Goal: Task Accomplishment & Management: Use online tool/utility

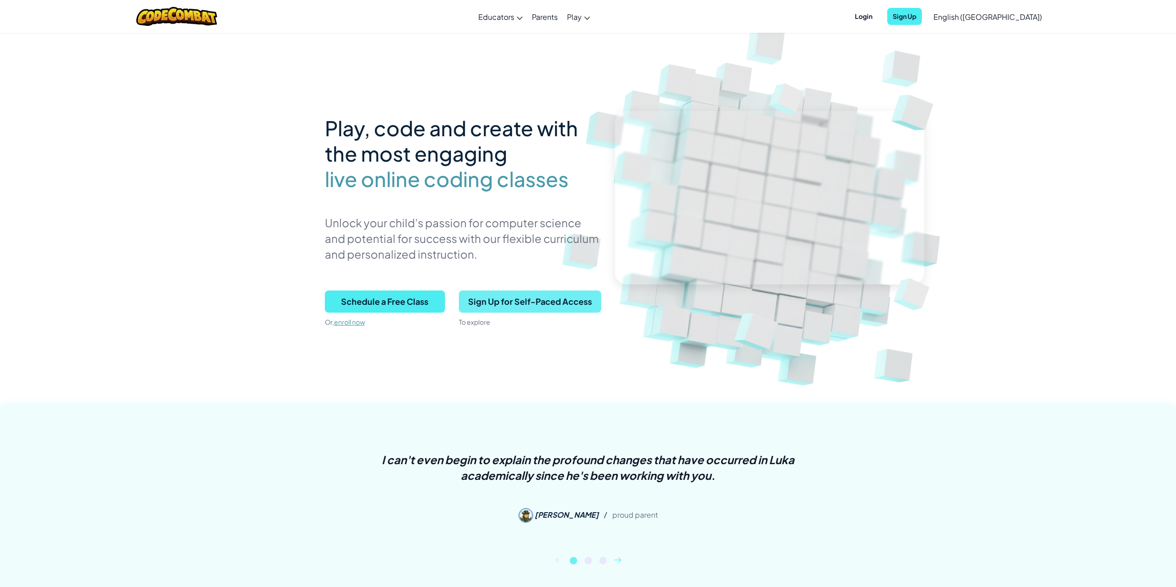
click at [551, 300] on span "Sign Up for Self-Paced Access" at bounding box center [530, 302] width 142 height 22
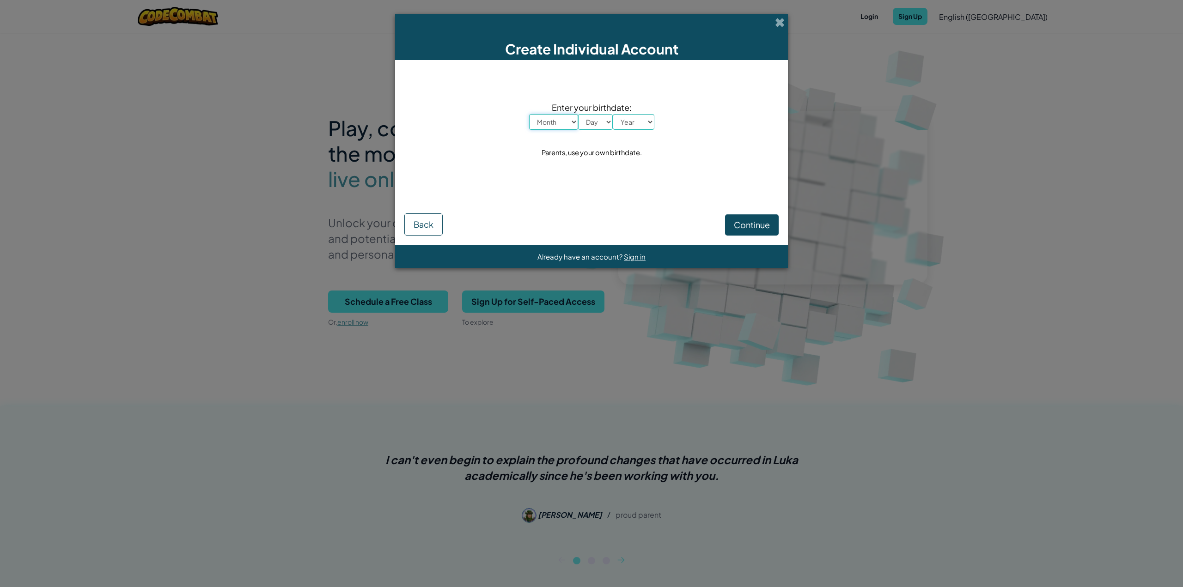
click at [573, 121] on select "Month January February March April May June July August September October Novem…" at bounding box center [553, 122] width 49 height 16
select select "7"
click at [529, 114] on select "Month January February March April May June July August September October Novem…" at bounding box center [553, 122] width 49 height 16
click at [607, 120] on select "Day 1 2 3 4 5 6 7 8 9 10 11 12 13 14 15 16 17 18 19 20 21 22 23 24 25 26 27 28 …" at bounding box center [595, 122] width 35 height 16
select select "24"
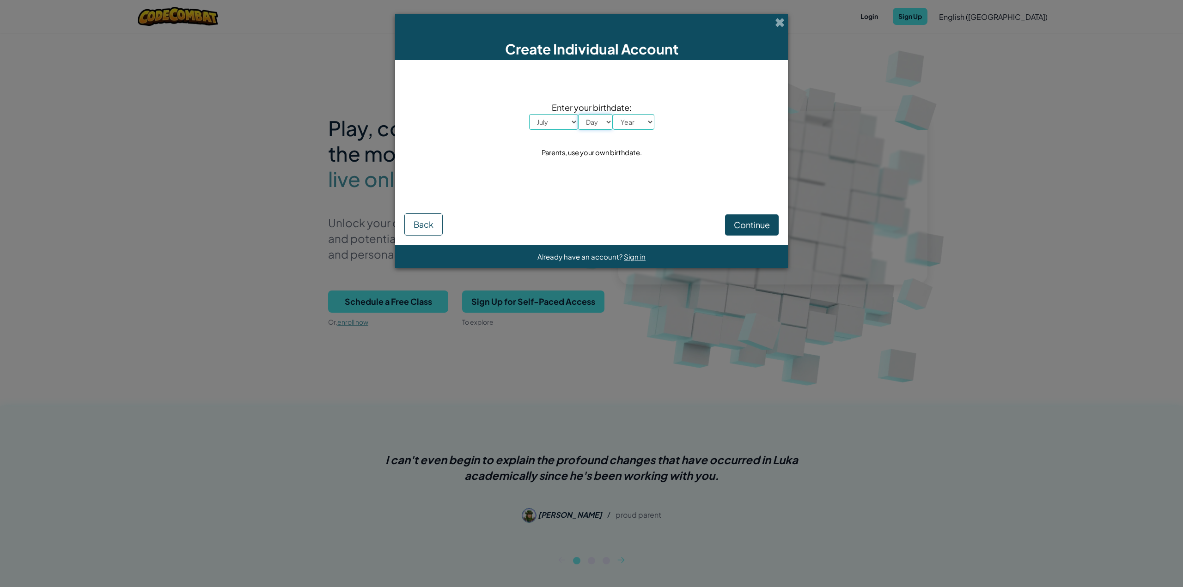
click at [578, 114] on select "Day 1 2 3 4 5 6 7 8 9 10 11 12 13 14 15 16 17 18 19 20 21 22 23 24 25 26 27 28 …" at bounding box center [595, 122] width 35 height 16
click at [647, 124] on select "Year 2025 2024 2023 2022 2021 2020 2019 2018 2017 2016 2015 2014 2013 2012 2011…" at bounding box center [634, 122] width 42 height 16
select select "1976"
click at [613, 114] on select "Year 2025 2024 2023 2022 2021 2020 2019 2018 2017 2016 2015 2014 2013 2012 2011…" at bounding box center [634, 122] width 42 height 16
click at [742, 230] on span "Continue" at bounding box center [752, 224] width 36 height 11
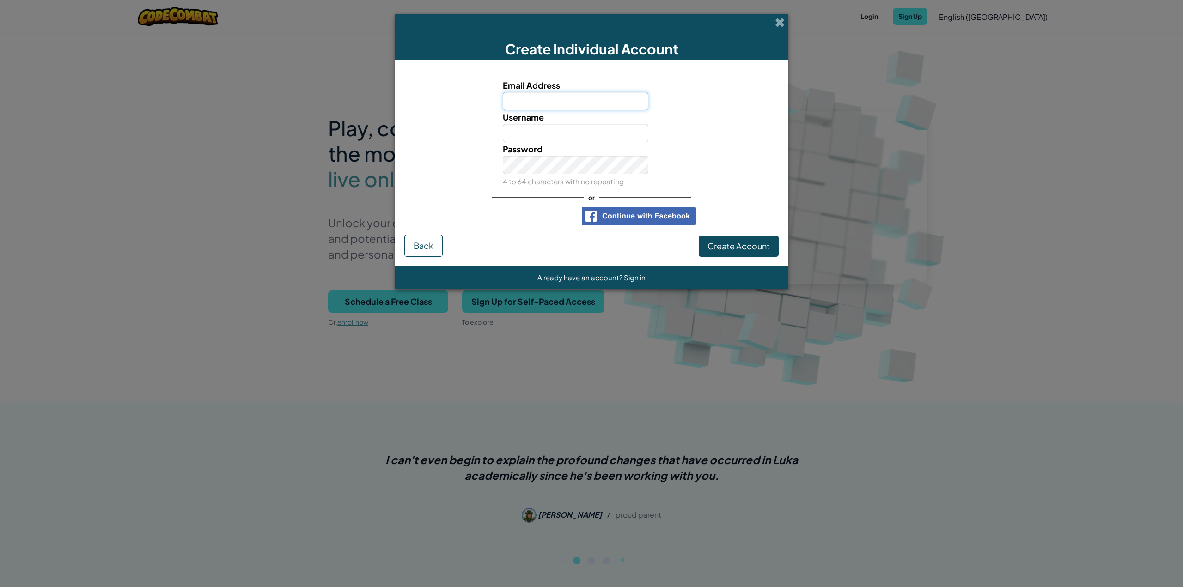
click at [569, 103] on input "Email Address" at bounding box center [576, 101] width 146 height 18
type input "angelwang601@gmail.com"
click at [567, 137] on input "Username" at bounding box center [576, 133] width 146 height 18
type input "NK7656"
click at [740, 248] on span "Create Account" at bounding box center [738, 246] width 62 height 11
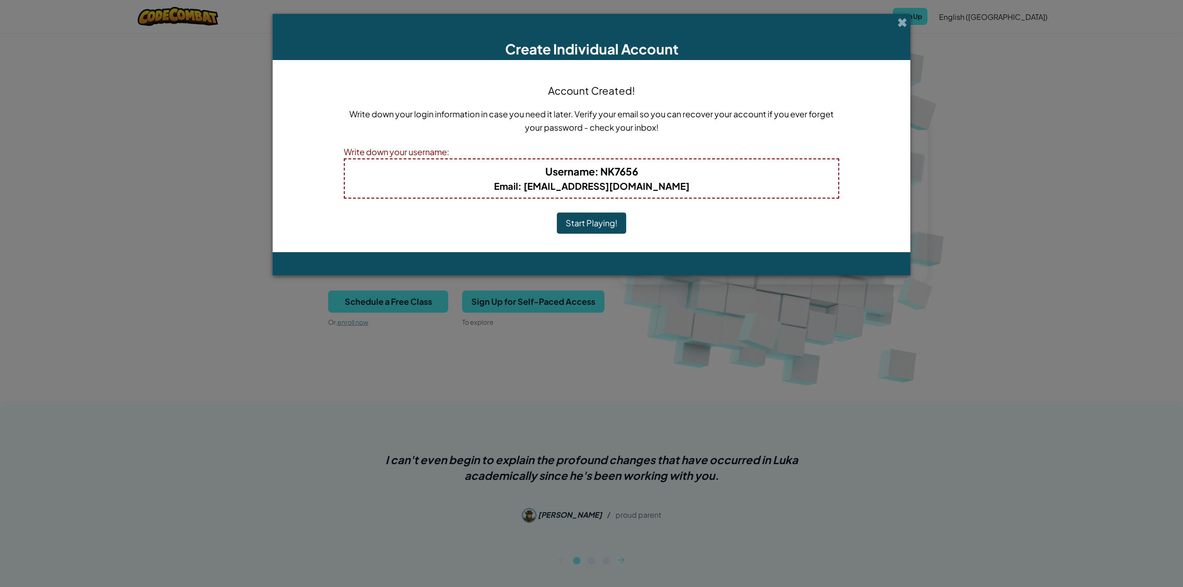
click at [588, 225] on button "Start Playing!" at bounding box center [591, 222] width 69 height 21
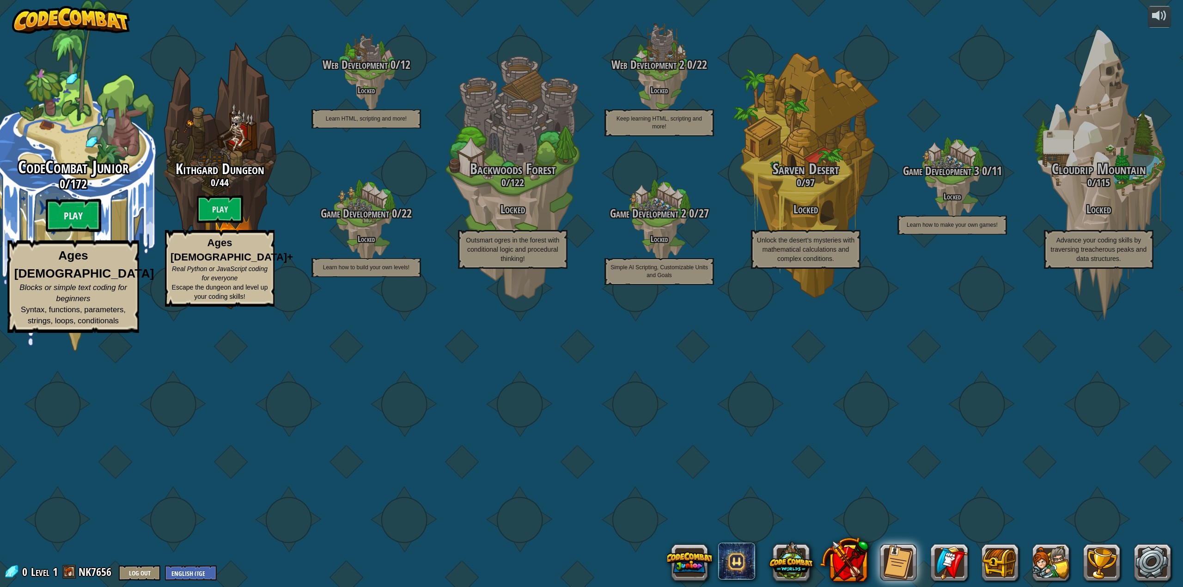
click at [83, 232] on btn "Play" at bounding box center [73, 215] width 55 height 33
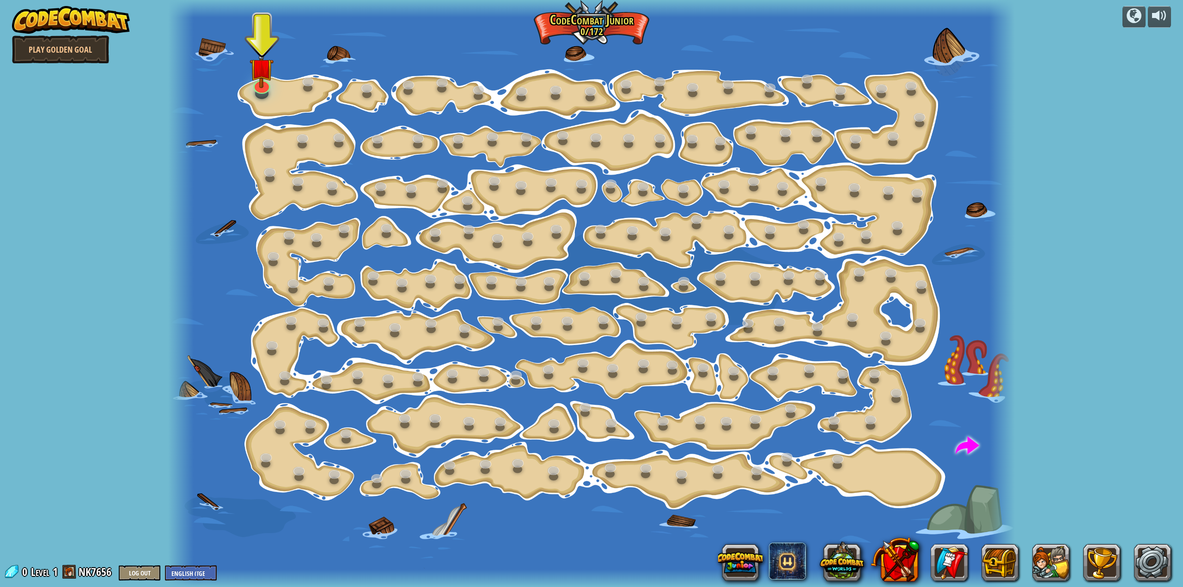
click at [285, 97] on div at bounding box center [591, 293] width 846 height 587
click at [257, 84] on img at bounding box center [261, 57] width 24 height 55
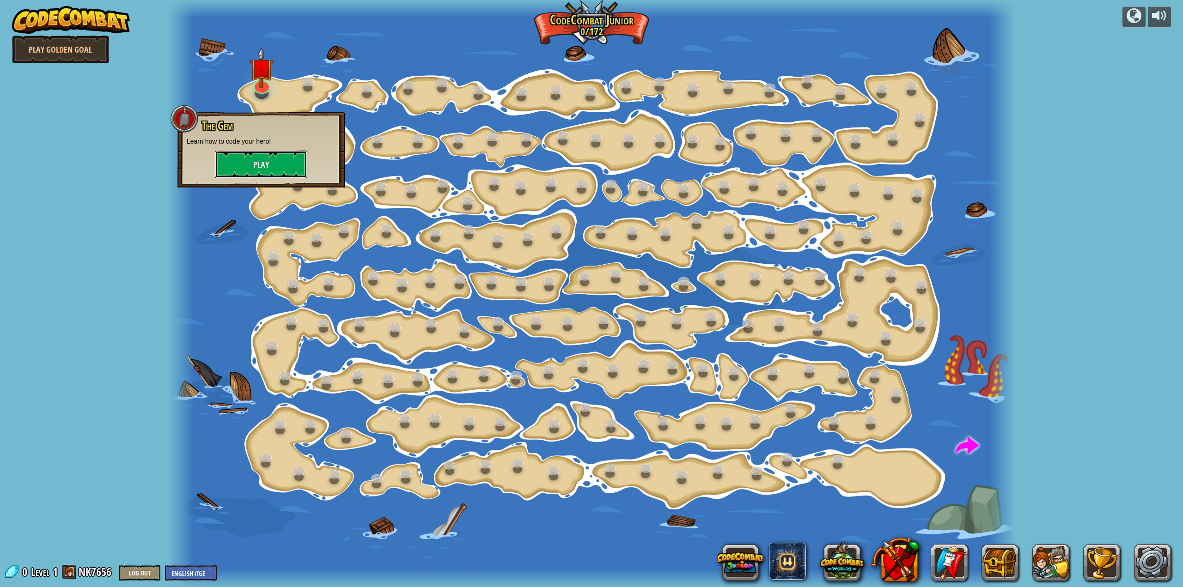
click at [233, 174] on button "Play" at bounding box center [261, 165] width 92 height 28
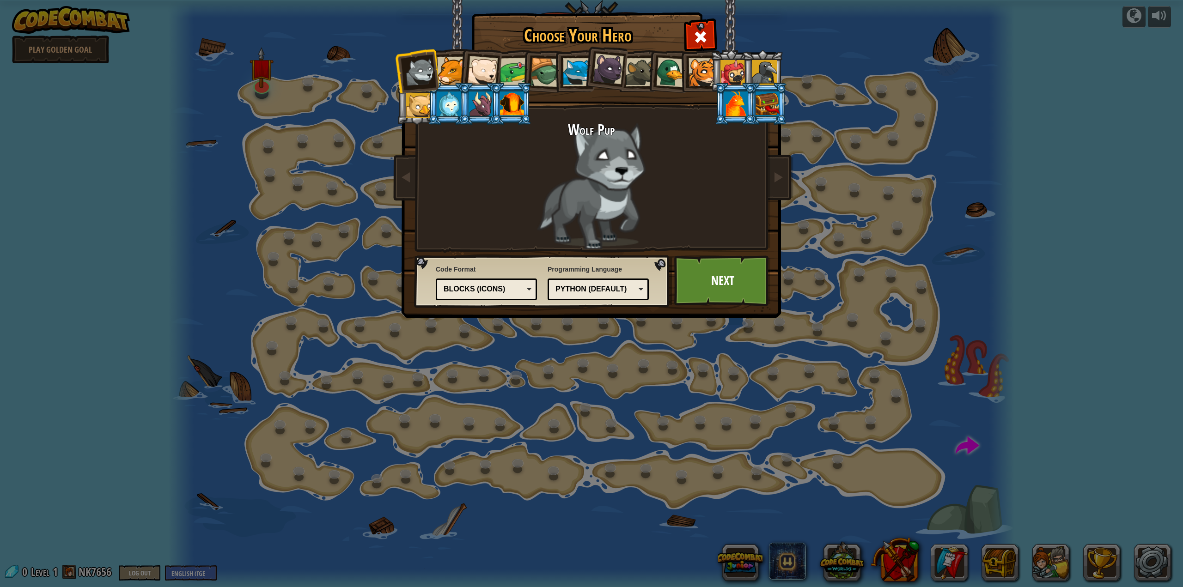
click at [457, 109] on div at bounding box center [449, 103] width 24 height 25
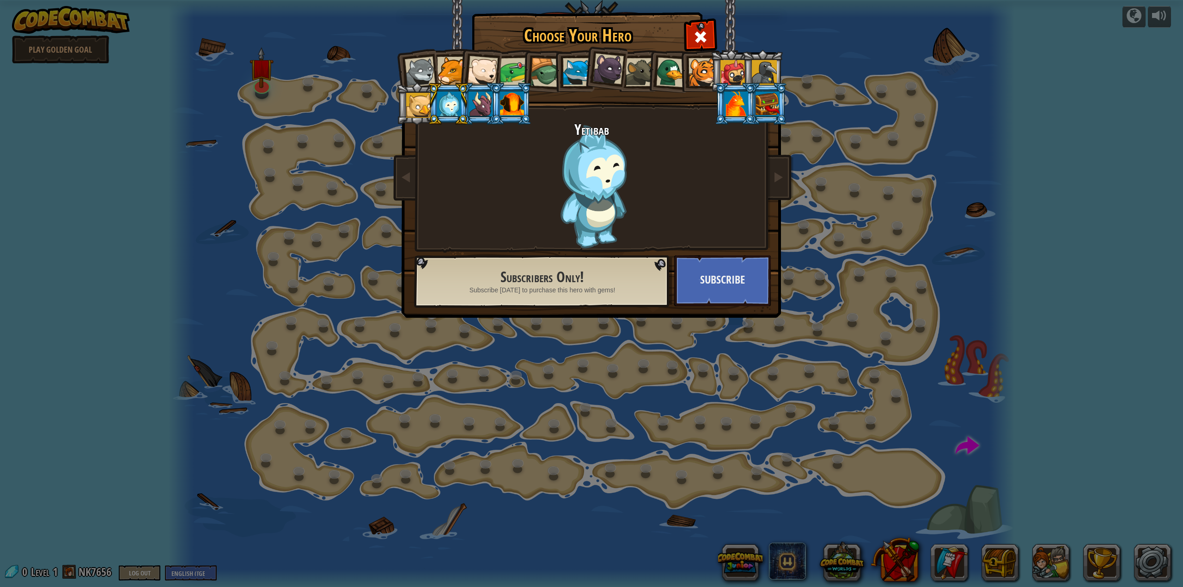
click at [605, 68] on div at bounding box center [608, 69] width 31 height 31
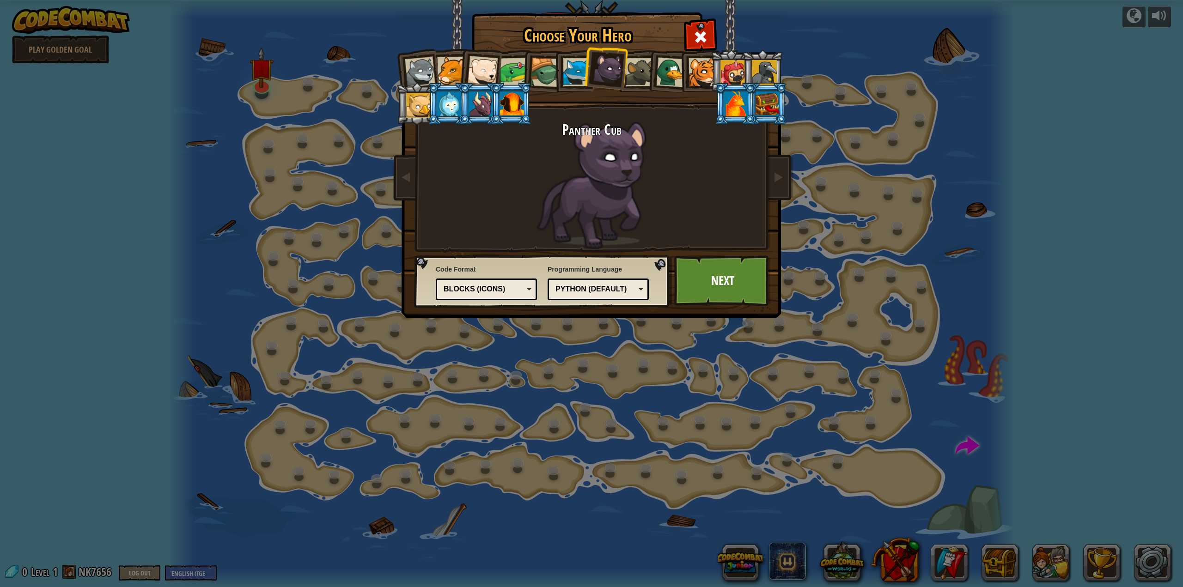
click at [760, 102] on div at bounding box center [767, 103] width 24 height 25
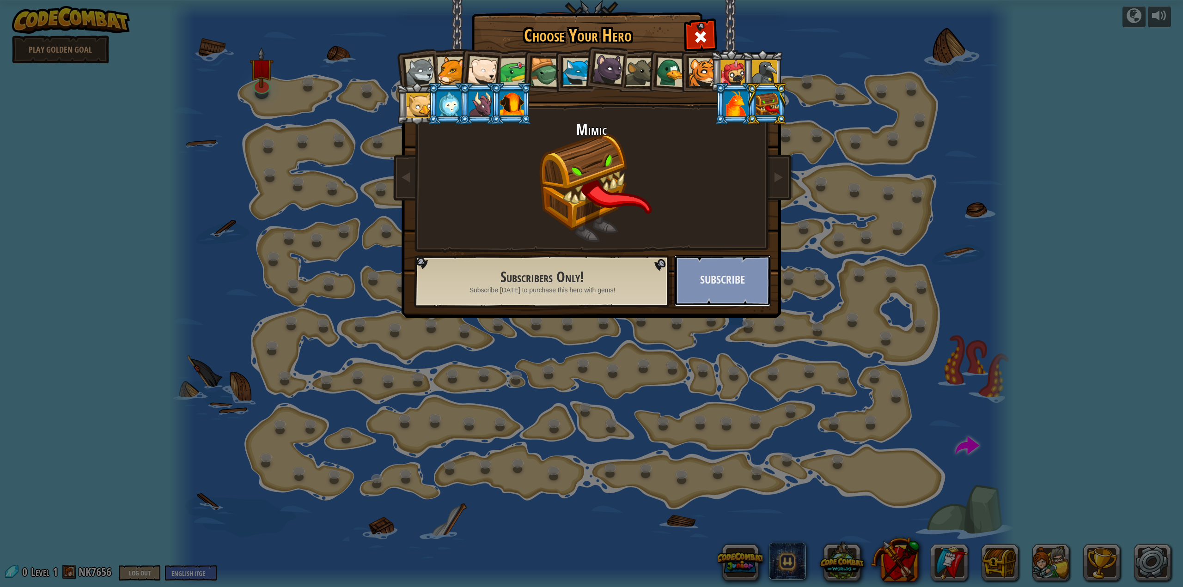
click at [750, 287] on button "Subscribe" at bounding box center [722, 280] width 97 height 51
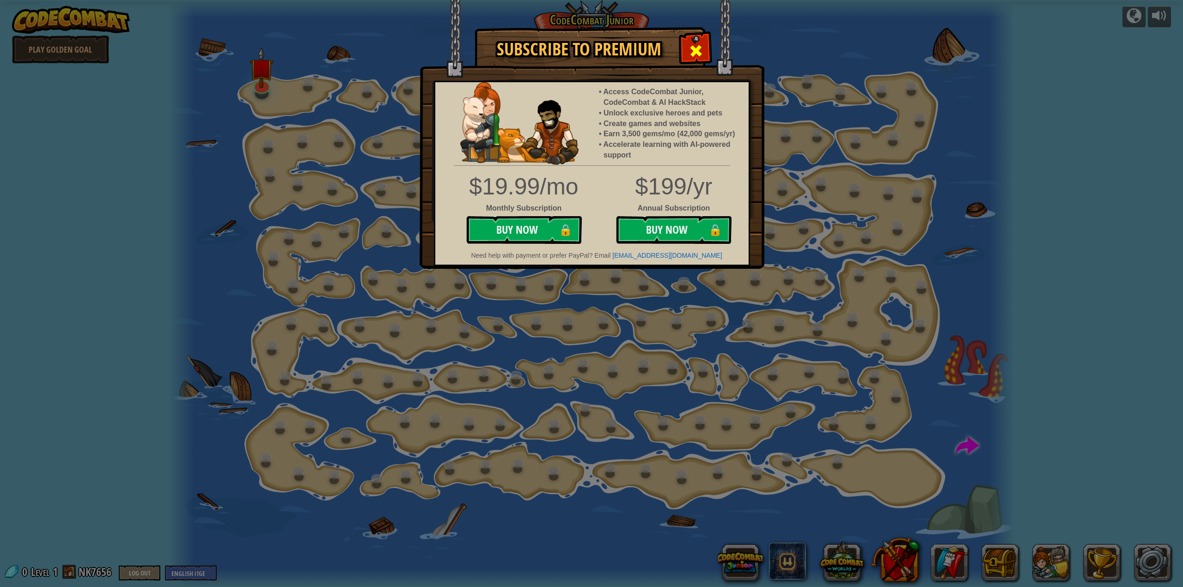
click at [686, 40] on div at bounding box center [695, 49] width 29 height 29
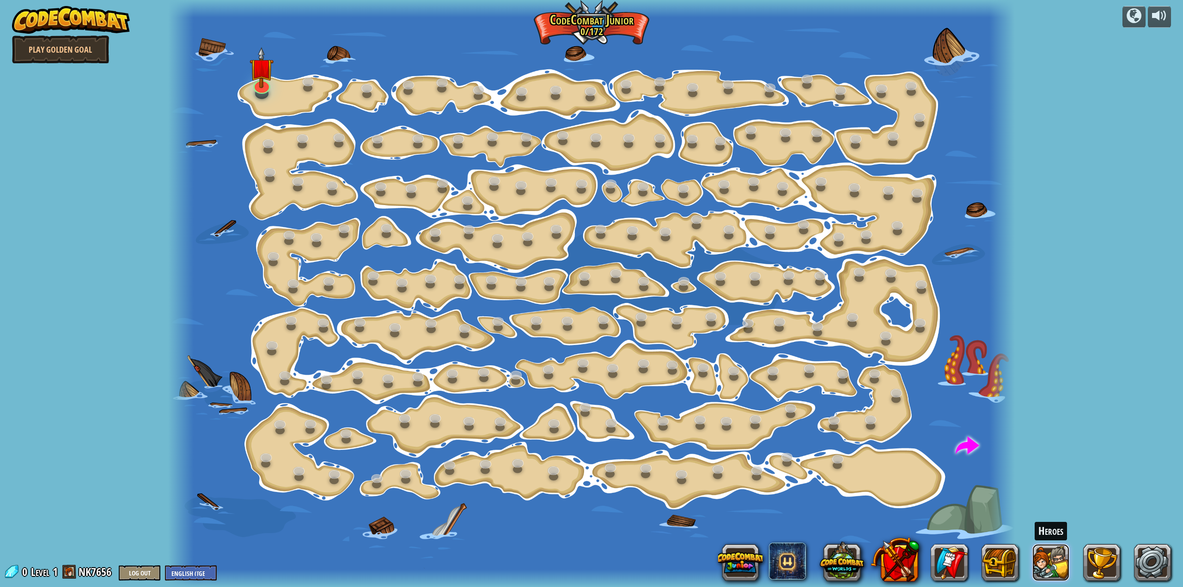
click at [1063, 560] on button at bounding box center [1050, 562] width 37 height 37
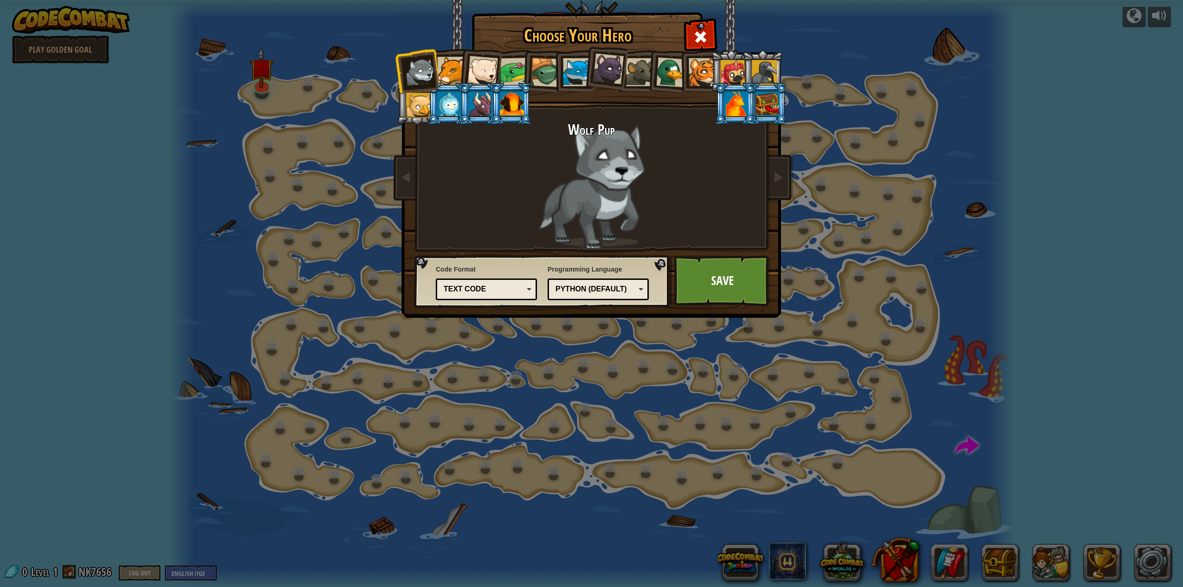
click at [453, 74] on div at bounding box center [451, 71] width 28 height 28
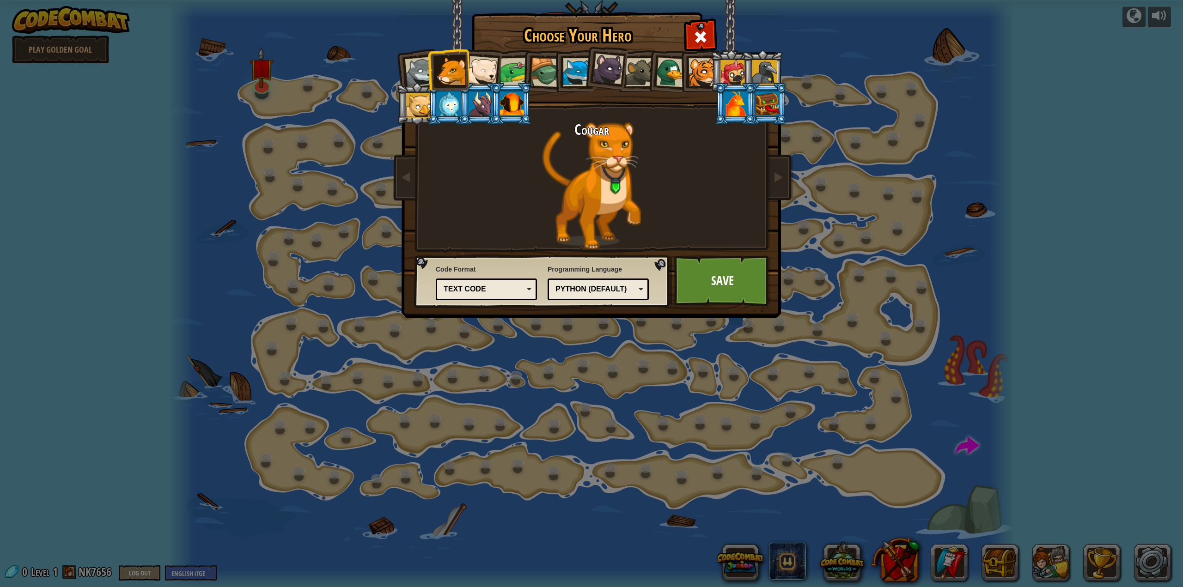
click at [450, 113] on div at bounding box center [449, 103] width 24 height 25
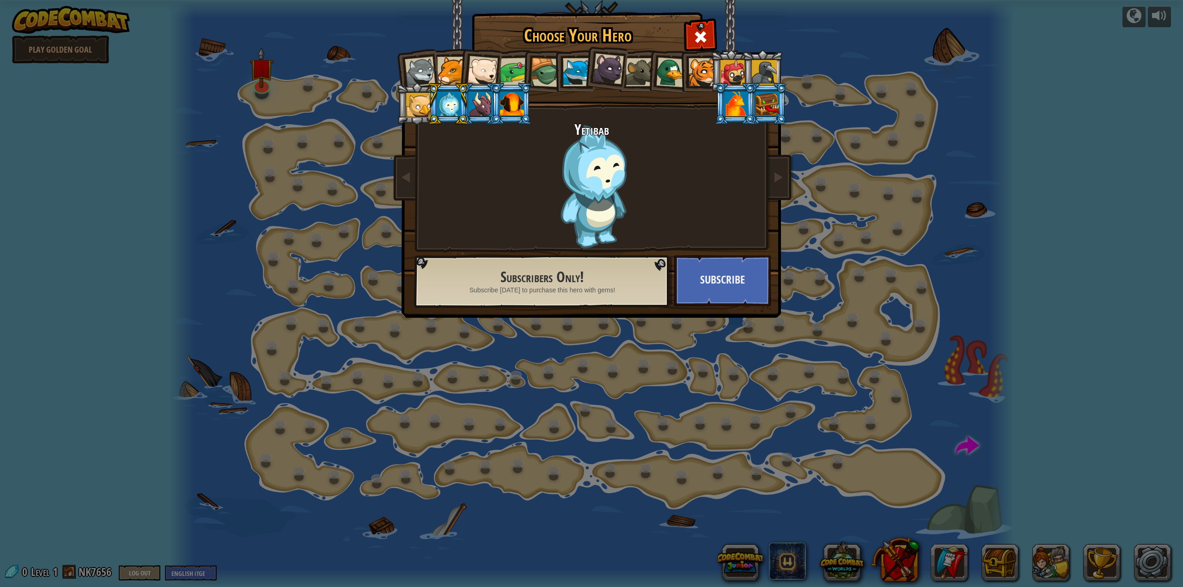
click at [416, 96] on div at bounding box center [418, 105] width 25 height 25
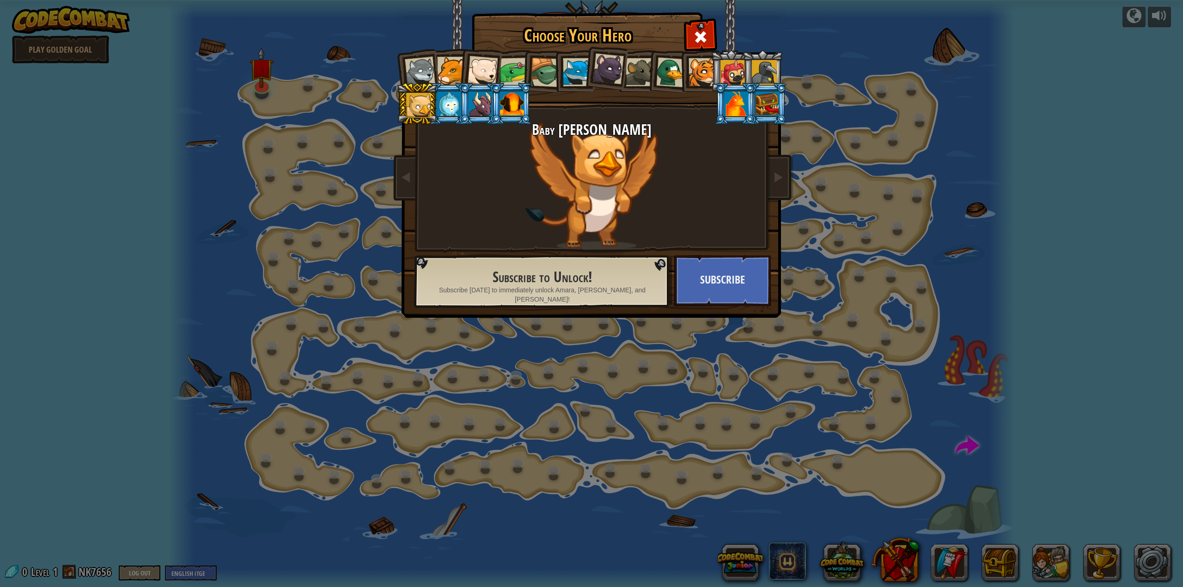
click at [478, 67] on div at bounding box center [482, 71] width 30 height 30
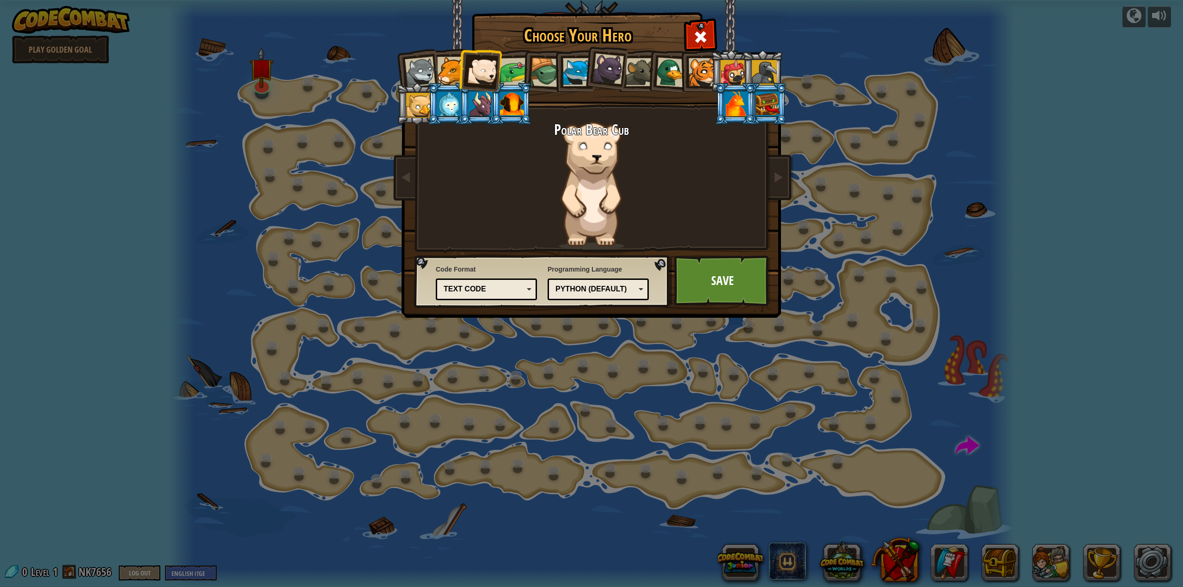
click at [506, 64] on div at bounding box center [514, 72] width 29 height 29
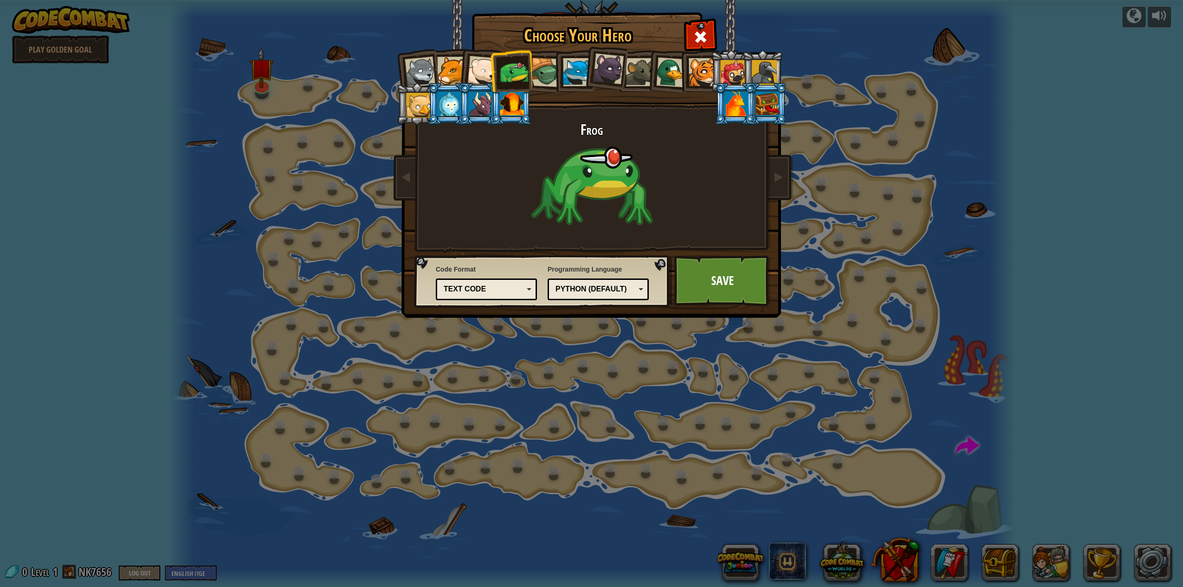
click at [555, 64] on li at bounding box center [574, 71] width 42 height 42
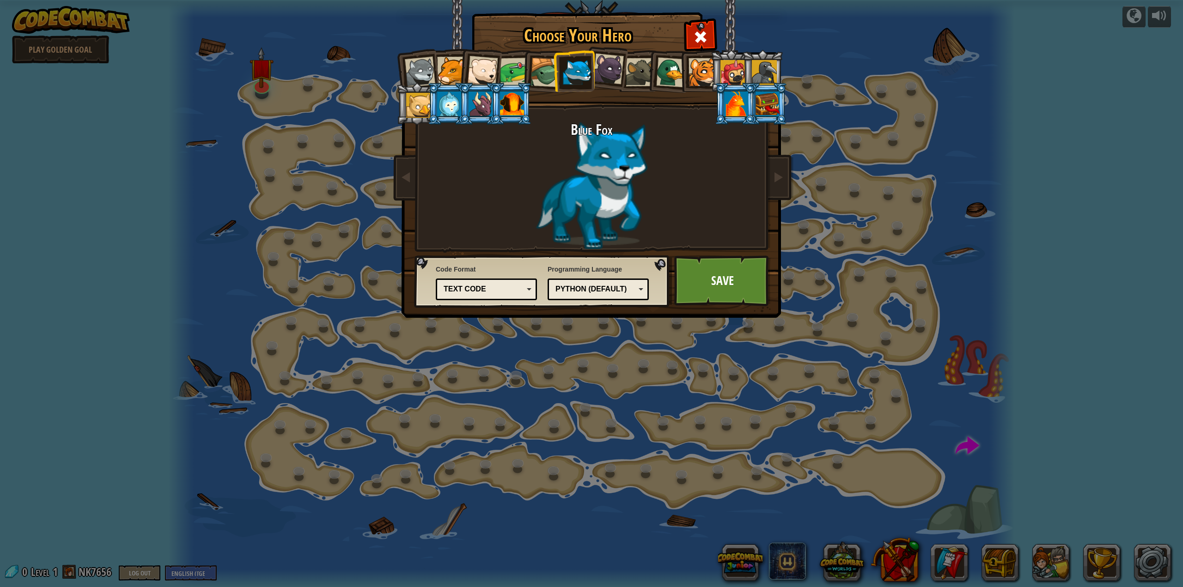
click at [542, 70] on div at bounding box center [545, 73] width 30 height 30
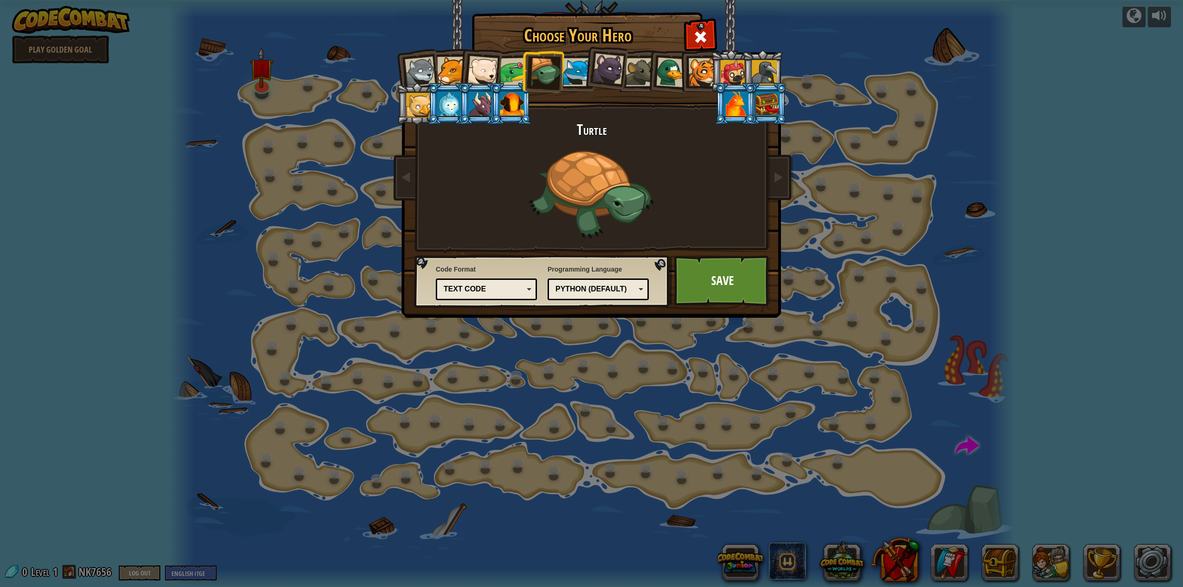
click at [615, 65] on div at bounding box center [608, 69] width 31 height 31
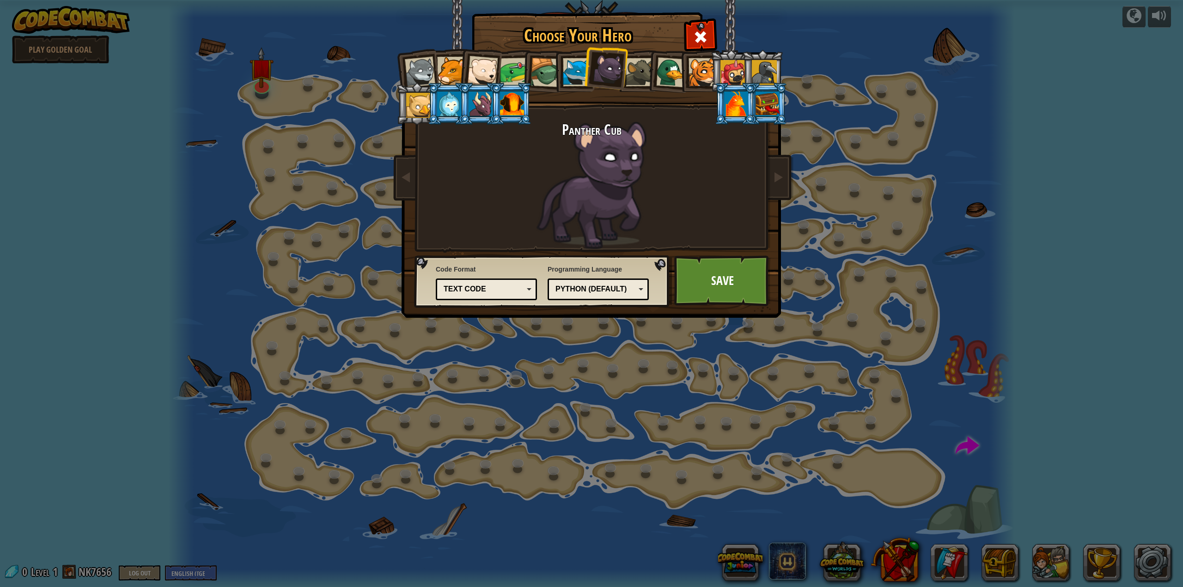
click at [628, 65] on div at bounding box center [639, 72] width 28 height 28
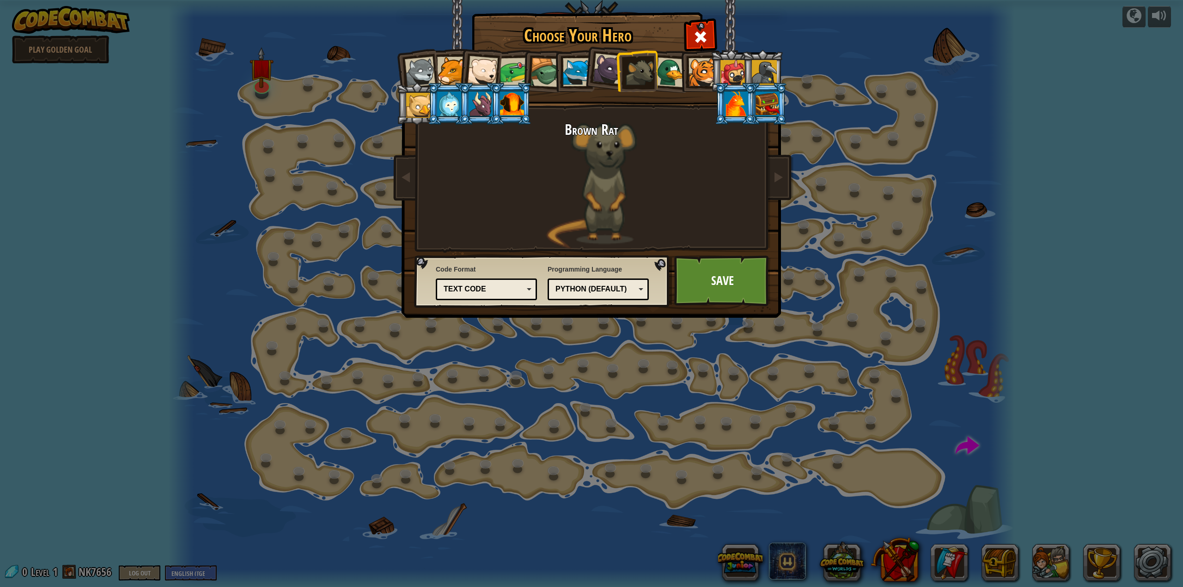
click at [666, 63] on div at bounding box center [671, 72] width 30 height 30
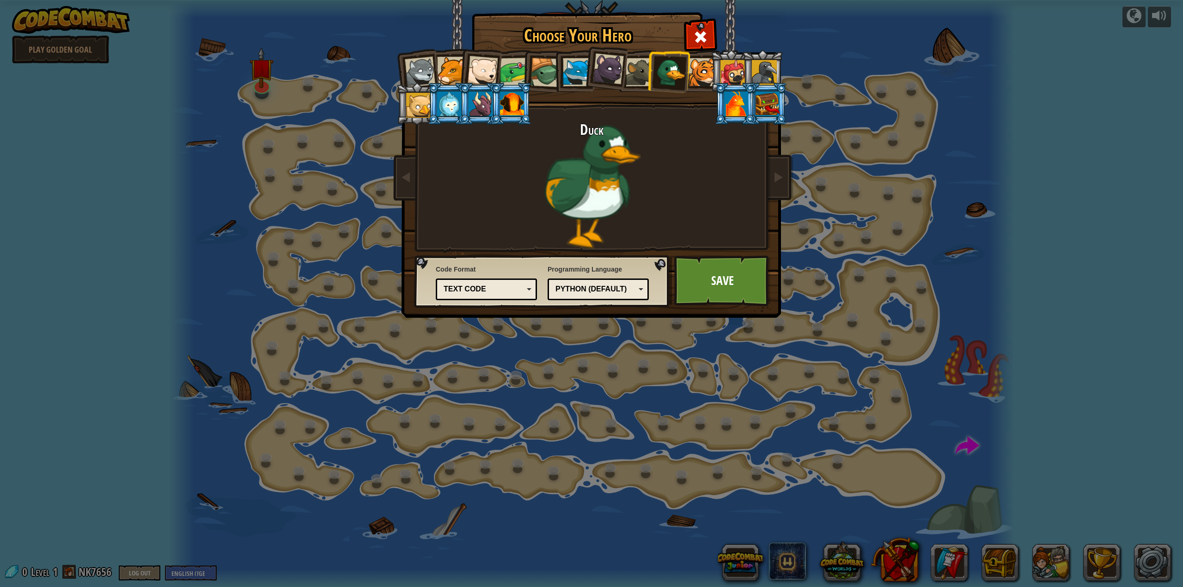
click at [696, 72] on div at bounding box center [702, 72] width 28 height 28
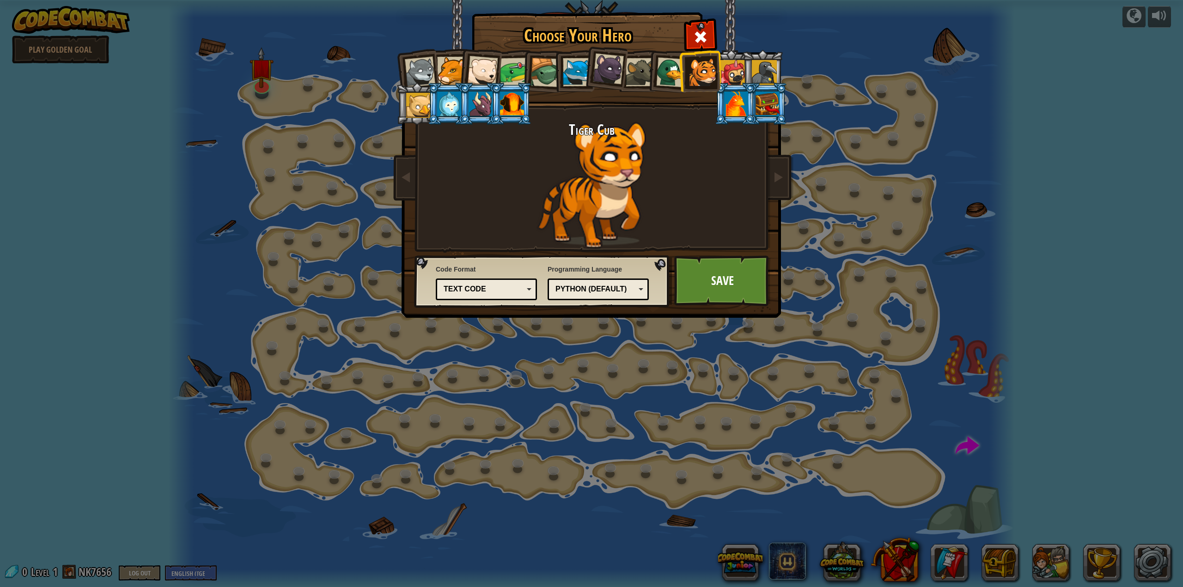
click at [613, 70] on div at bounding box center [608, 69] width 31 height 31
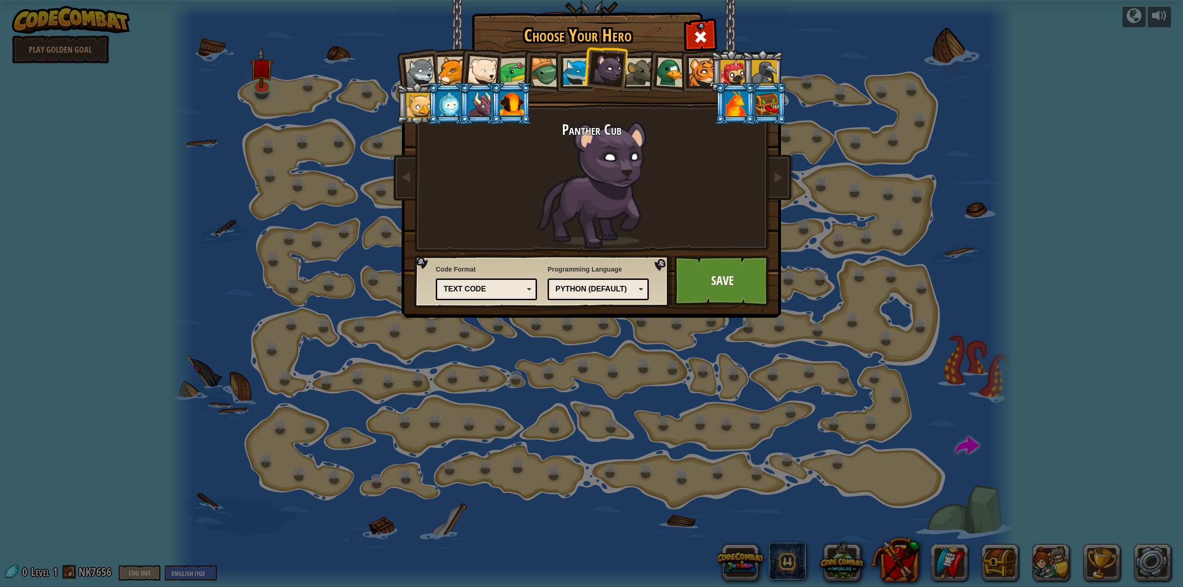
click at [575, 78] on div at bounding box center [577, 72] width 28 height 28
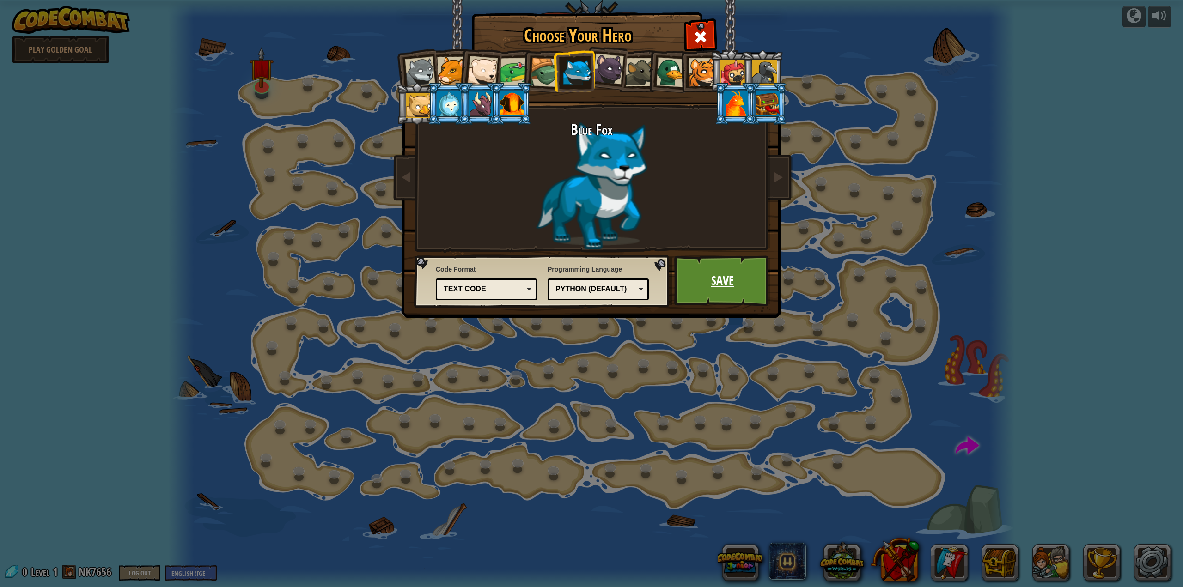
click at [723, 276] on link "Save" at bounding box center [722, 280] width 97 height 51
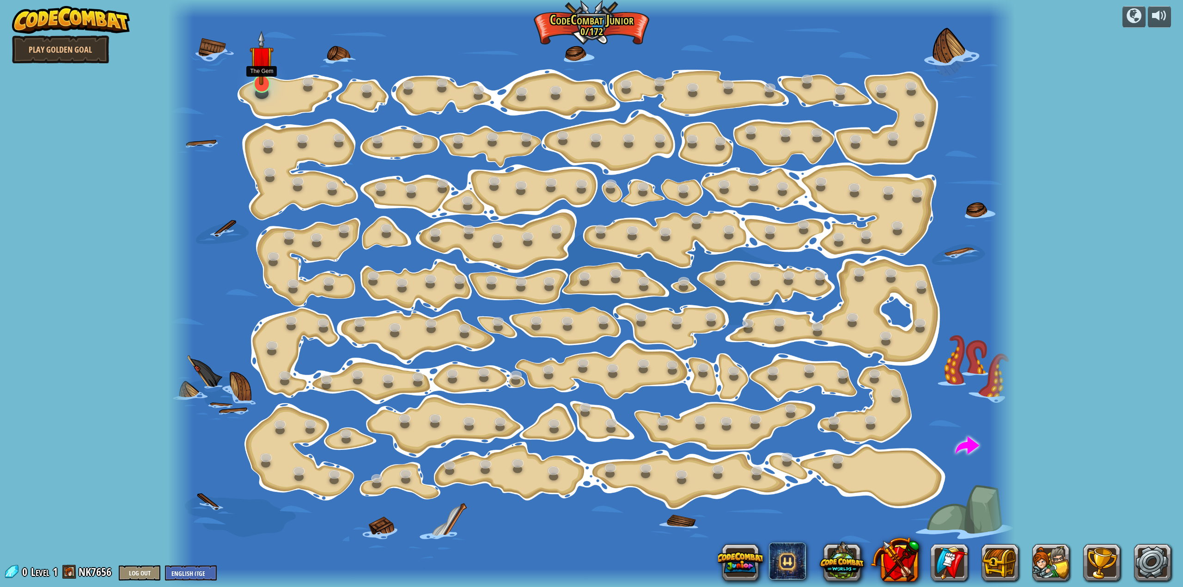
click at [259, 88] on div at bounding box center [261, 84] width 17 height 18
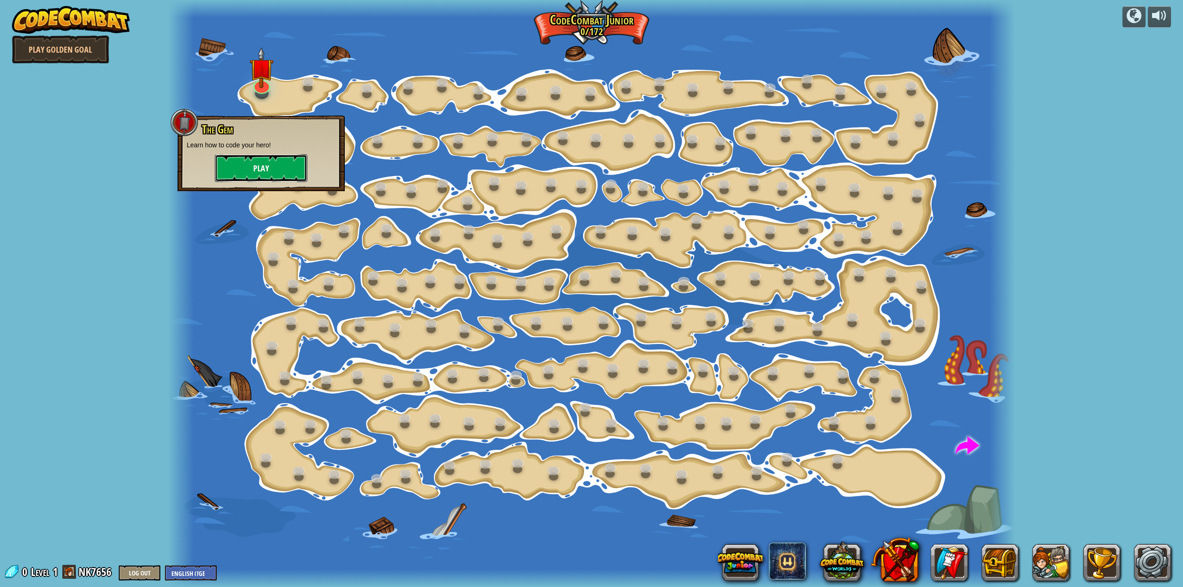
click at [248, 171] on button "Play" at bounding box center [261, 168] width 92 height 28
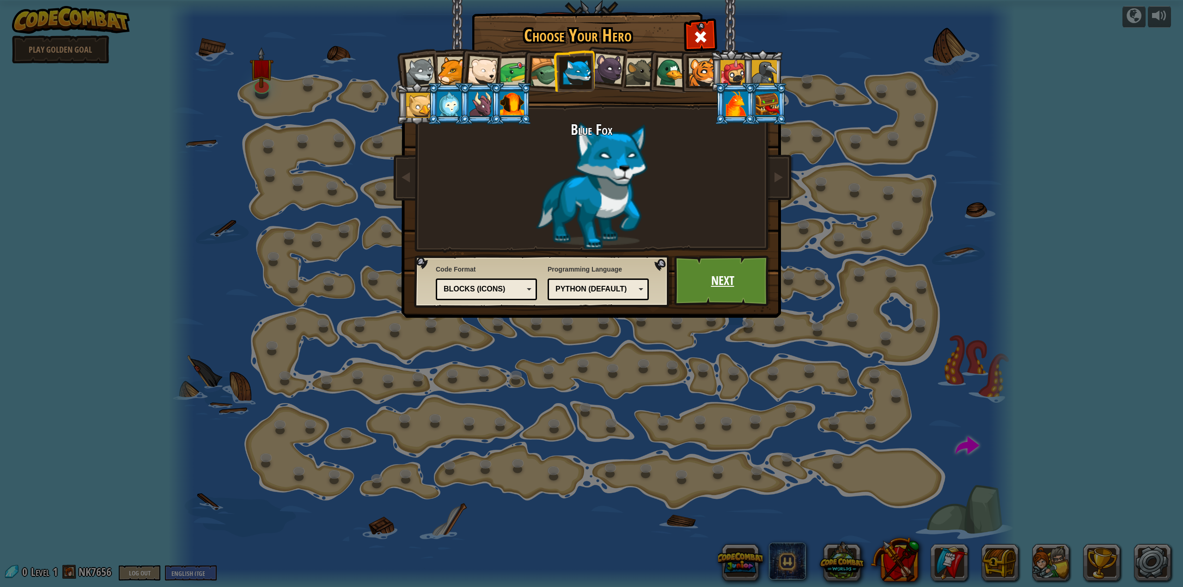
click at [718, 274] on link "Next" at bounding box center [722, 280] width 97 height 51
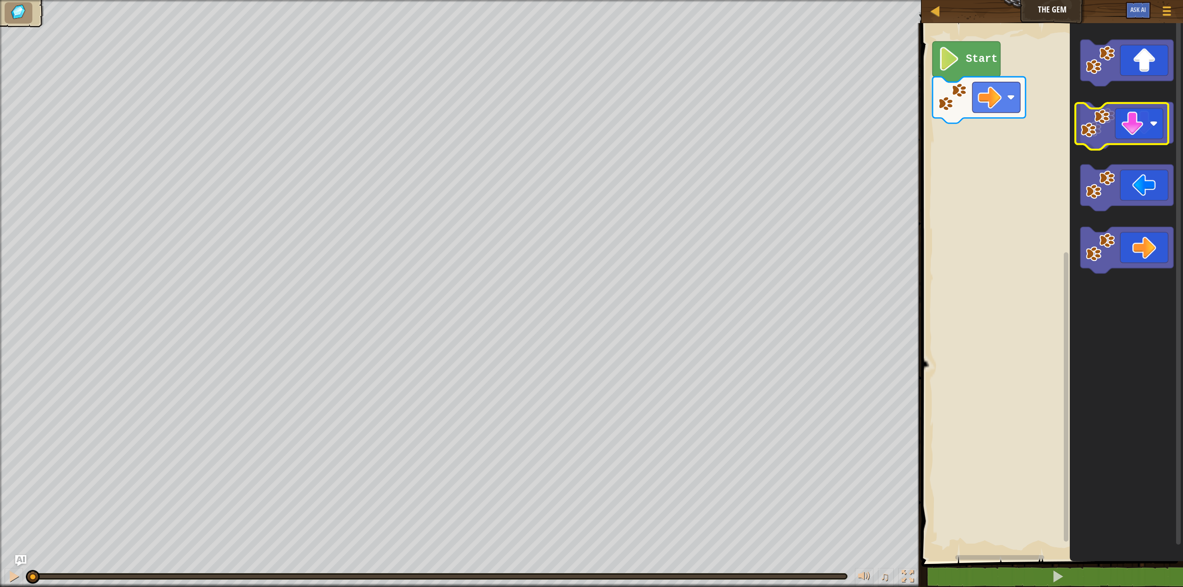
click at [1120, 126] on icon "Blockly Workspace" at bounding box center [1126, 125] width 93 height 47
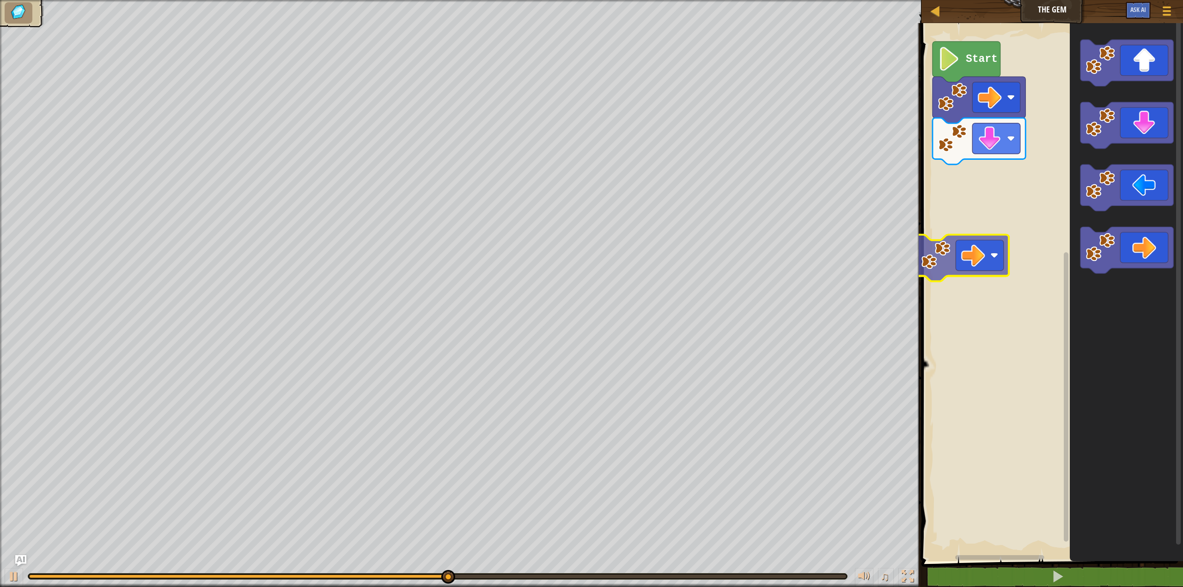
click at [978, 249] on div "Start" at bounding box center [1050, 289] width 264 height 543
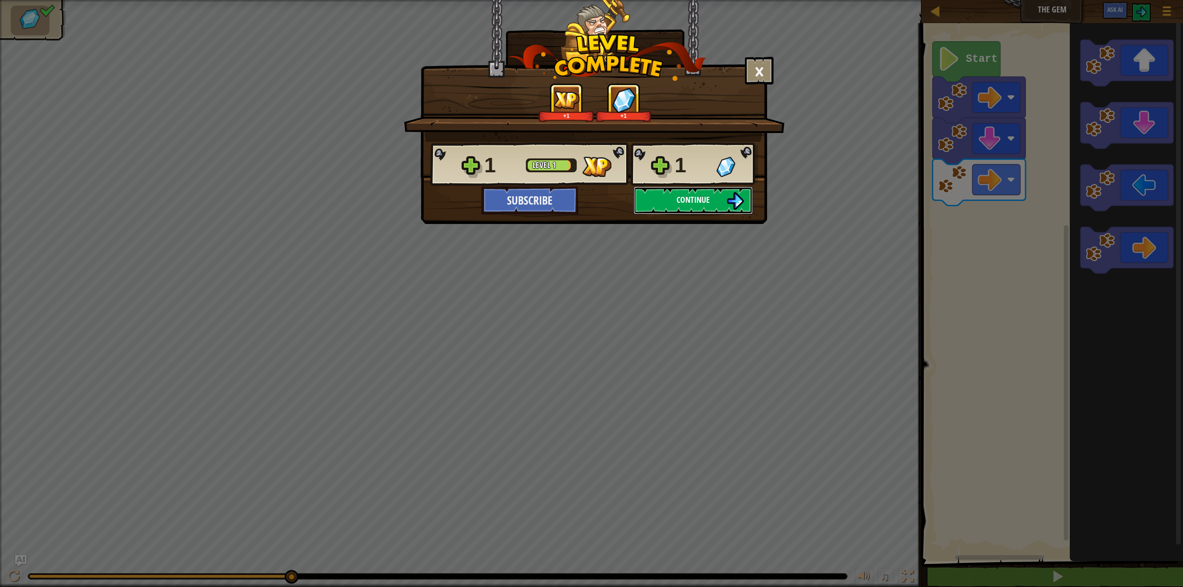
click at [682, 197] on span "Continue" at bounding box center [692, 200] width 33 height 12
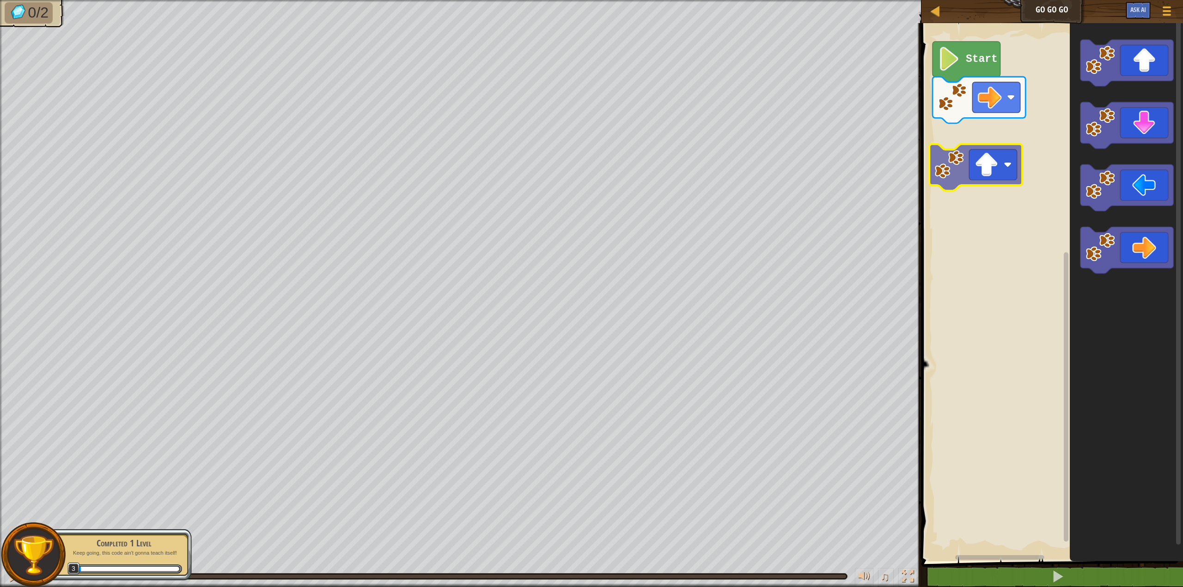
click at [986, 182] on div "Start" at bounding box center [1050, 289] width 264 height 543
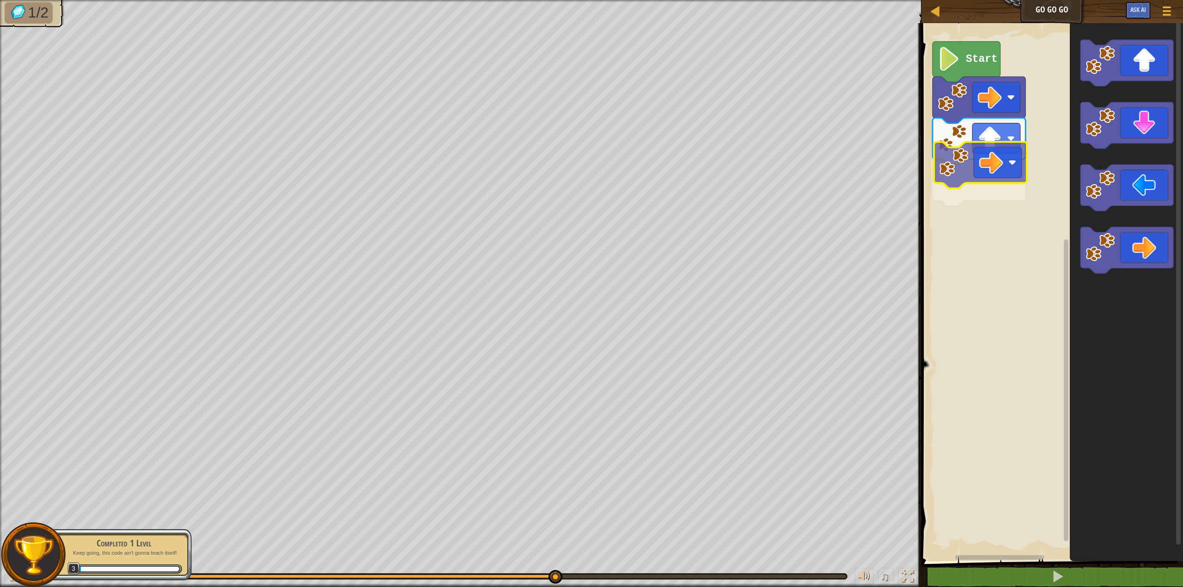
click at [994, 172] on div "Start" at bounding box center [1050, 289] width 264 height 543
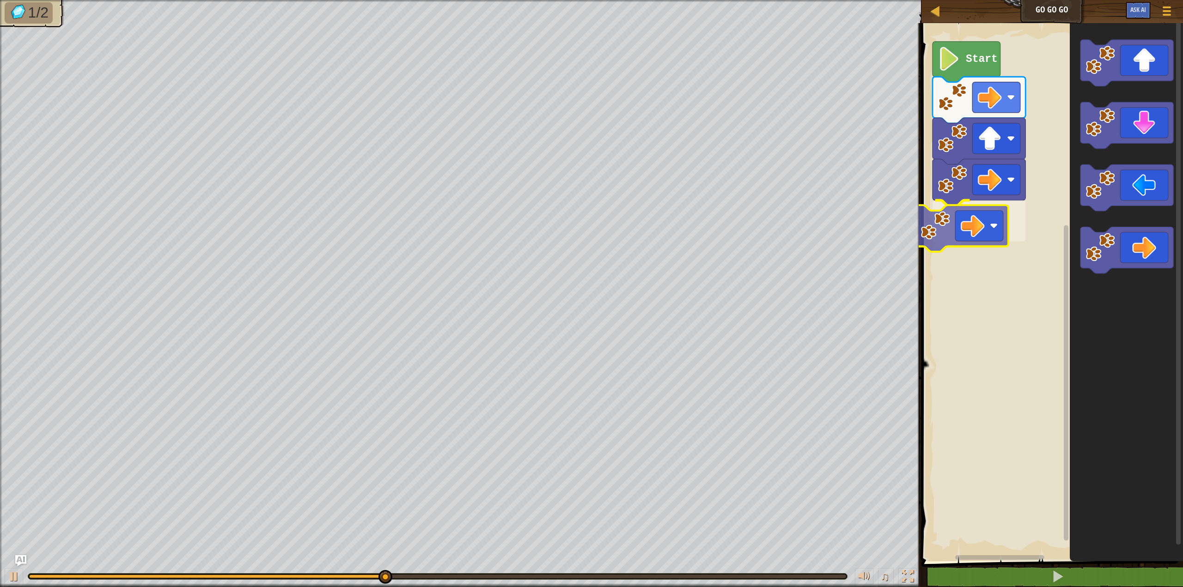
click at [937, 235] on div "Start" at bounding box center [1050, 289] width 264 height 543
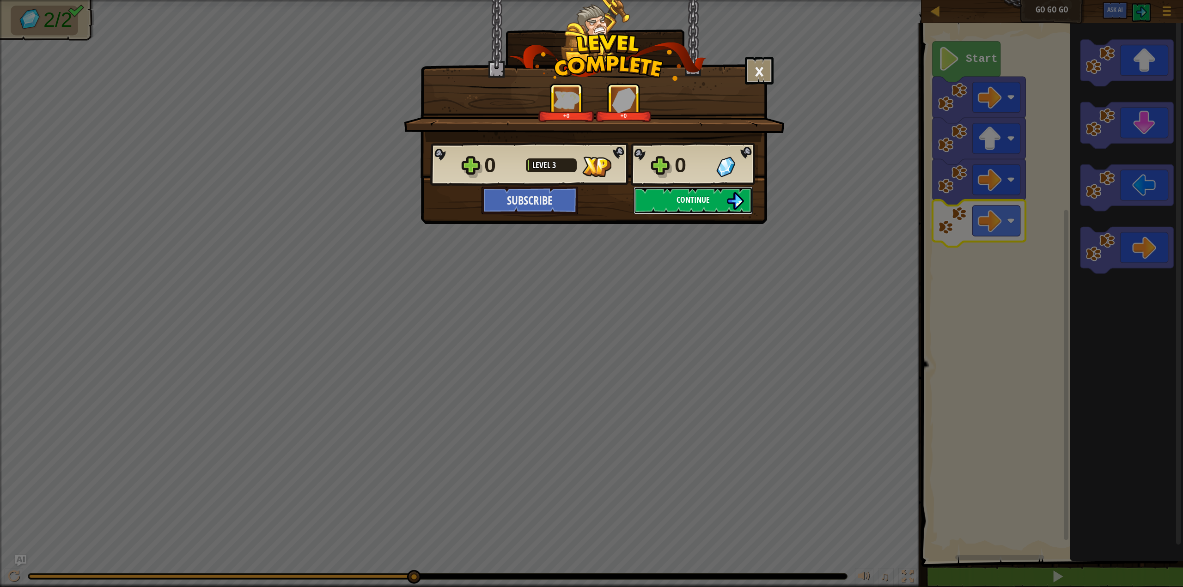
click at [675, 191] on button "Continue" at bounding box center [692, 201] width 119 height 28
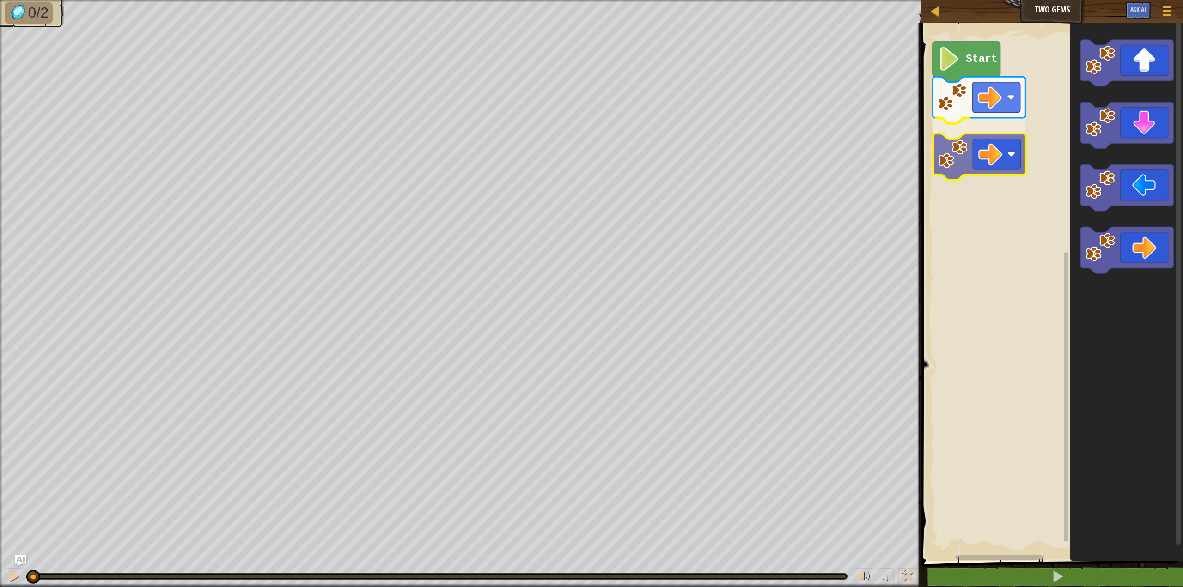
click at [1000, 143] on div "Start" at bounding box center [1050, 289] width 264 height 543
click at [1001, 137] on g "Start" at bounding box center [1050, 289] width 264 height 543
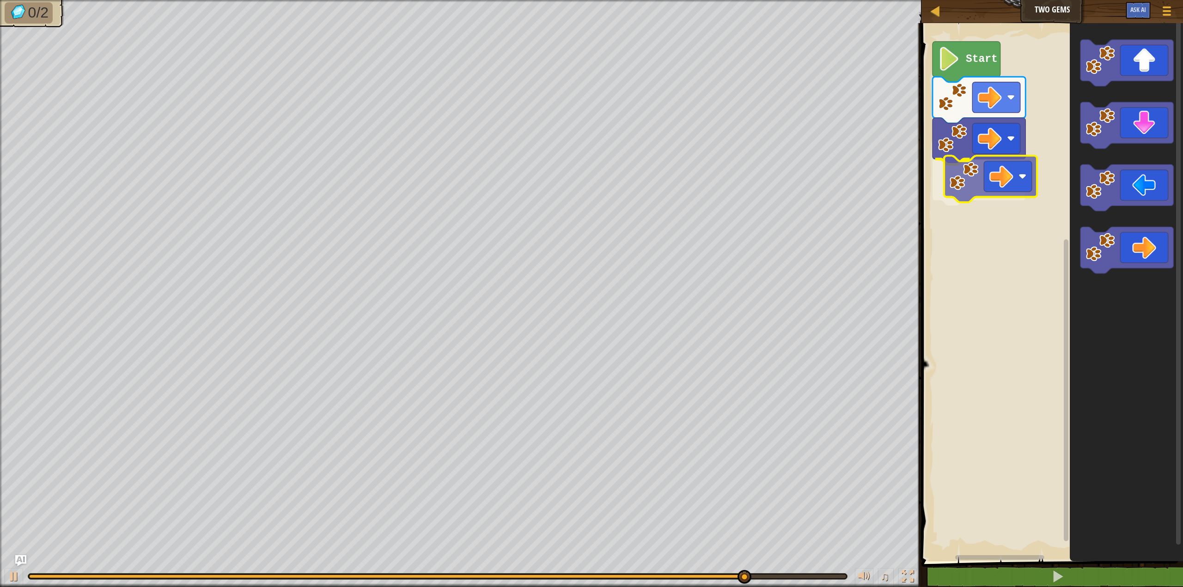
click at [985, 182] on div "Start" at bounding box center [1050, 289] width 264 height 543
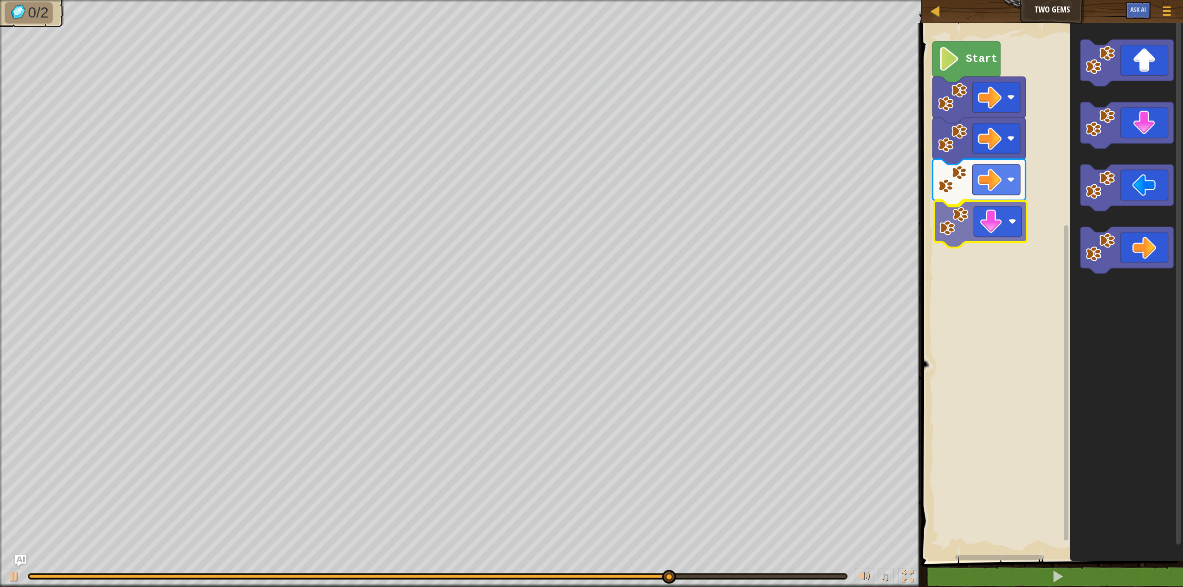
click at [990, 225] on div "Start" at bounding box center [1050, 289] width 264 height 543
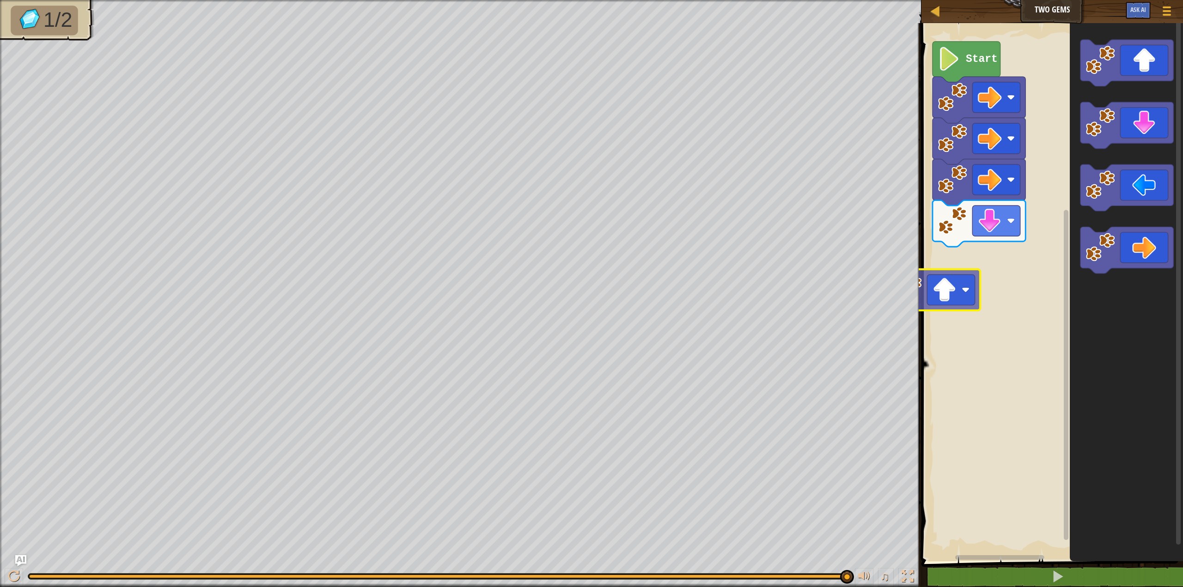
click at [944, 301] on div "Start" at bounding box center [1050, 289] width 264 height 543
click at [1081, 200] on g "Blockly Workspace" at bounding box center [1126, 157] width 93 height 234
click at [1012, 196] on div "Start" at bounding box center [1050, 289] width 264 height 543
click at [986, 262] on div "Start" at bounding box center [1050, 289] width 264 height 543
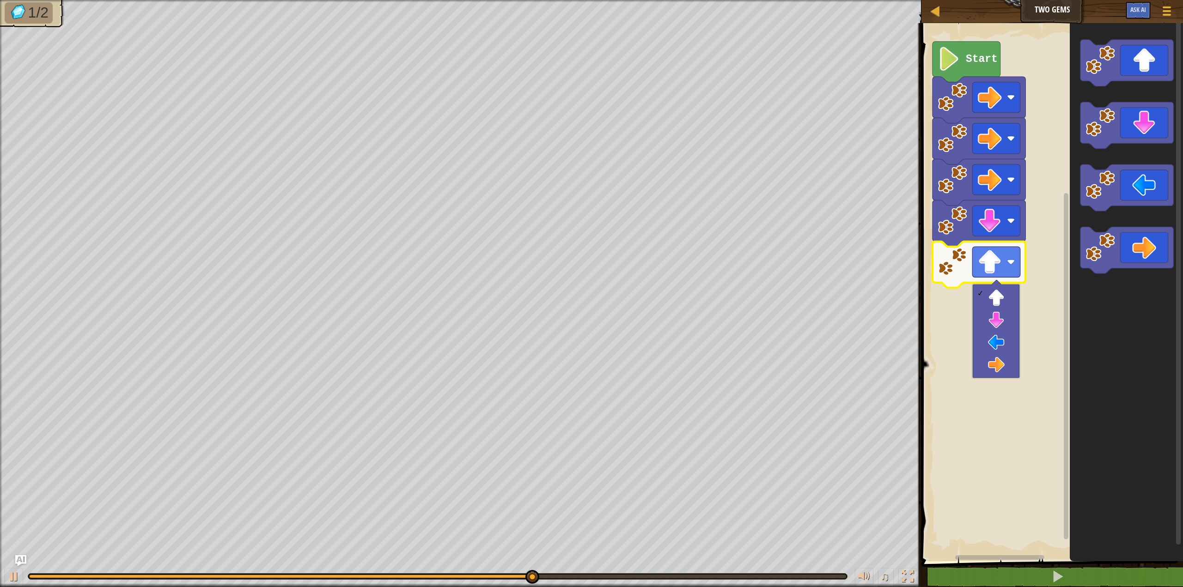
click at [1038, 323] on rect "Blockly Workspace" at bounding box center [1050, 289] width 264 height 543
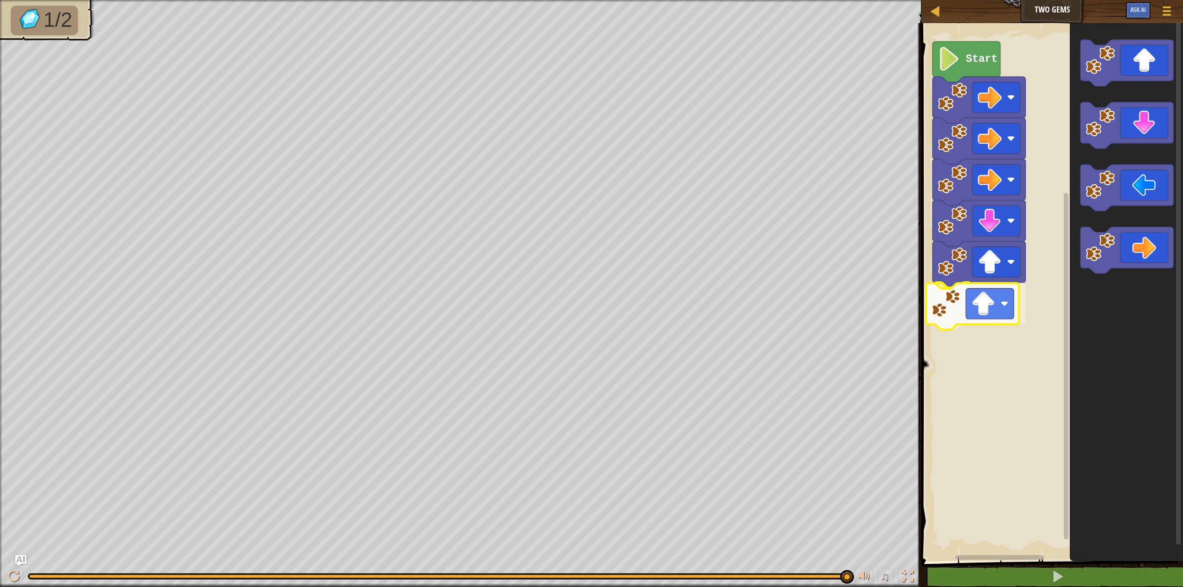
click at [983, 306] on div "Start" at bounding box center [1050, 289] width 264 height 543
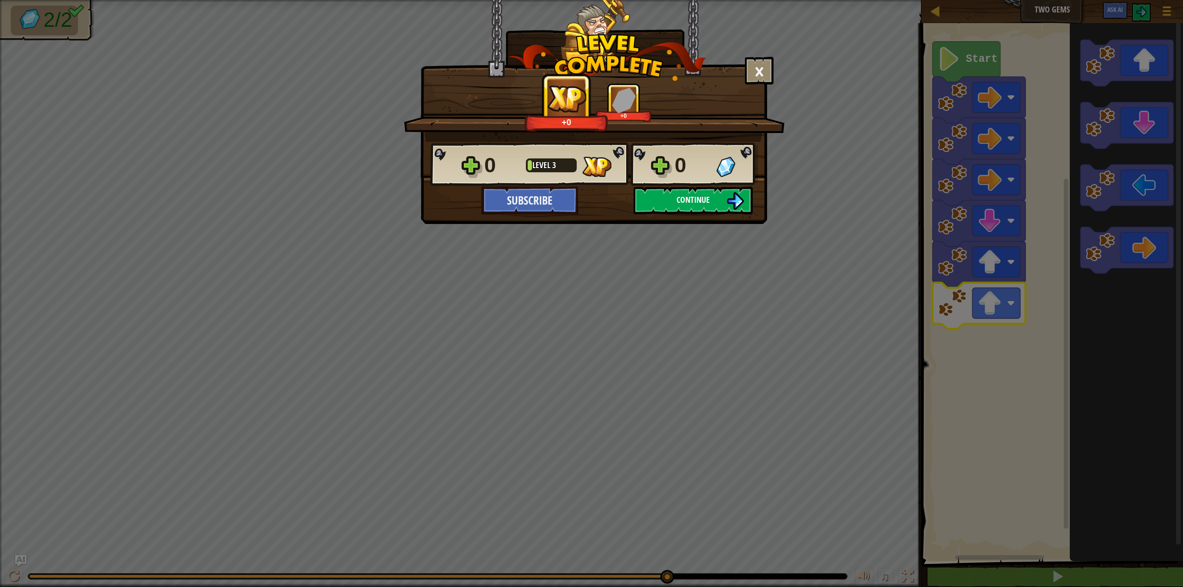
click at [682, 209] on button "Continue" at bounding box center [692, 201] width 119 height 28
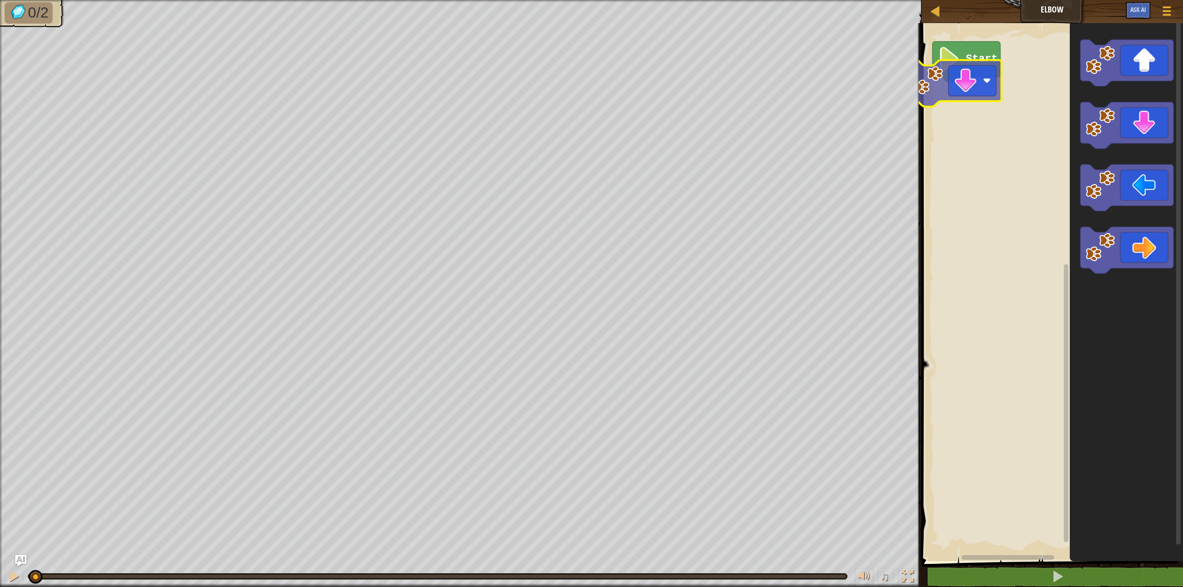
click at [975, 75] on div "Start" at bounding box center [1050, 289] width 264 height 543
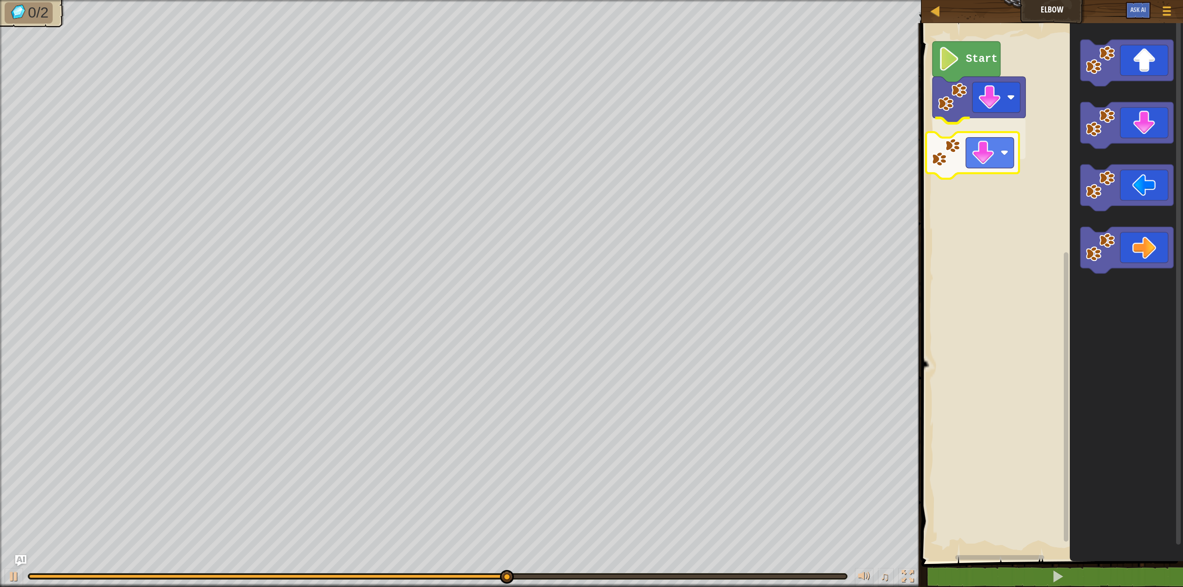
click at [971, 152] on div "Start" at bounding box center [1050, 289] width 264 height 543
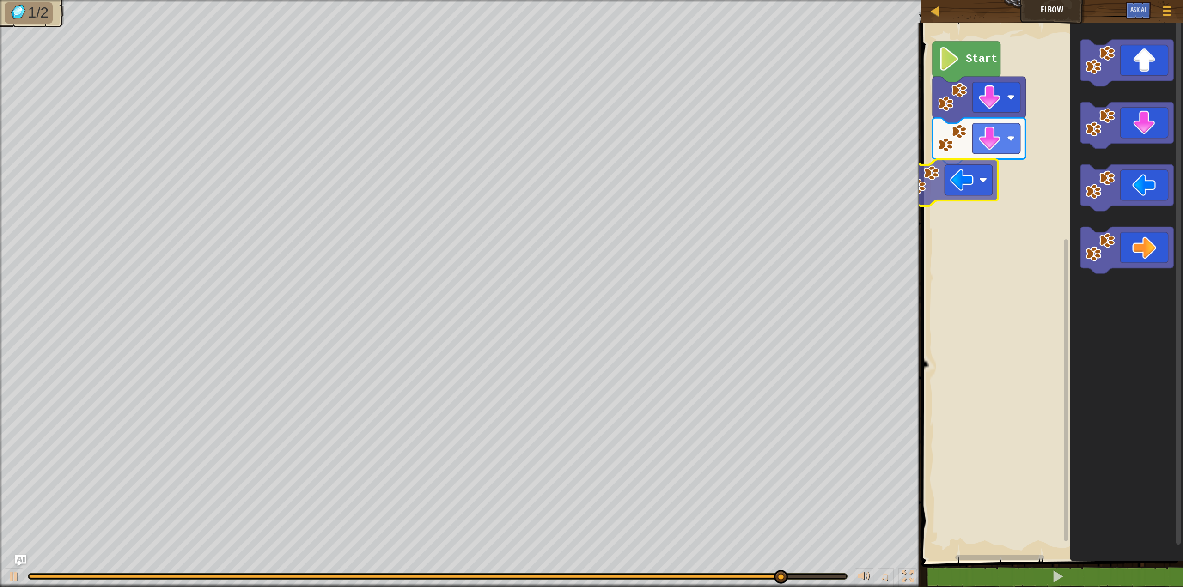
click at [987, 176] on div "Start" at bounding box center [1050, 289] width 264 height 543
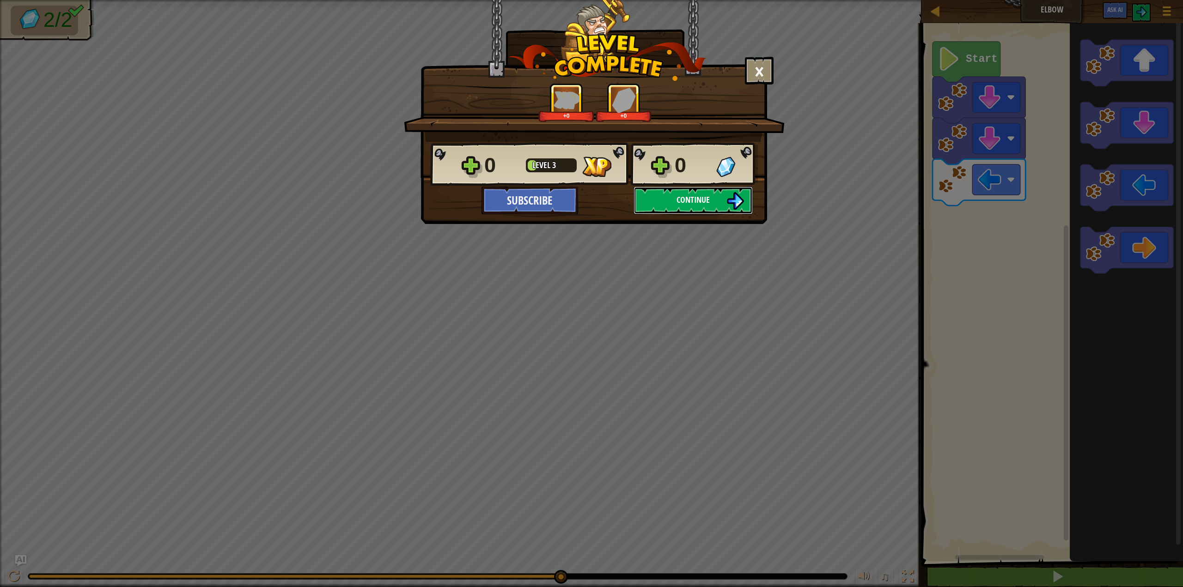
click at [704, 210] on button "Continue" at bounding box center [692, 201] width 119 height 28
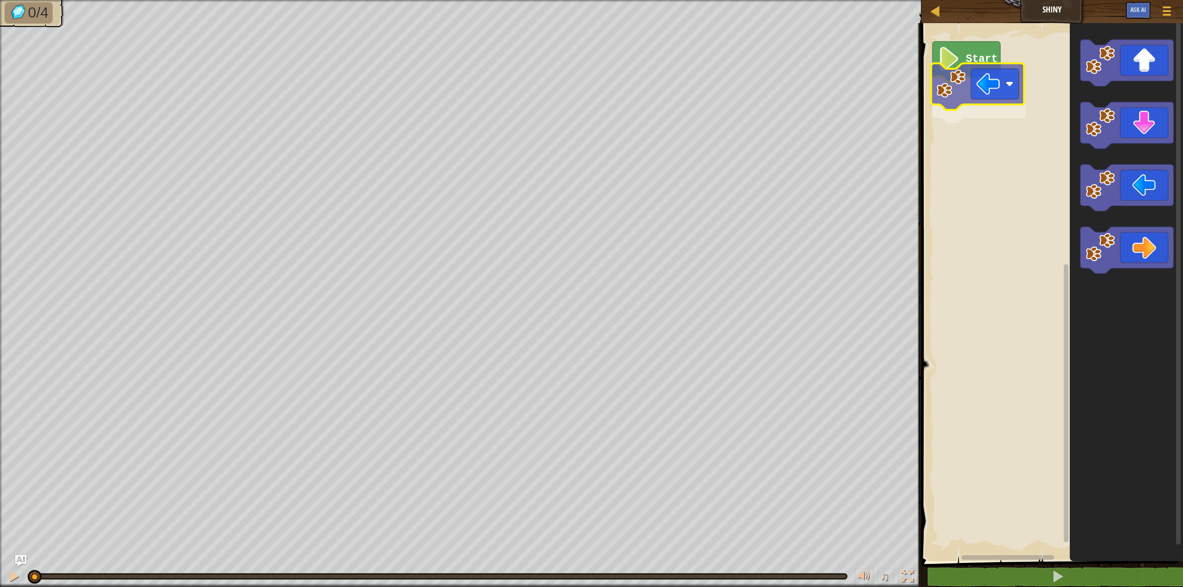
click at [981, 90] on div "Start" at bounding box center [1050, 289] width 264 height 543
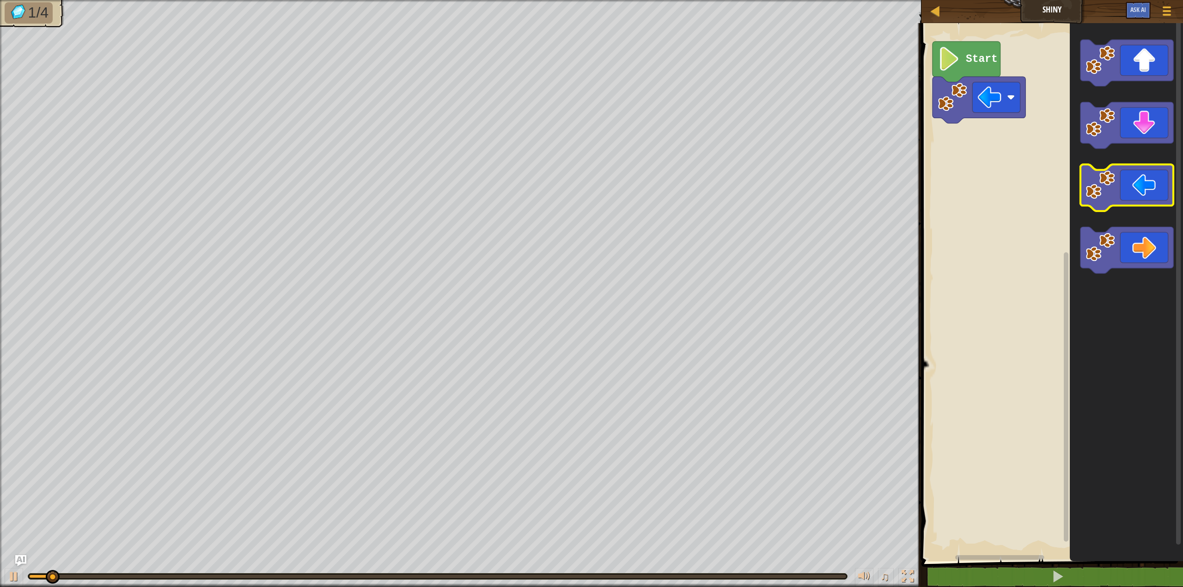
click at [1100, 170] on image "Blockly Workspace" at bounding box center [1099, 184] width 29 height 29
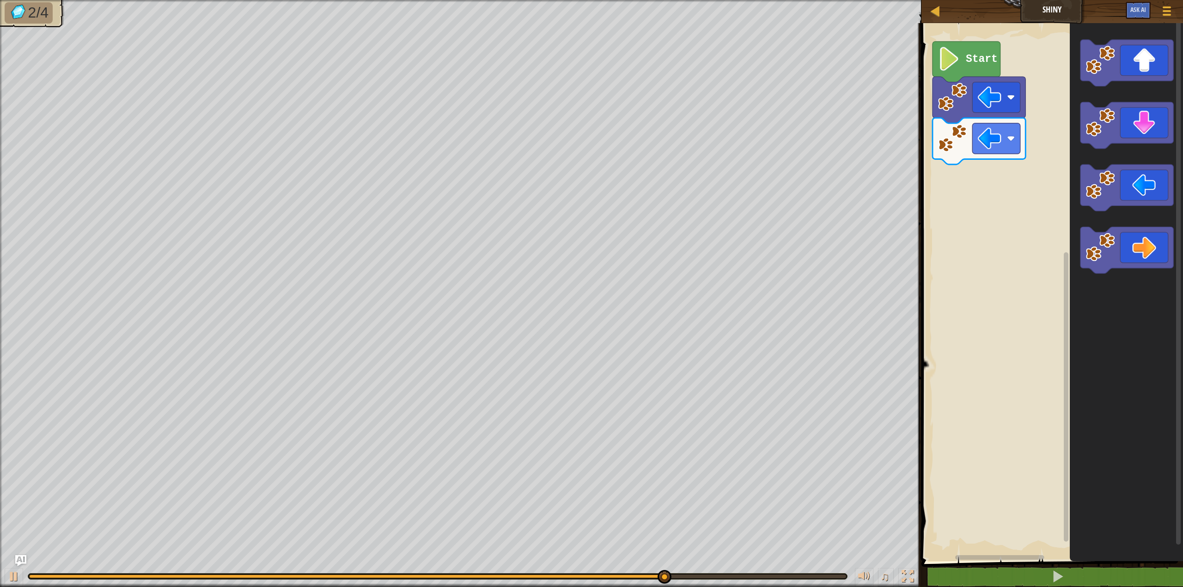
click at [1128, 116] on icon "Blockly Workspace" at bounding box center [1126, 125] width 93 height 47
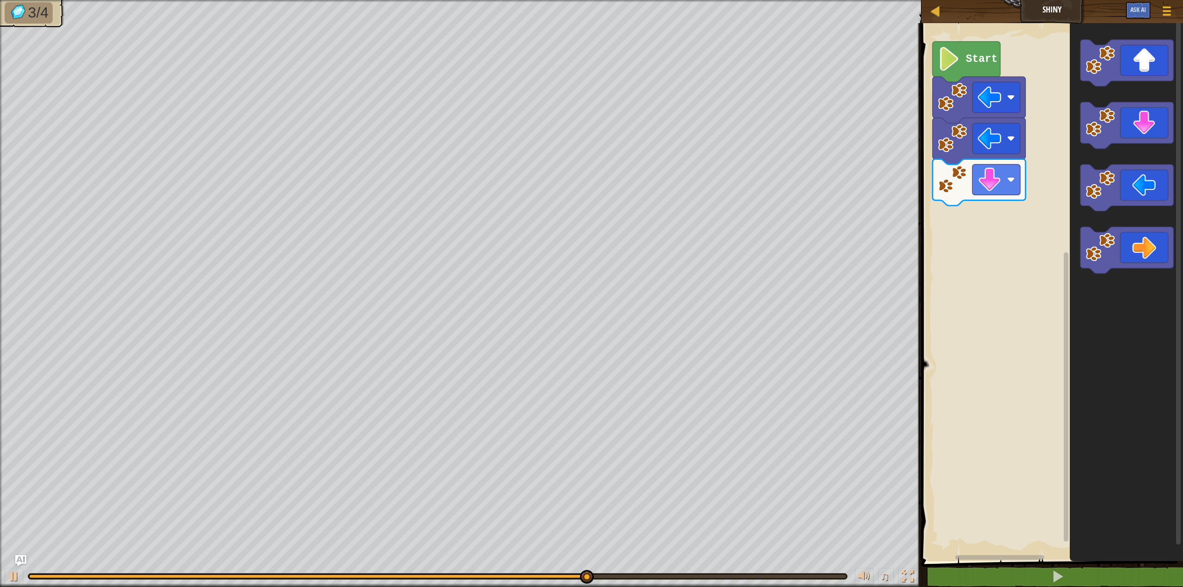
click at [1150, 237] on icon "Blockly Workspace" at bounding box center [1126, 250] width 93 height 47
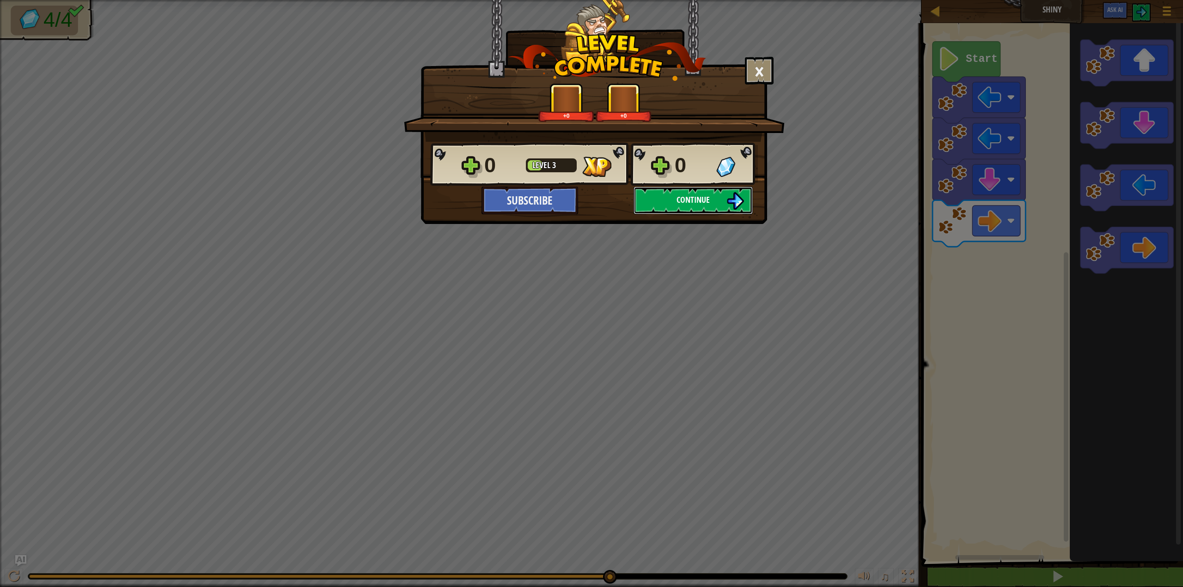
click at [706, 194] on span "Continue" at bounding box center [692, 200] width 33 height 12
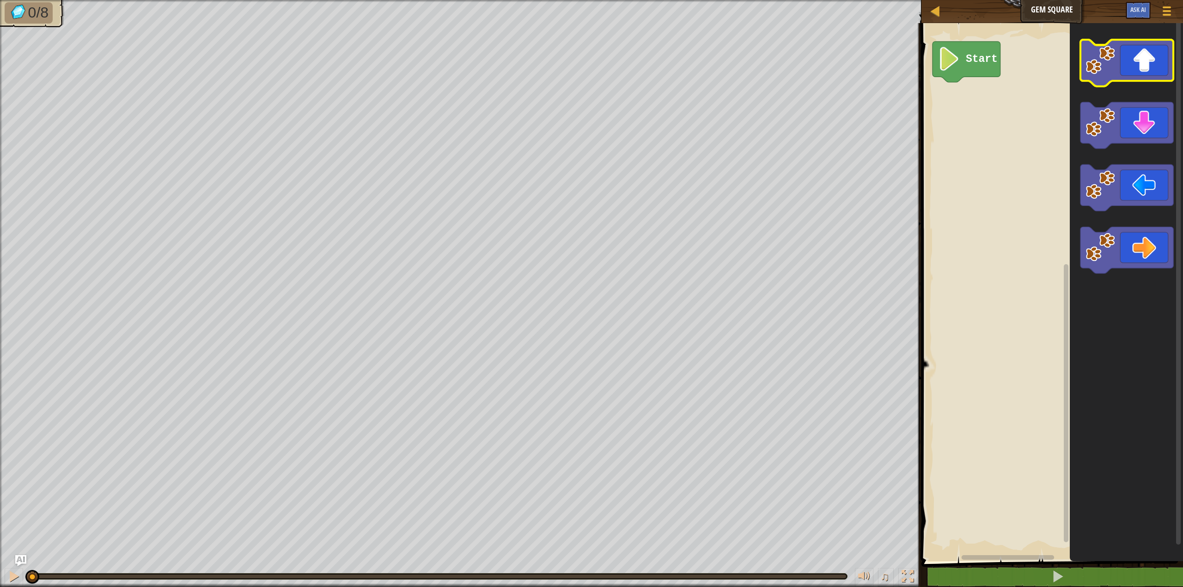
click at [1137, 70] on icon "Blockly Workspace" at bounding box center [1126, 63] width 93 height 47
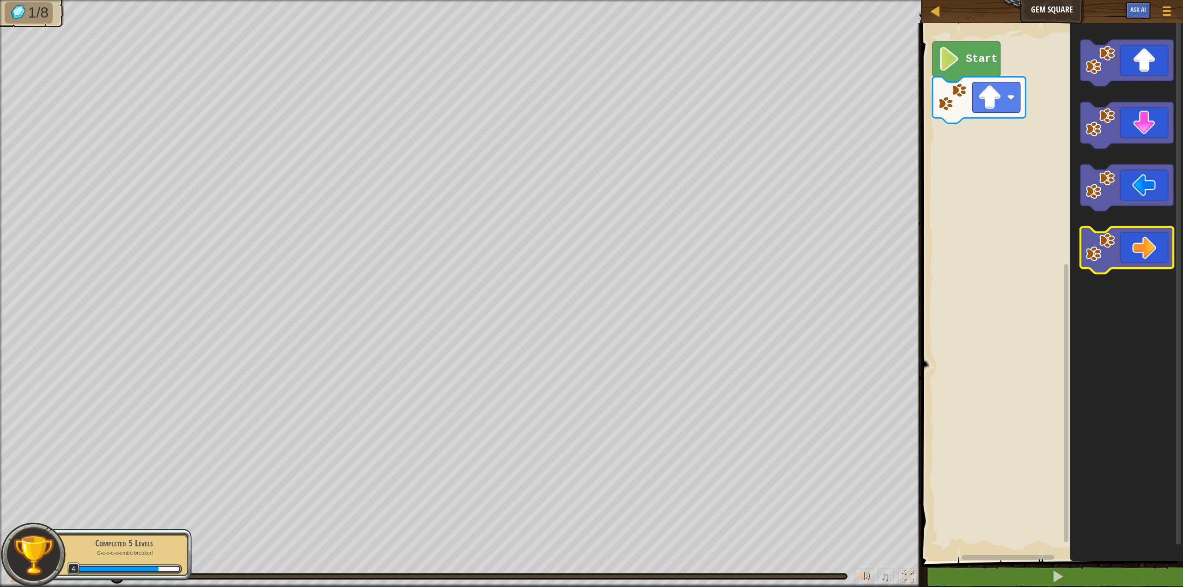
click at [1140, 261] on icon "Blockly Workspace" at bounding box center [1126, 250] width 93 height 47
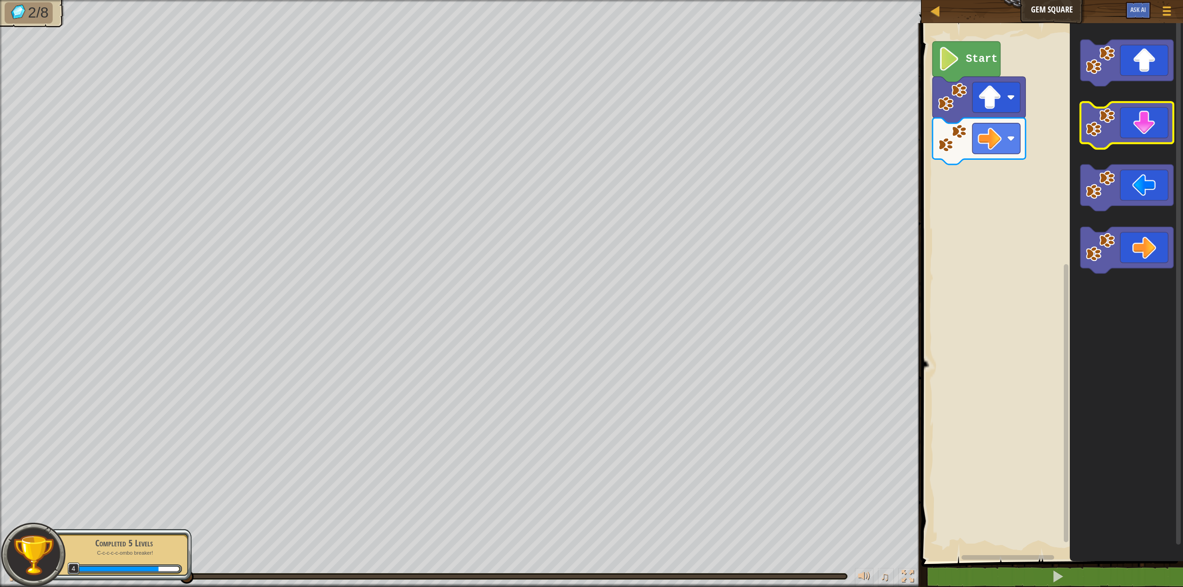
click at [1142, 130] on icon "Blockly Workspace" at bounding box center [1126, 125] width 93 height 47
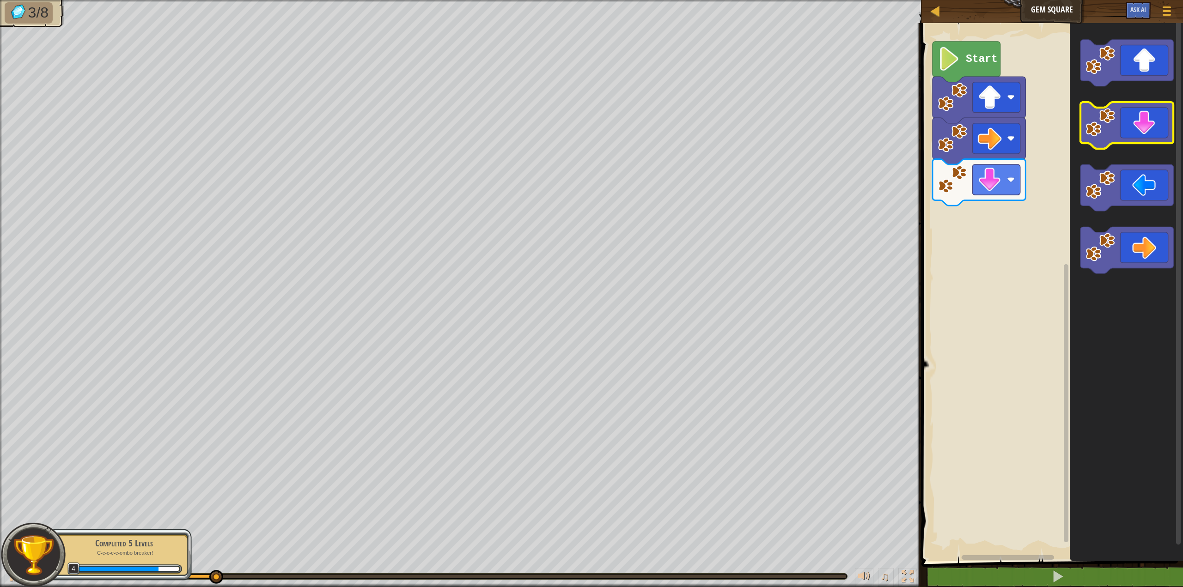
click at [1142, 130] on icon "Blockly Workspace" at bounding box center [1126, 125] width 93 height 47
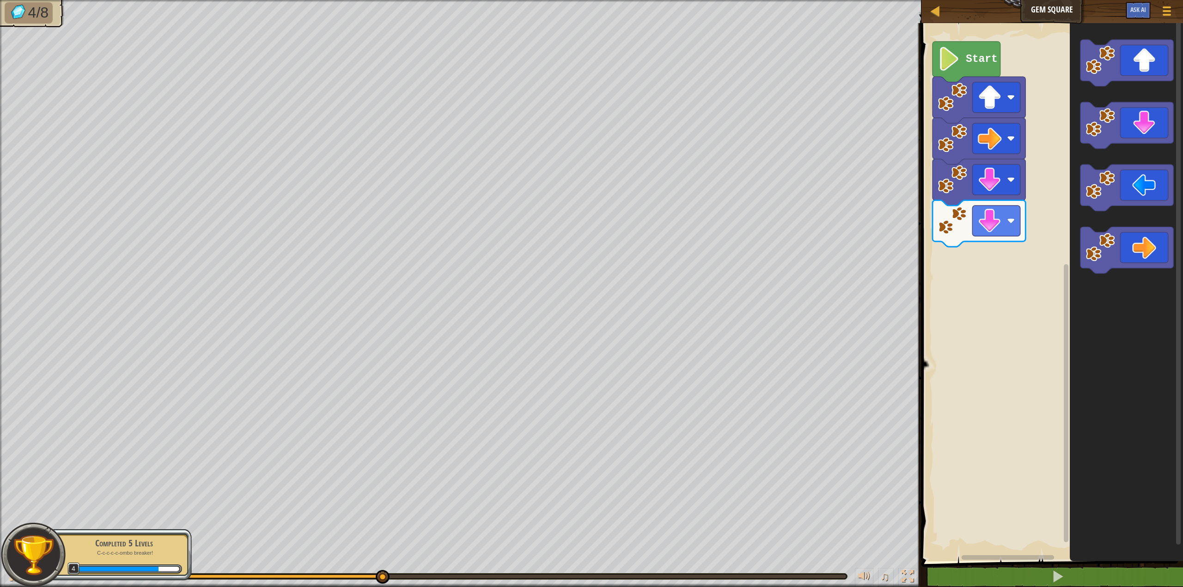
click at [1115, 180] on icon "Blockly Workspace" at bounding box center [1126, 187] width 93 height 47
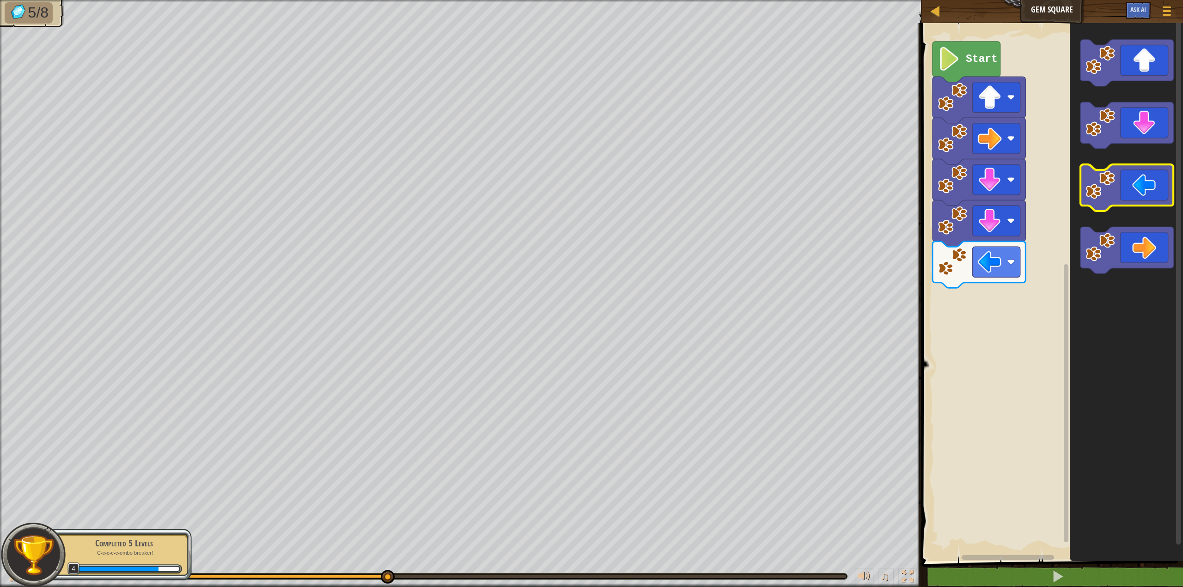
click at [1130, 185] on icon "Blockly Workspace" at bounding box center [1126, 187] width 93 height 47
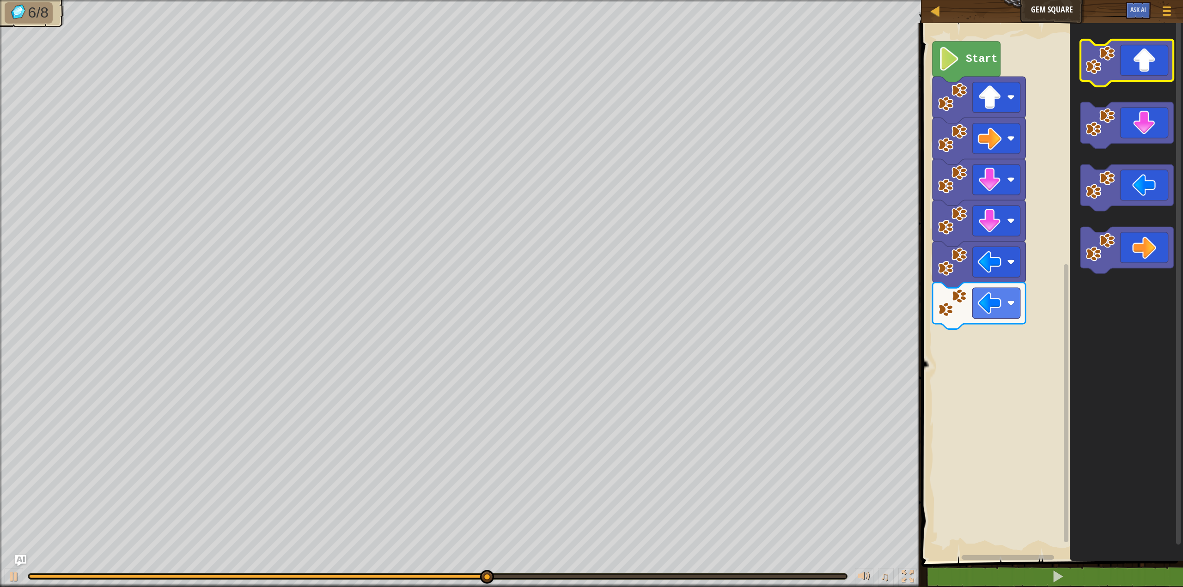
click at [1148, 67] on icon "Blockly Workspace" at bounding box center [1126, 63] width 93 height 47
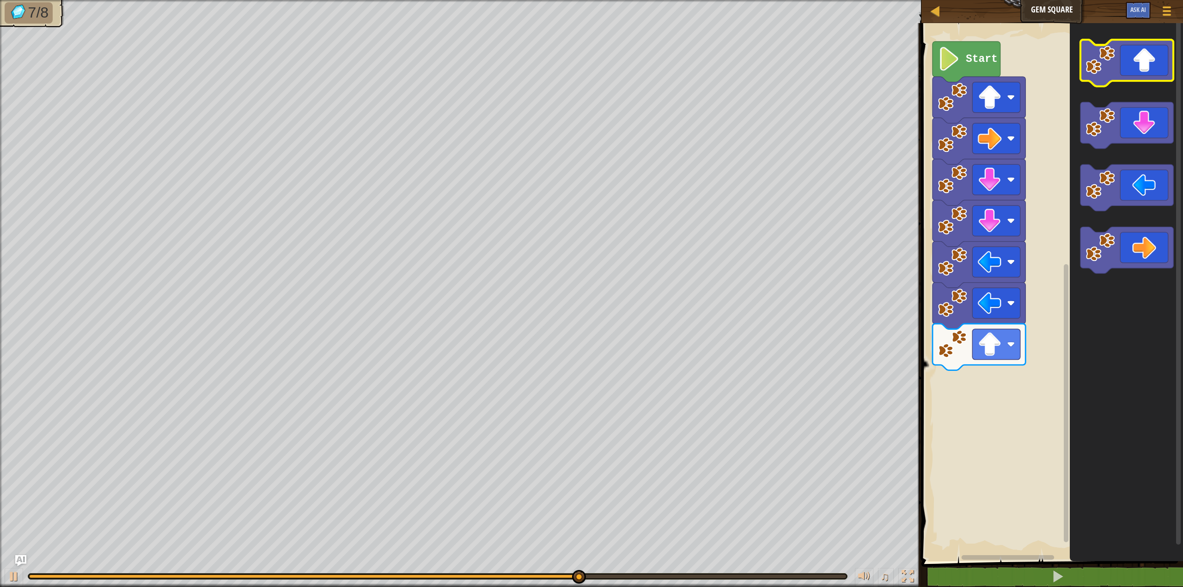
click at [1148, 67] on icon "Blockly Workspace" at bounding box center [1126, 63] width 93 height 47
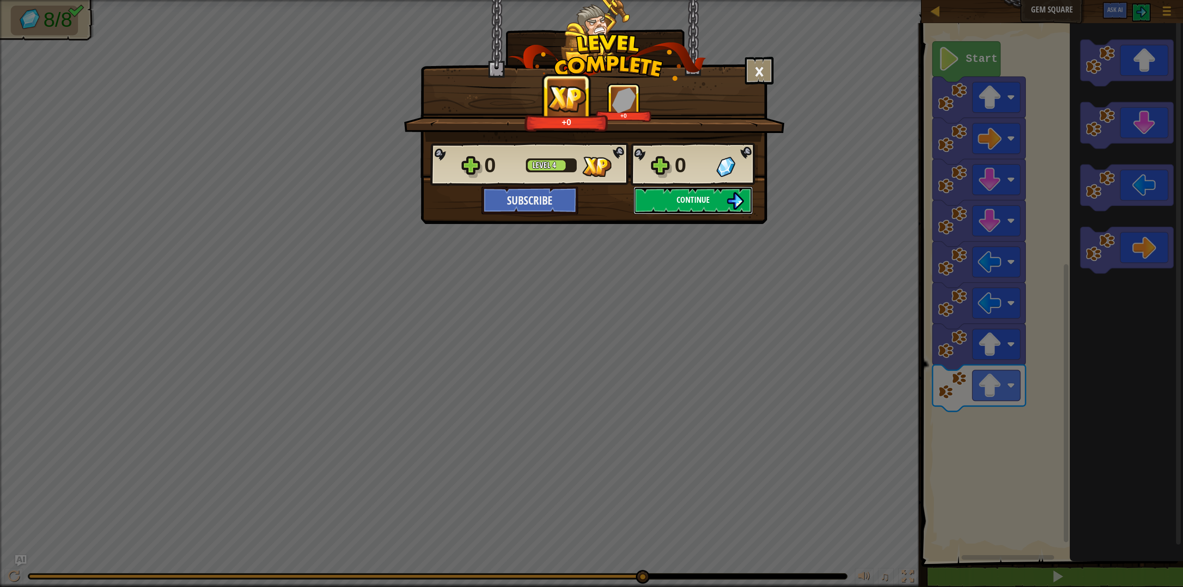
click at [682, 200] on span "Continue" at bounding box center [692, 200] width 33 height 12
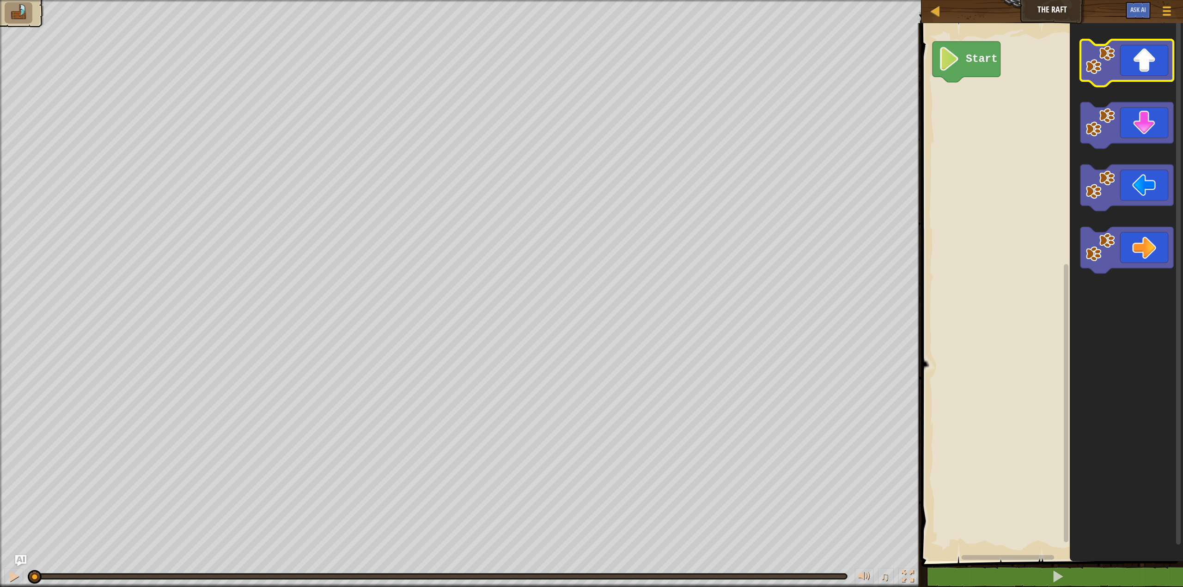
click at [1131, 69] on icon "Blockly Workspace" at bounding box center [1126, 63] width 93 height 47
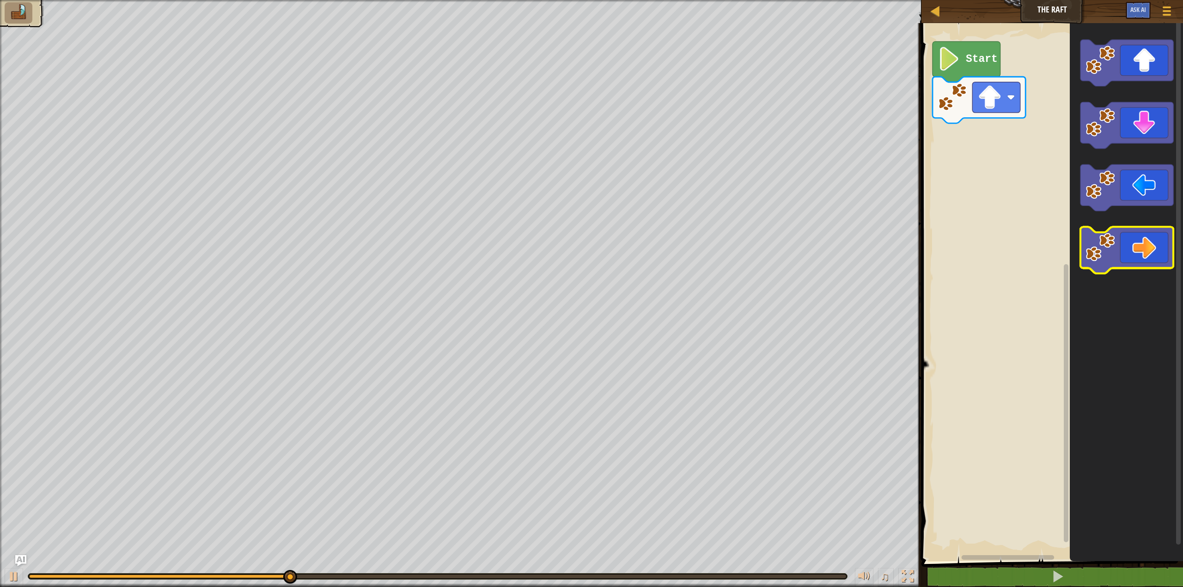
click at [1143, 260] on icon "Blockly Workspace" at bounding box center [1126, 250] width 93 height 47
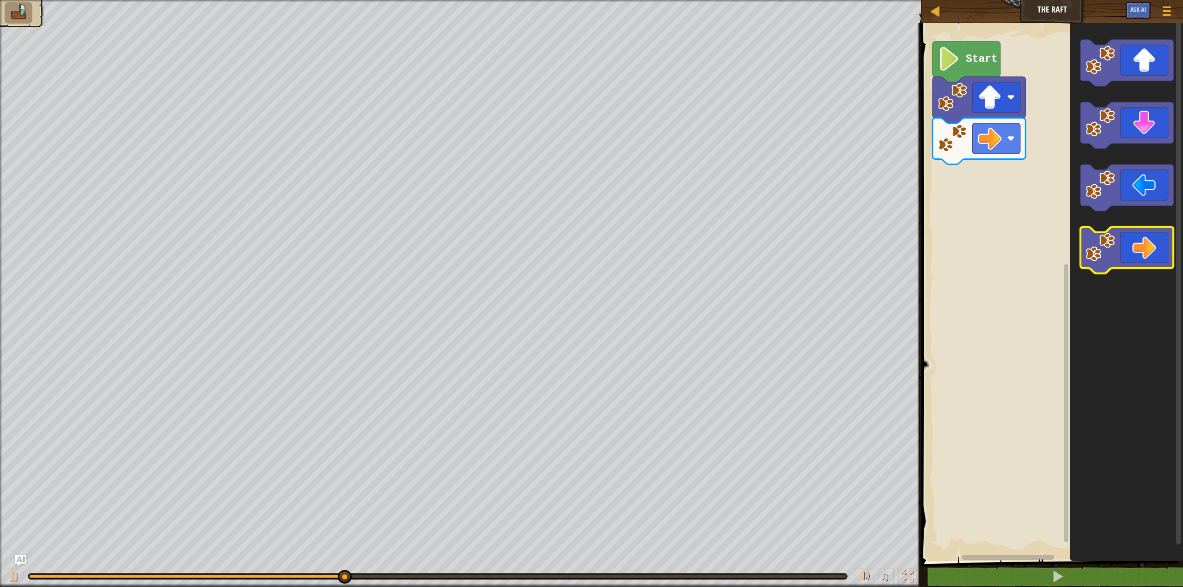
click at [1143, 260] on icon "Blockly Workspace" at bounding box center [1126, 250] width 93 height 47
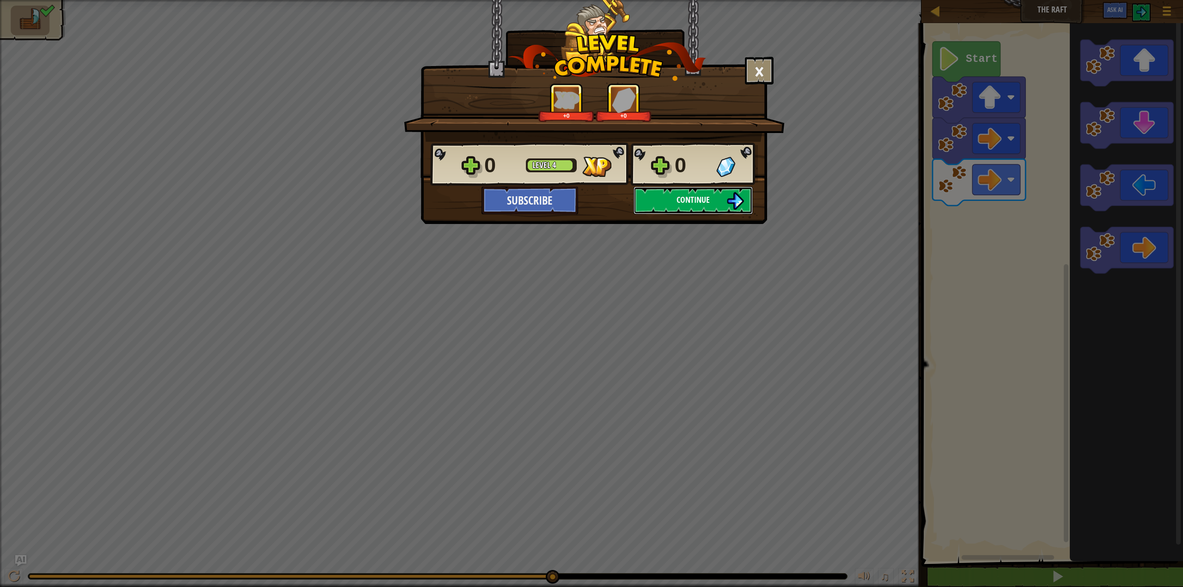
click at [660, 192] on button "Continue" at bounding box center [692, 201] width 119 height 28
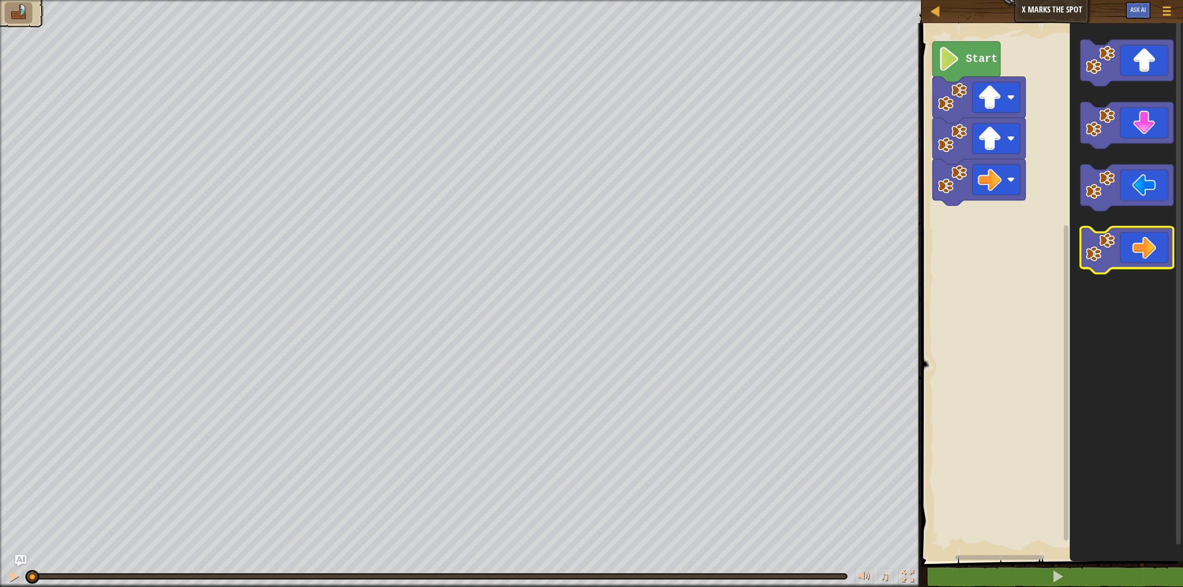
click at [1145, 245] on icon "Blockly Workspace" at bounding box center [1126, 250] width 93 height 47
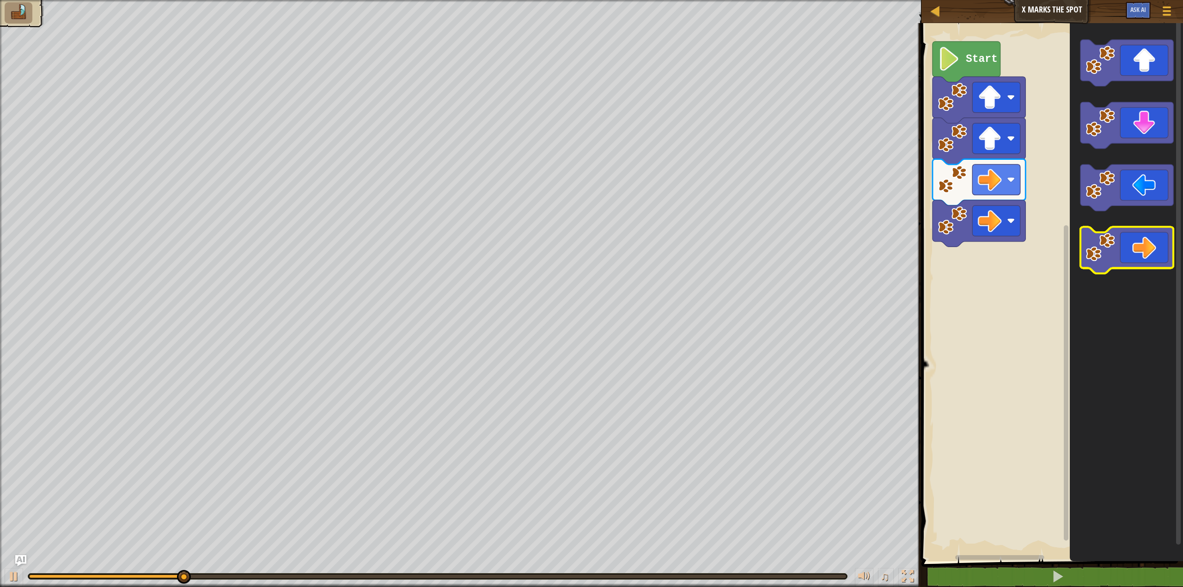
click at [1134, 246] on icon "Blockly Workspace" at bounding box center [1126, 250] width 93 height 47
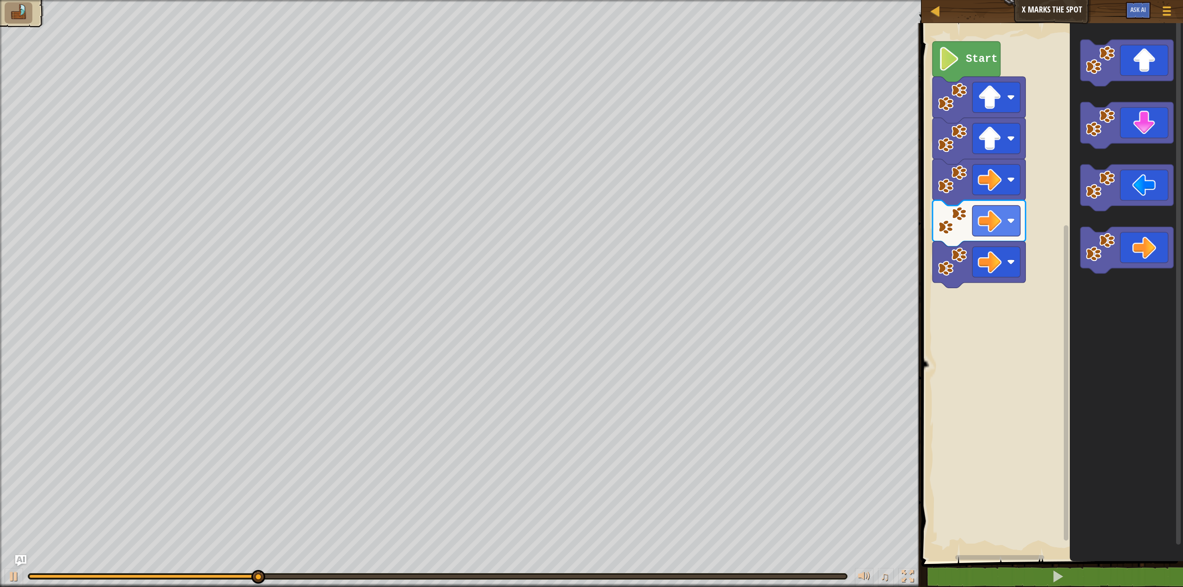
click at [1148, 134] on icon "Blockly Workspace" at bounding box center [1126, 125] width 93 height 47
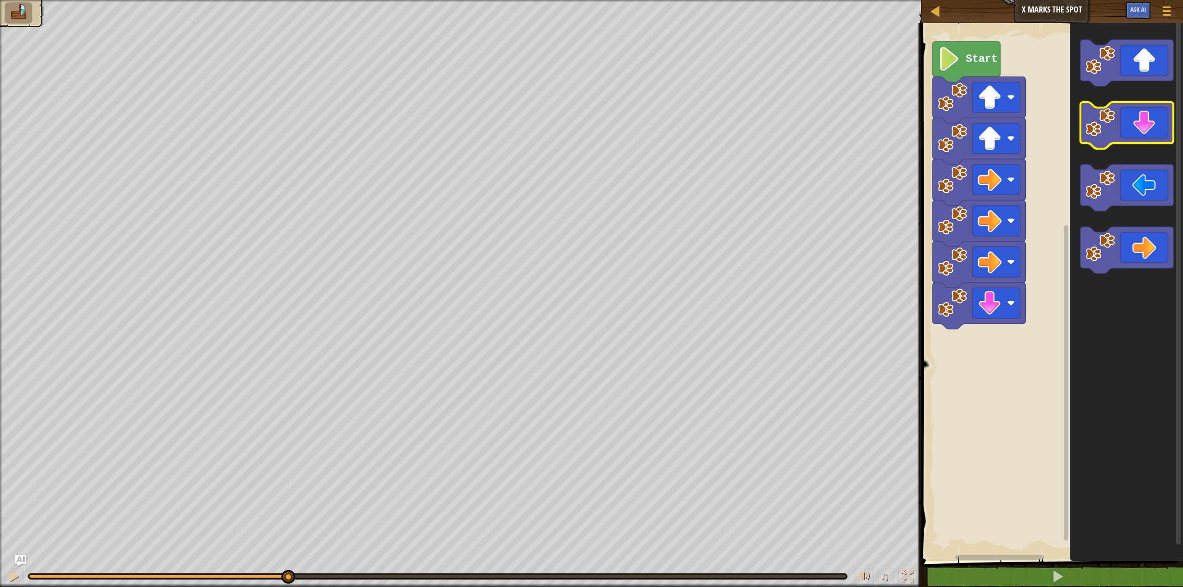
click at [1148, 134] on icon "Blockly Workspace" at bounding box center [1126, 125] width 93 height 47
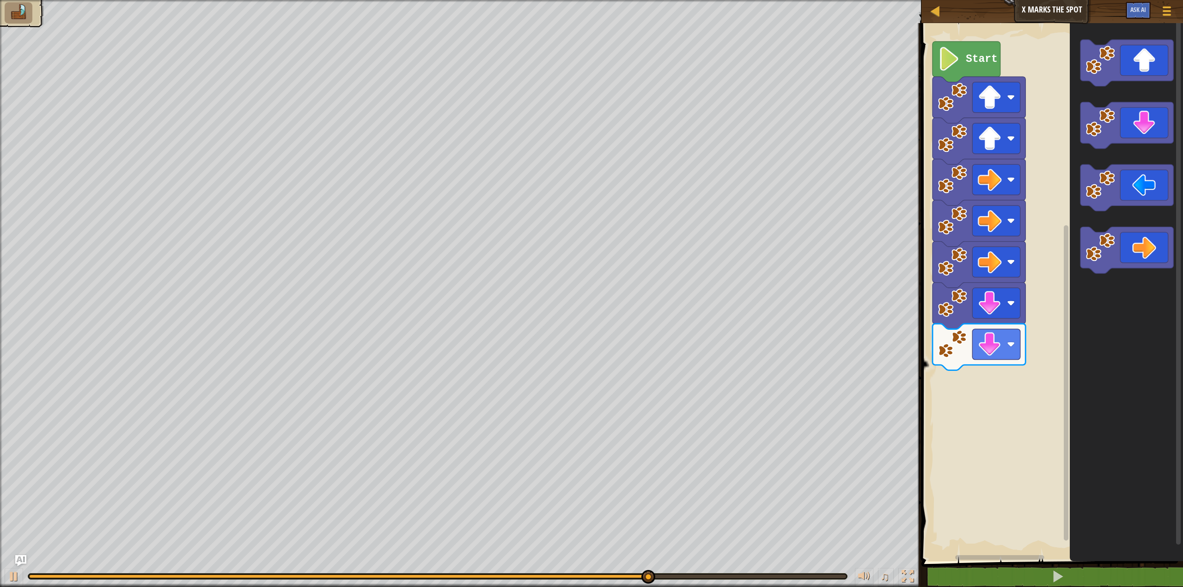
click at [1111, 182] on image "Blockly Workspace" at bounding box center [1099, 184] width 29 height 29
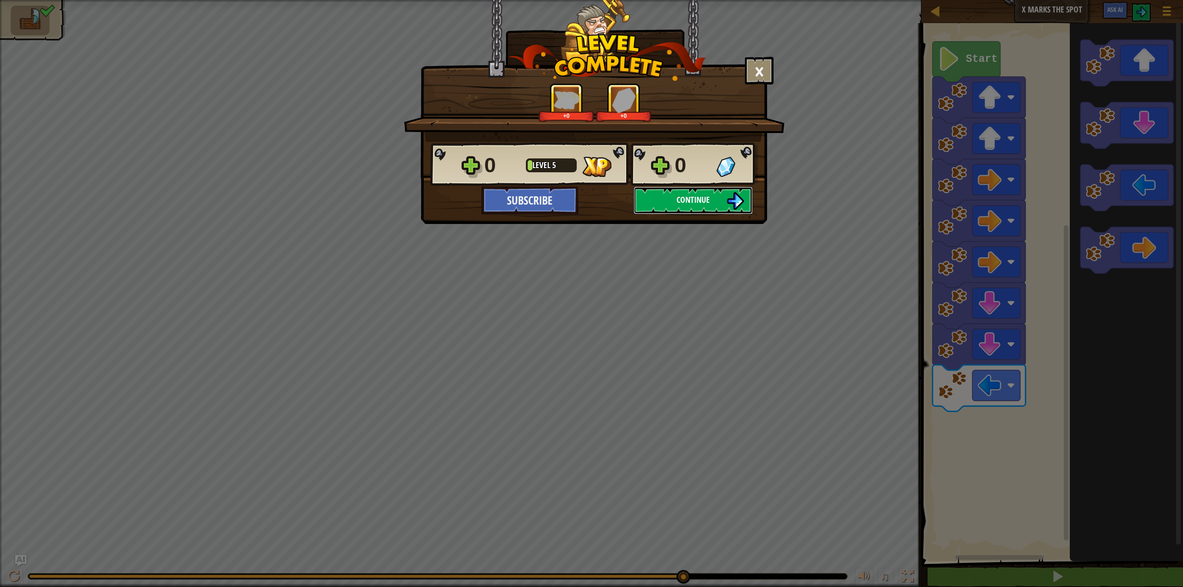
click at [704, 200] on span "Continue" at bounding box center [692, 200] width 33 height 12
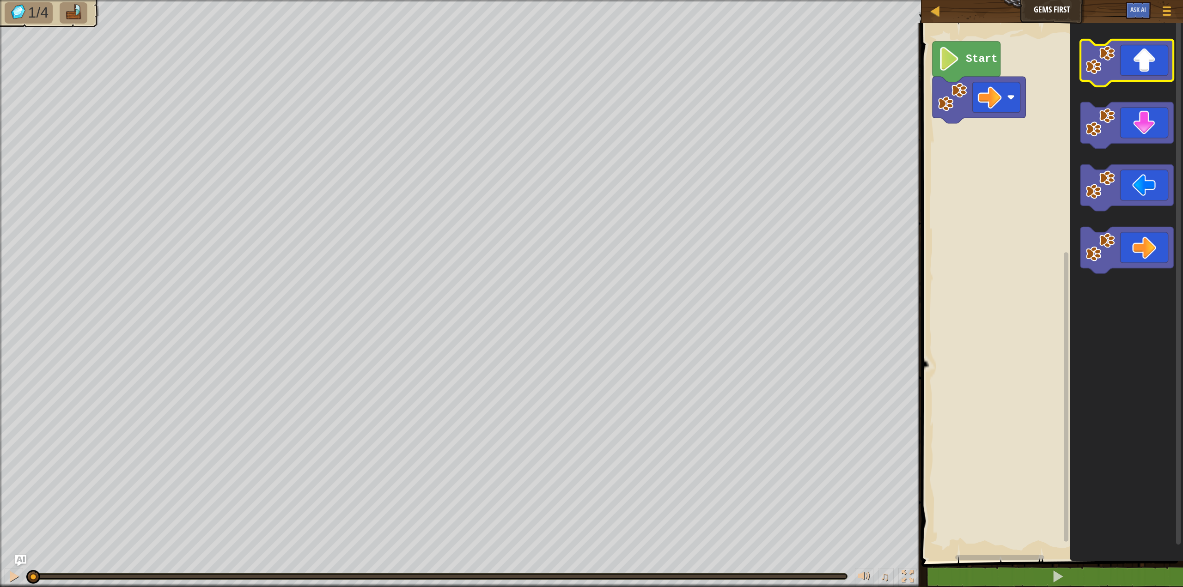
click at [1145, 58] on icon "Blockly Workspace" at bounding box center [1126, 63] width 93 height 47
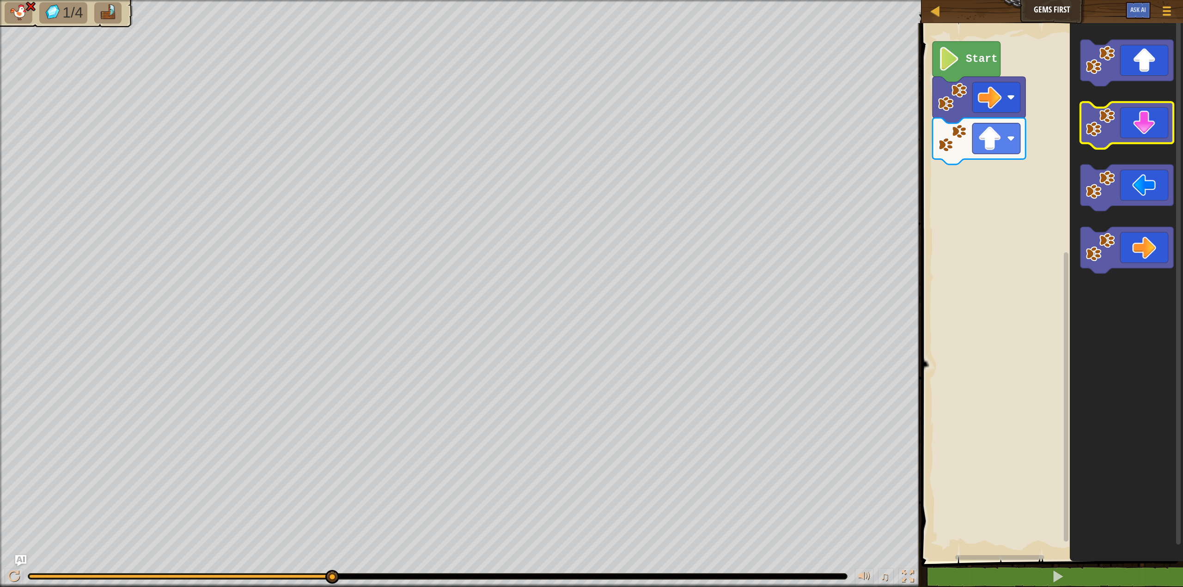
click at [1123, 133] on icon "Blockly Workspace" at bounding box center [1126, 125] width 93 height 47
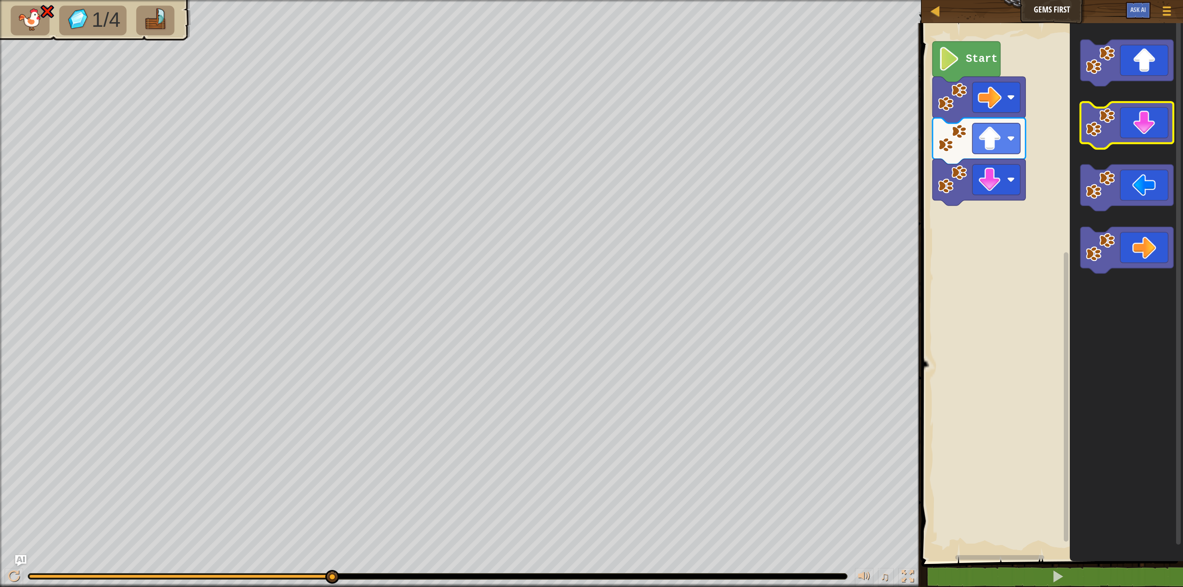
click at [1152, 135] on icon "Blockly Workspace" at bounding box center [1126, 125] width 93 height 47
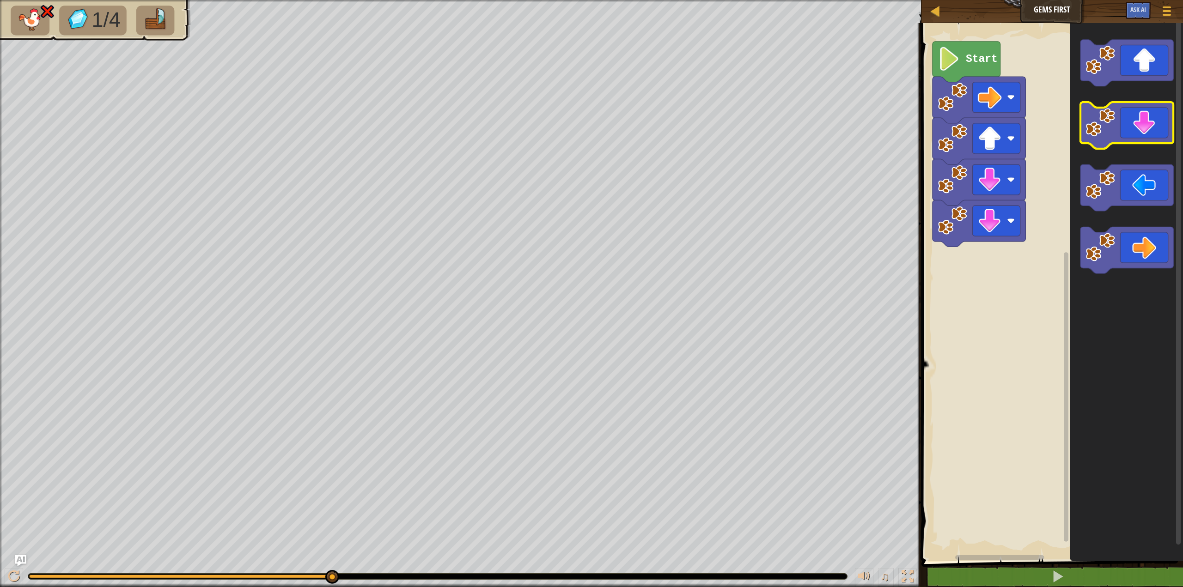
click at [1152, 135] on icon "Blockly Workspace" at bounding box center [1126, 125] width 93 height 47
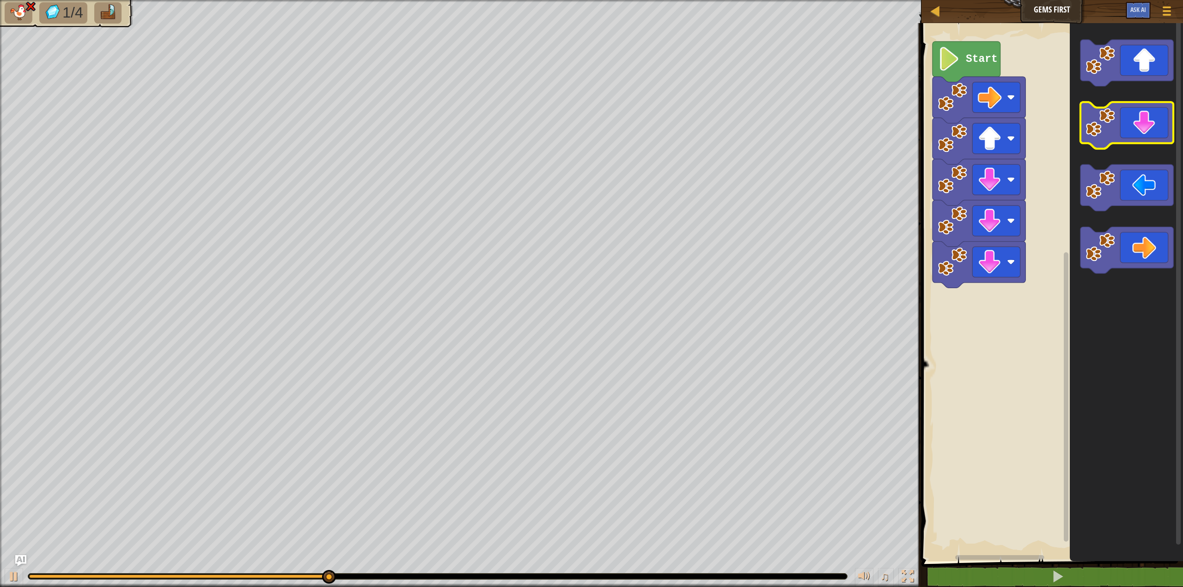
click at [1152, 135] on icon "Blockly Workspace" at bounding box center [1126, 125] width 93 height 47
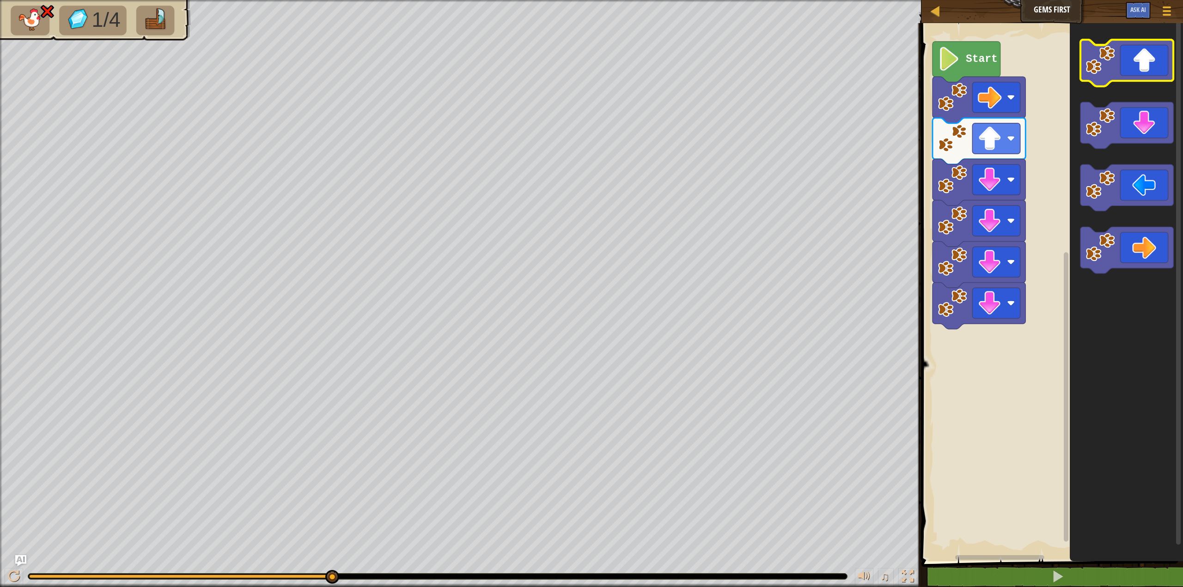
click at [1147, 62] on icon "Blockly Workspace" at bounding box center [1126, 63] width 93 height 47
click at [1146, 62] on icon "Blockly Workspace" at bounding box center [1126, 63] width 93 height 47
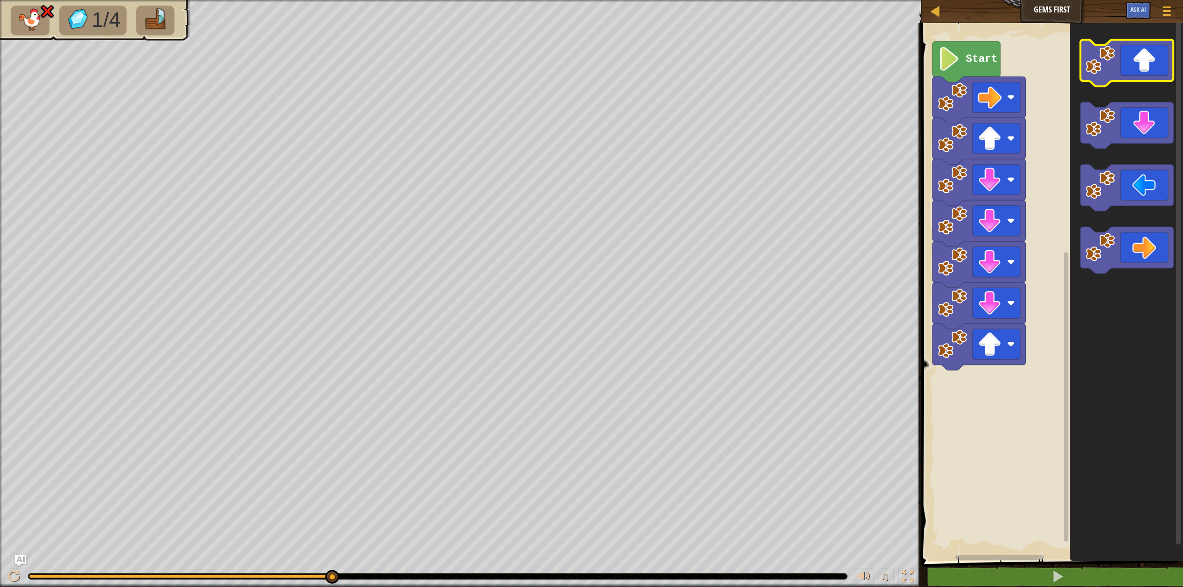
click at [1146, 62] on icon "Blockly Workspace" at bounding box center [1126, 63] width 93 height 47
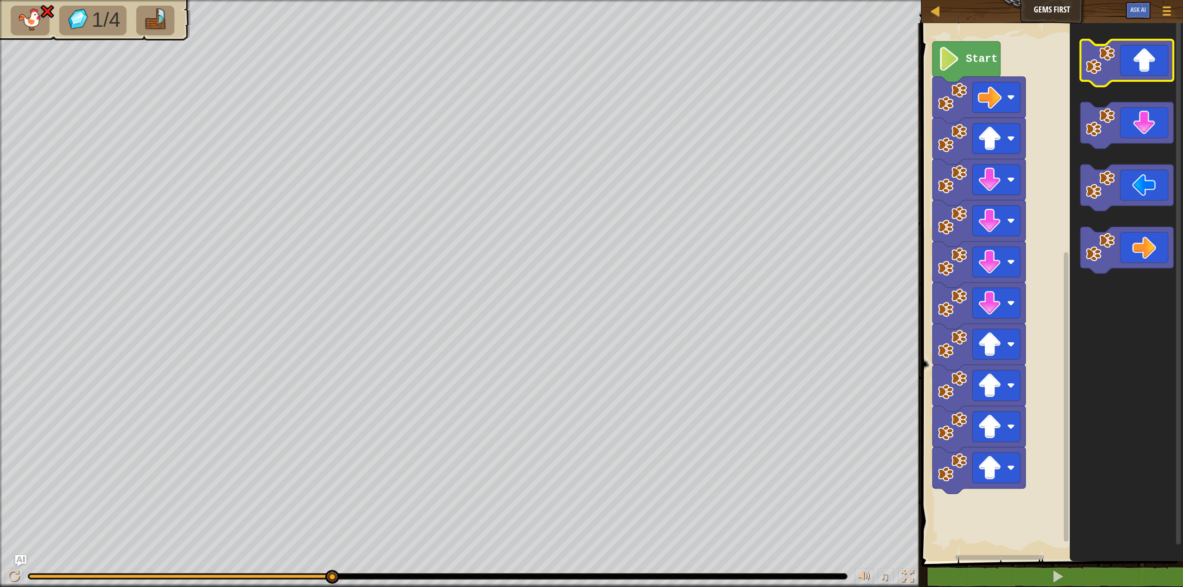
click at [1146, 62] on icon "Blockly Workspace" at bounding box center [1126, 63] width 93 height 47
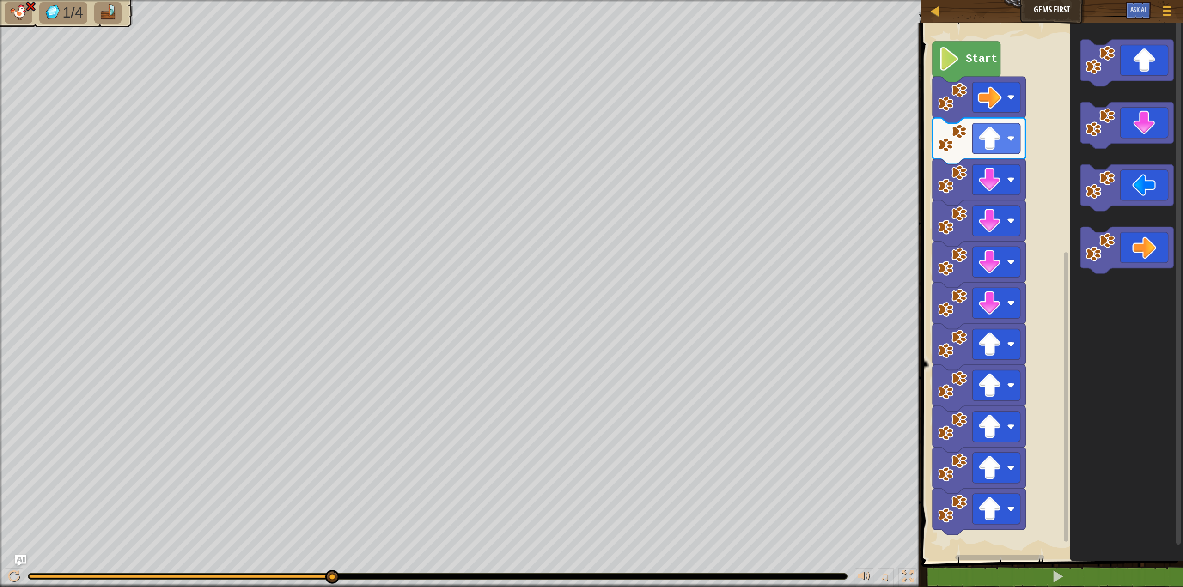
click at [34, 7] on img at bounding box center [31, 6] width 12 height 11
click at [1136, 249] on icon "Blockly Workspace" at bounding box center [1126, 250] width 93 height 47
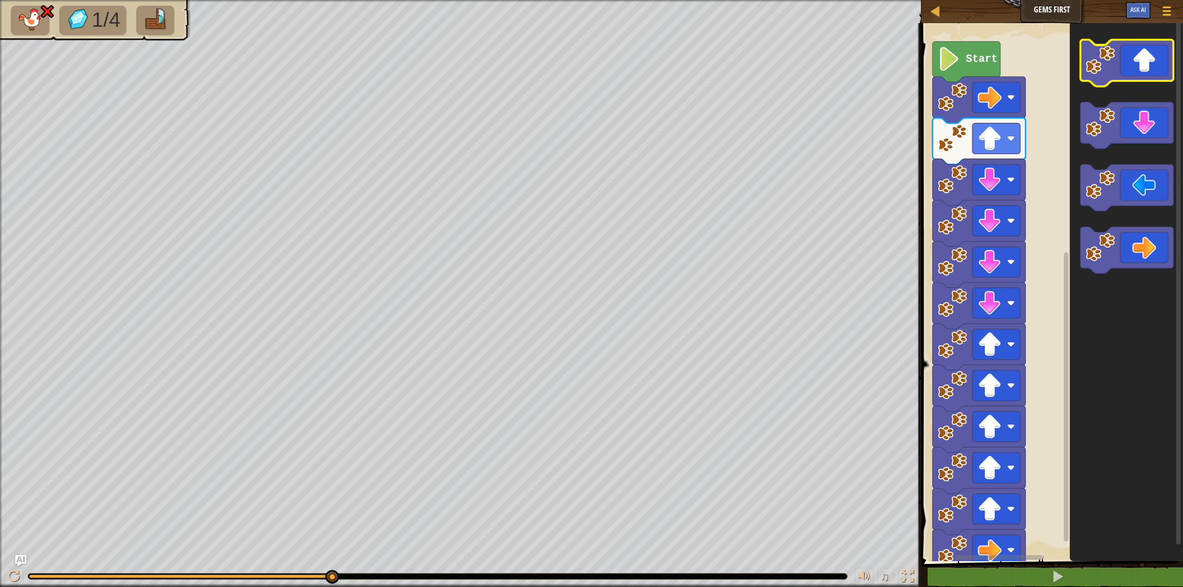
click at [1132, 58] on icon "Blockly Workspace" at bounding box center [1126, 63] width 93 height 47
click at [1149, 68] on icon "Blockly Workspace" at bounding box center [1126, 63] width 93 height 47
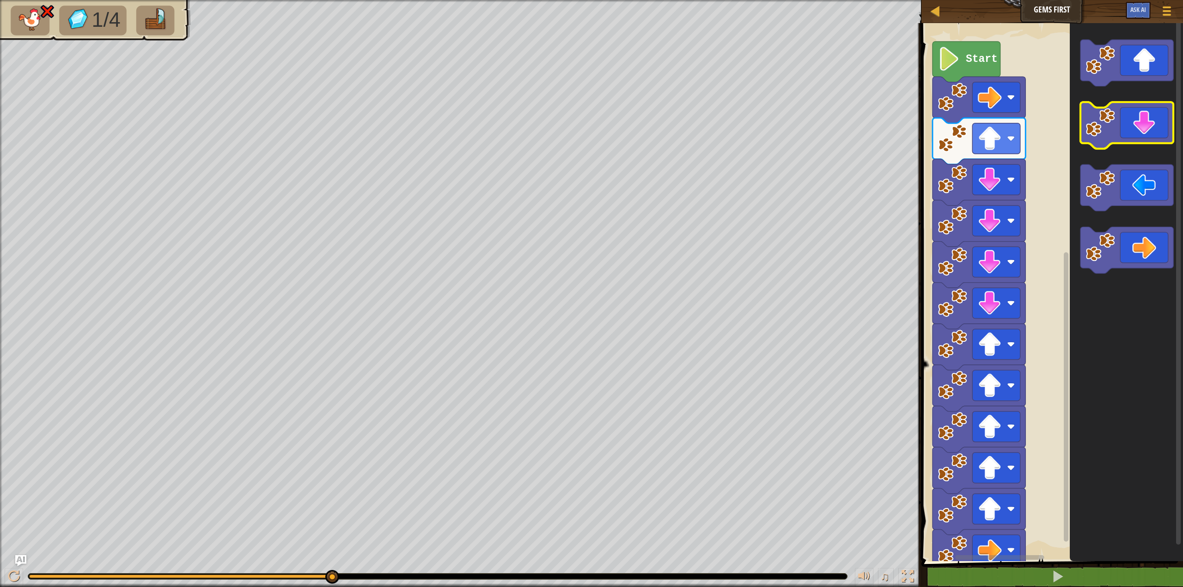
click at [1147, 133] on icon "Blockly Workspace" at bounding box center [1126, 125] width 93 height 47
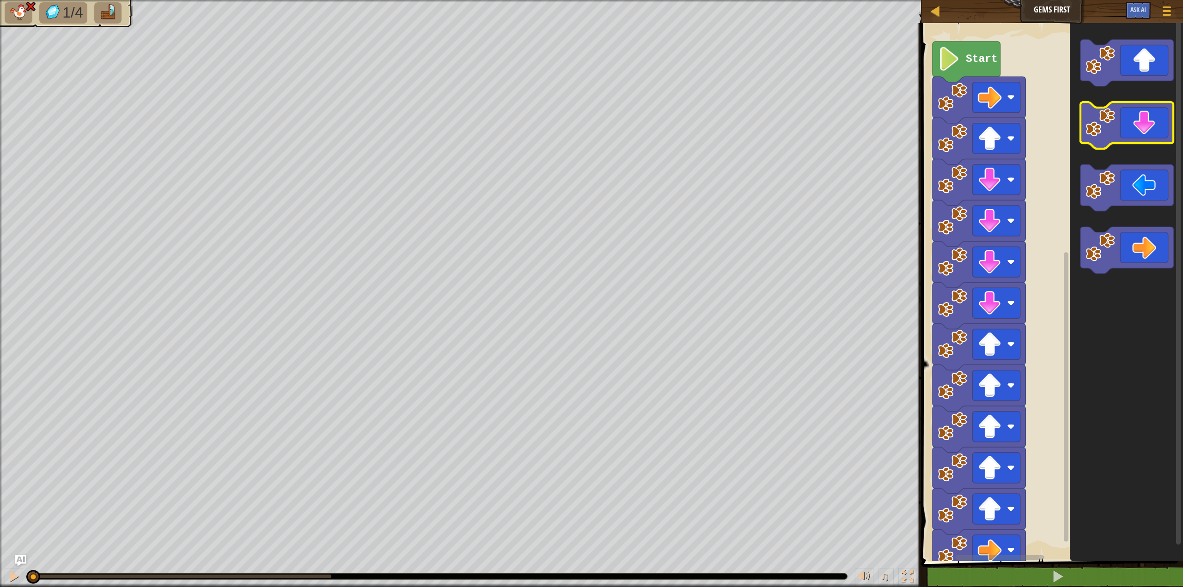
click at [1147, 133] on icon "Blockly Workspace" at bounding box center [1126, 125] width 93 height 47
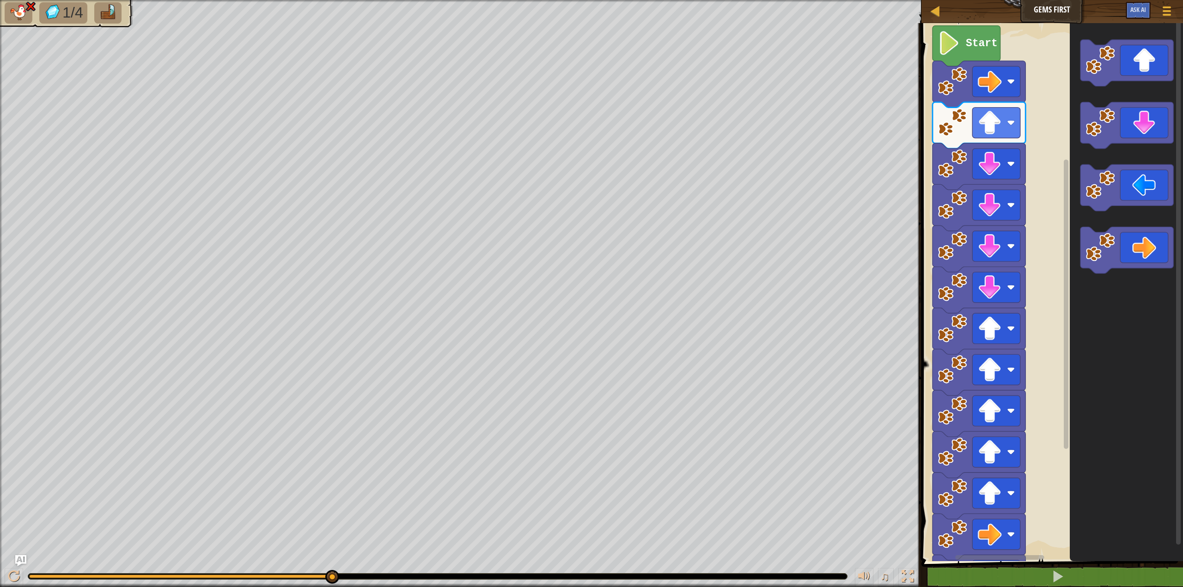
click at [118, 21] on span at bounding box center [107, 12] width 19 height 17
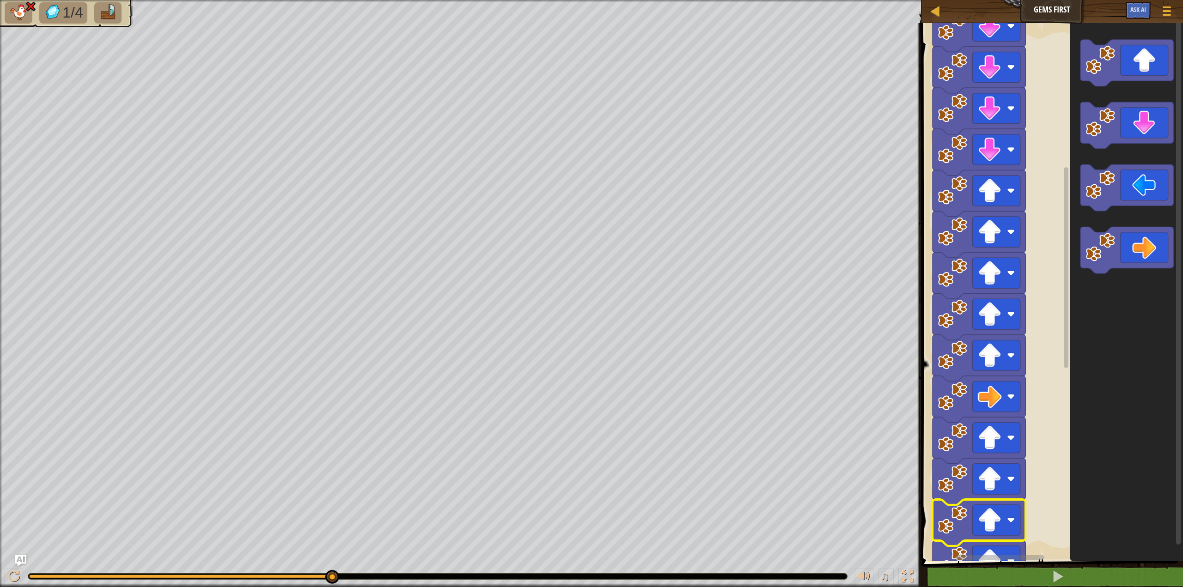
click at [954, 527] on image "Blockly Workspace" at bounding box center [951, 519] width 29 height 29
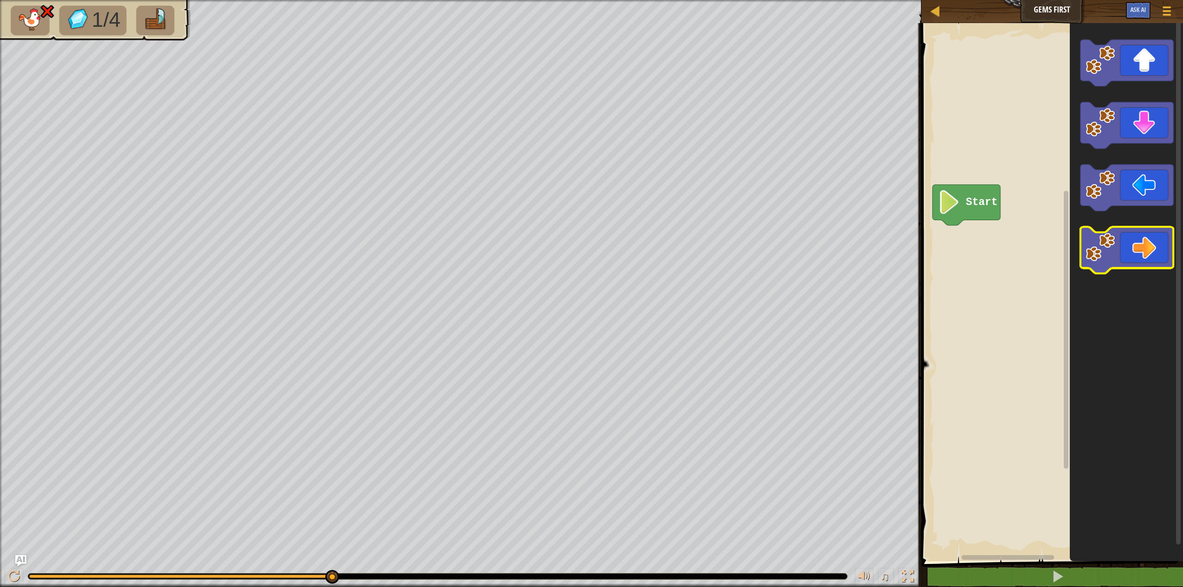
click at [1134, 244] on icon "Blockly Workspace" at bounding box center [1126, 250] width 93 height 47
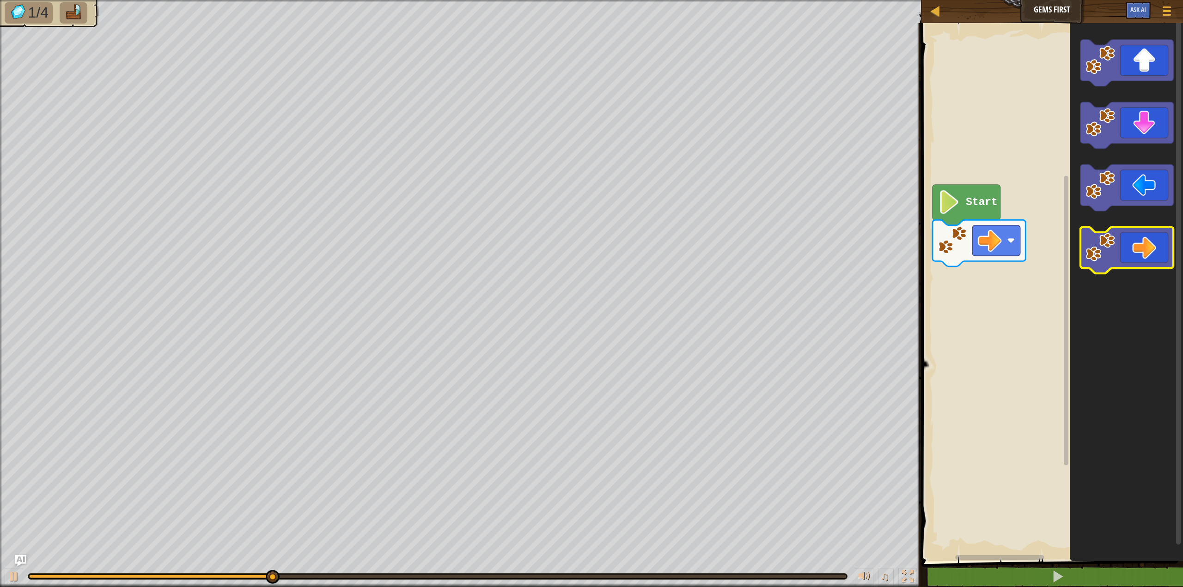
click at [1137, 242] on icon "Blockly Workspace" at bounding box center [1126, 250] width 93 height 47
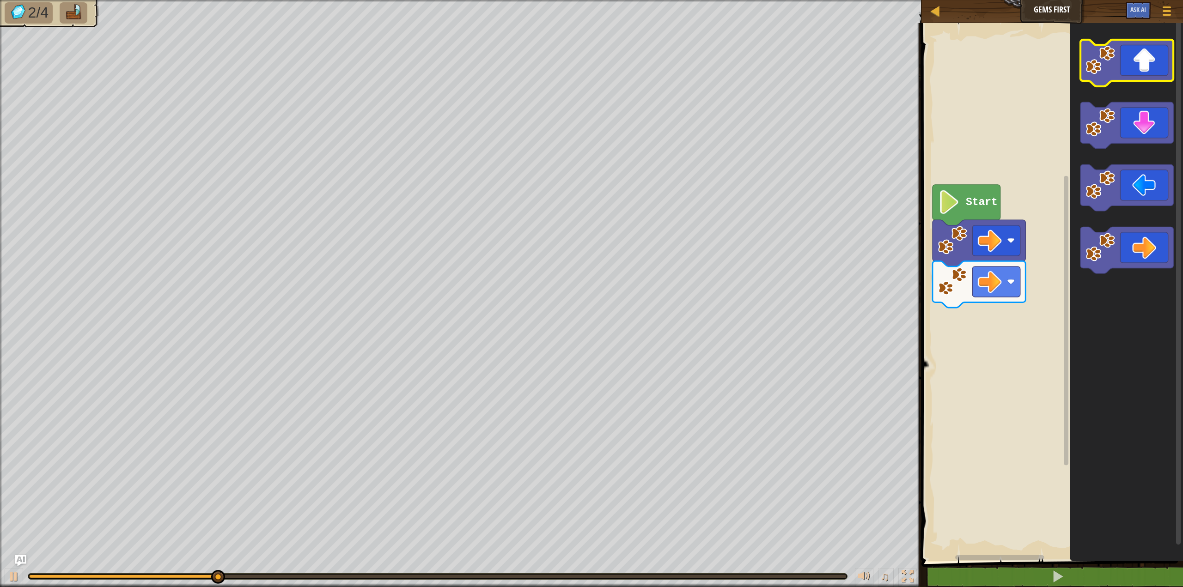
click at [1144, 63] on icon "Blockly Workspace" at bounding box center [1126, 63] width 93 height 47
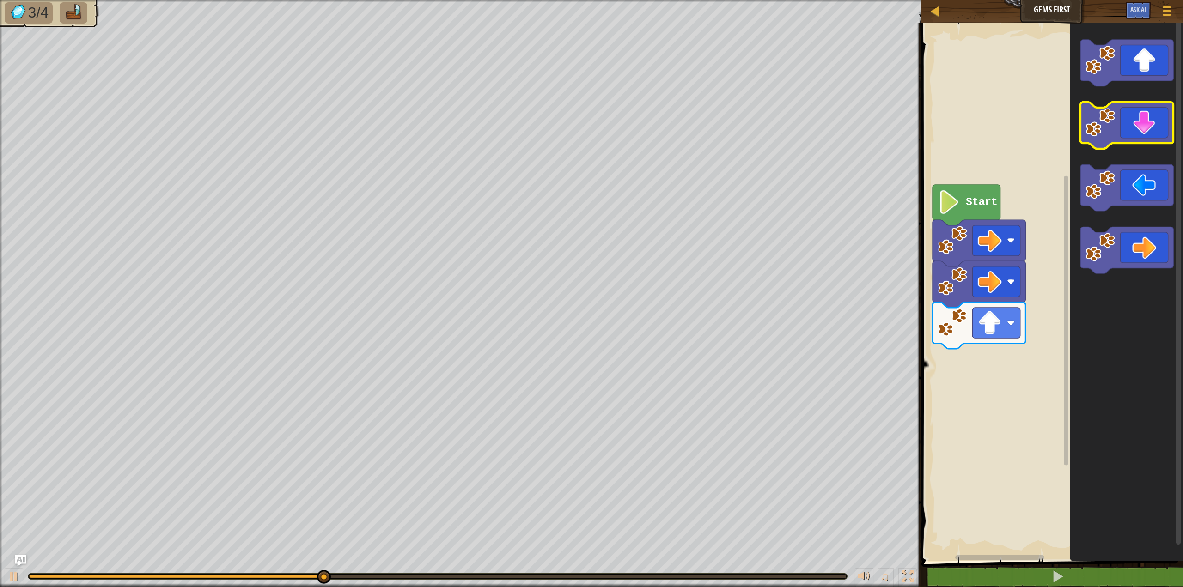
click at [1137, 134] on icon "Blockly Workspace" at bounding box center [1126, 125] width 93 height 47
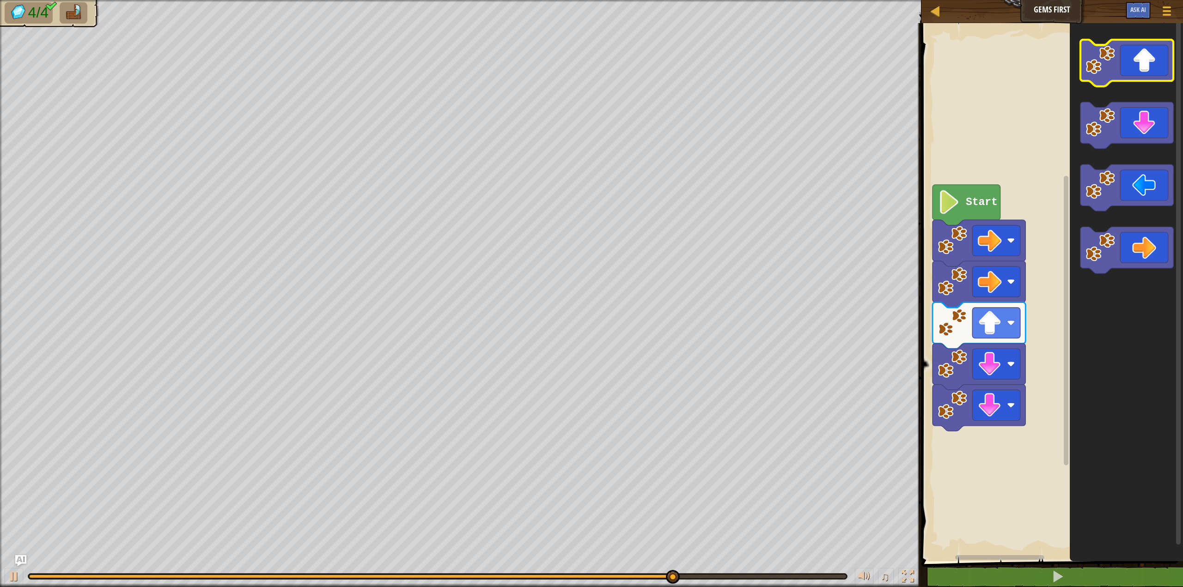
click at [1150, 67] on icon "Blockly Workspace" at bounding box center [1126, 63] width 93 height 47
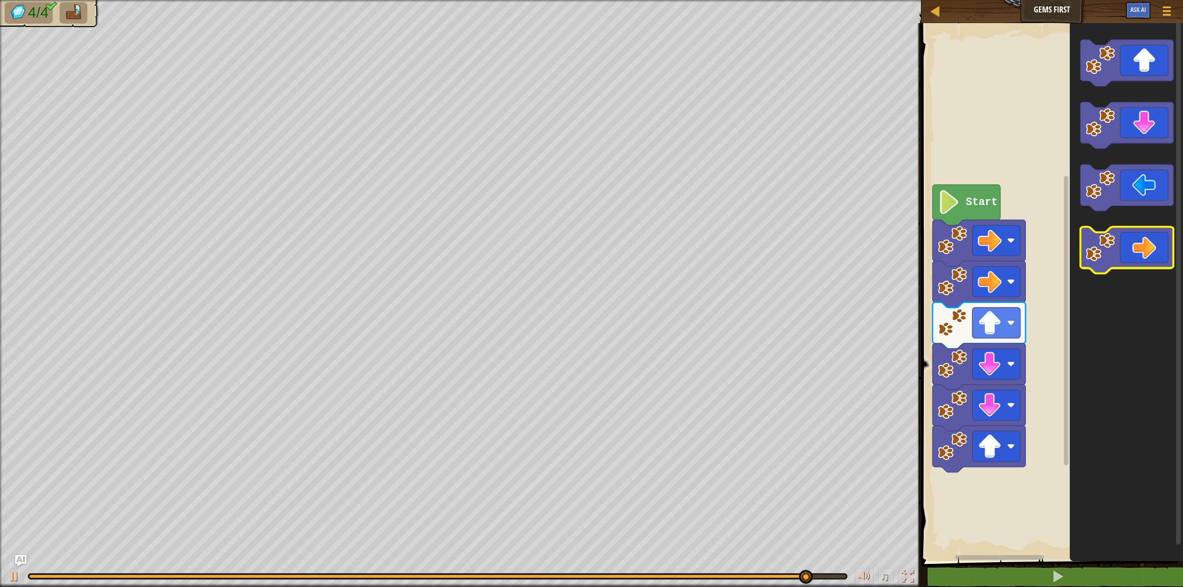
click at [1147, 238] on icon "Blockly Workspace" at bounding box center [1126, 250] width 93 height 47
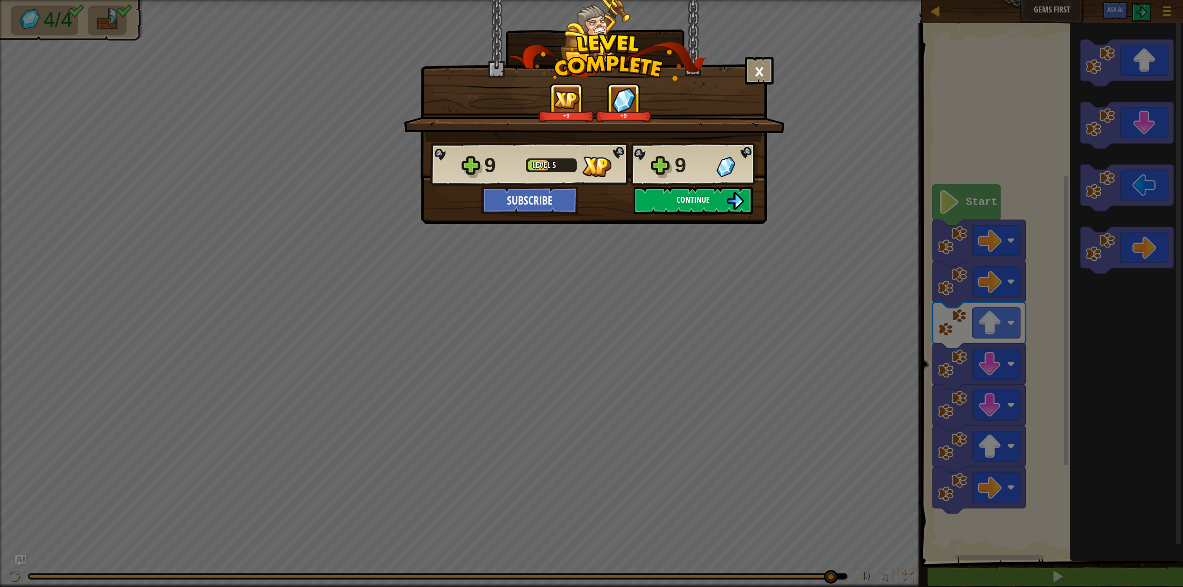
click at [661, 196] on button "Continue" at bounding box center [692, 201] width 119 height 28
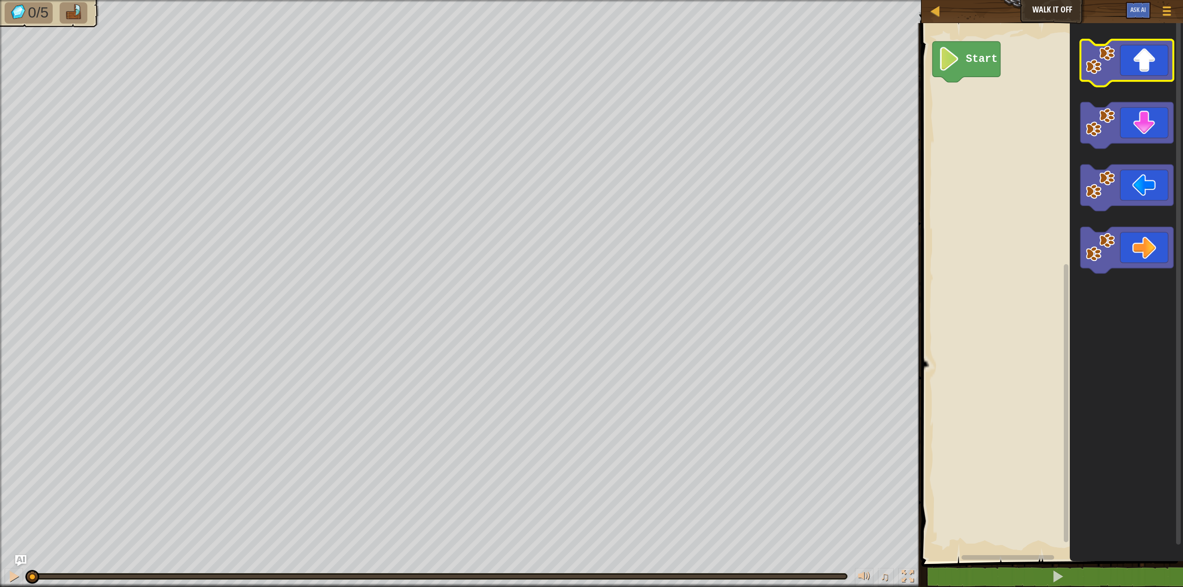
click at [1129, 57] on icon "Blockly Workspace" at bounding box center [1126, 63] width 93 height 47
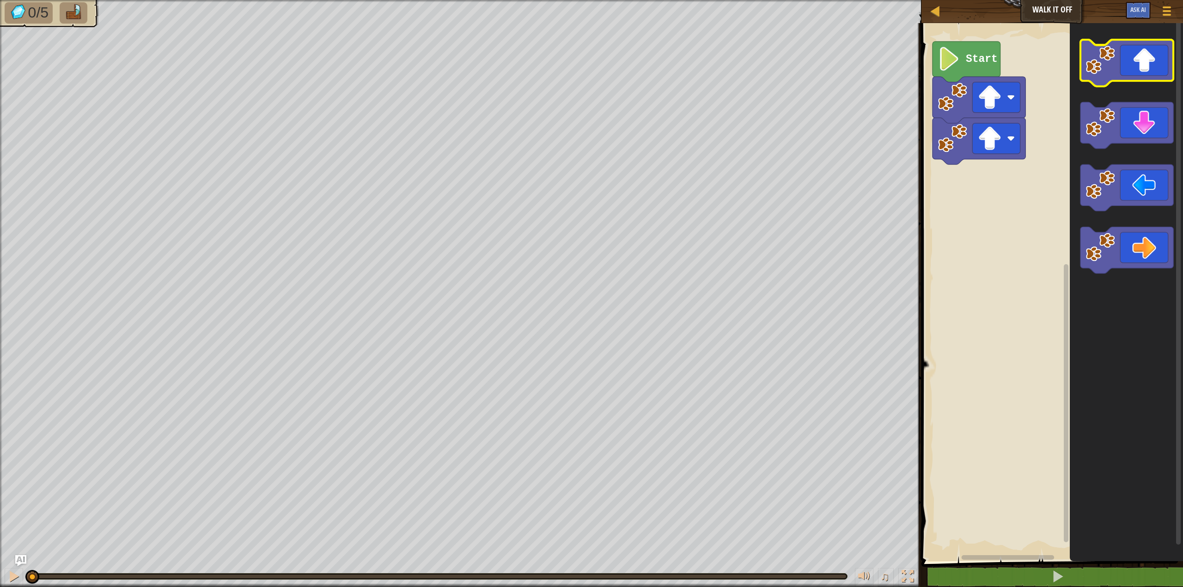
click at [1129, 57] on icon "Blockly Workspace" at bounding box center [1126, 63] width 93 height 47
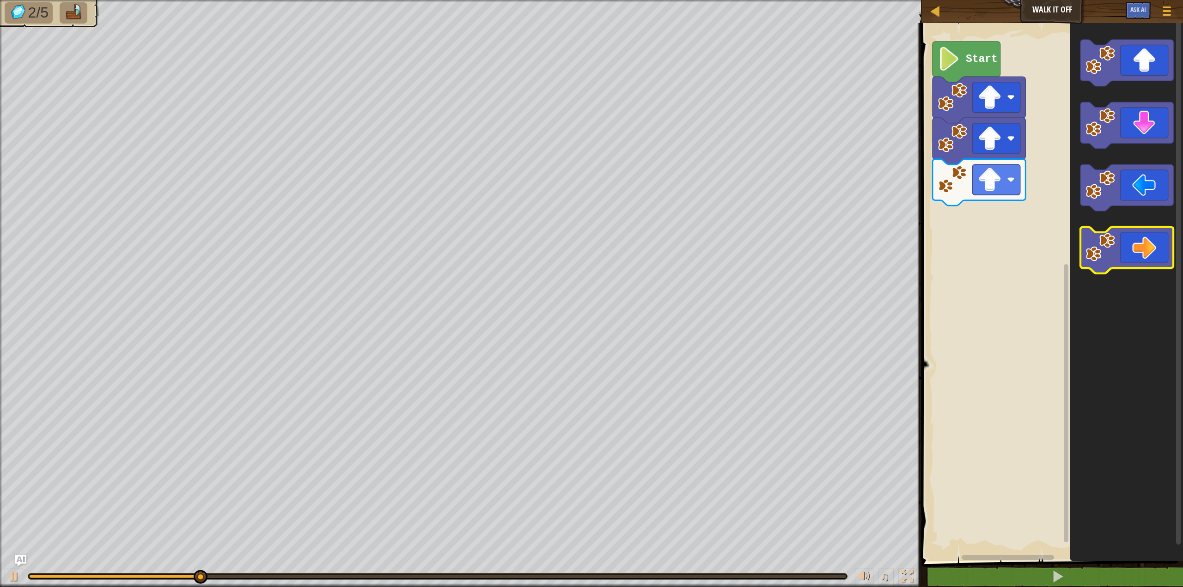
click at [1137, 238] on icon "Blockly Workspace" at bounding box center [1126, 250] width 93 height 47
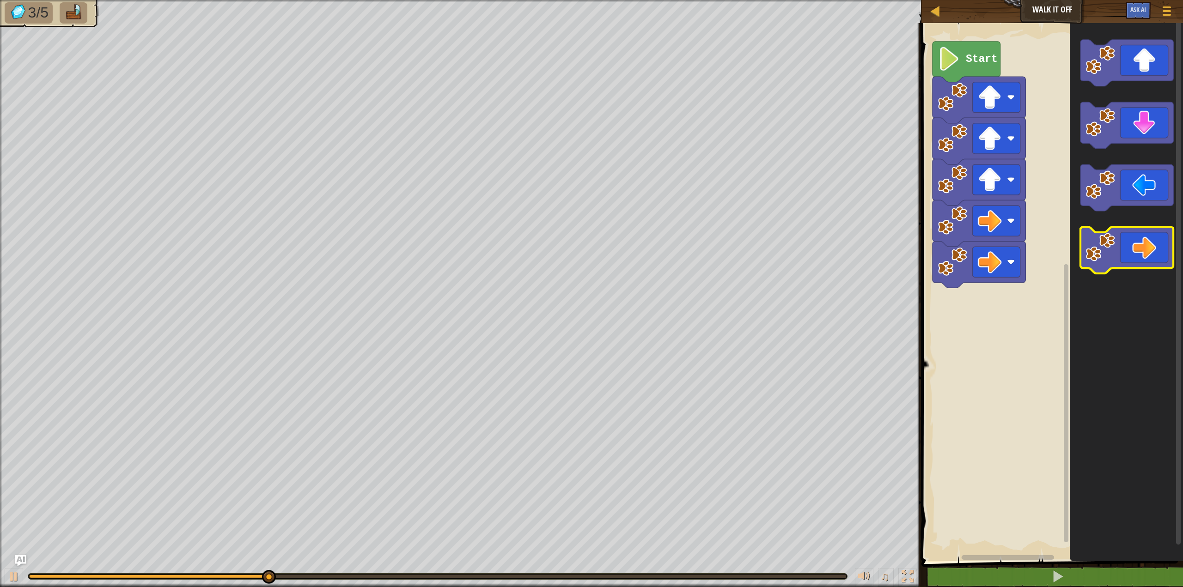
click at [1137, 238] on icon "Blockly Workspace" at bounding box center [1126, 250] width 93 height 47
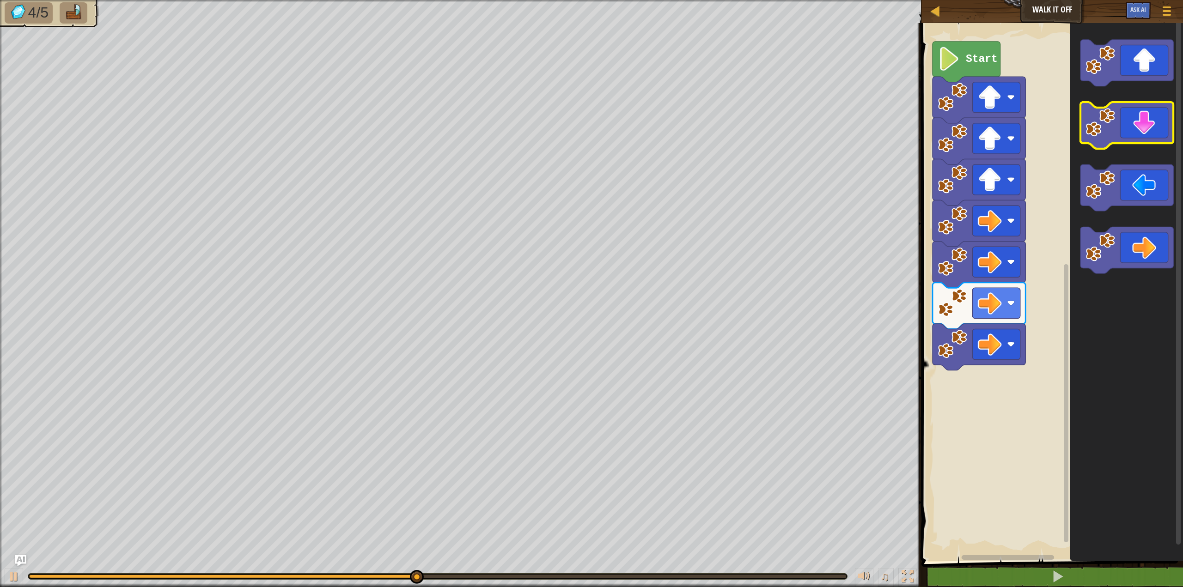
click at [1153, 125] on icon "Blockly Workspace" at bounding box center [1126, 125] width 93 height 47
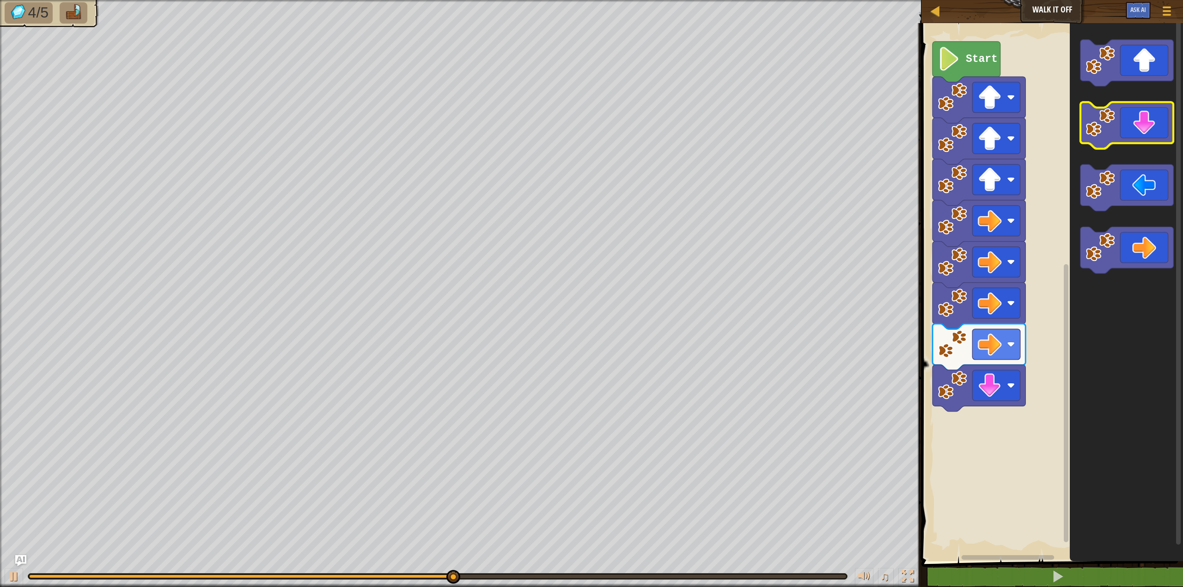
click at [1153, 125] on icon "Blockly Workspace" at bounding box center [1126, 125] width 93 height 47
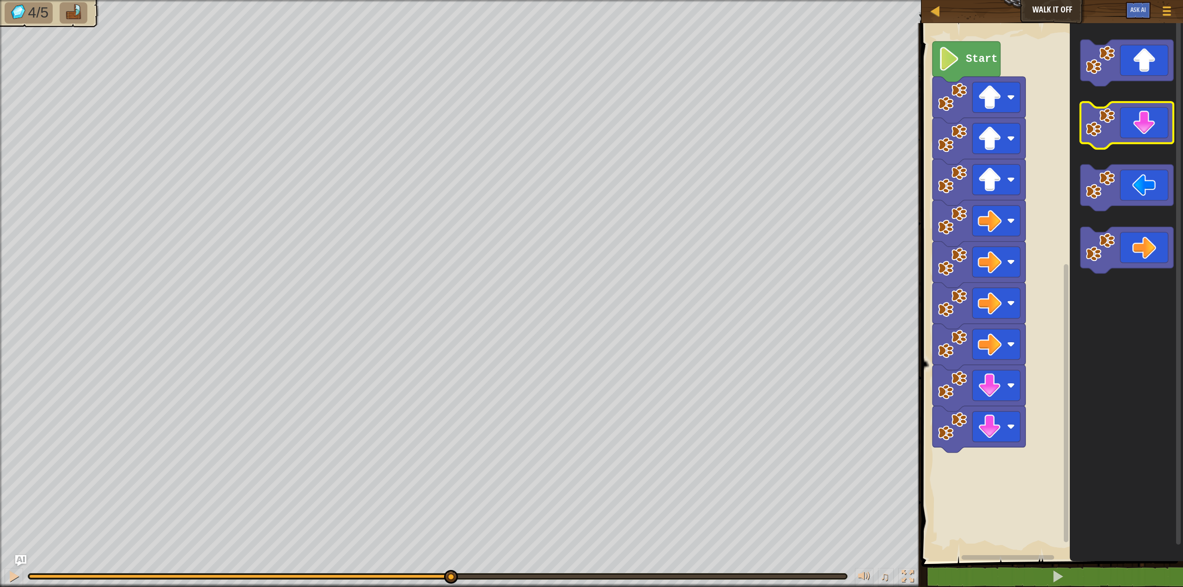
click at [1153, 125] on icon "Blockly Workspace" at bounding box center [1126, 125] width 93 height 47
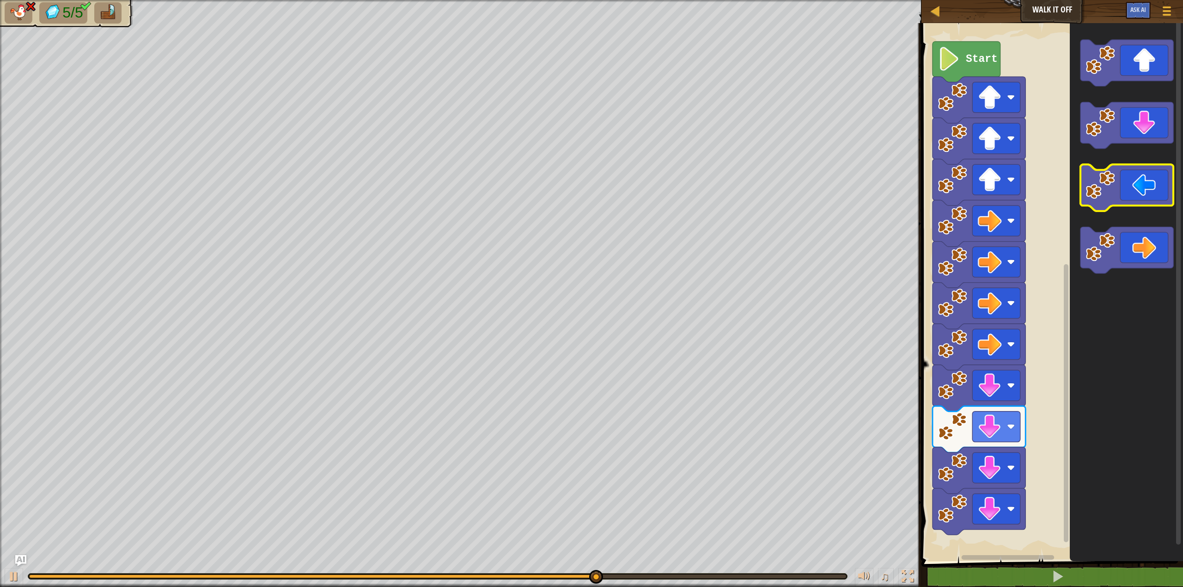
click at [1148, 199] on icon "Blockly Workspace" at bounding box center [1126, 187] width 93 height 47
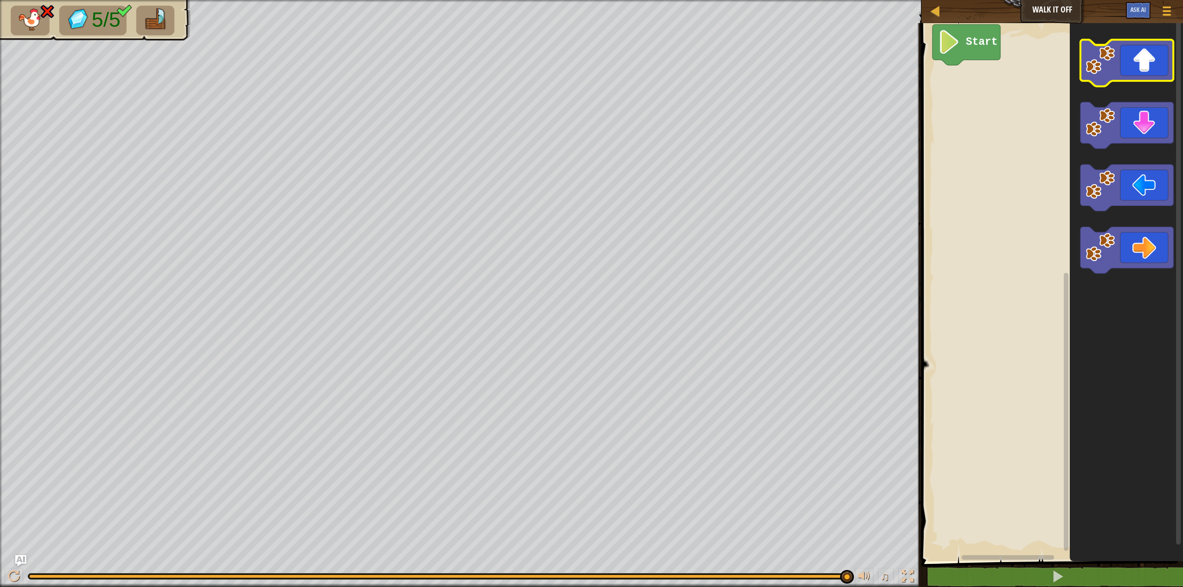
click at [1145, 69] on icon "Blockly Workspace" at bounding box center [1126, 63] width 93 height 47
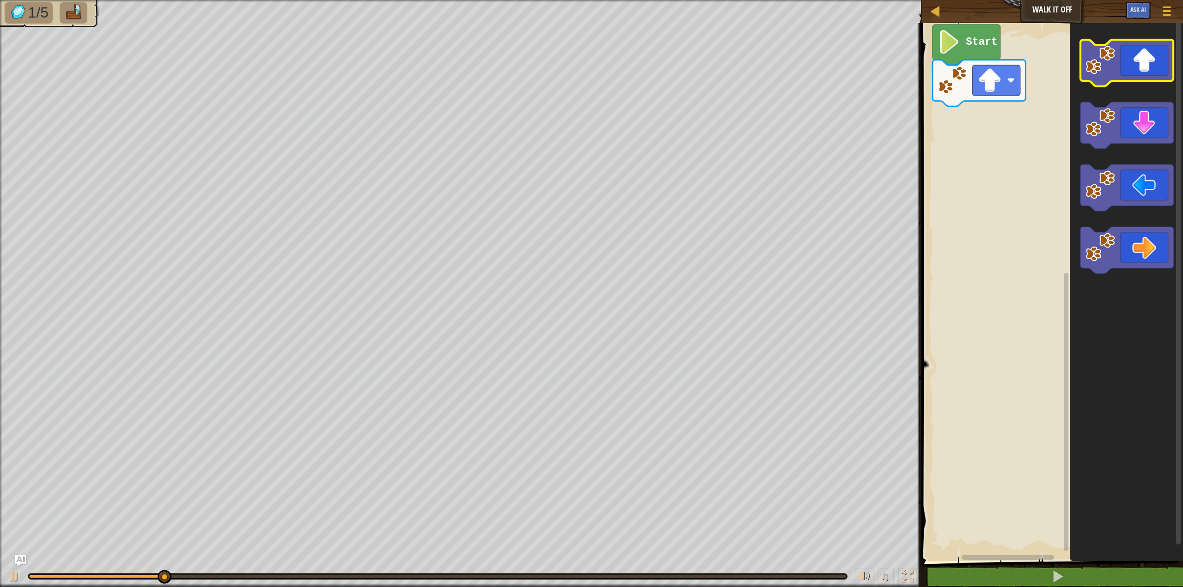
click at [1145, 69] on icon "Blockly Workspace" at bounding box center [1126, 63] width 93 height 47
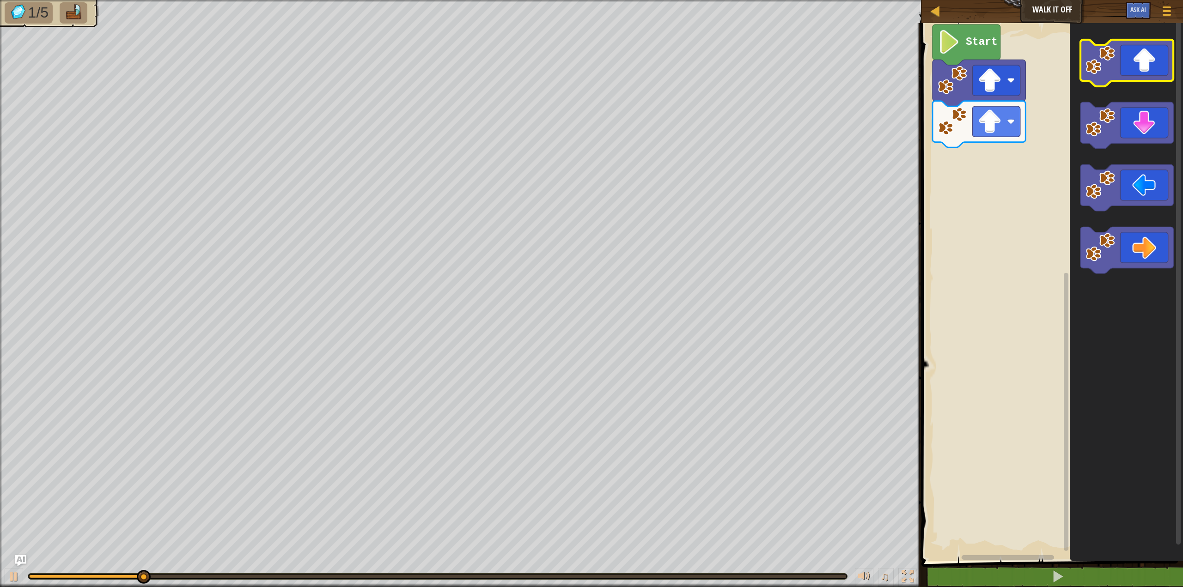
click at [1145, 69] on icon "Blockly Workspace" at bounding box center [1126, 63] width 93 height 47
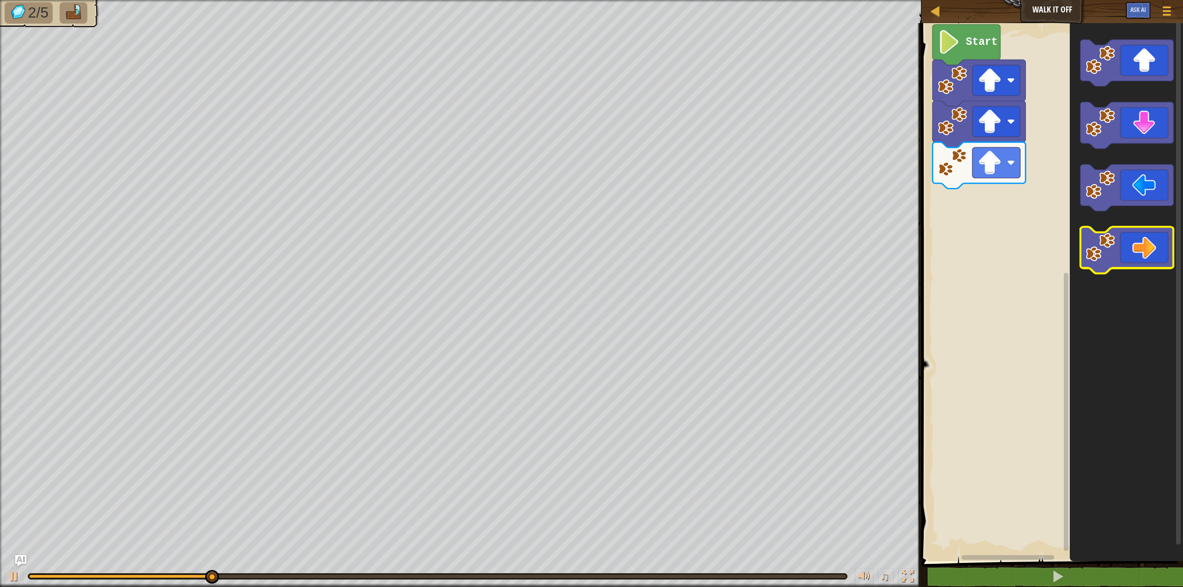
click at [1126, 255] on icon "Blockly Workspace" at bounding box center [1126, 250] width 93 height 47
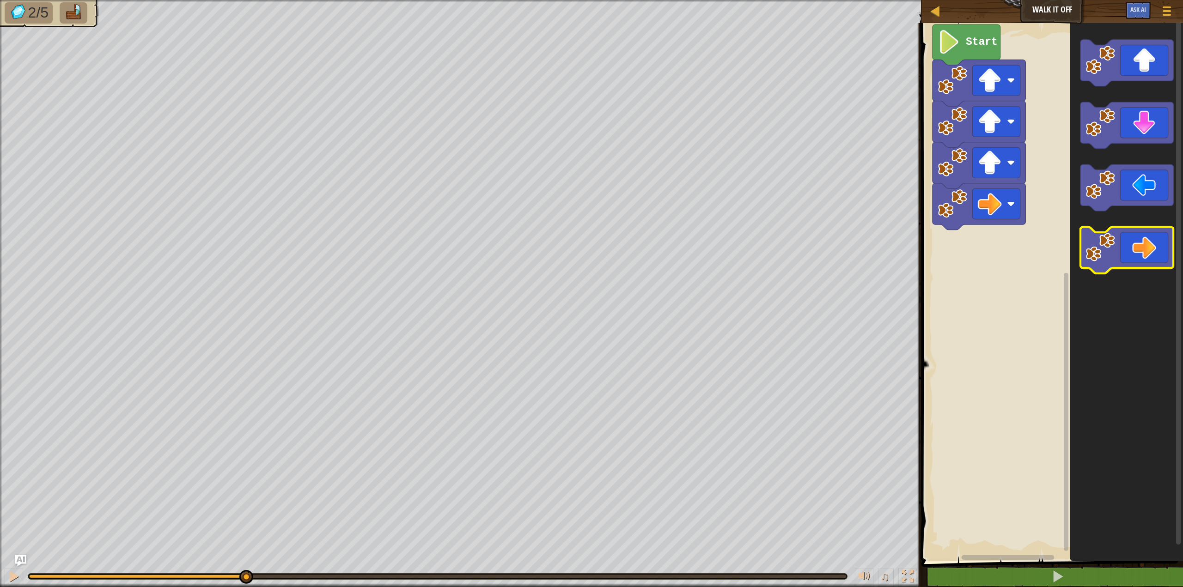
click at [1126, 255] on icon "Blockly Workspace" at bounding box center [1126, 250] width 93 height 47
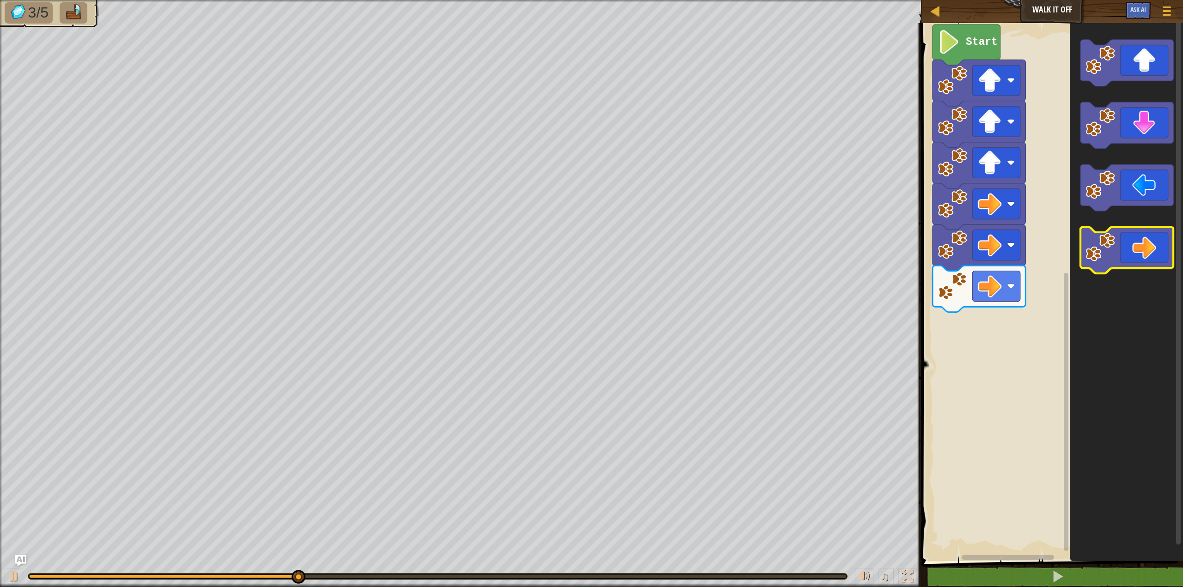
click at [1126, 255] on icon "Blockly Workspace" at bounding box center [1126, 250] width 93 height 47
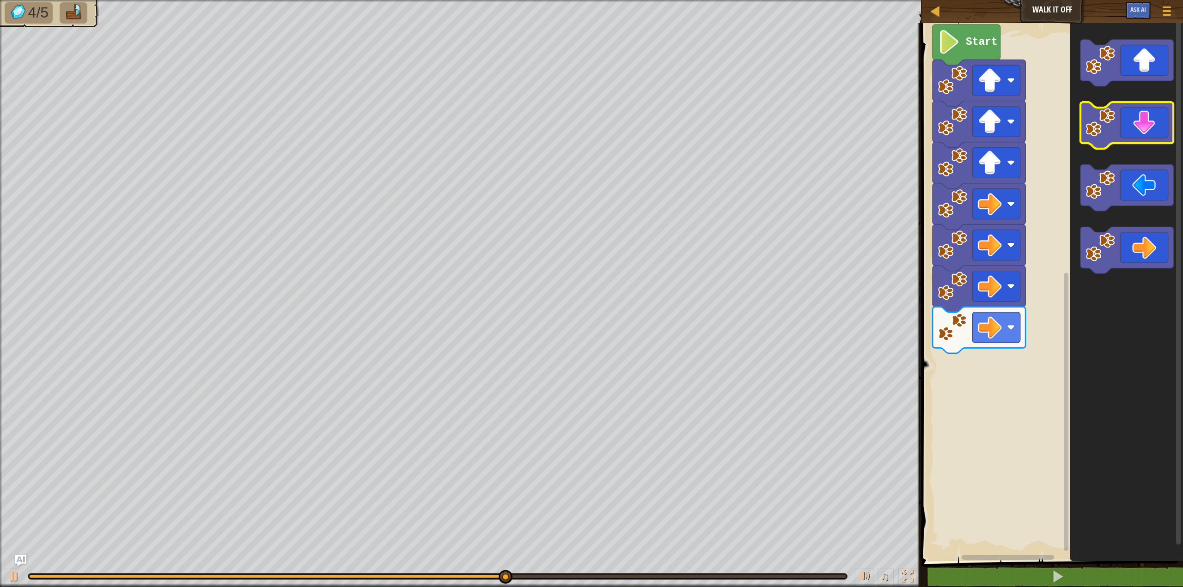
click at [1153, 129] on icon "Blockly Workspace" at bounding box center [1126, 125] width 93 height 47
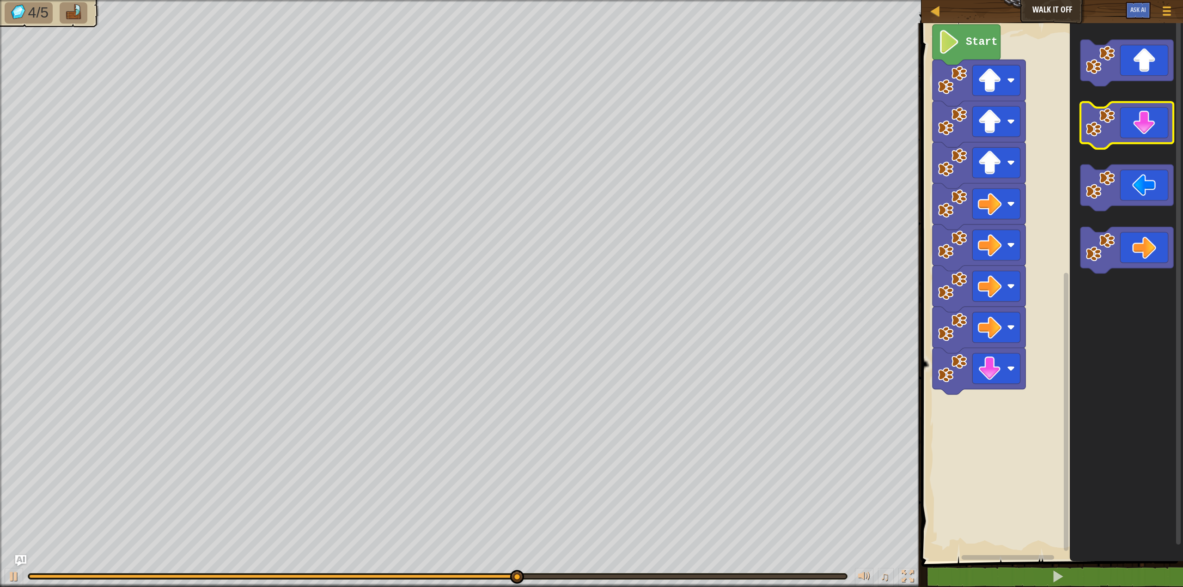
click at [1153, 129] on icon "Blockly Workspace" at bounding box center [1126, 125] width 93 height 47
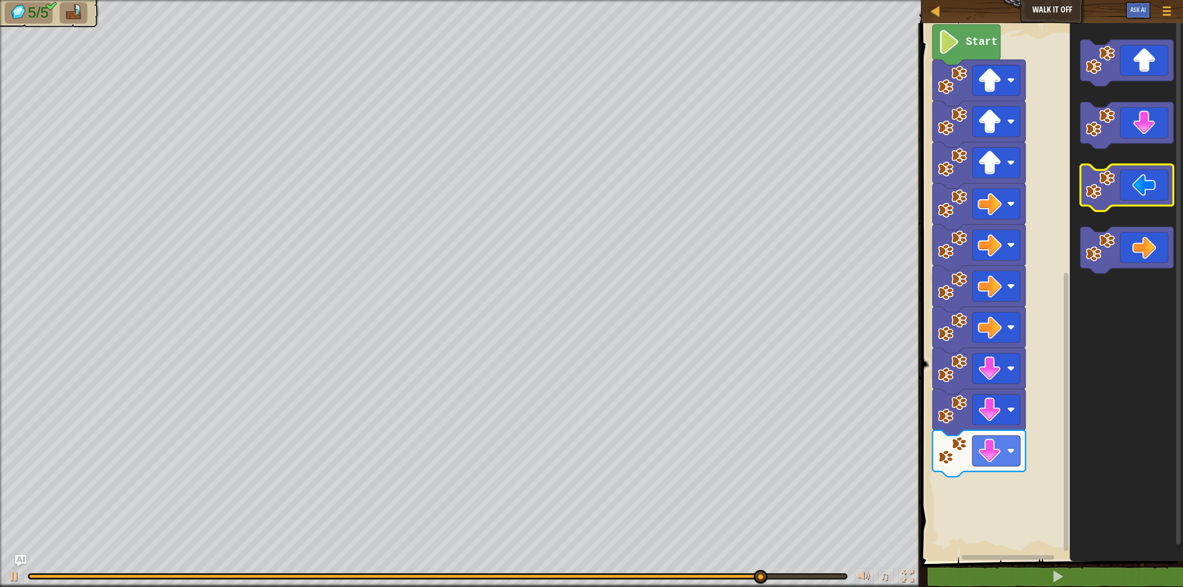
click at [1151, 194] on icon "Blockly Workspace" at bounding box center [1126, 187] width 93 height 47
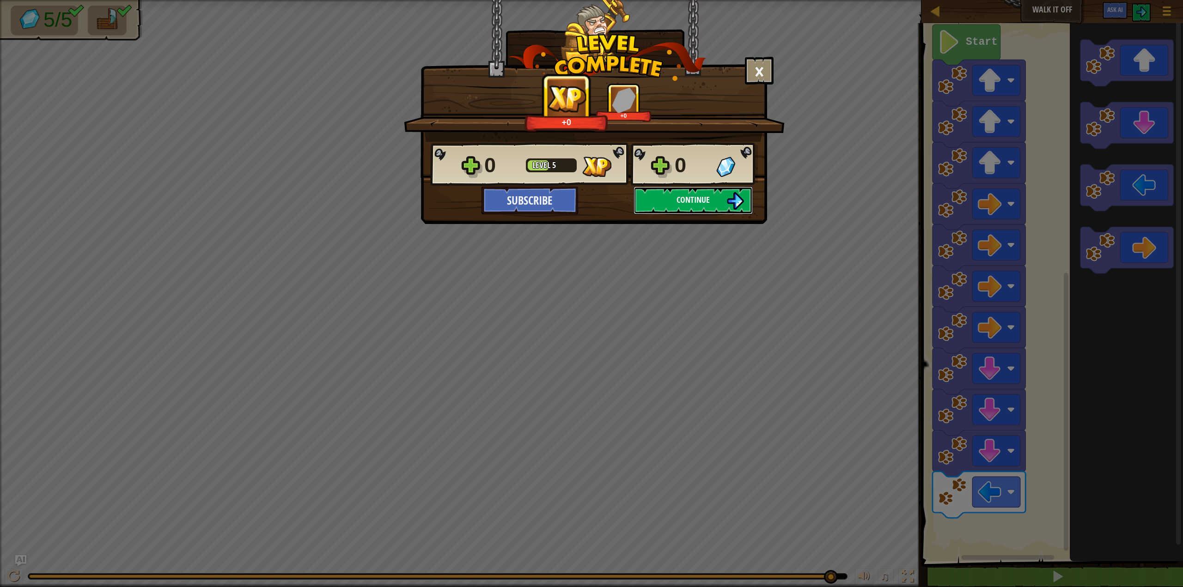
click at [721, 196] on button "Continue" at bounding box center [692, 201] width 119 height 28
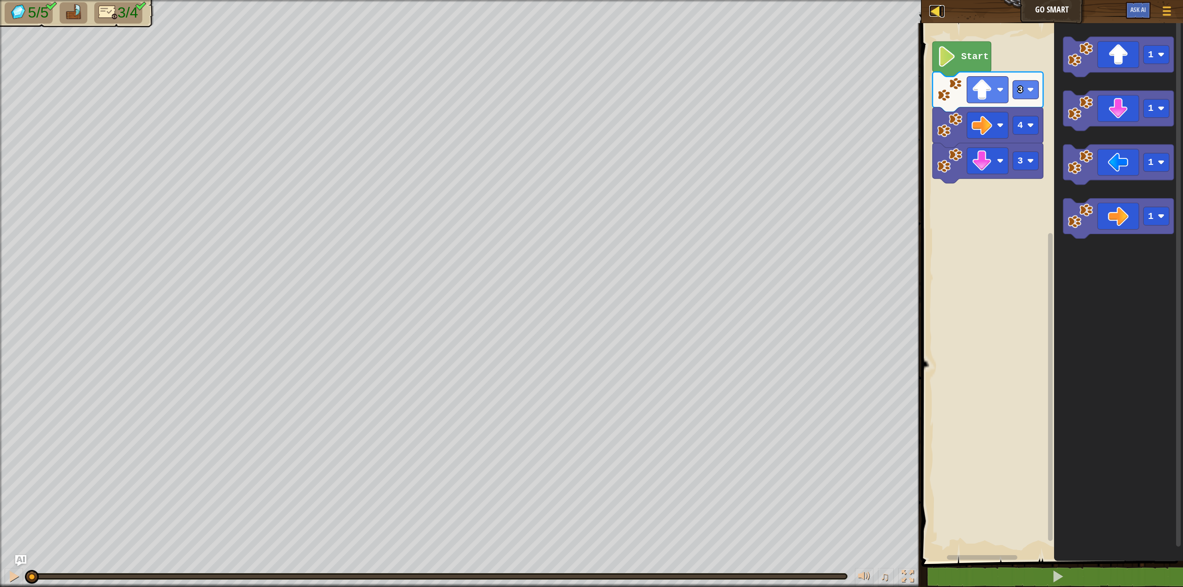
click at [934, 8] on div at bounding box center [935, 11] width 12 height 12
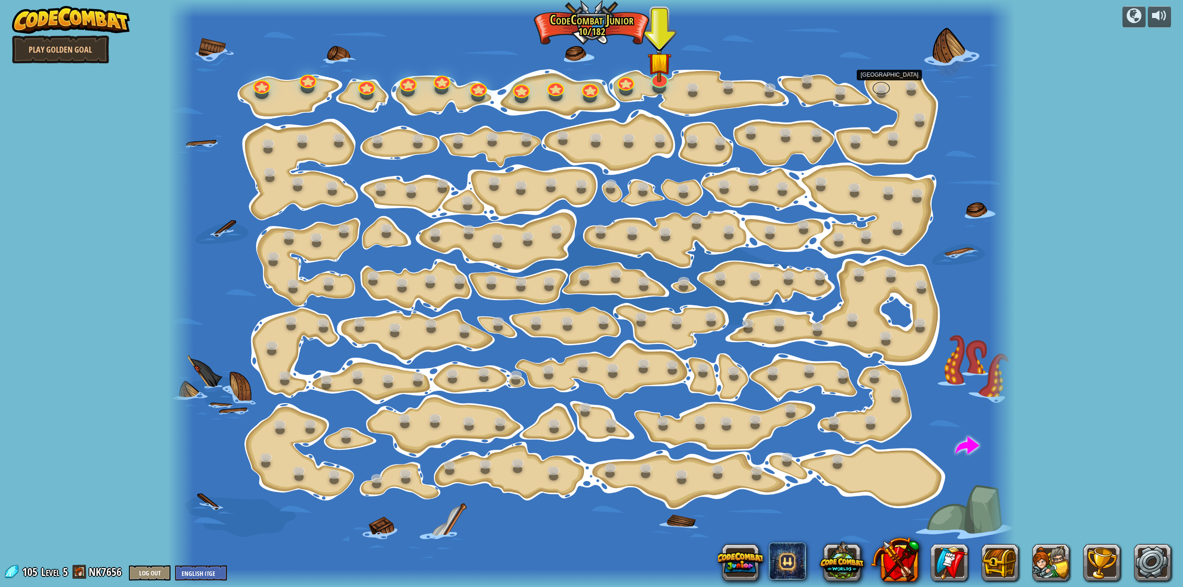
drag, startPoint x: 874, startPoint y: 83, endPoint x: 873, endPoint y: 91, distance: 9.0
click at [875, 83] on link at bounding box center [881, 88] width 18 height 14
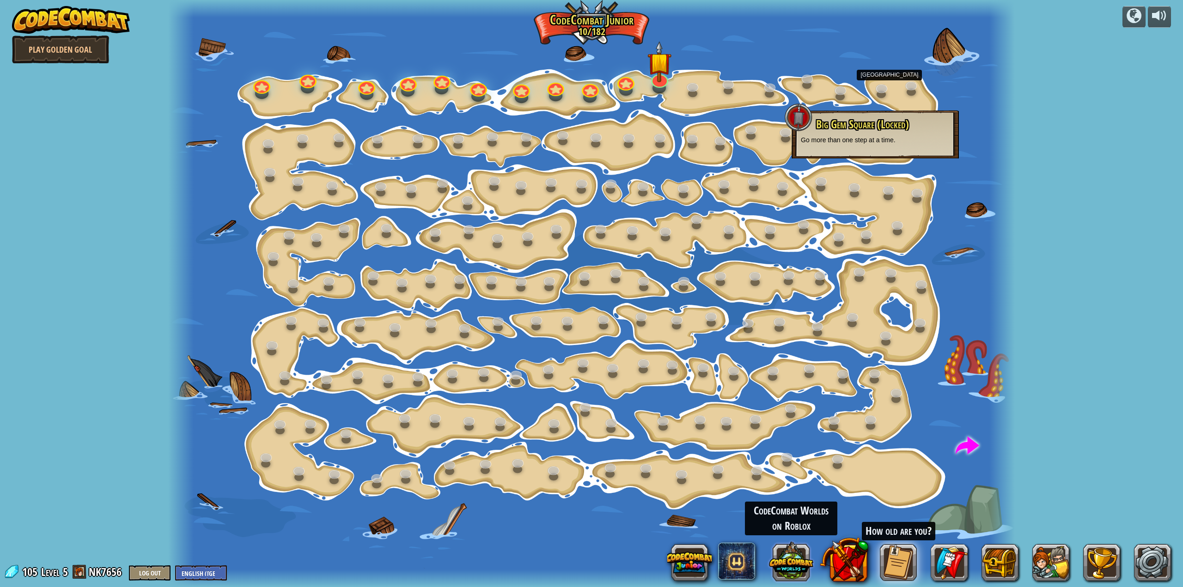
click at [798, 563] on button at bounding box center [791, 561] width 44 height 44
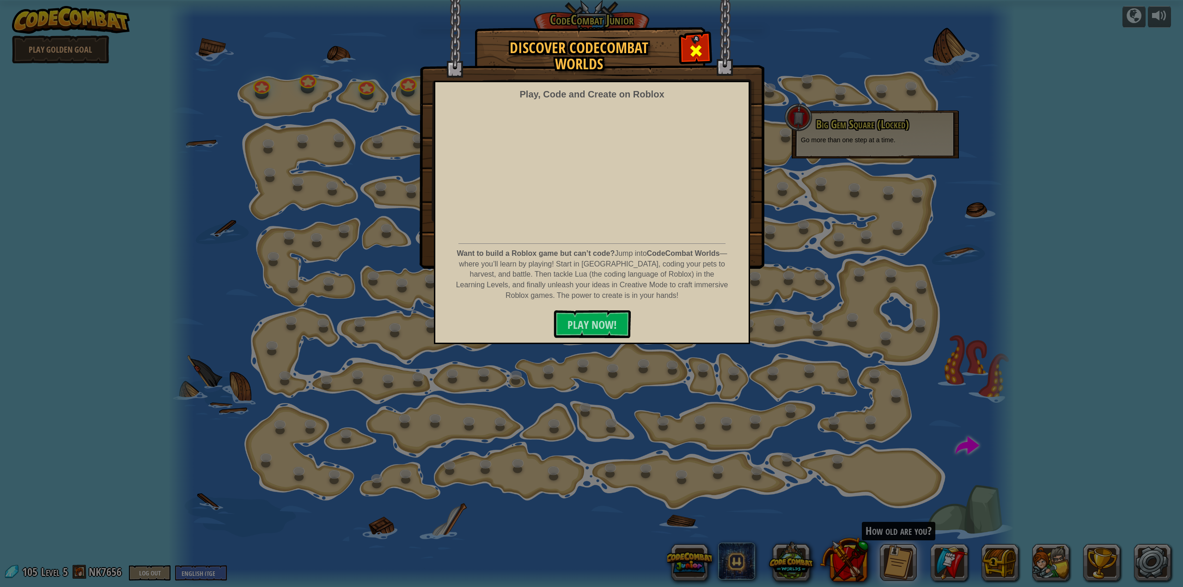
click at [688, 42] on div at bounding box center [695, 49] width 29 height 29
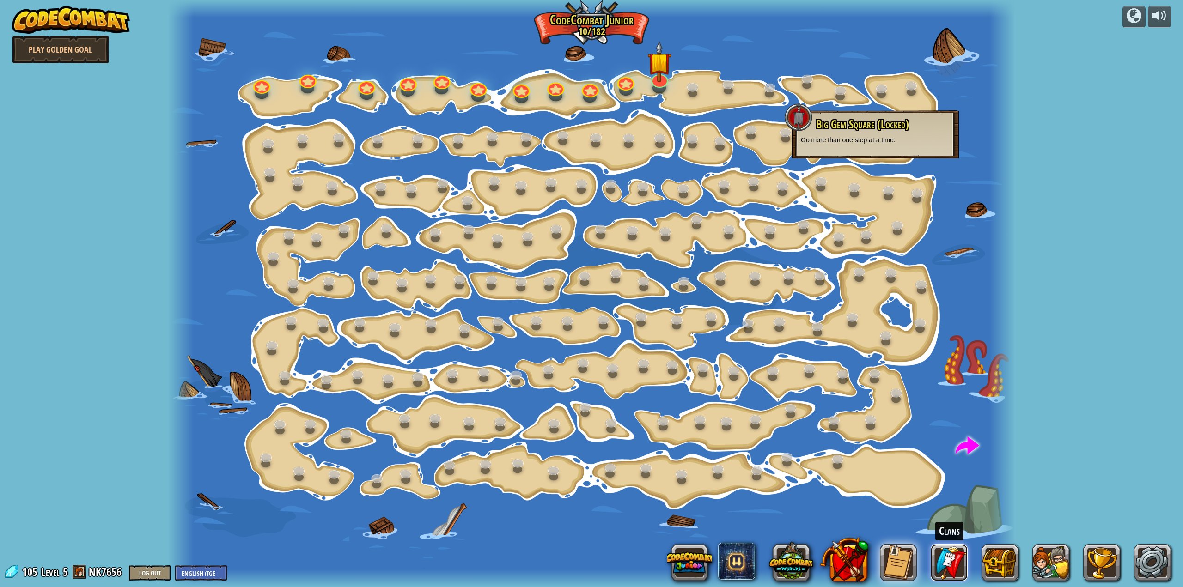
click at [953, 562] on link at bounding box center [948, 562] width 37 height 37
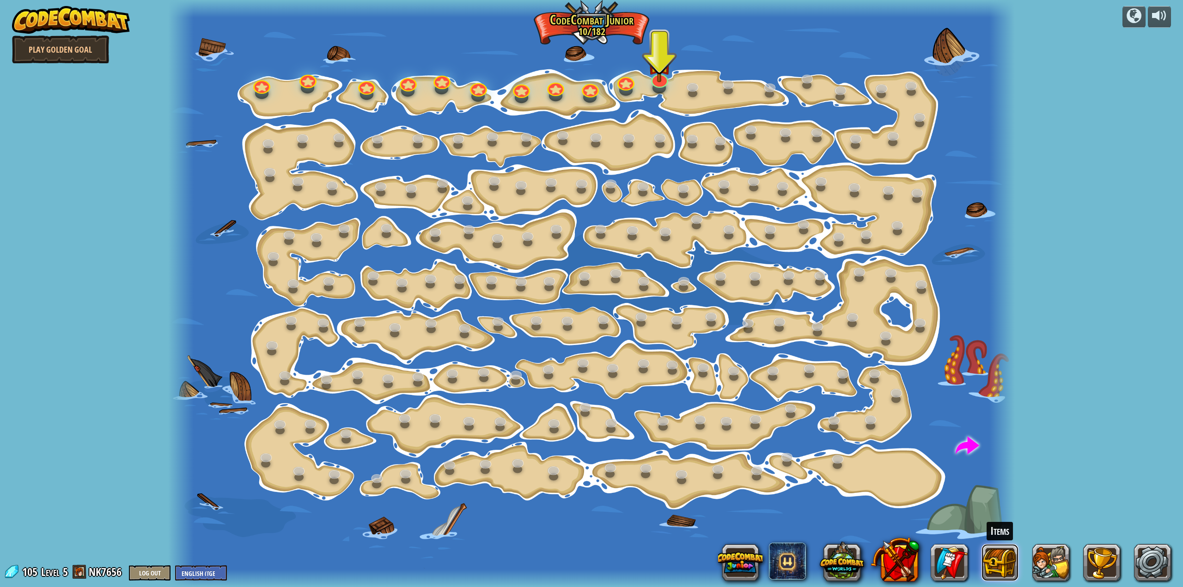
click at [998, 573] on button at bounding box center [999, 562] width 37 height 37
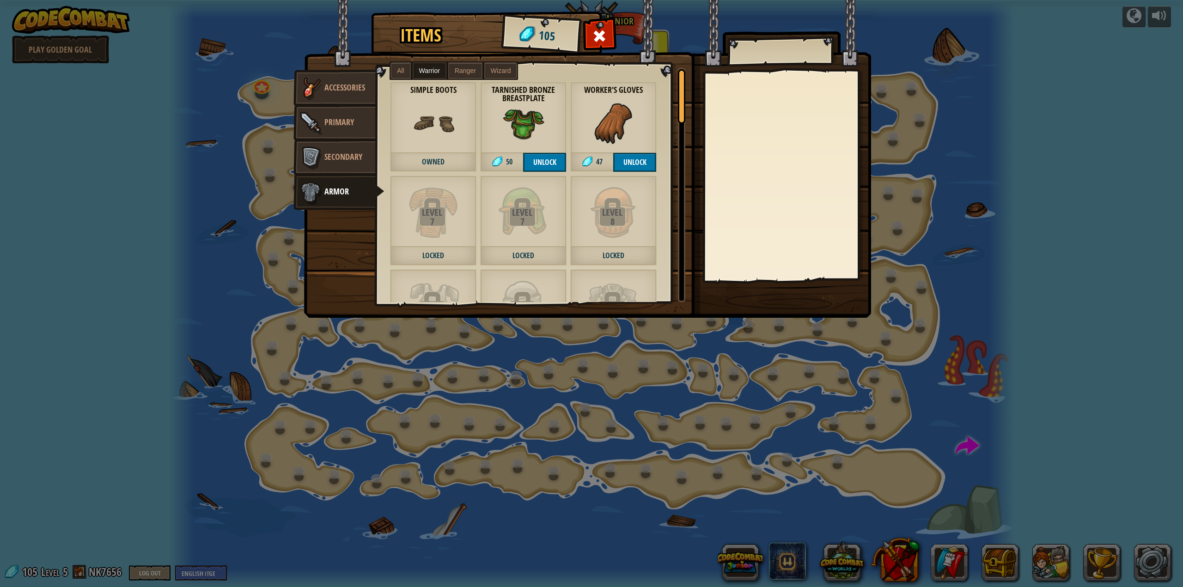
click at [459, 67] on span "Ranger" at bounding box center [465, 70] width 21 height 7
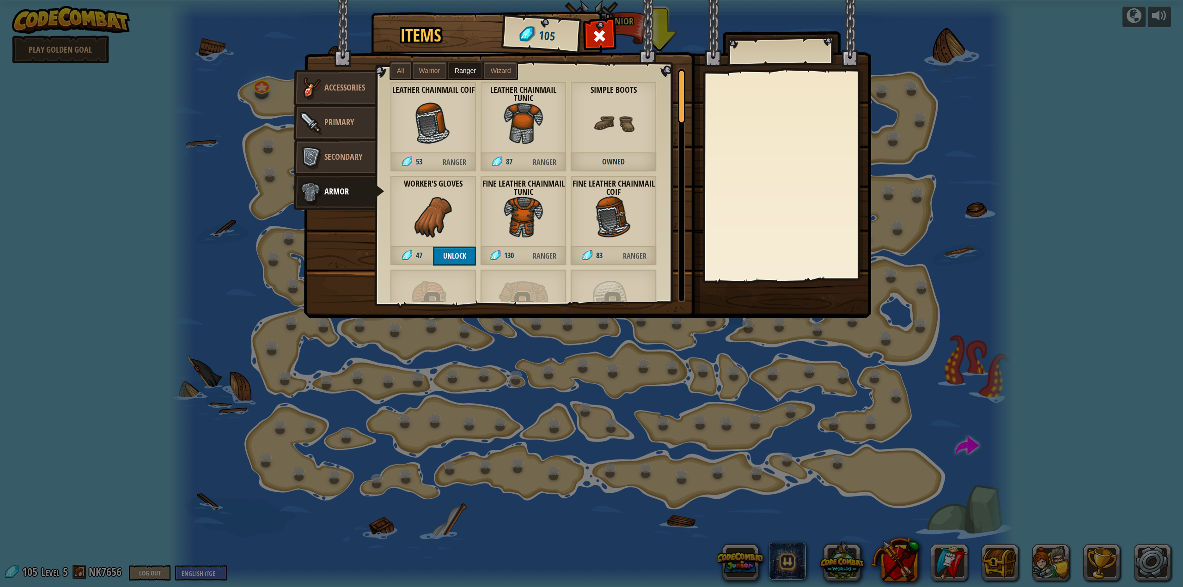
click at [438, 142] on img at bounding box center [434, 124] width 42 height 42
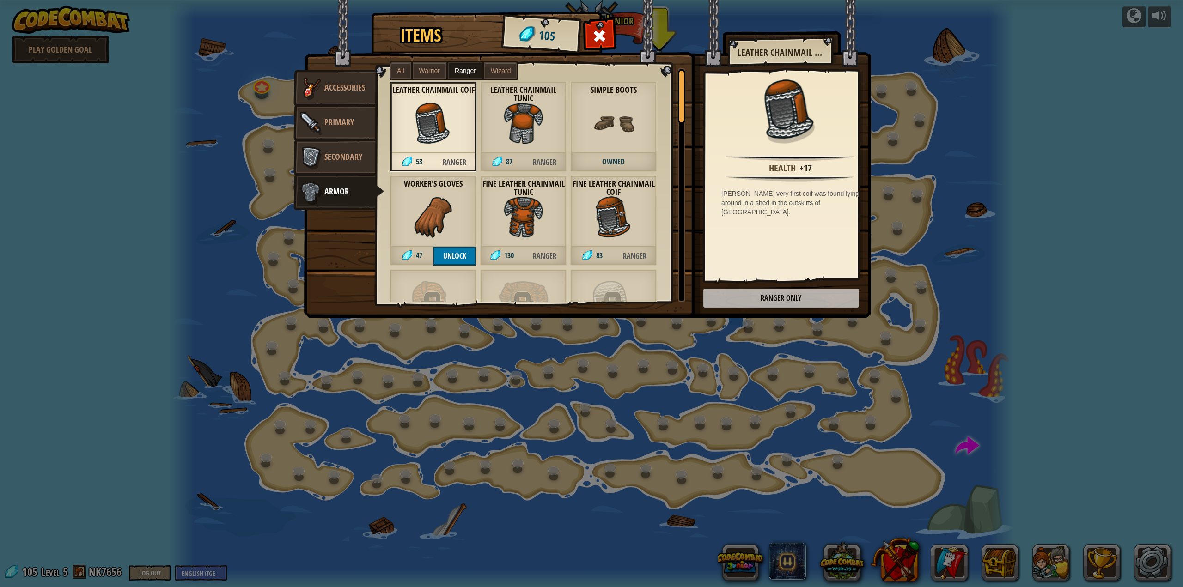
click at [431, 67] on span "Warrior" at bounding box center [429, 70] width 21 height 7
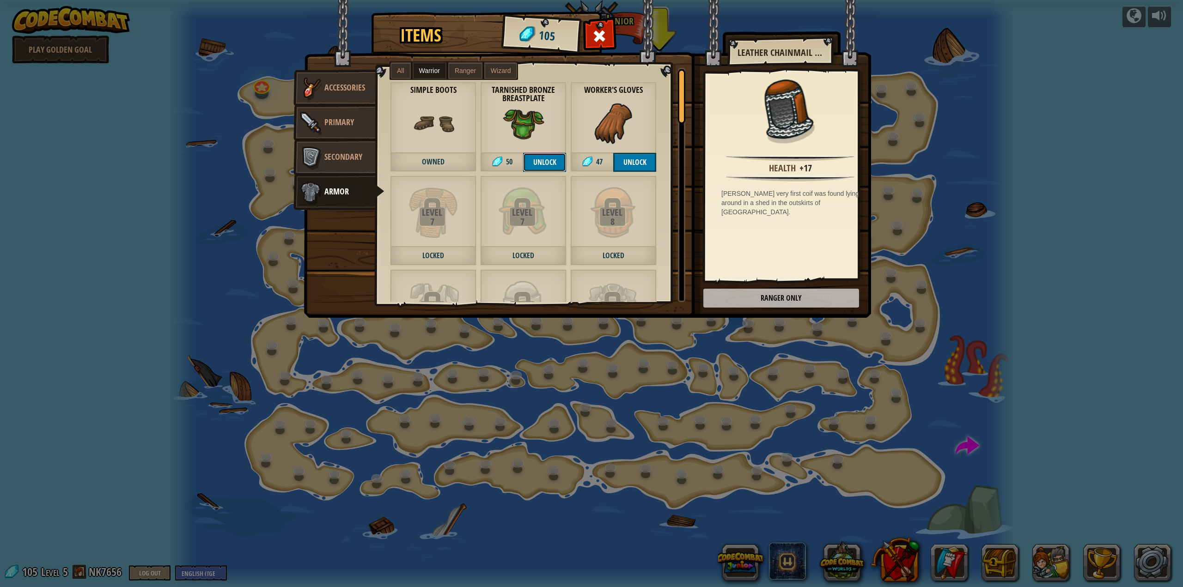
click at [553, 157] on button "Unlock" at bounding box center [544, 162] width 43 height 19
click at [618, 161] on button "Unlock" at bounding box center [634, 162] width 43 height 19
click at [549, 160] on button "Confirm" at bounding box center [544, 162] width 43 height 19
click at [629, 157] on button "Unlock" at bounding box center [634, 162] width 43 height 19
click at [349, 160] on span "Secondary" at bounding box center [343, 157] width 38 height 12
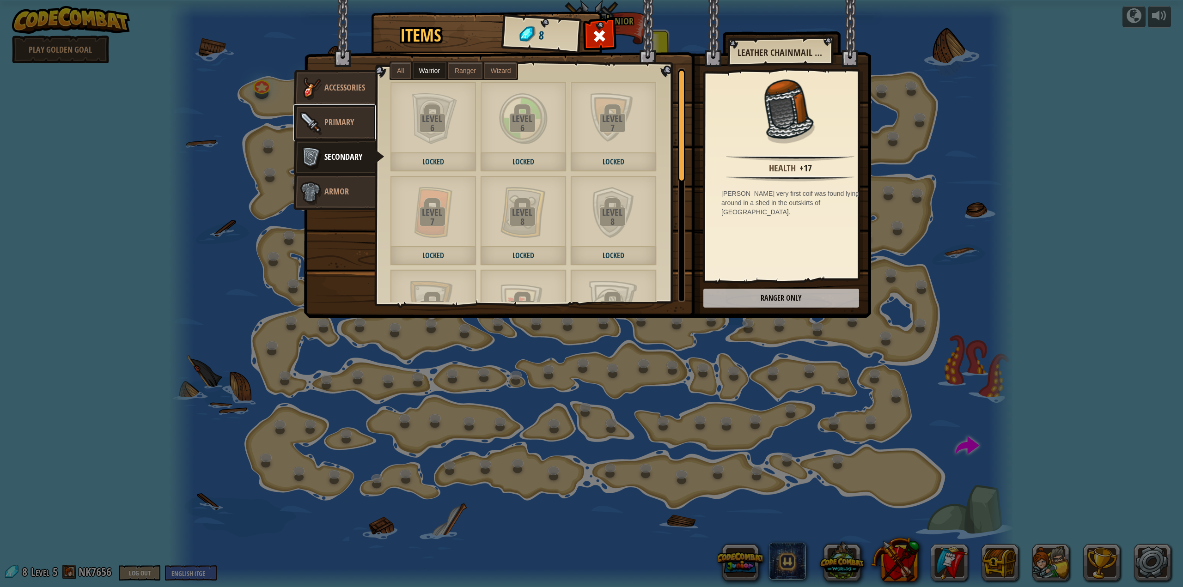
click at [339, 118] on span "Primary" at bounding box center [339, 122] width 30 height 12
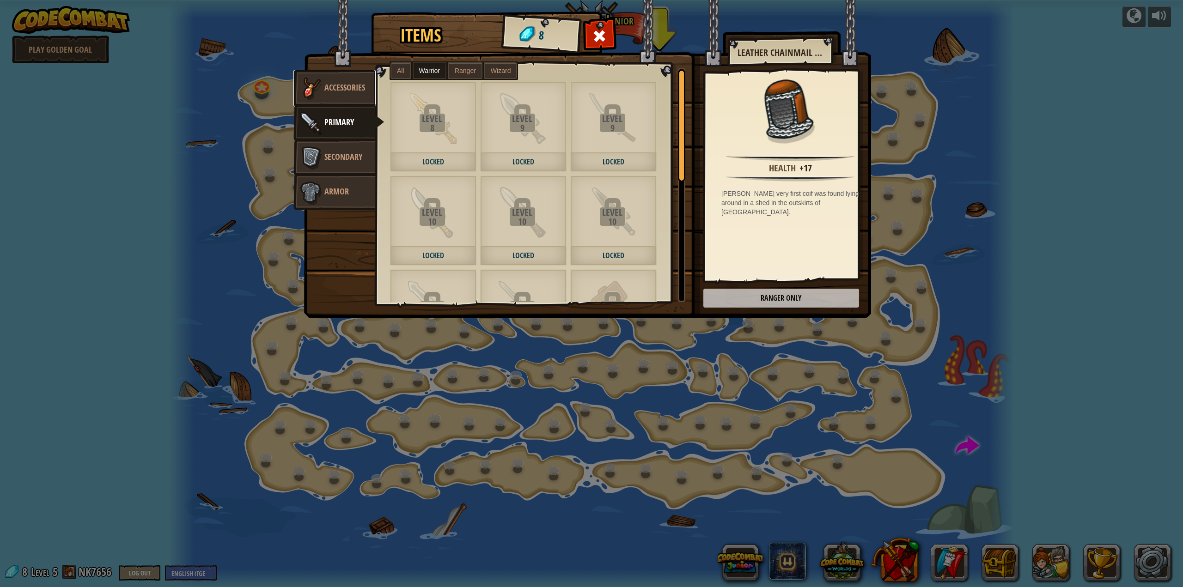
click at [327, 73] on link "Accessories" at bounding box center [334, 88] width 82 height 37
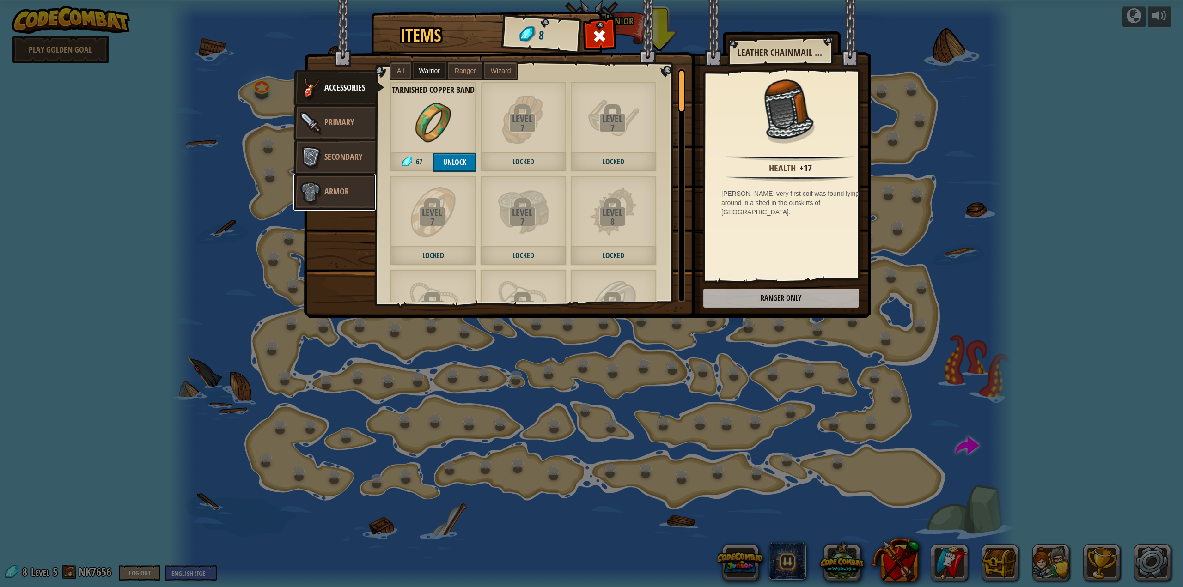
click at [350, 186] on link "Armor" at bounding box center [334, 192] width 82 height 37
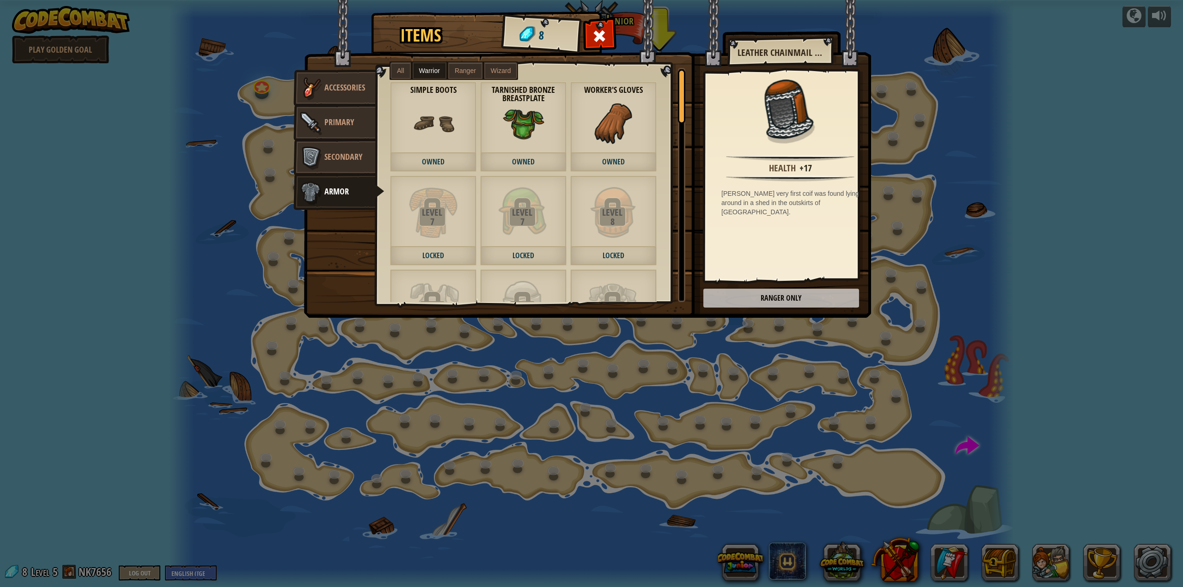
click at [551, 162] on span "Owned" at bounding box center [523, 162] width 86 height 19
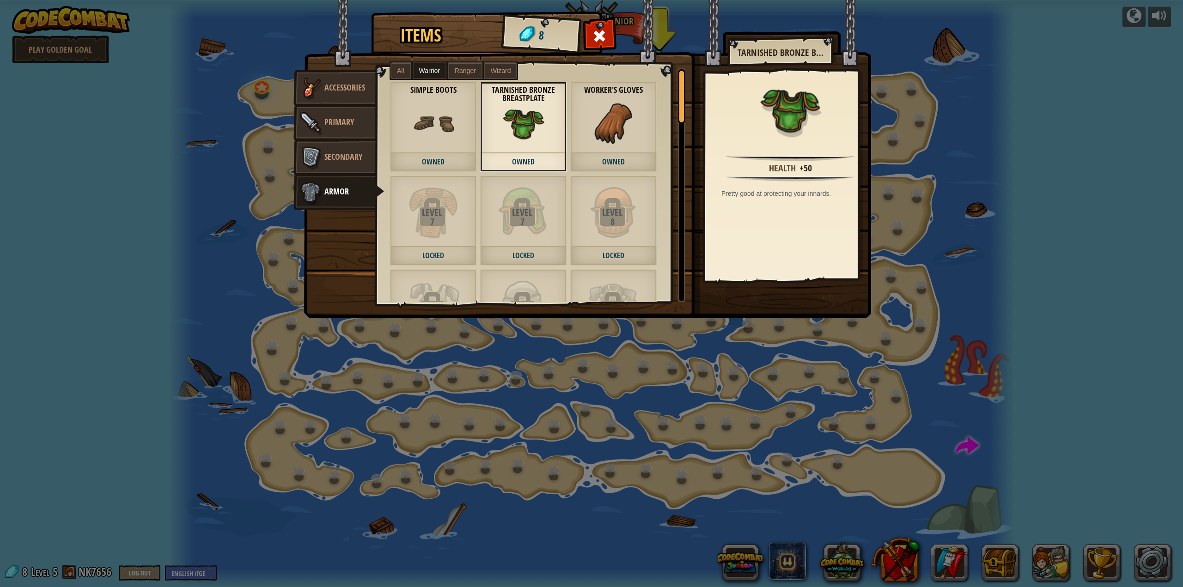
click at [533, 144] on img at bounding box center [524, 124] width 42 height 42
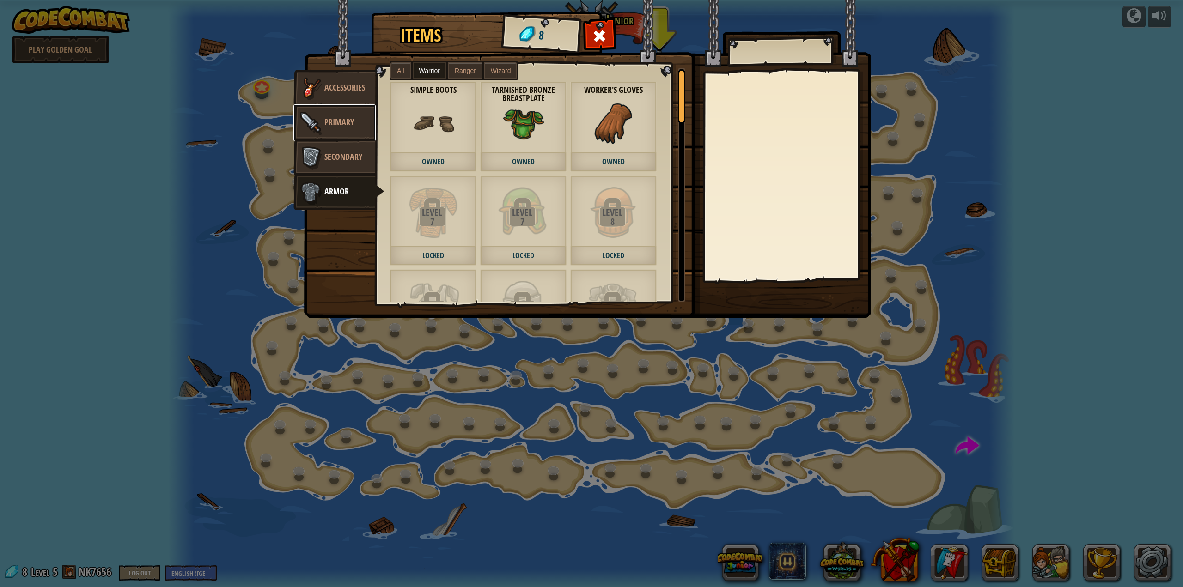
click at [344, 119] on span "Primary" at bounding box center [339, 122] width 30 height 12
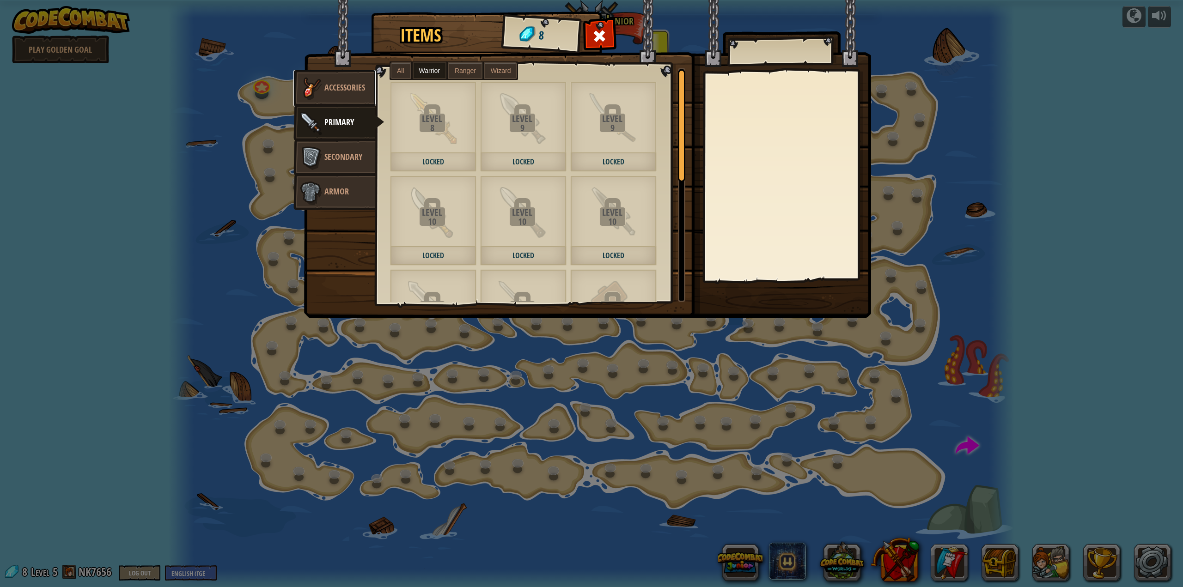
click at [365, 86] on link "Accessories" at bounding box center [334, 88] width 82 height 37
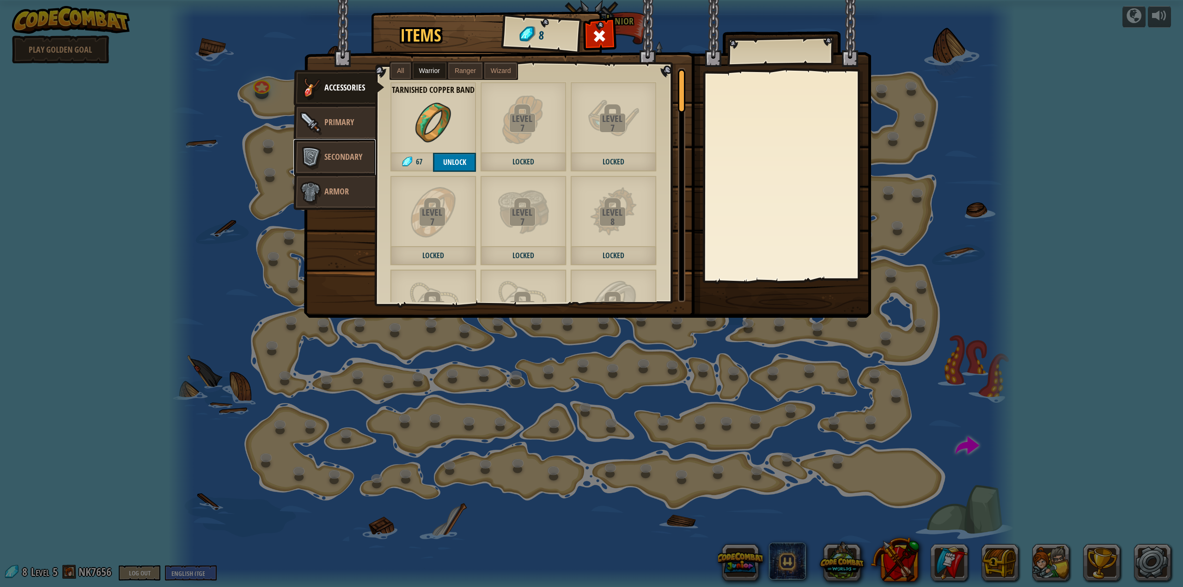
click at [324, 152] on img at bounding box center [311, 158] width 28 height 28
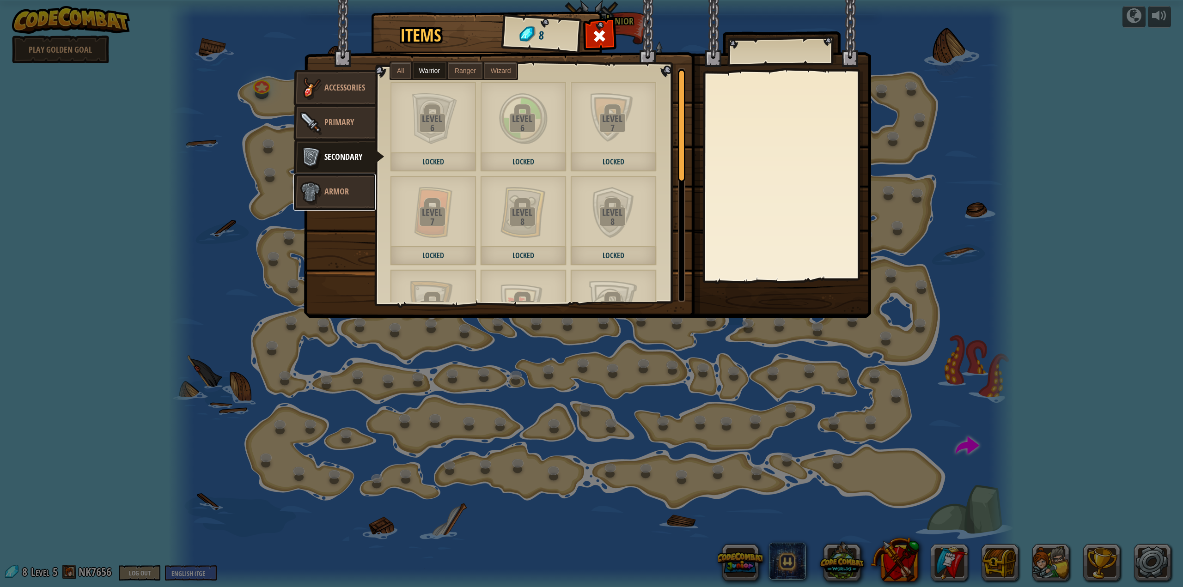
click at [311, 193] on img at bounding box center [311, 192] width 28 height 28
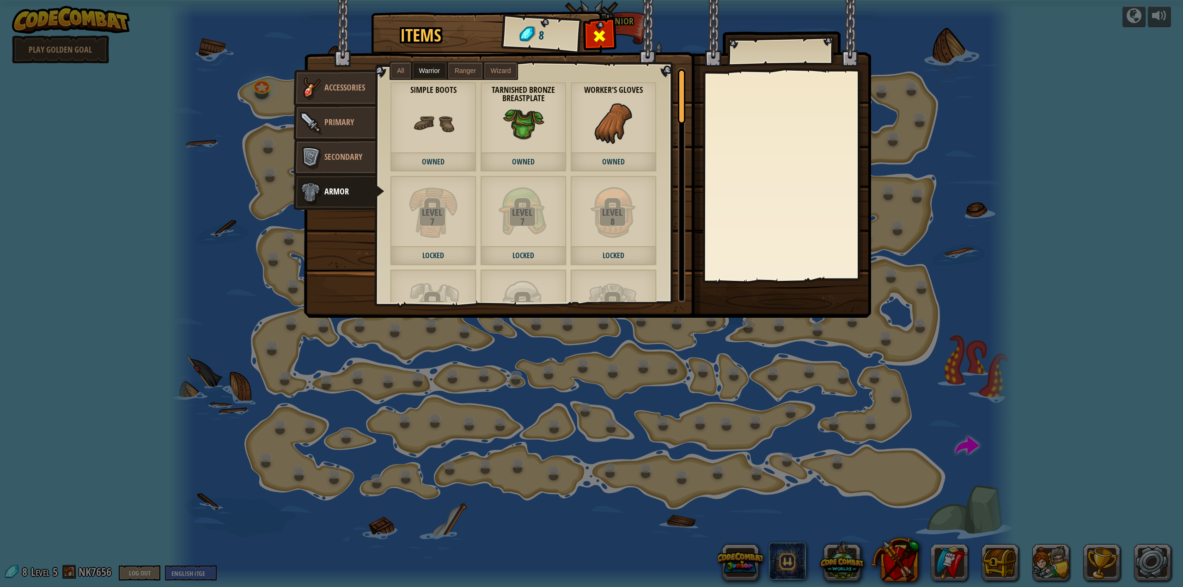
click at [601, 29] on span at bounding box center [599, 36] width 15 height 15
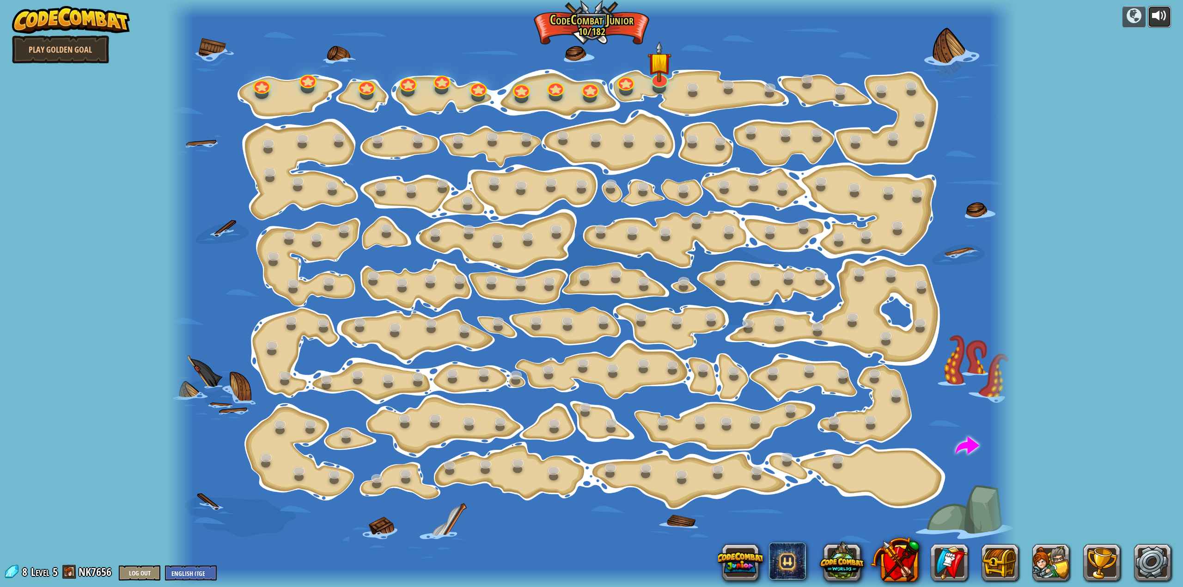
click at [1154, 16] on div at bounding box center [1159, 15] width 15 height 15
click at [656, 82] on link at bounding box center [657, 75] width 19 height 18
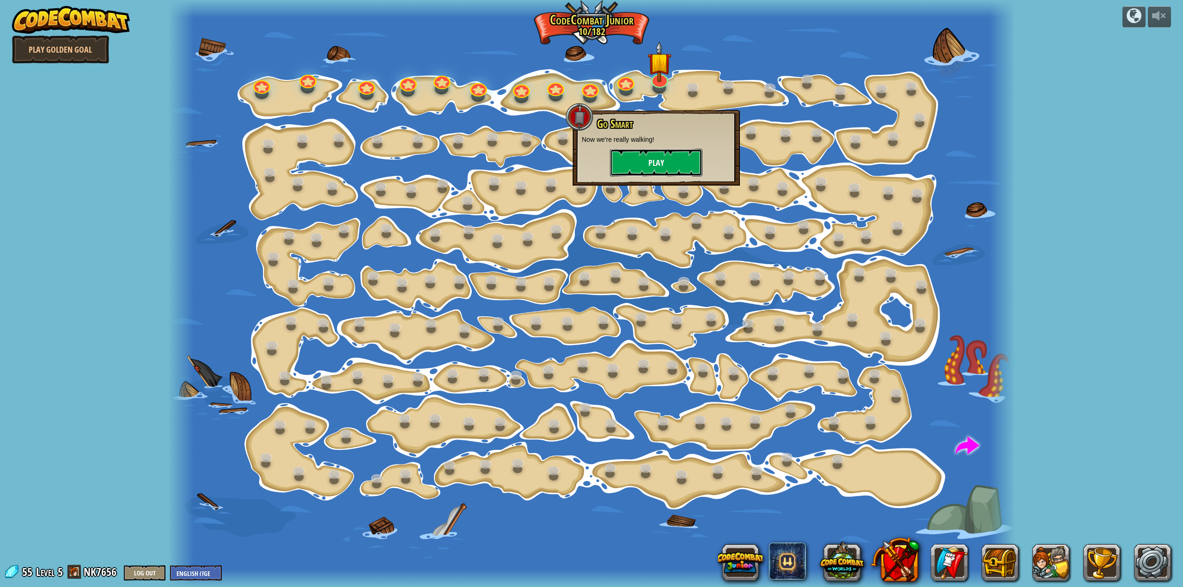
click at [643, 154] on button "Play" at bounding box center [656, 163] width 92 height 28
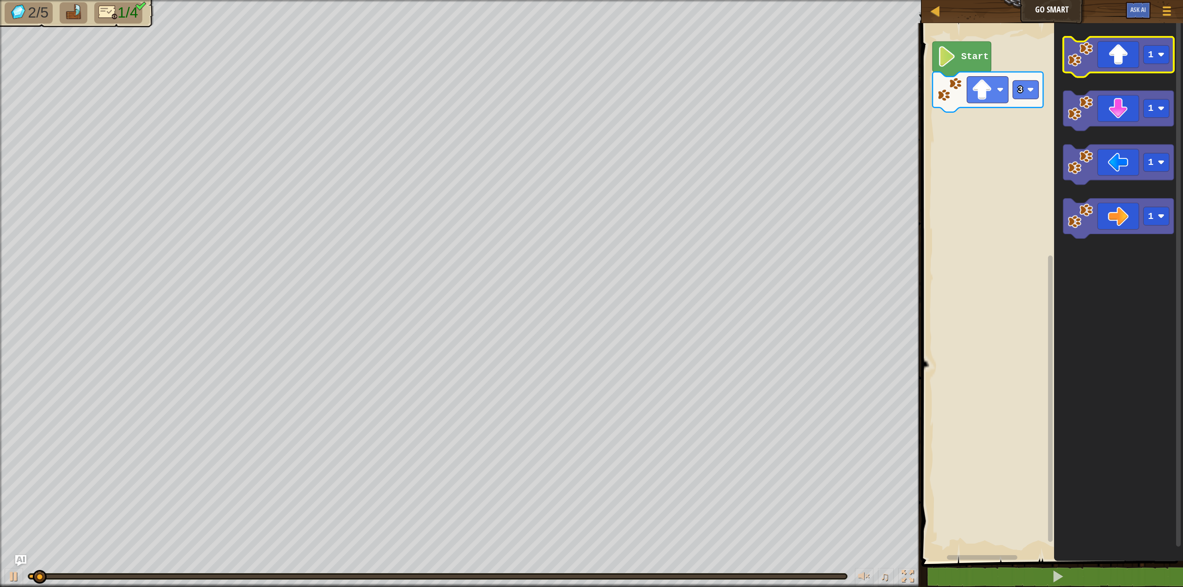
click at [1127, 53] on icon "Blockly Workspace" at bounding box center [1118, 57] width 110 height 40
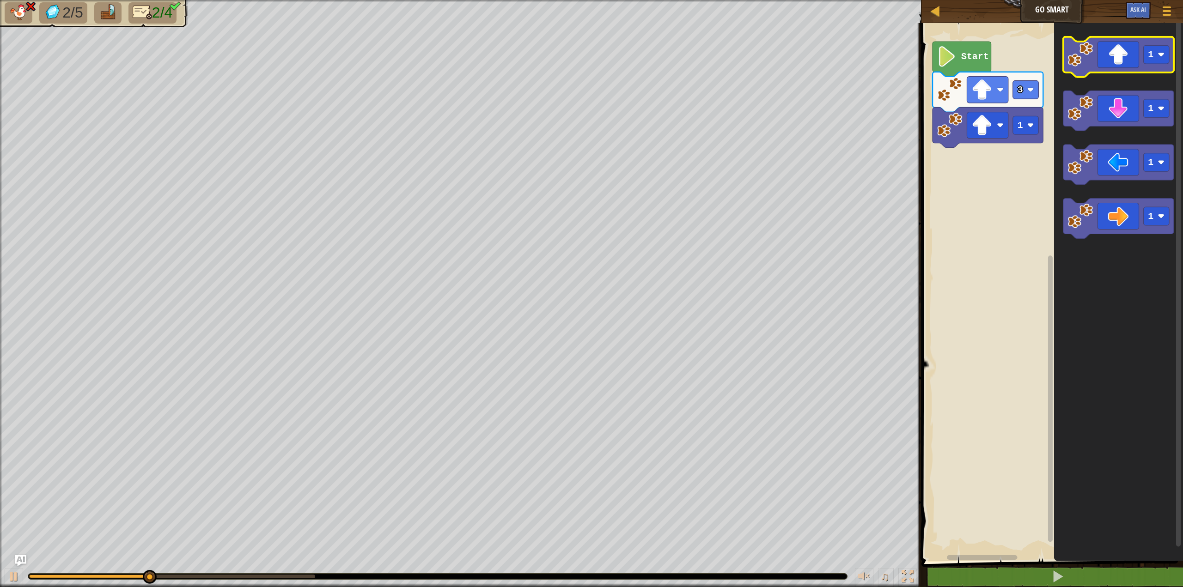
click at [1127, 53] on icon "Blockly Workspace" at bounding box center [1118, 57] width 110 height 40
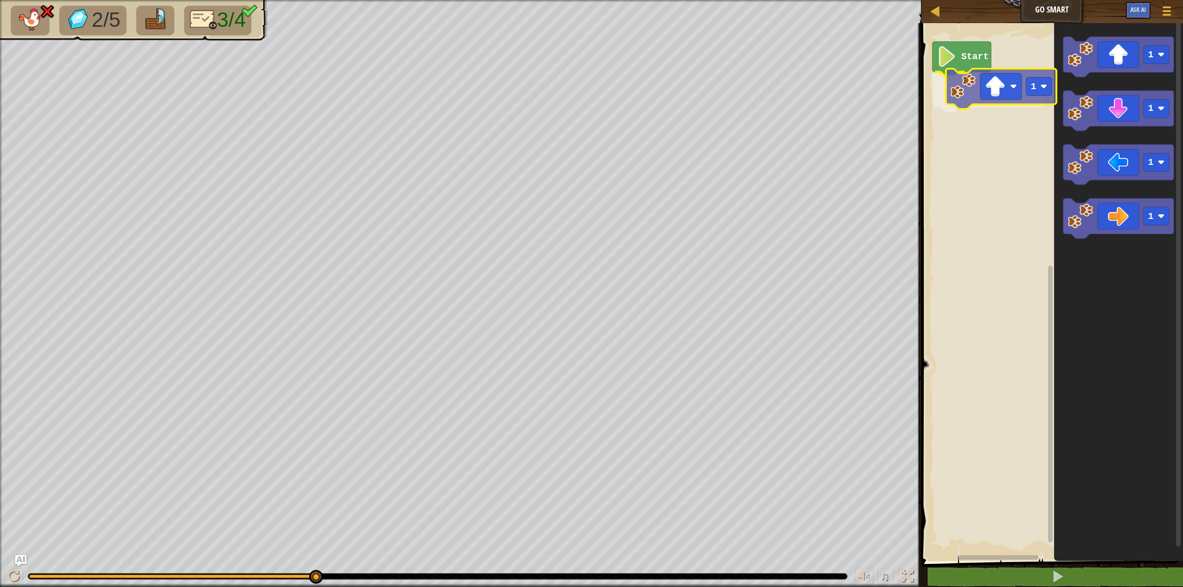
click at [977, 102] on div "Start 1 1 1 1 1 1" at bounding box center [1050, 289] width 264 height 543
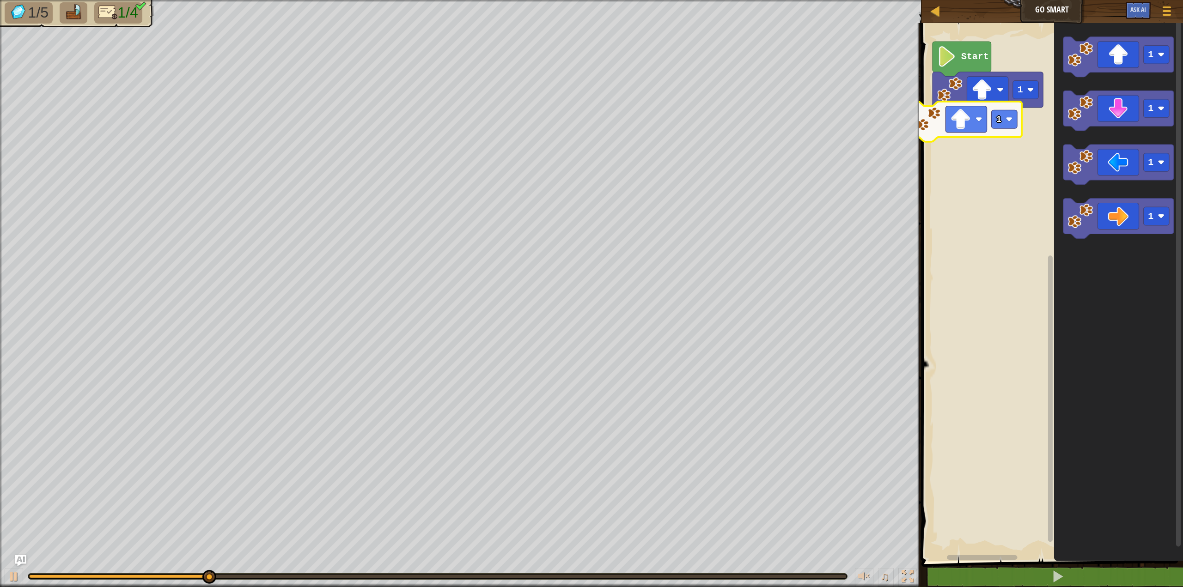
click at [942, 115] on div "Start 1 1 1 1 1 1" at bounding box center [1050, 289] width 264 height 543
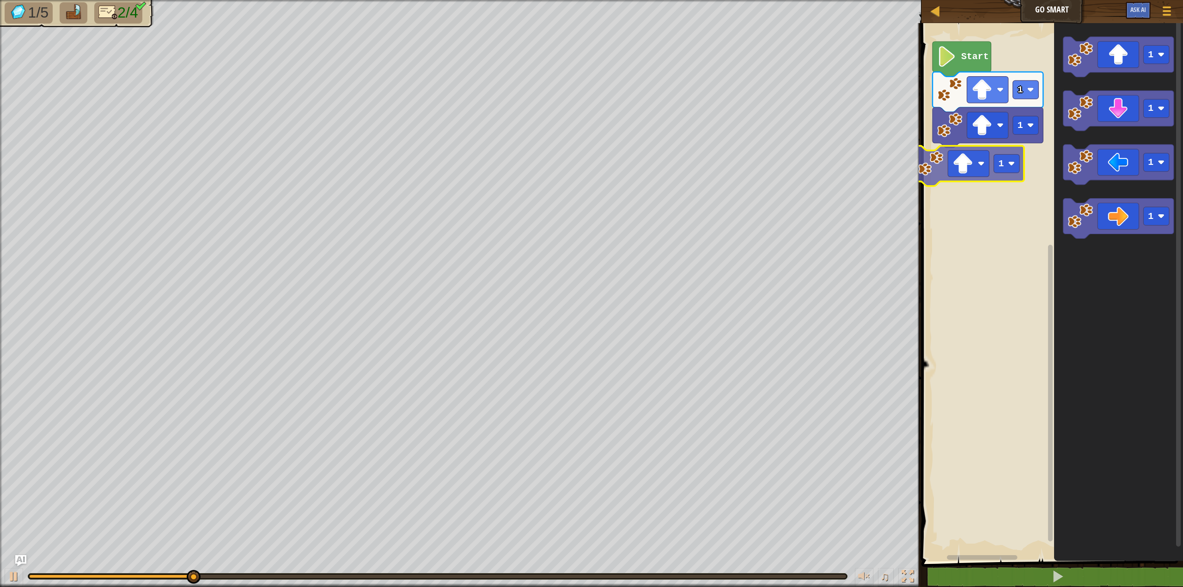
click at [971, 159] on div "1 1 Start 1 1 1 1 1" at bounding box center [1050, 289] width 264 height 543
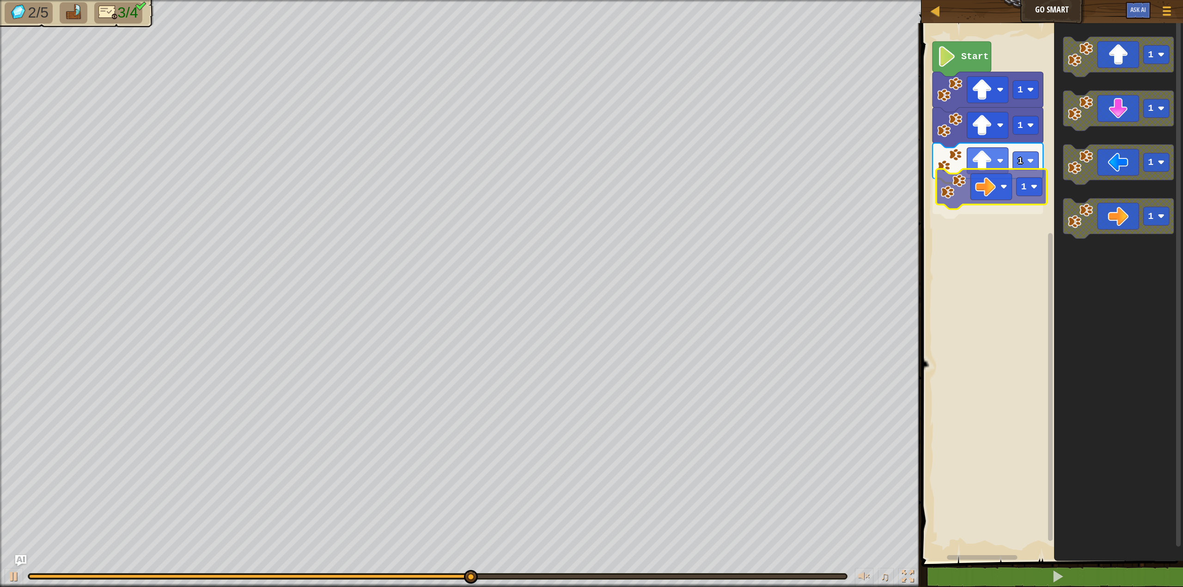
click at [978, 182] on div "1 1 1 1 Start 1 1 1 1 1" at bounding box center [1050, 289] width 264 height 543
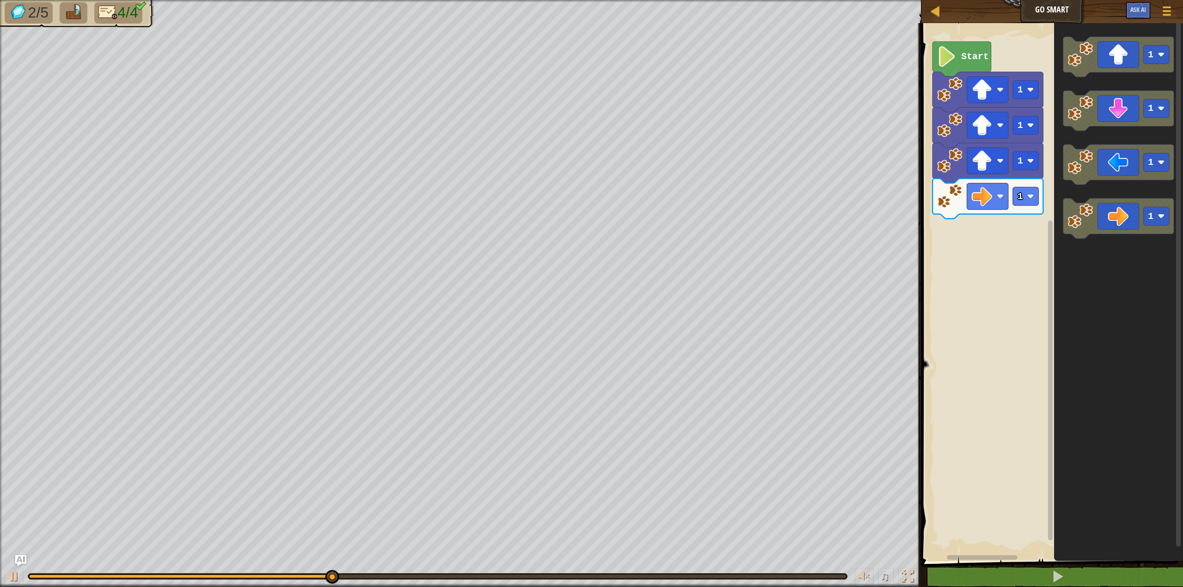
click at [985, 237] on div "1 1 1 1 Start 1 1 1 1" at bounding box center [1050, 289] width 264 height 543
click at [1016, 240] on div "1 1 1 1 Start 1 1 1 1" at bounding box center [1050, 289] width 264 height 543
click at [1064, 213] on icon "Blockly Workspace" at bounding box center [1118, 219] width 110 height 40
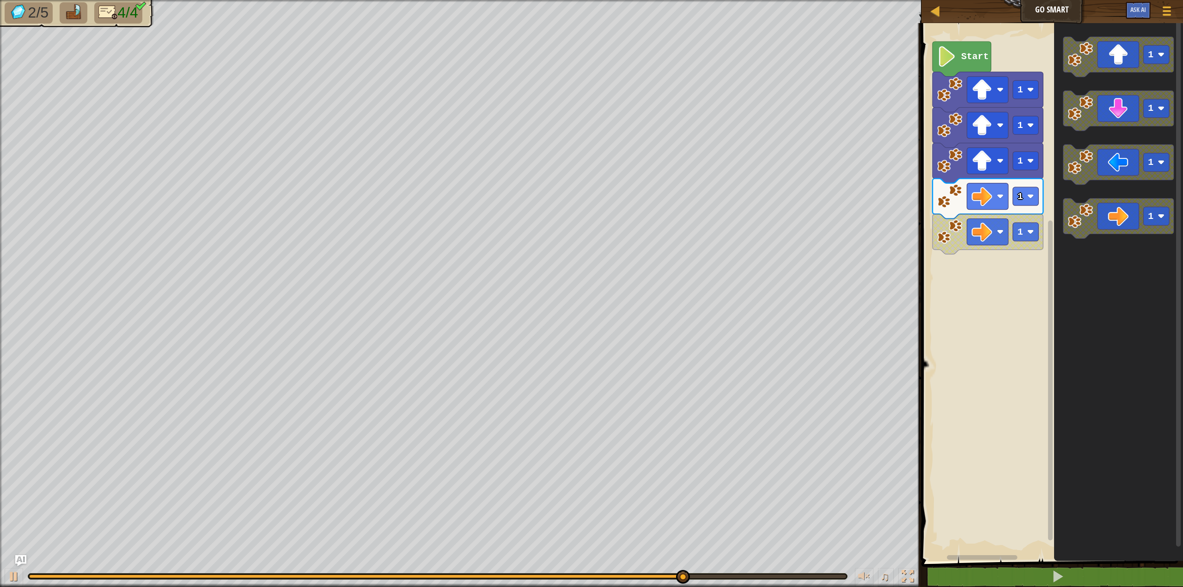
click at [1074, 232] on icon "Blockly Workspace" at bounding box center [1118, 219] width 110 height 40
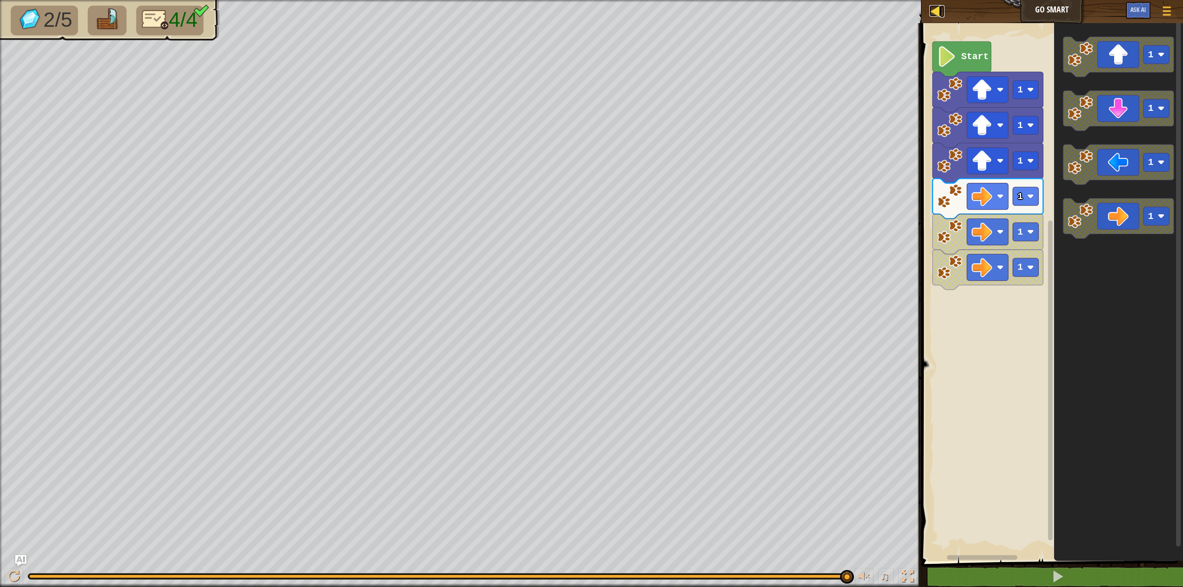
click at [936, 15] on div at bounding box center [935, 11] width 12 height 12
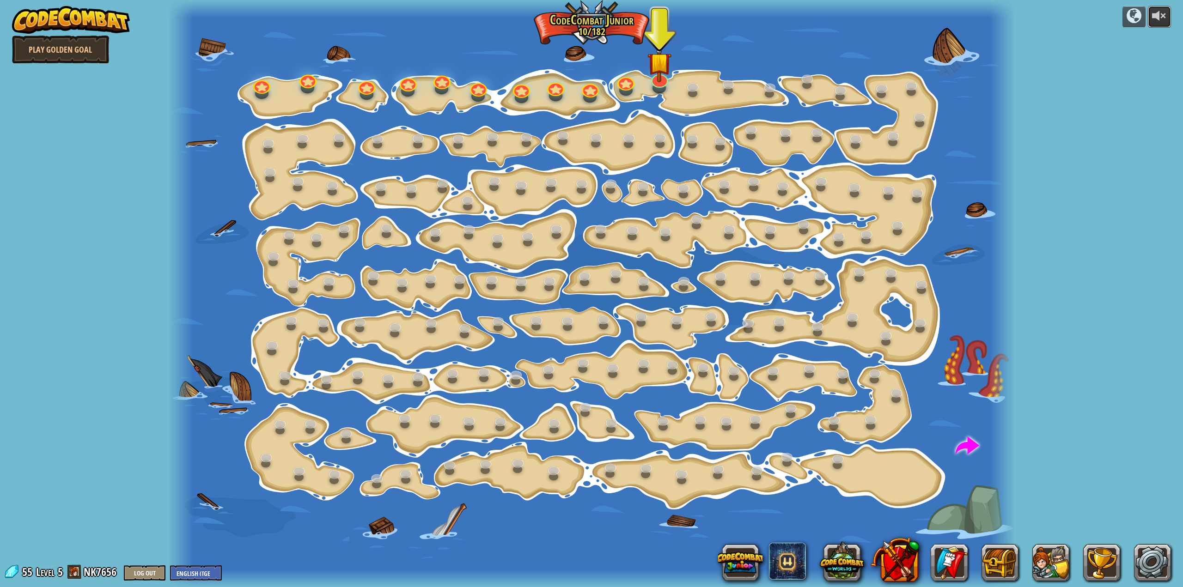
click at [1161, 10] on div at bounding box center [1159, 15] width 15 height 15
click at [1047, 561] on button at bounding box center [1050, 562] width 37 height 37
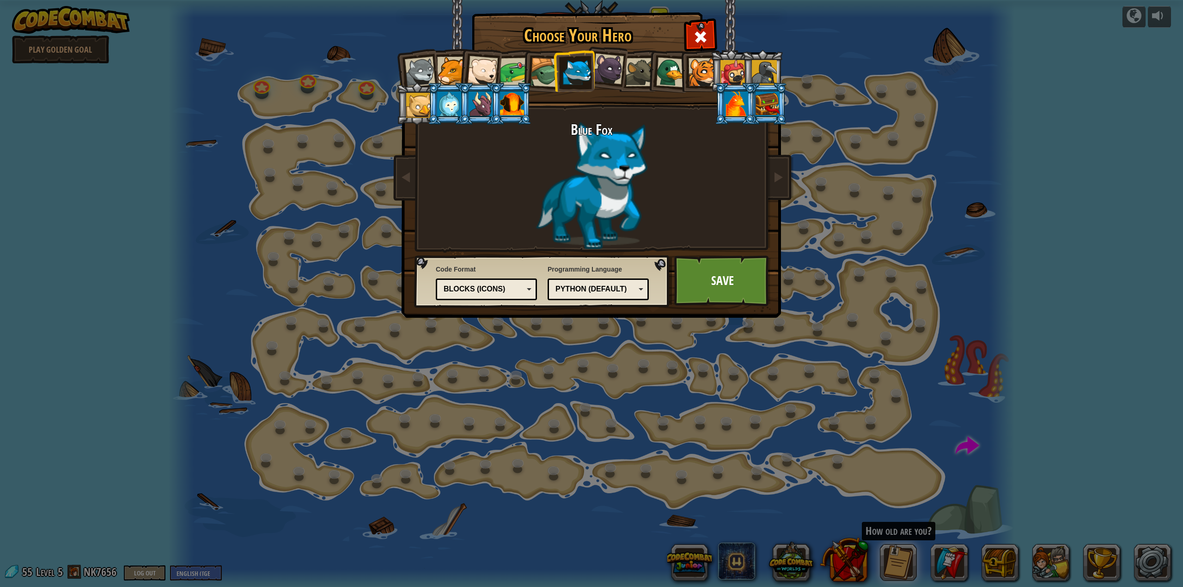
click at [538, 75] on div at bounding box center [545, 73] width 30 height 30
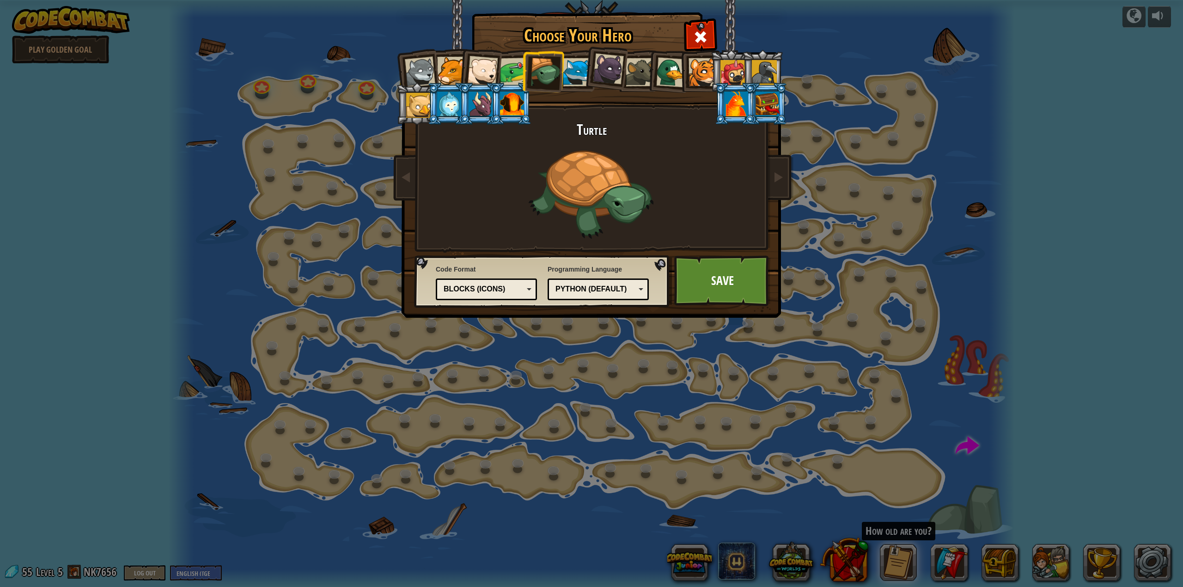
click at [519, 61] on div at bounding box center [514, 72] width 29 height 29
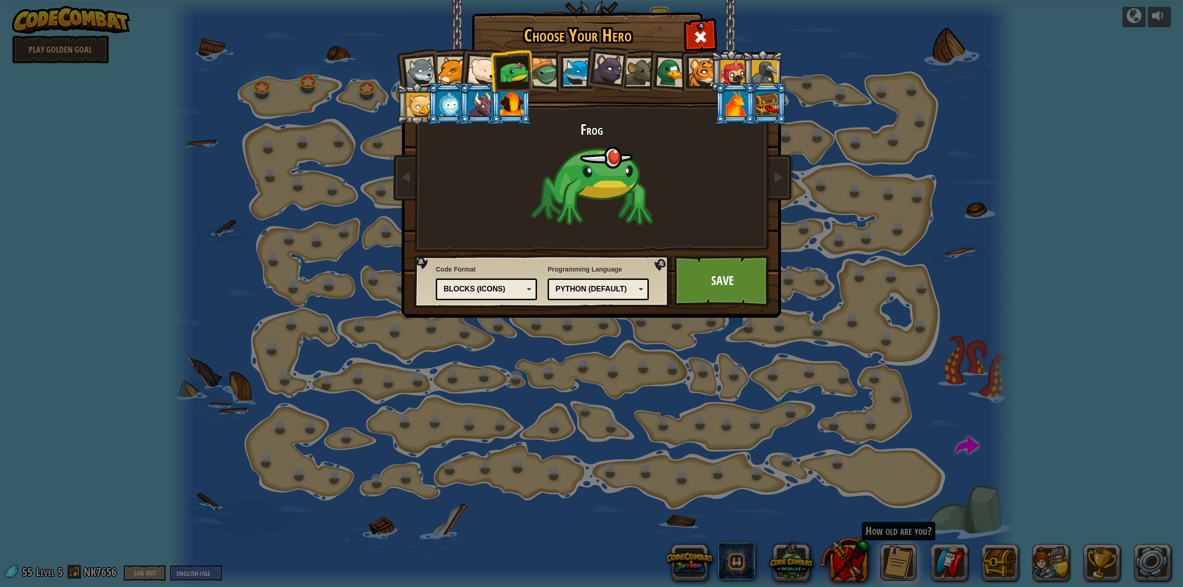
click at [486, 66] on div at bounding box center [482, 71] width 30 height 30
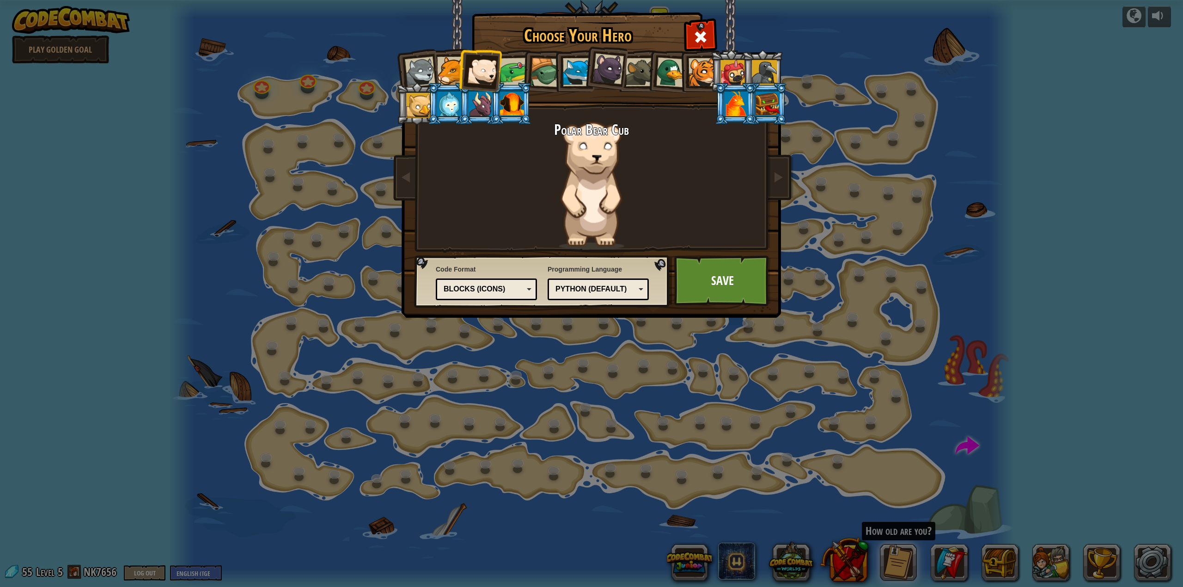
click at [570, 60] on div at bounding box center [577, 72] width 28 height 28
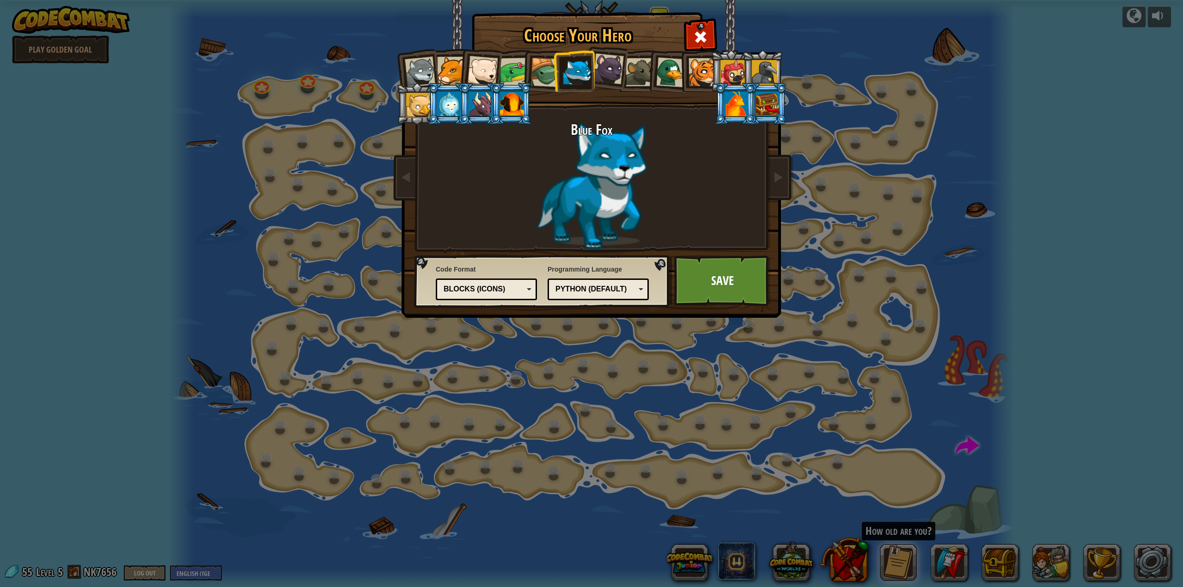
click at [821, 199] on div "Choose Your Hero 55 Wolf Pup Cougar Polar Bear Cub Frog Turtle Blue Fox Panther…" at bounding box center [591, 293] width 1183 height 587
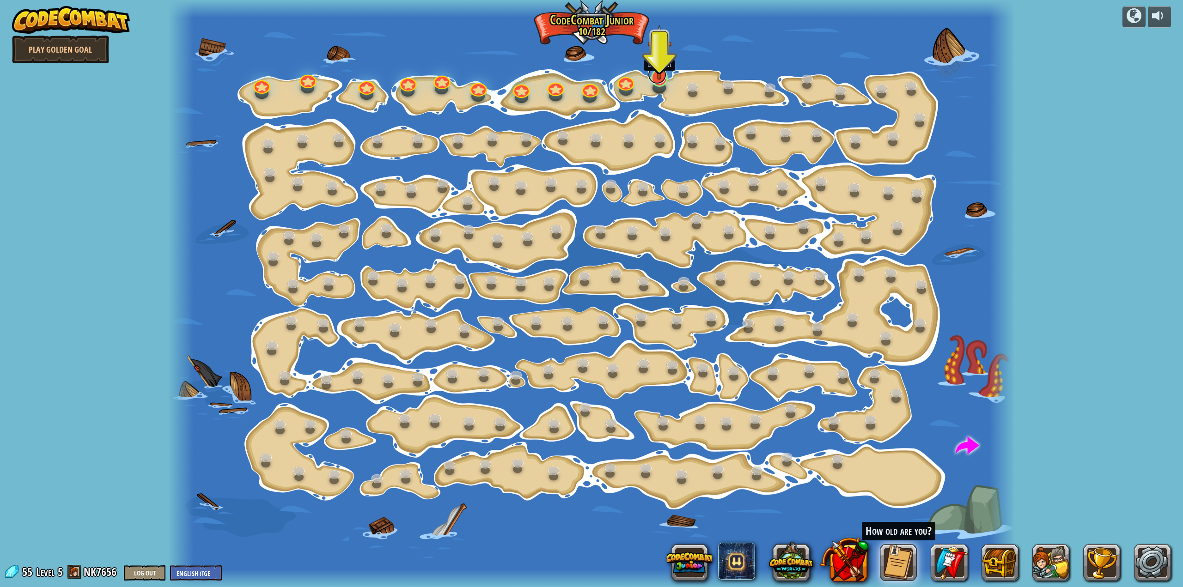
click at [656, 81] on link at bounding box center [657, 75] width 19 height 18
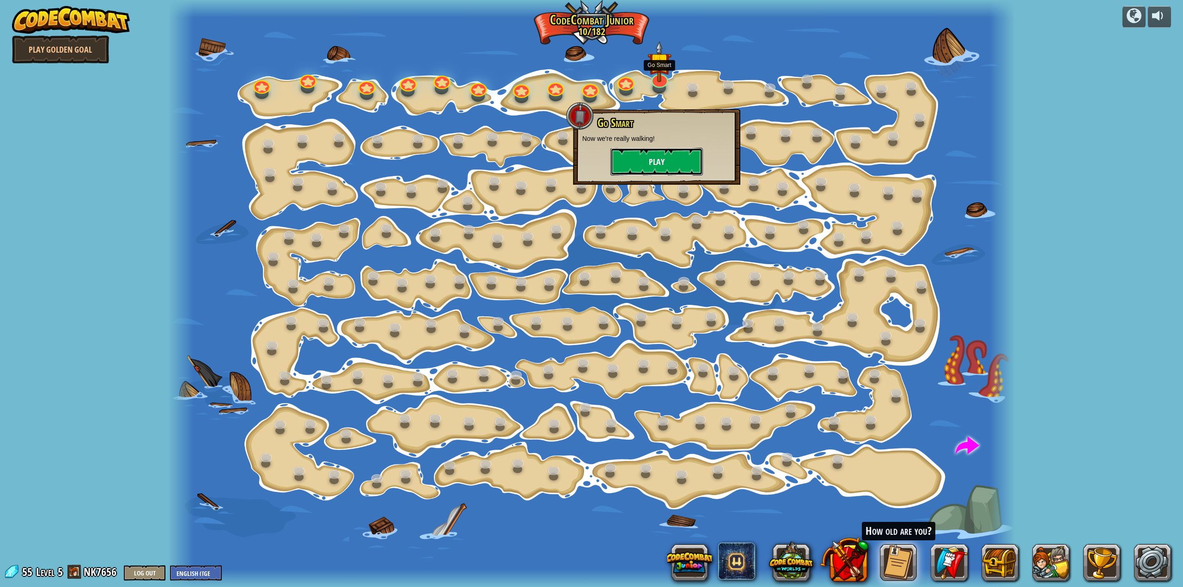
click at [638, 163] on button "Play" at bounding box center [656, 162] width 92 height 28
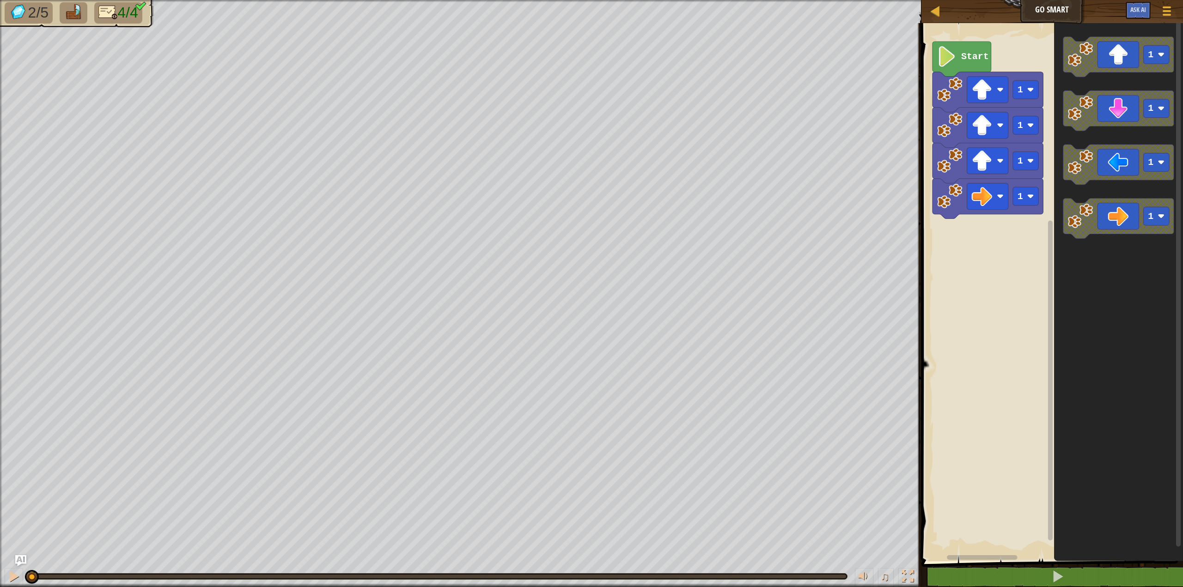
click at [997, 219] on div "1 1 1 1 Start 1 1 1 1" at bounding box center [1050, 289] width 264 height 543
click at [1121, 223] on icon "Blockly Workspace" at bounding box center [1118, 219] width 110 height 40
click at [1123, 218] on icon "Blockly Workspace" at bounding box center [1118, 219] width 110 height 40
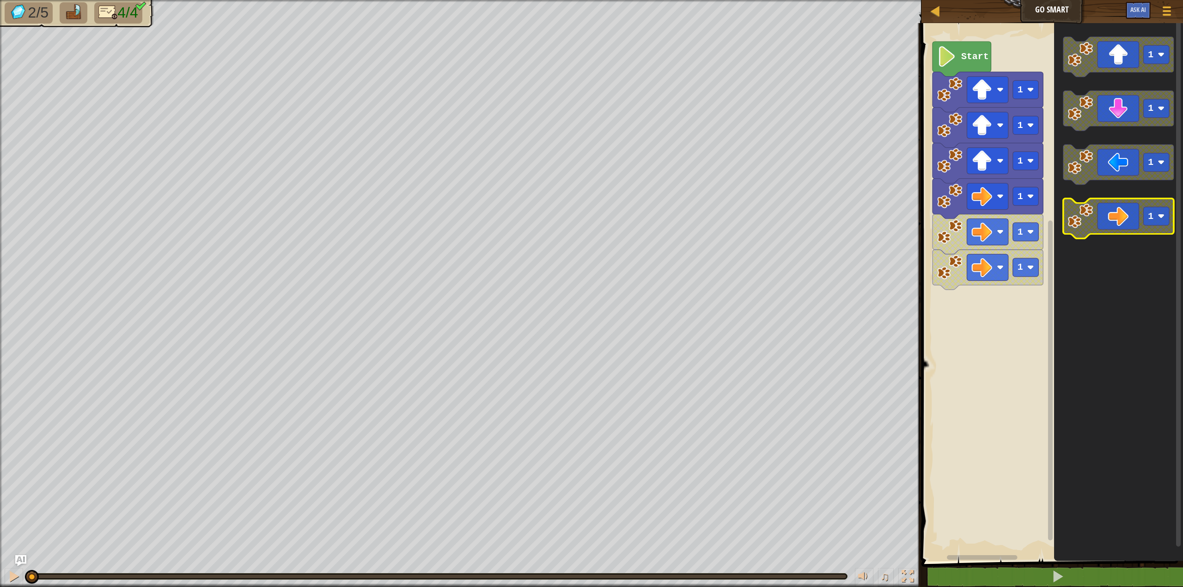
click at [1123, 218] on icon "Blockly Workspace" at bounding box center [1118, 219] width 110 height 40
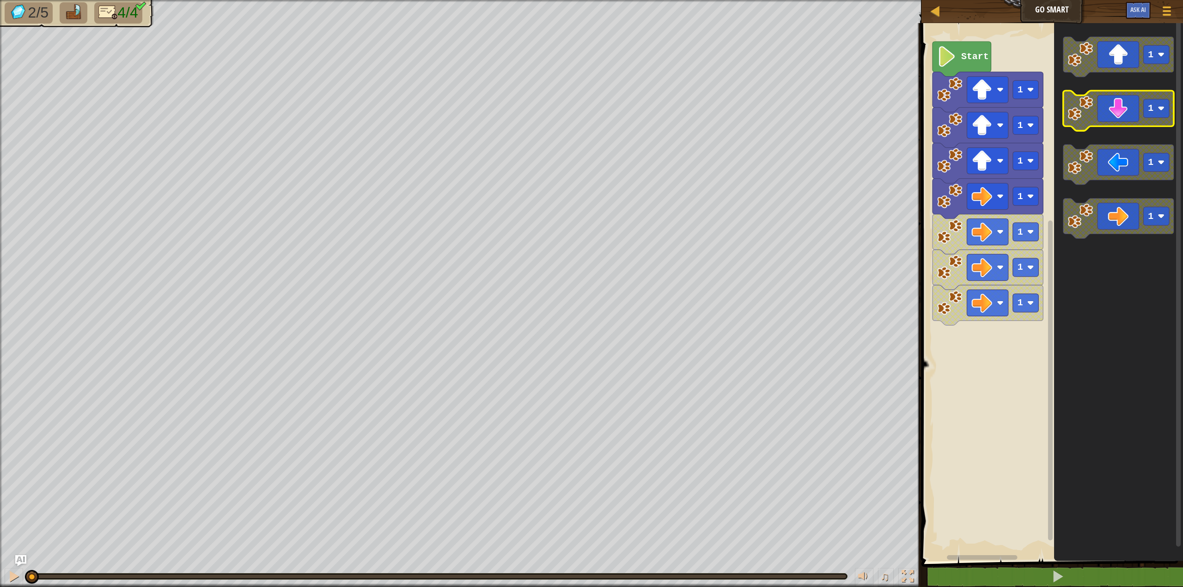
click at [1126, 113] on icon "Blockly Workspace" at bounding box center [1118, 111] width 110 height 40
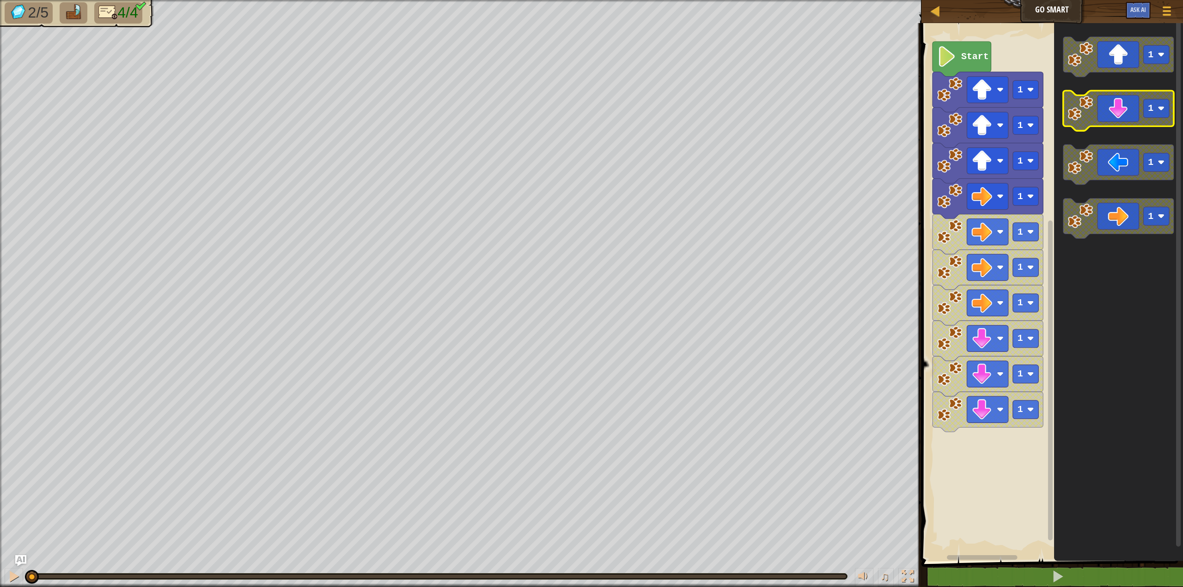
click at [1126, 113] on icon "Blockly Workspace" at bounding box center [1118, 111] width 110 height 40
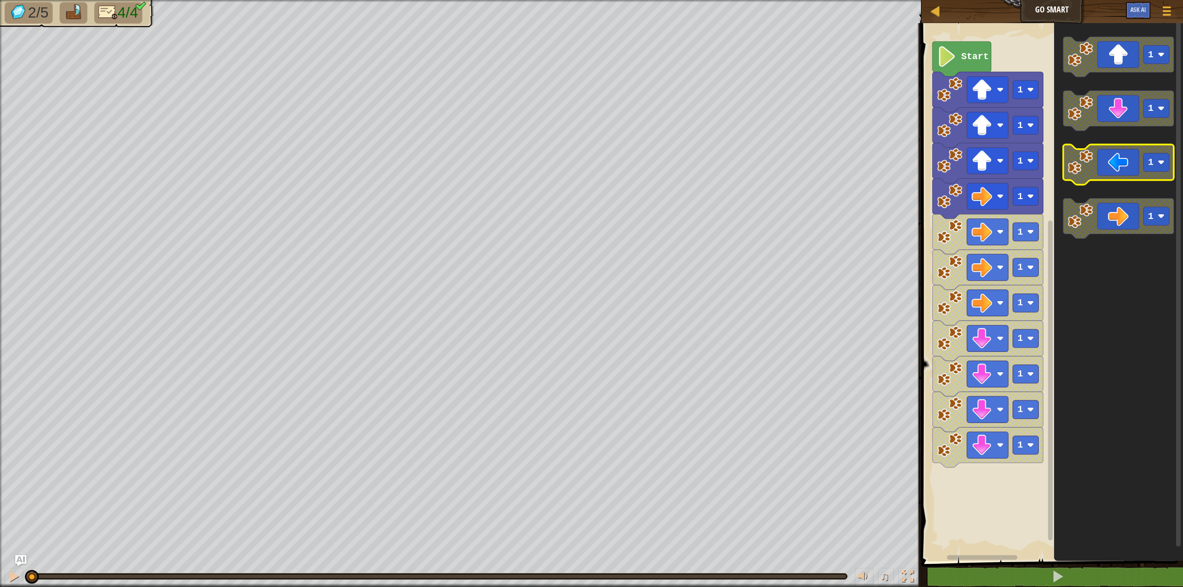
click at [1099, 171] on icon "Blockly Workspace" at bounding box center [1118, 165] width 110 height 40
click at [972, 64] on icon "Blockly Workspace" at bounding box center [961, 59] width 59 height 35
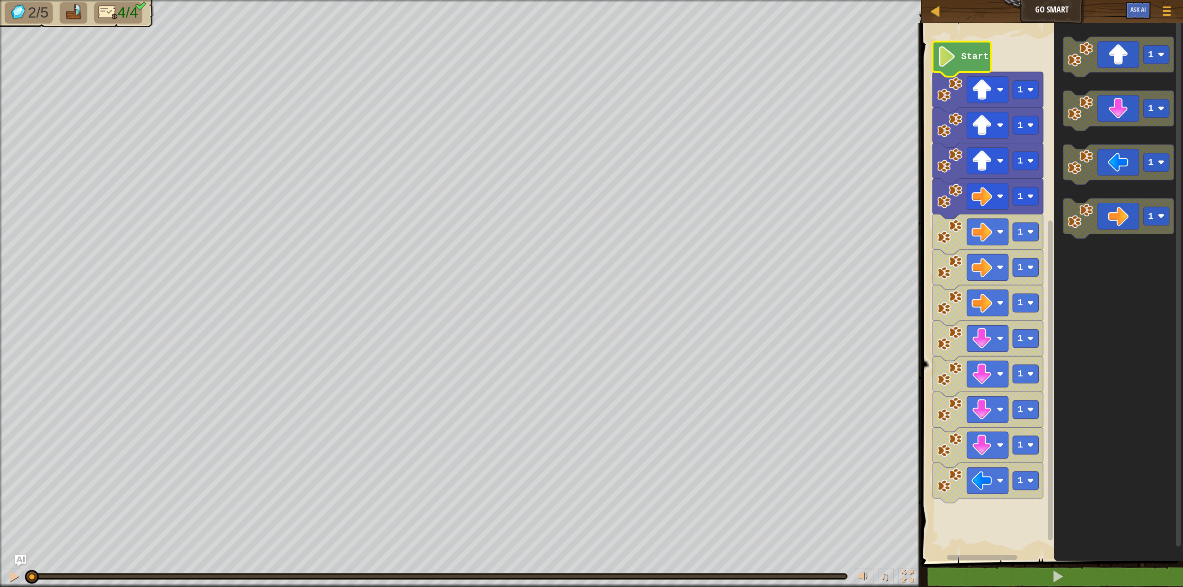
click at [949, 59] on image "Blockly Workspace" at bounding box center [946, 56] width 19 height 21
click at [947, 55] on image "Blockly Workspace" at bounding box center [946, 56] width 19 height 21
click at [953, 60] on image "Blockly Workspace" at bounding box center [946, 56] width 19 height 21
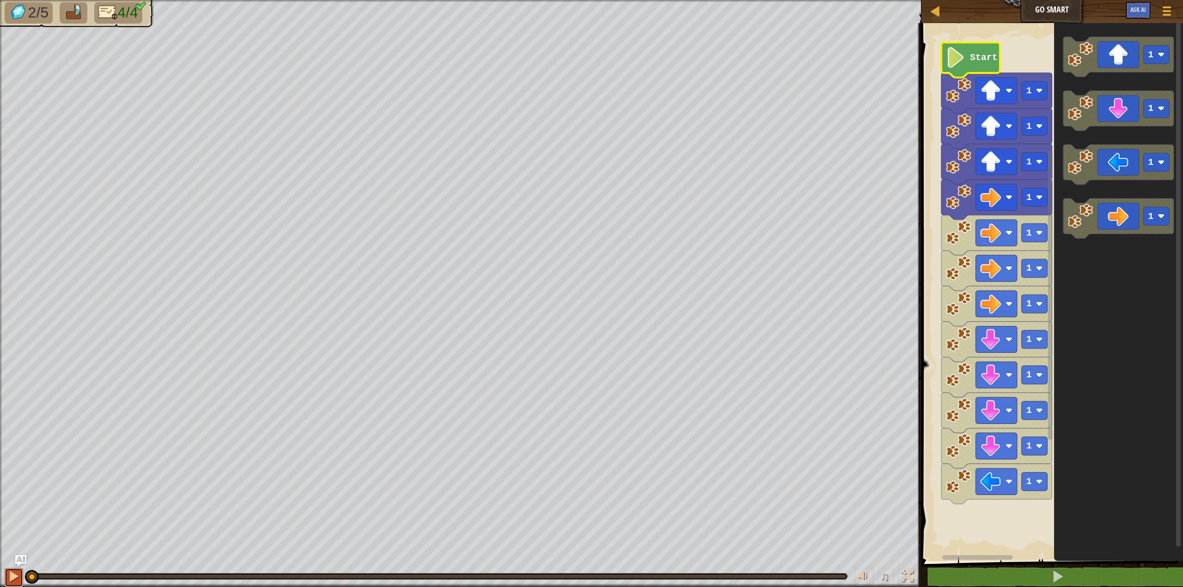
click at [11, 572] on div at bounding box center [14, 577] width 12 height 12
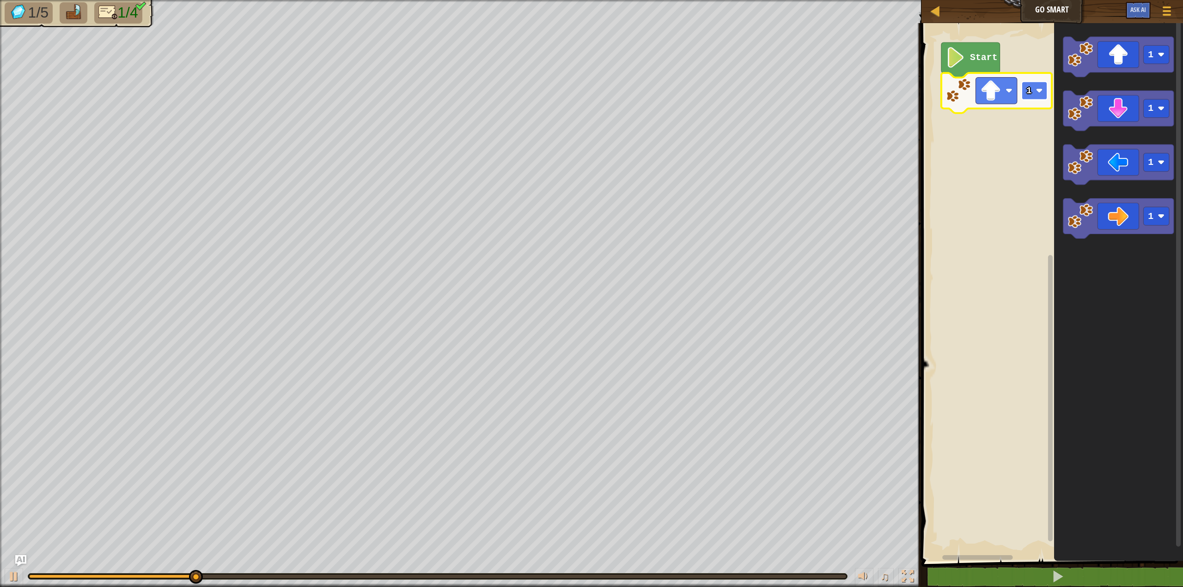
click at [1031, 94] on rect "Blockly Workspace" at bounding box center [1034, 90] width 26 height 18
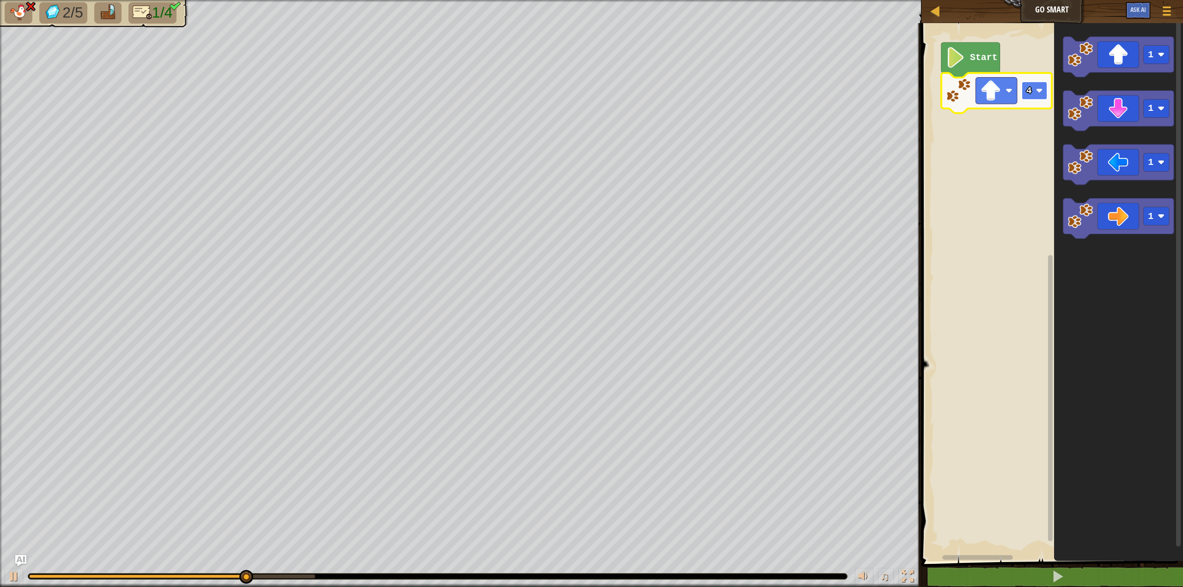
click at [1039, 91] on image "Blockly Workspace" at bounding box center [1038, 90] width 7 height 7
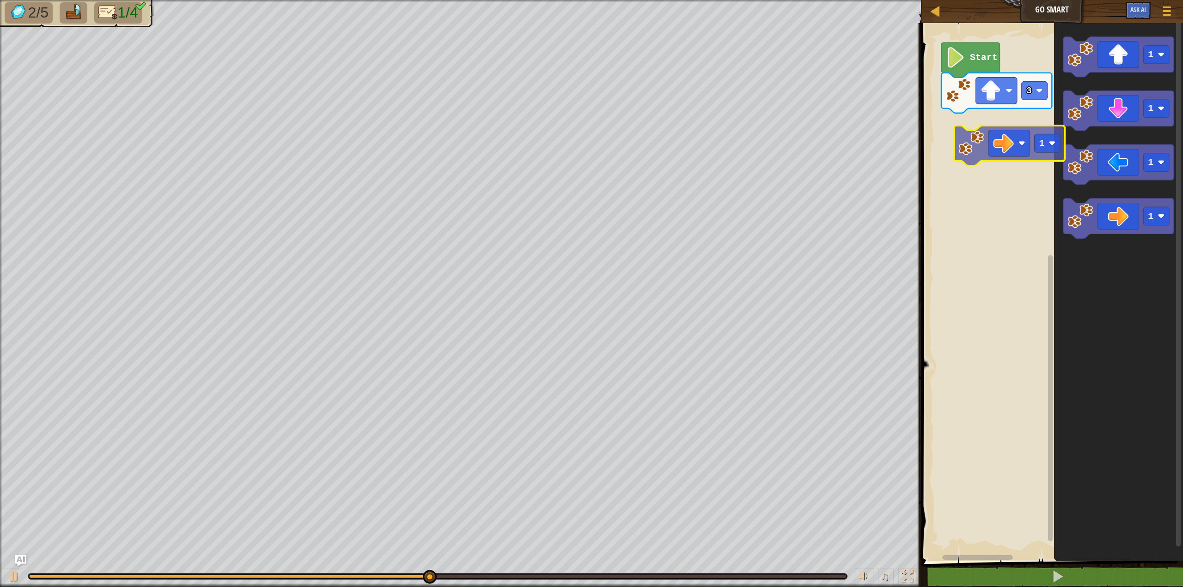
click at [977, 103] on div "Start 3 1 1 1 1 1" at bounding box center [1050, 289] width 264 height 543
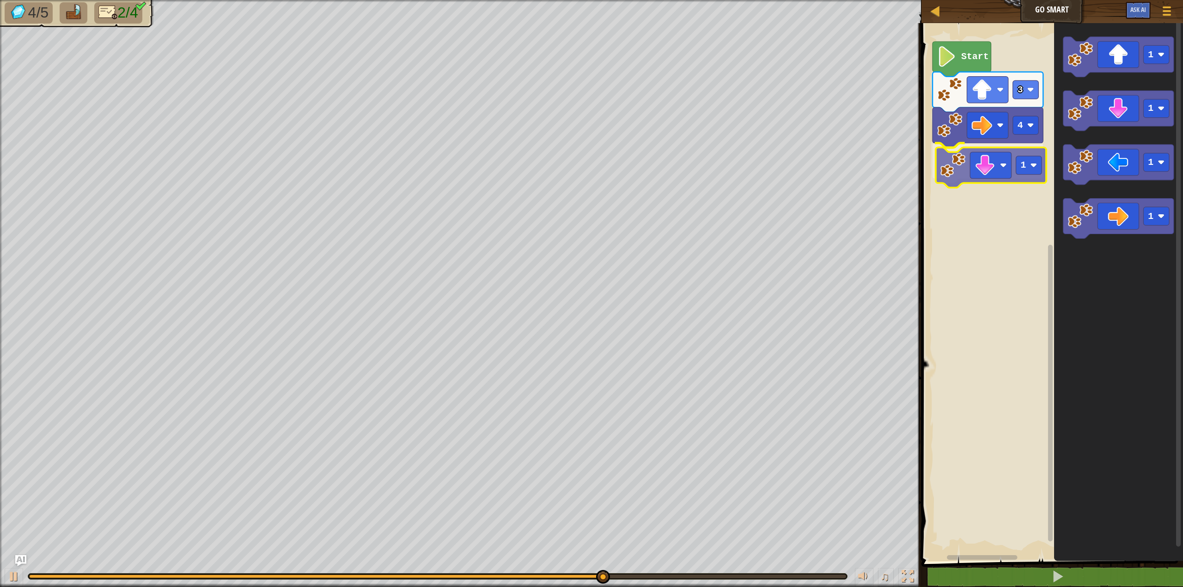
click at [990, 174] on div "Start 3 4 1 1 1 1 1 1" at bounding box center [1050, 289] width 264 height 543
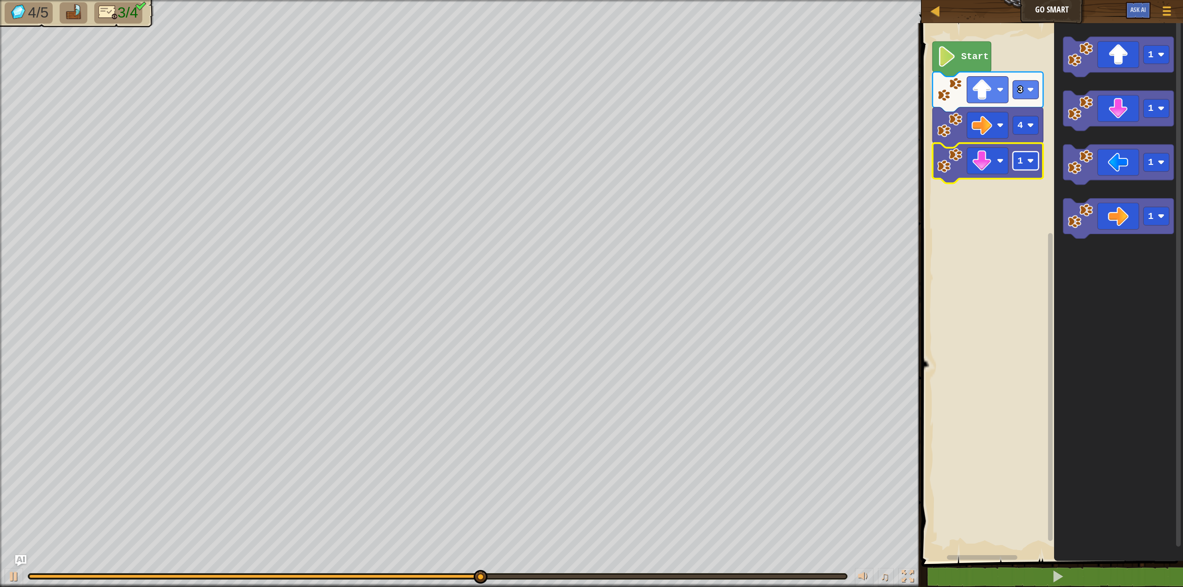
click at [1026, 165] on rect "Blockly Workspace" at bounding box center [1026, 161] width 26 height 18
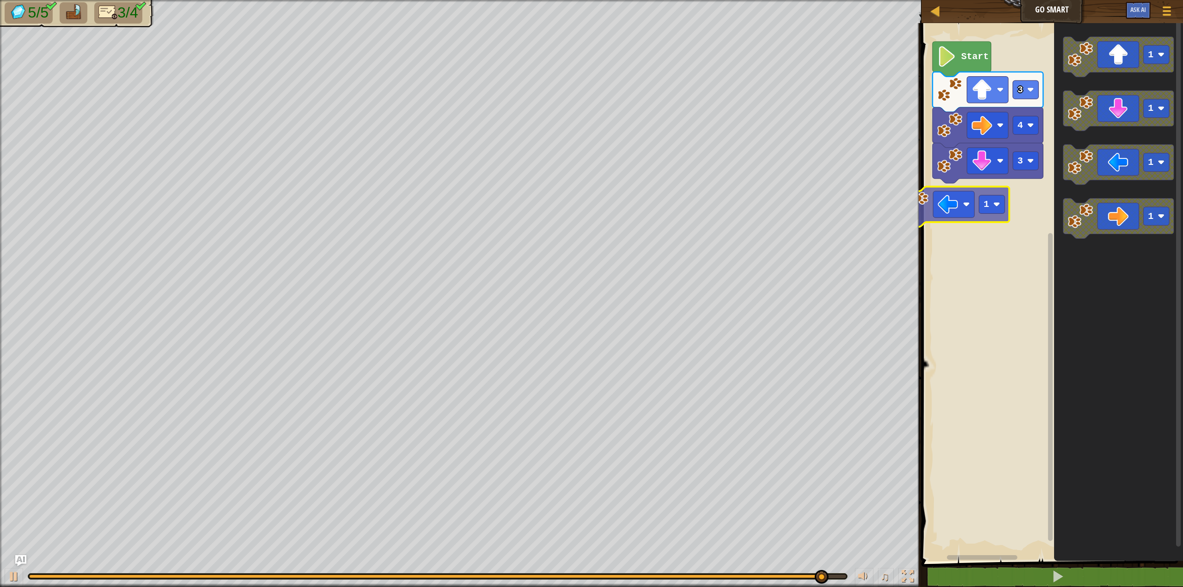
click at [966, 198] on div "Start 3 4 3 1 1 1 1 1" at bounding box center [1050, 289] width 264 height 543
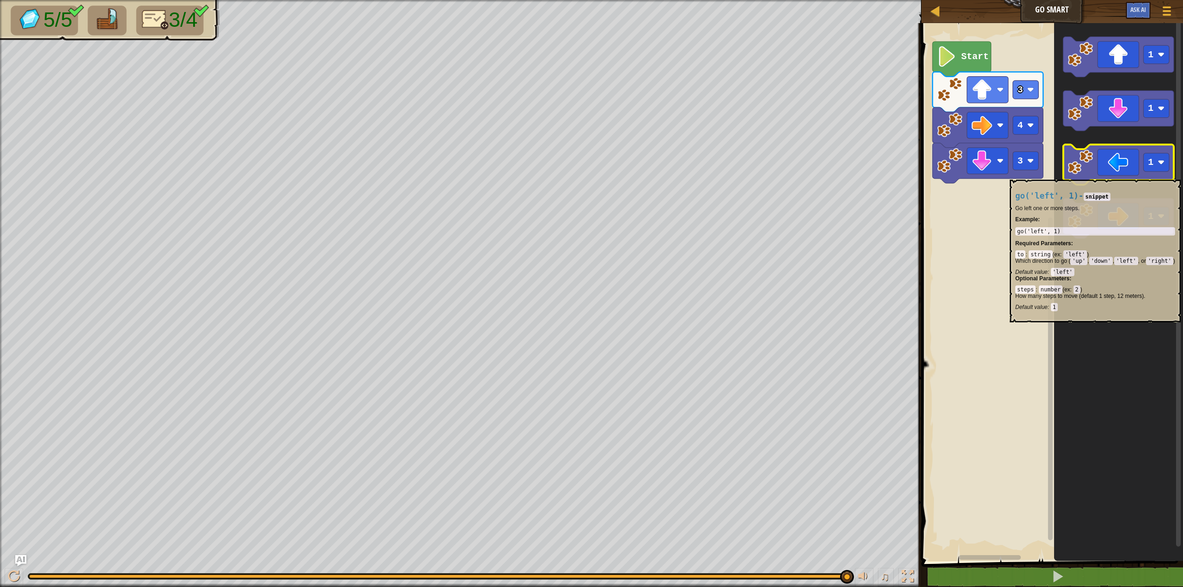
click at [1118, 175] on icon "Blockly Workspace" at bounding box center [1118, 165] width 110 height 40
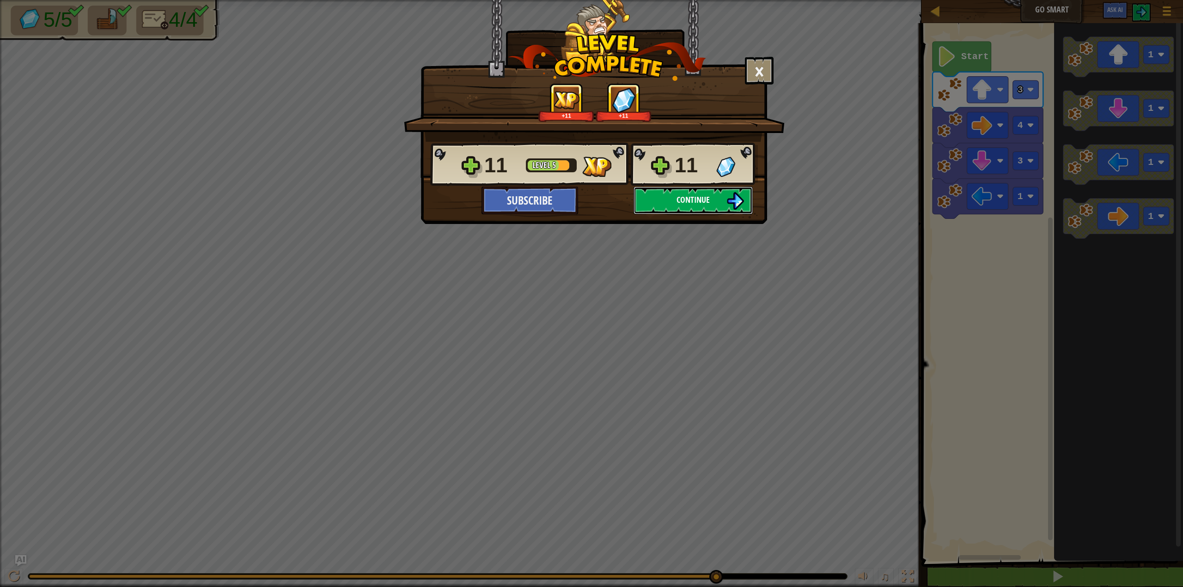
click at [706, 206] on button "Continue" at bounding box center [692, 201] width 119 height 28
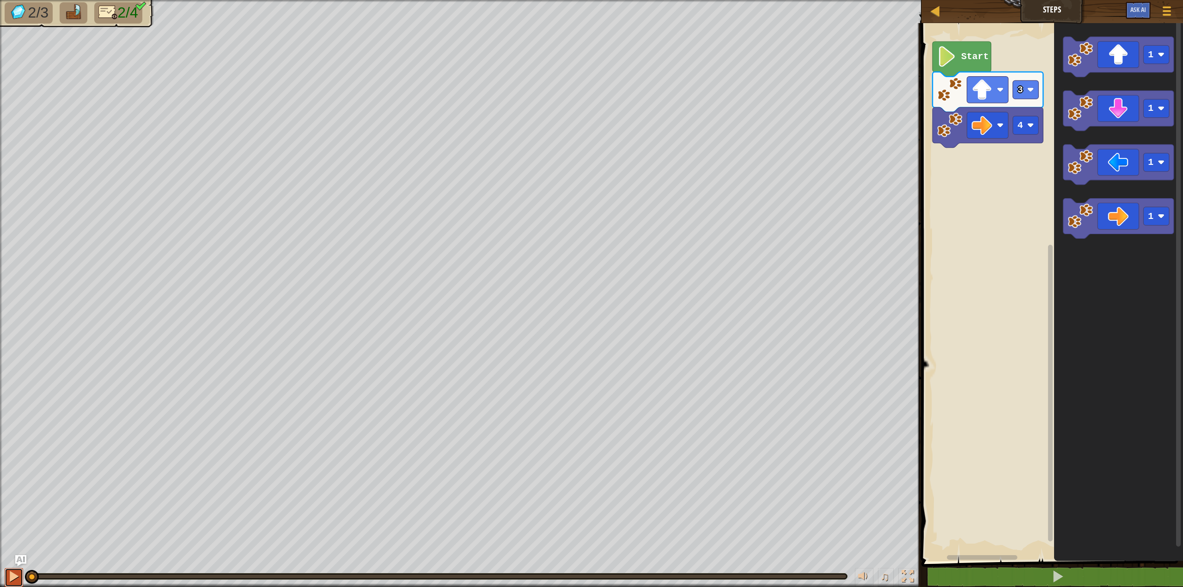
click at [12, 580] on div at bounding box center [14, 577] width 12 height 12
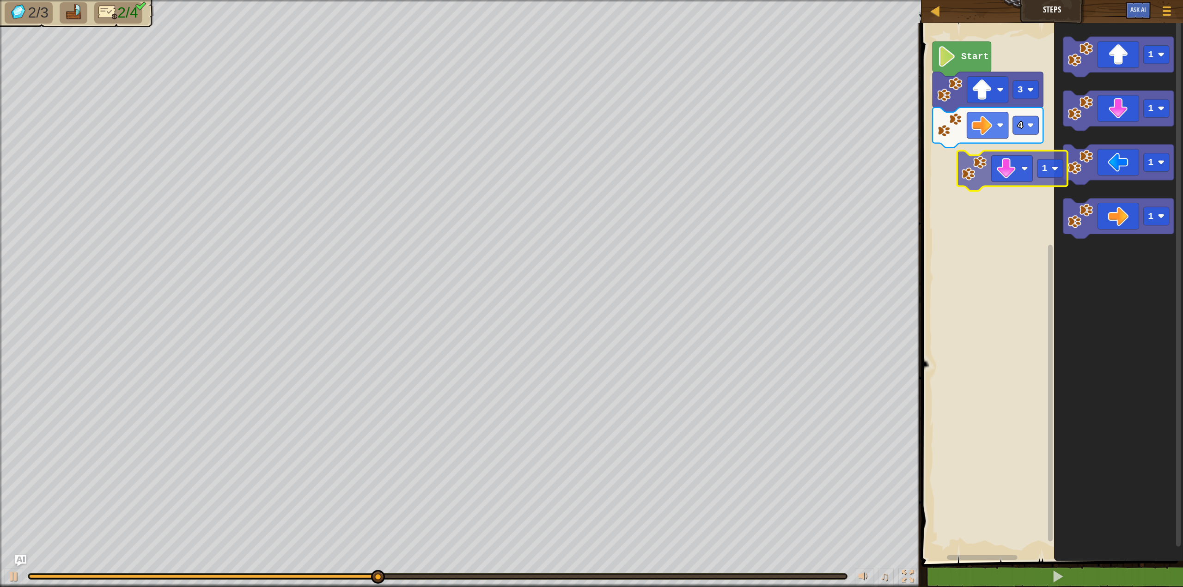
click at [1003, 174] on div "4 3 Start 1 1 1 1 1" at bounding box center [1050, 289] width 264 height 543
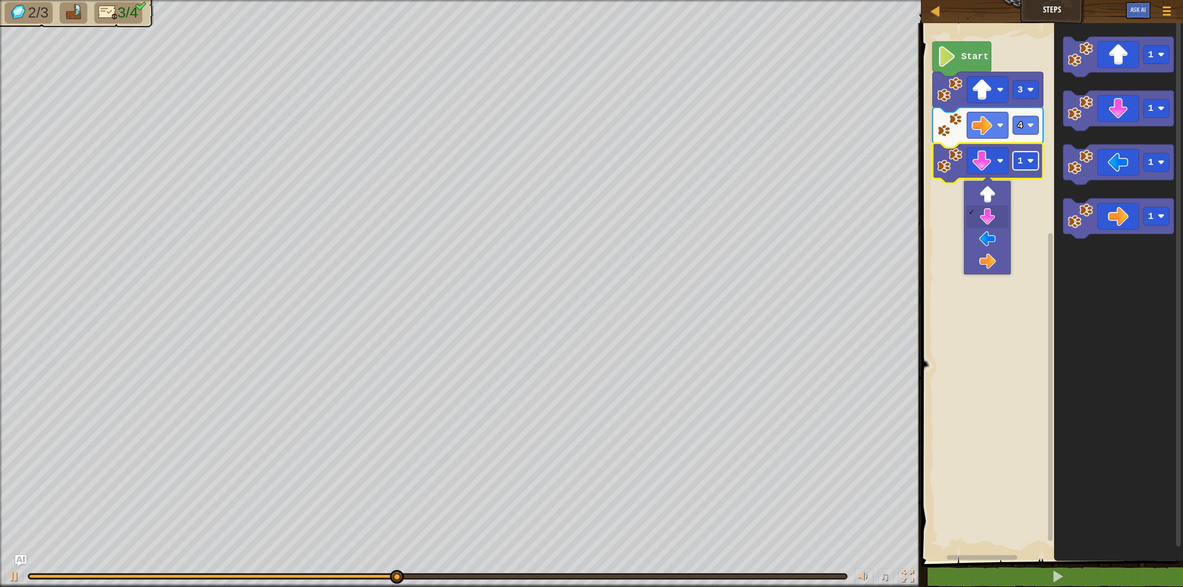
click at [1019, 161] on text "1" at bounding box center [1020, 161] width 6 height 11
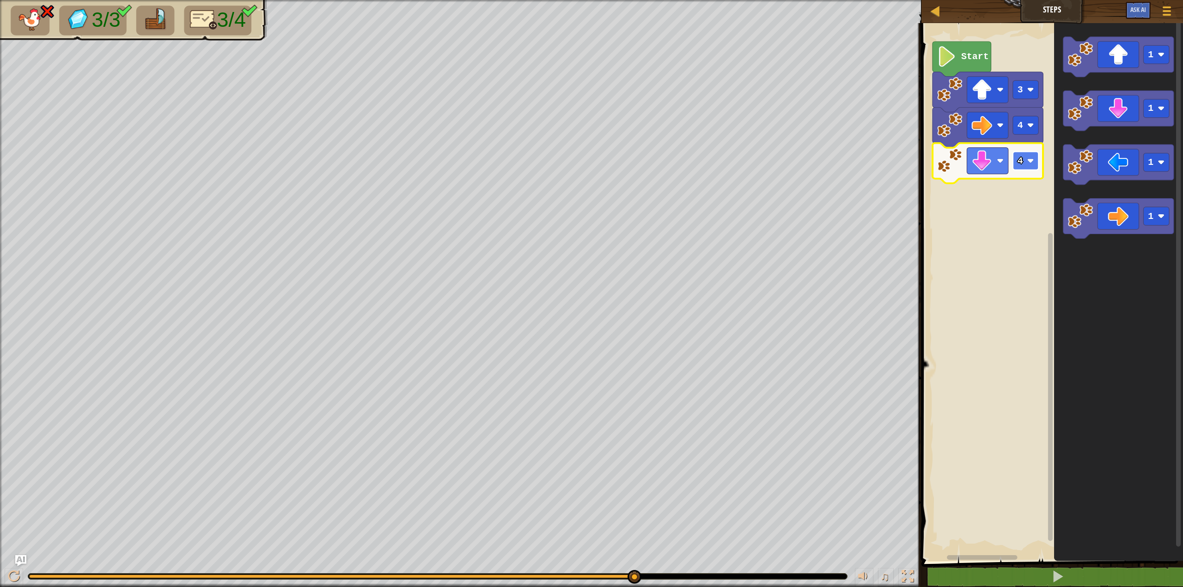
click at [1029, 164] on image "Blockly Workspace" at bounding box center [1029, 161] width 7 height 7
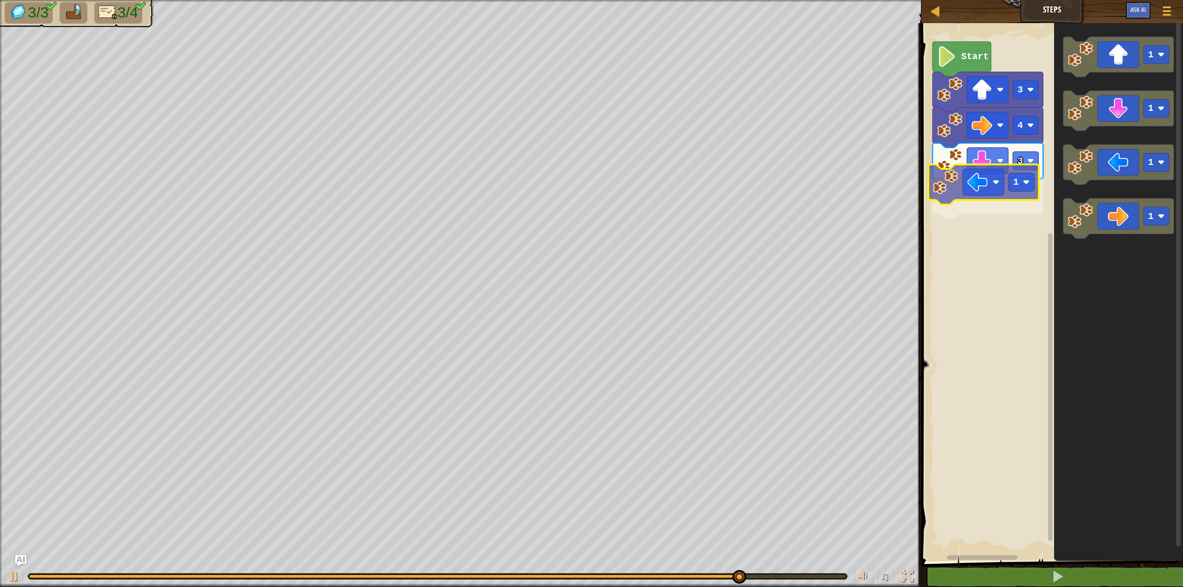
click at [986, 185] on div "Start 3 4 3 1 1 1 1 1 1" at bounding box center [1050, 289] width 264 height 543
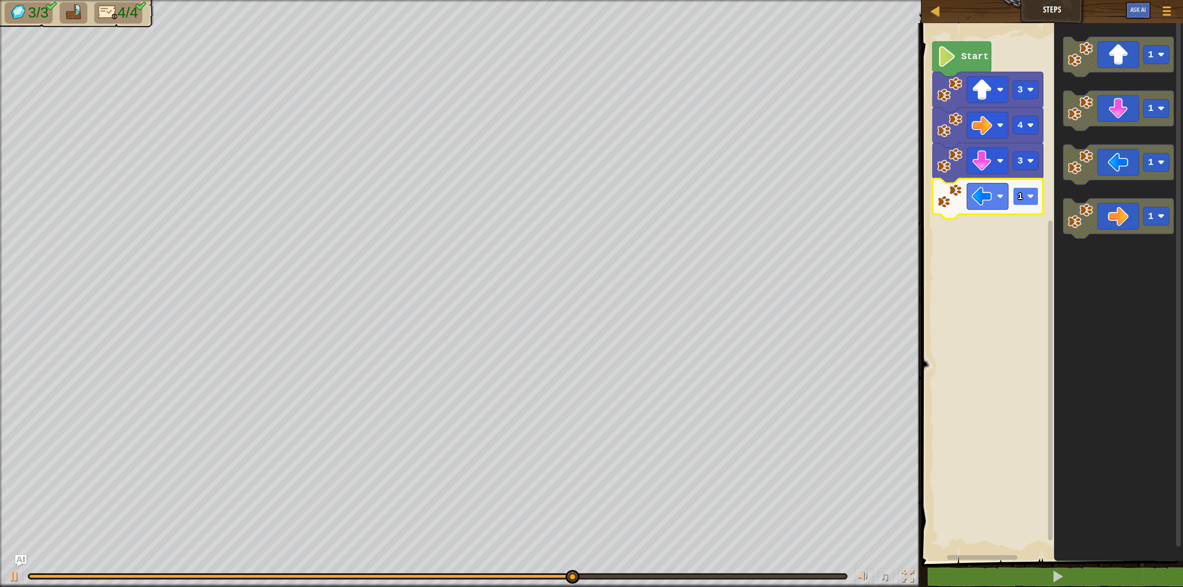
click at [1028, 194] on image "Blockly Workspace" at bounding box center [1029, 196] width 7 height 7
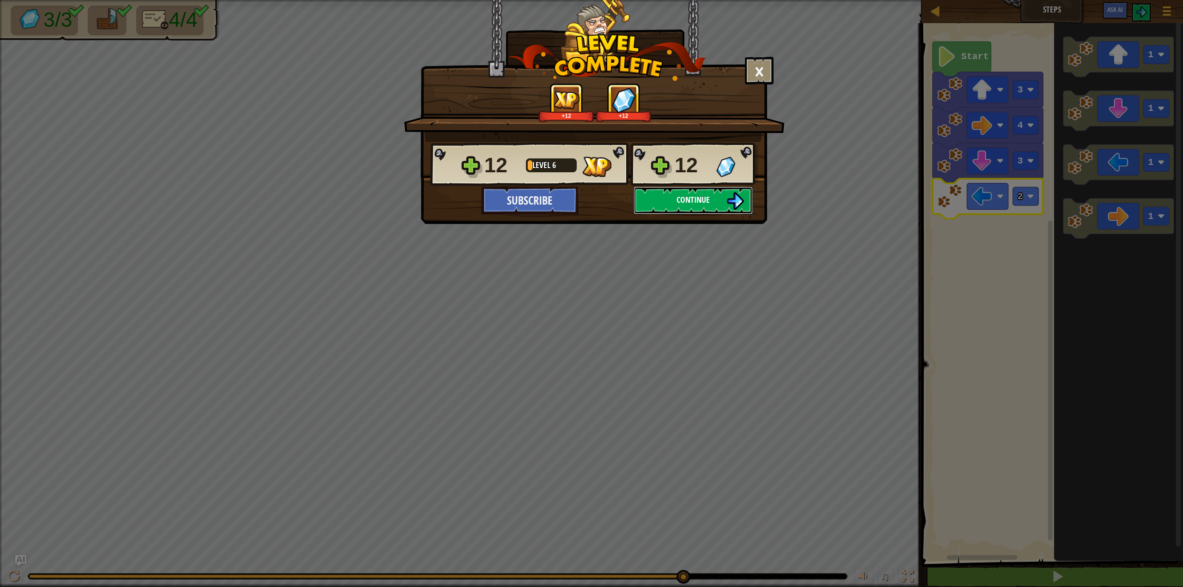
click at [700, 194] on span "Continue" at bounding box center [692, 200] width 33 height 12
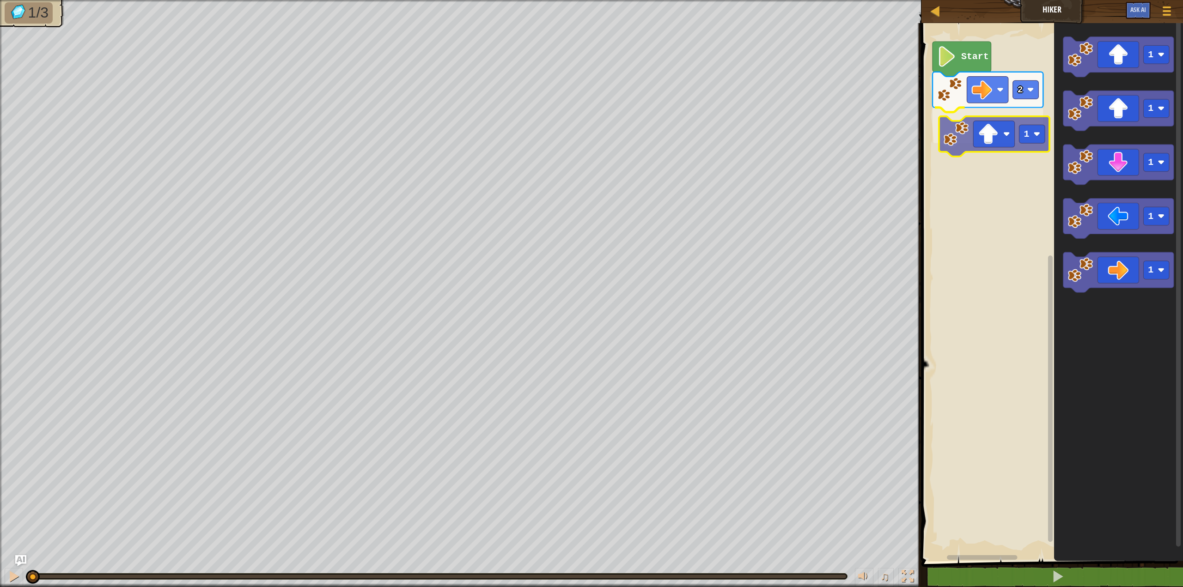
click at [1003, 134] on div "2 1 Start 1 1 1 1 1 1" at bounding box center [1050, 289] width 264 height 543
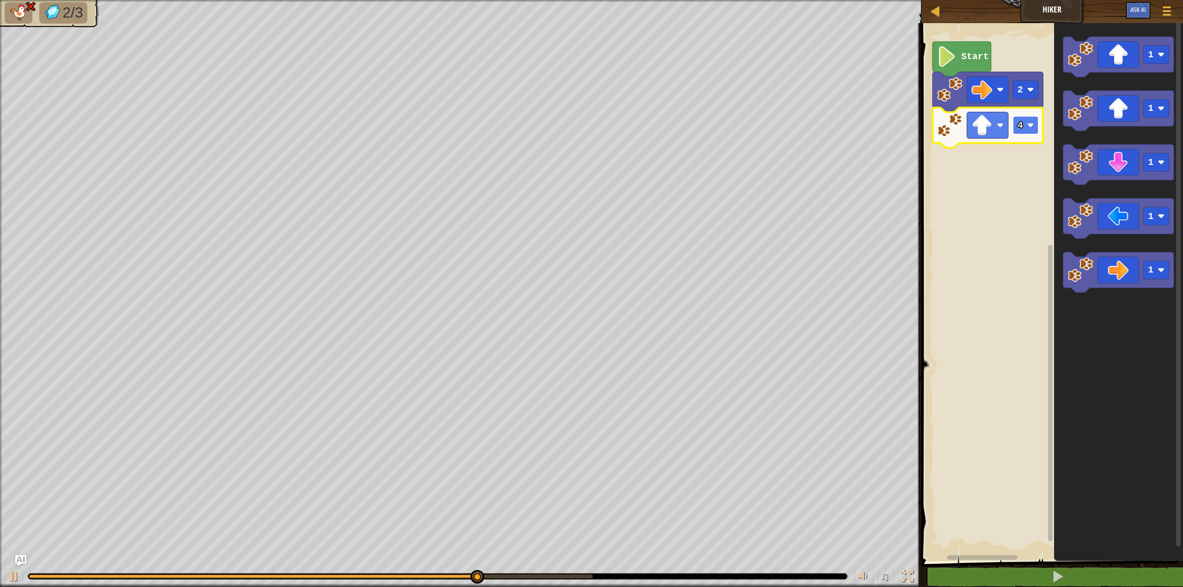
click at [1025, 127] on rect "Blockly Workspace" at bounding box center [1026, 125] width 26 height 18
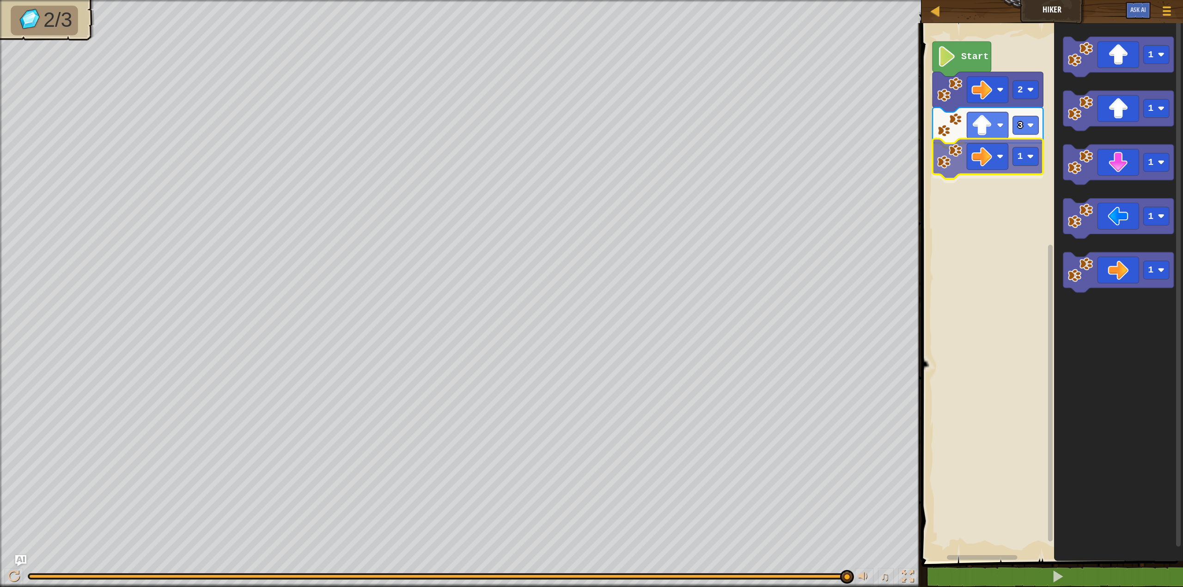
click at [982, 154] on div "Start 2 3 1 1 1 1 1 1 1" at bounding box center [1050, 289] width 264 height 543
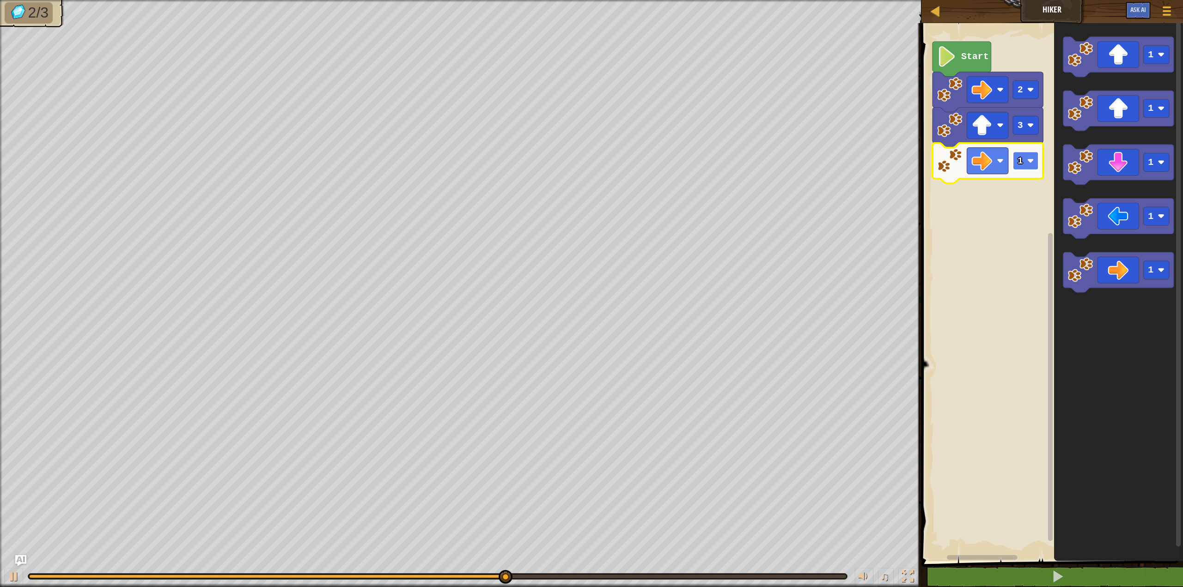
click at [1021, 158] on text "1" at bounding box center [1020, 161] width 6 height 11
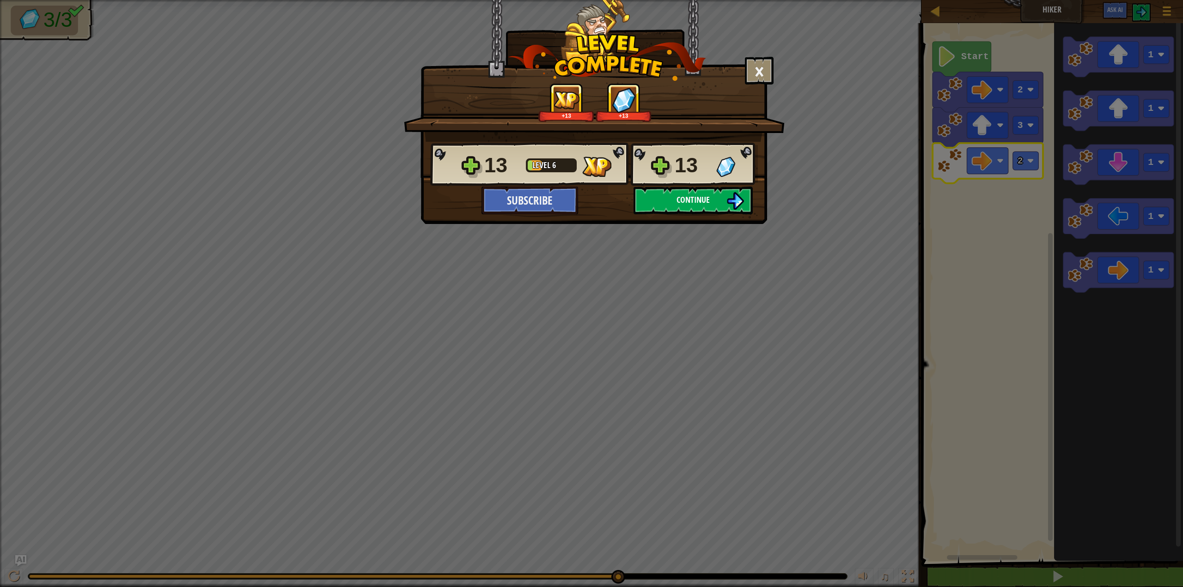
click at [736, 205] on img at bounding box center [735, 201] width 18 height 18
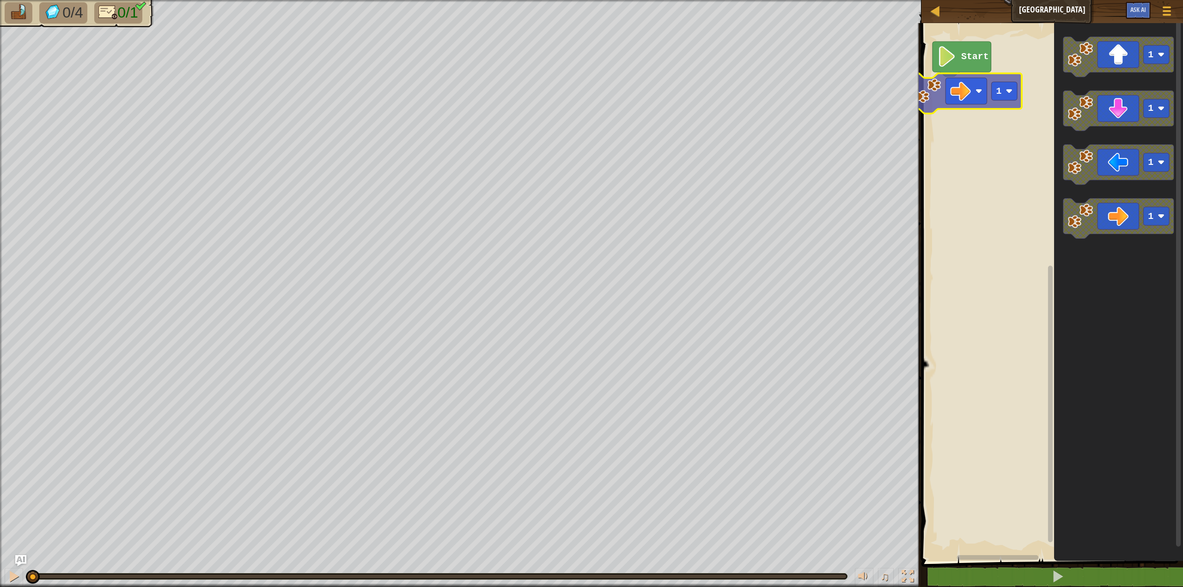
click at [976, 90] on div "Start 1 1 1 1 1" at bounding box center [1050, 289] width 264 height 543
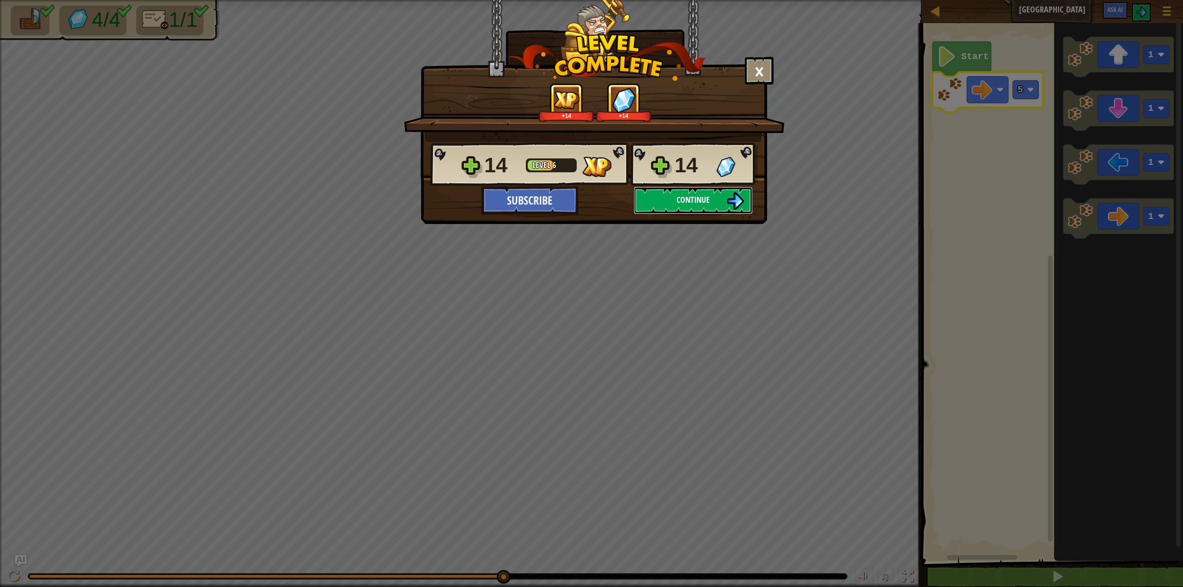
click at [674, 194] on button "Continue" at bounding box center [692, 201] width 119 height 28
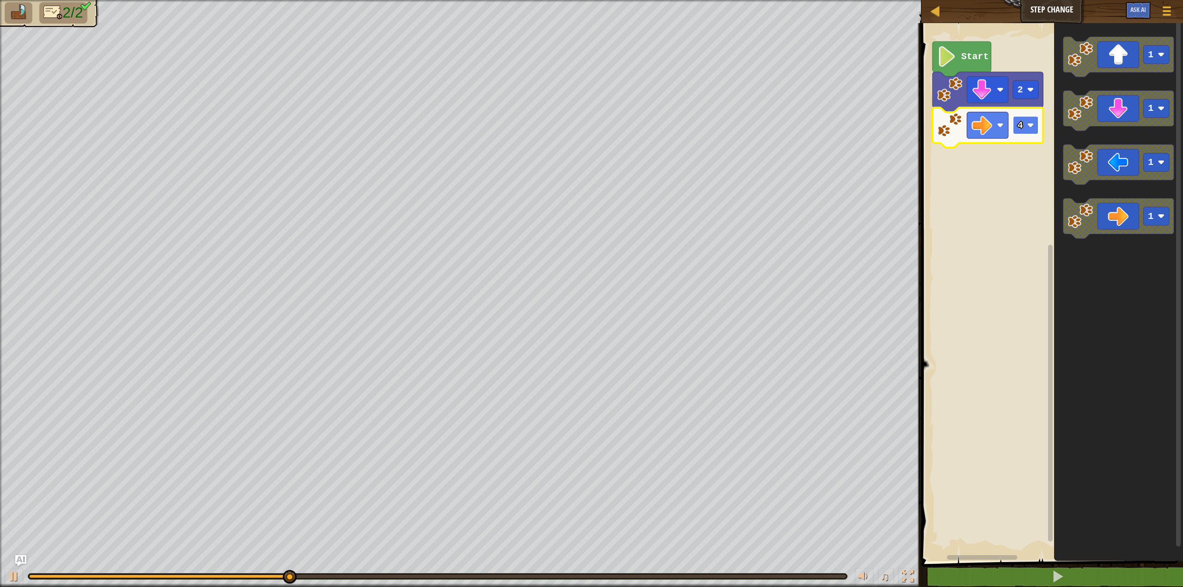
click at [1031, 125] on image "Blockly Workspace" at bounding box center [1029, 125] width 7 height 7
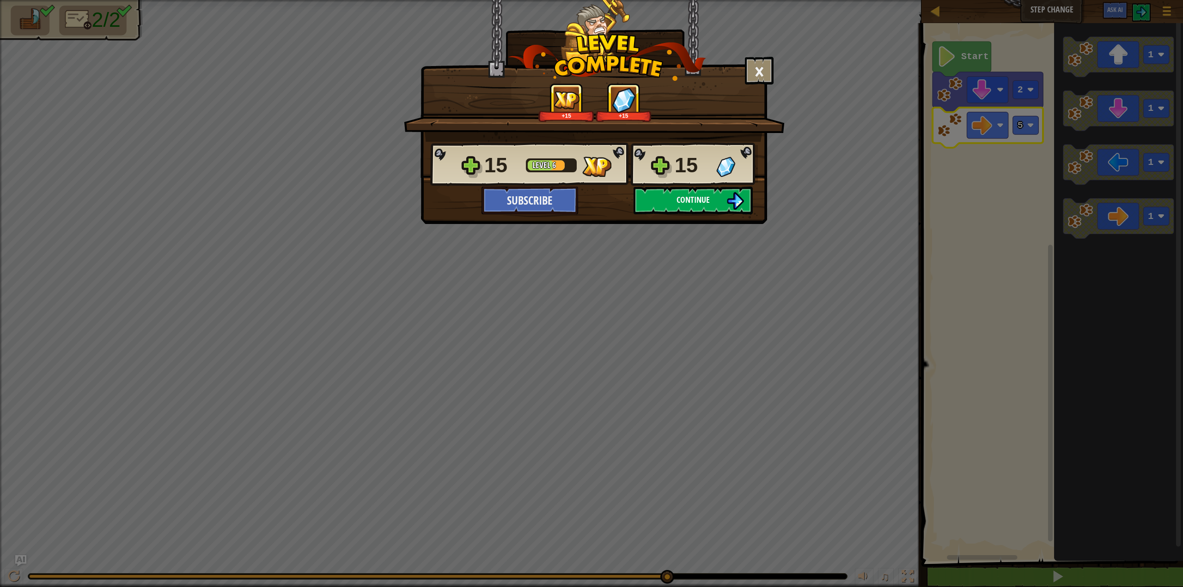
click at [694, 196] on span "Continue" at bounding box center [692, 200] width 33 height 12
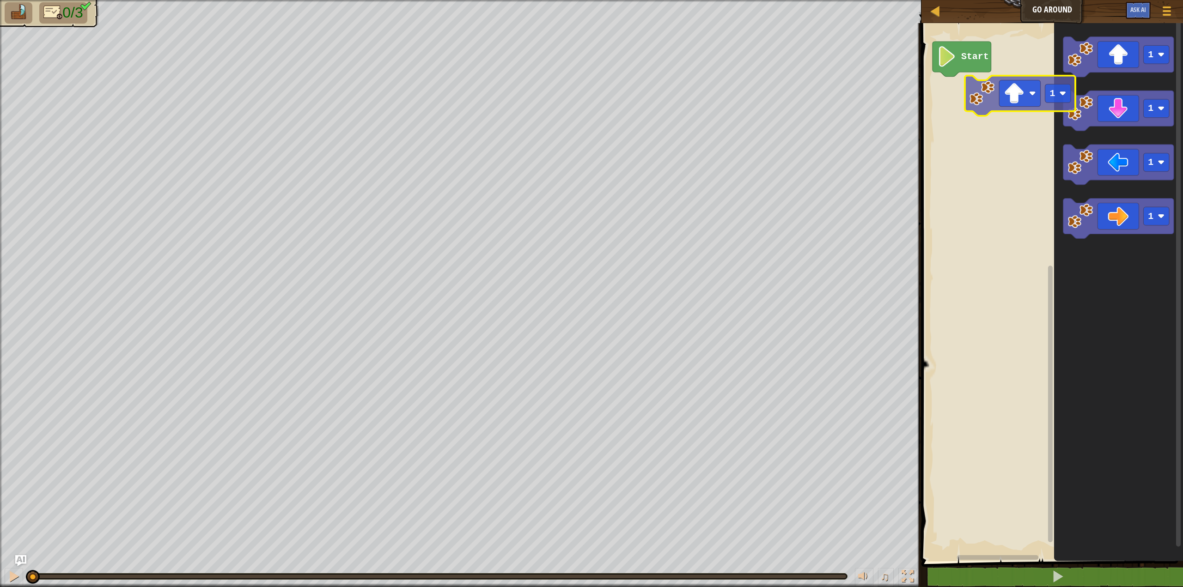
click at [1014, 93] on div "Start 1 1 1 1 1" at bounding box center [1050, 289] width 264 height 543
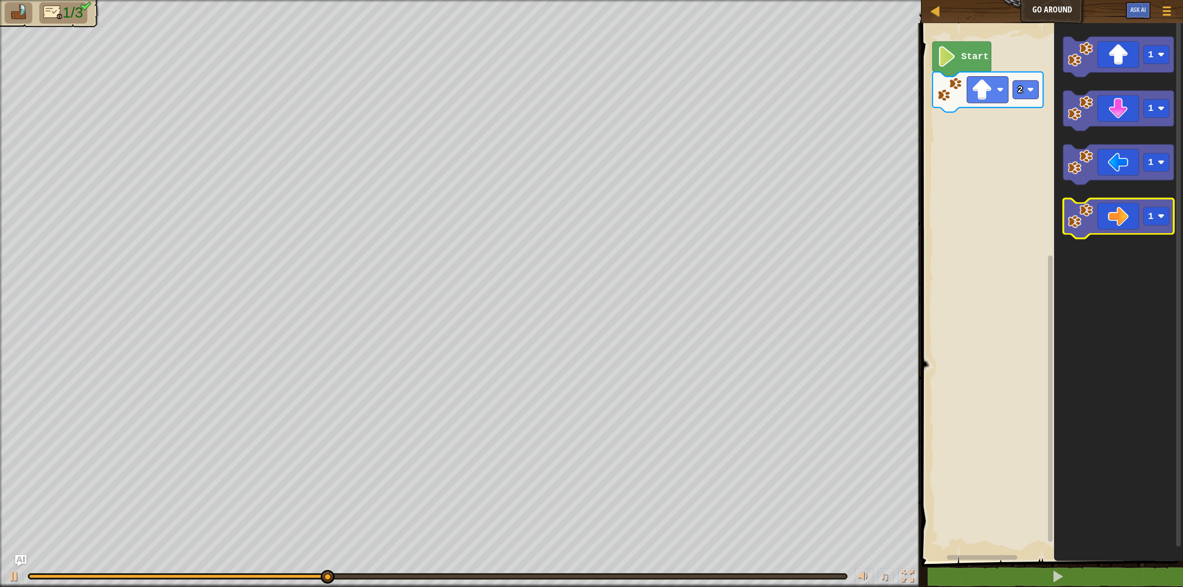
click at [1109, 217] on icon "Blockly Workspace" at bounding box center [1118, 219] width 110 height 40
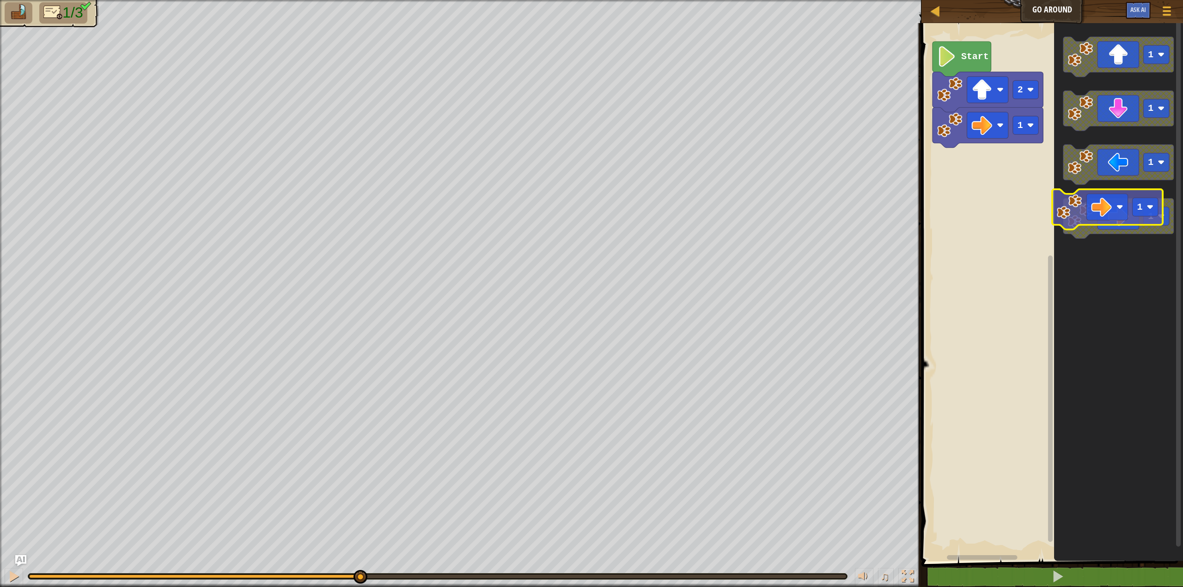
click at [1056, 188] on icon "1 1 1 1" at bounding box center [1118, 289] width 129 height 543
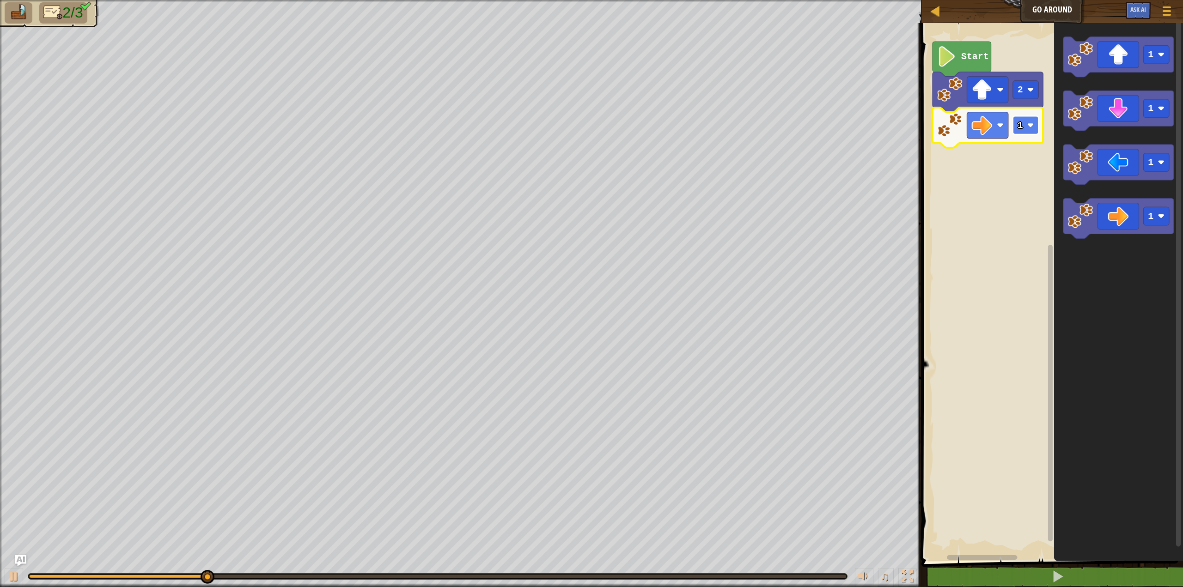
click at [1022, 134] on rect "Blockly Workspace" at bounding box center [1026, 125] width 26 height 18
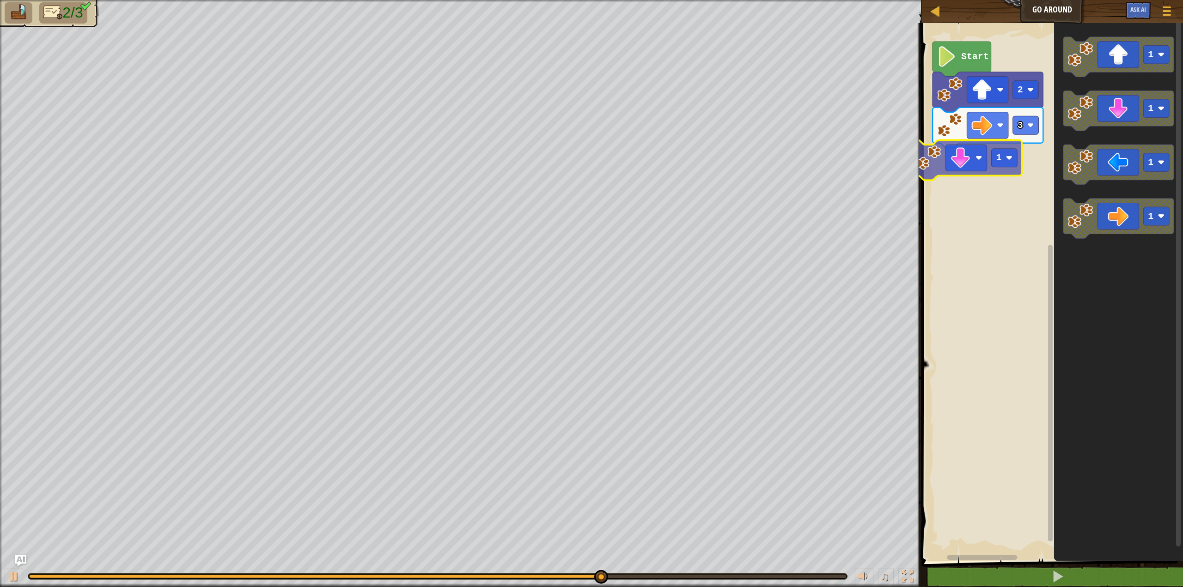
click at [978, 162] on div "Start 2 3 1 1 1 1 1 1" at bounding box center [1050, 289] width 264 height 543
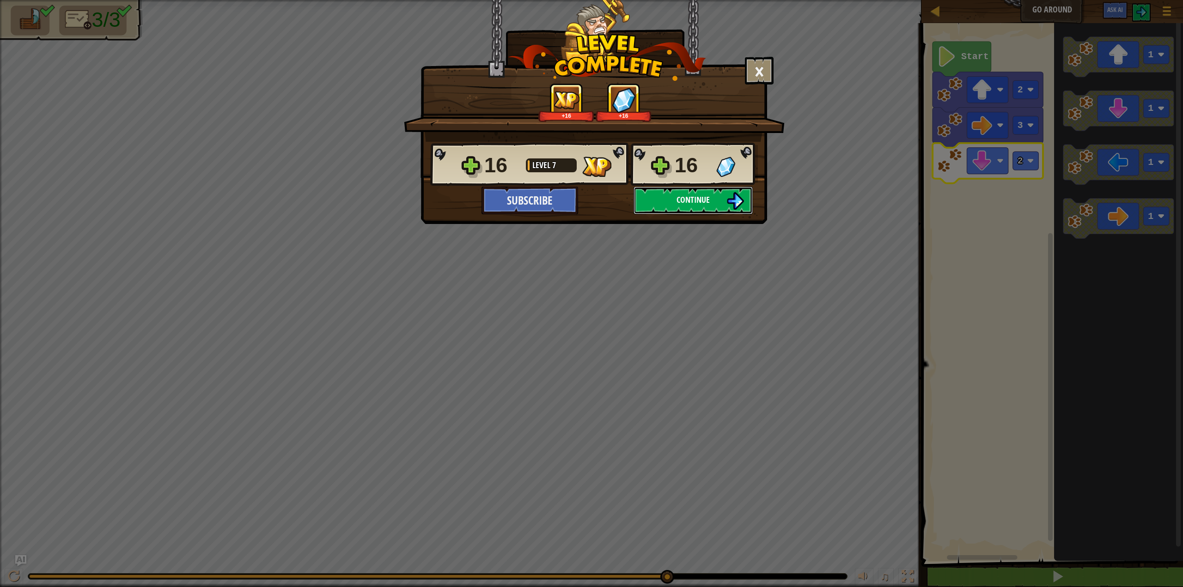
click at [679, 205] on span "Continue" at bounding box center [692, 200] width 33 height 12
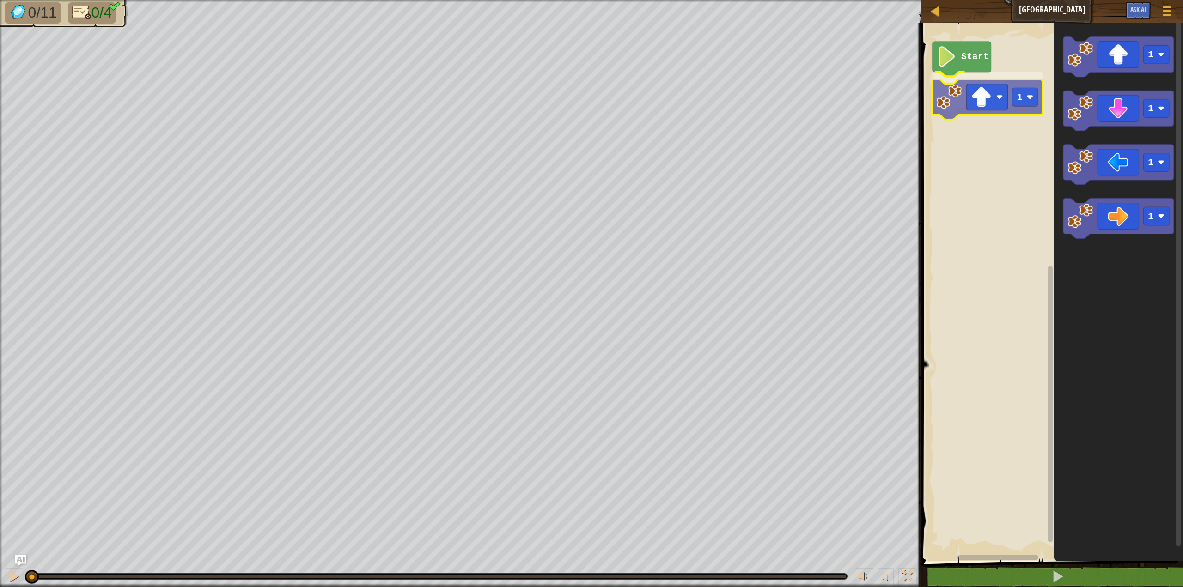
click at [989, 104] on div "Start 1 1 1 1 1 1" at bounding box center [1050, 289] width 264 height 543
click at [1023, 86] on rect "Blockly Workspace" at bounding box center [1026, 89] width 26 height 18
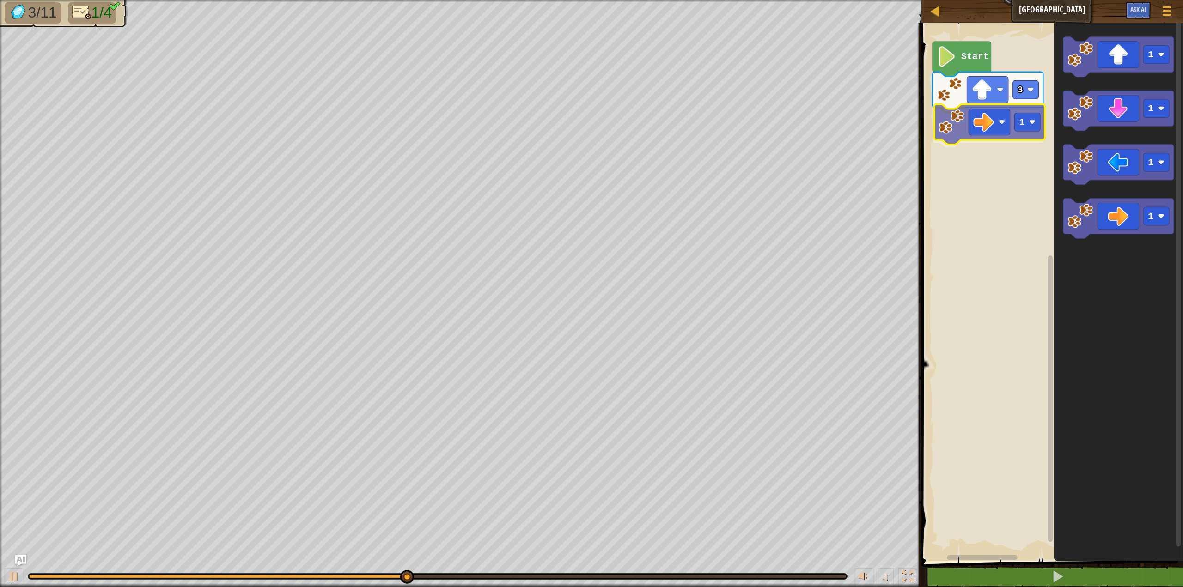
click at [991, 122] on div "Start 3 1 1 1 1 1 1" at bounding box center [1050, 289] width 264 height 543
click at [1023, 125] on rect "Blockly Workspace" at bounding box center [1026, 125] width 26 height 18
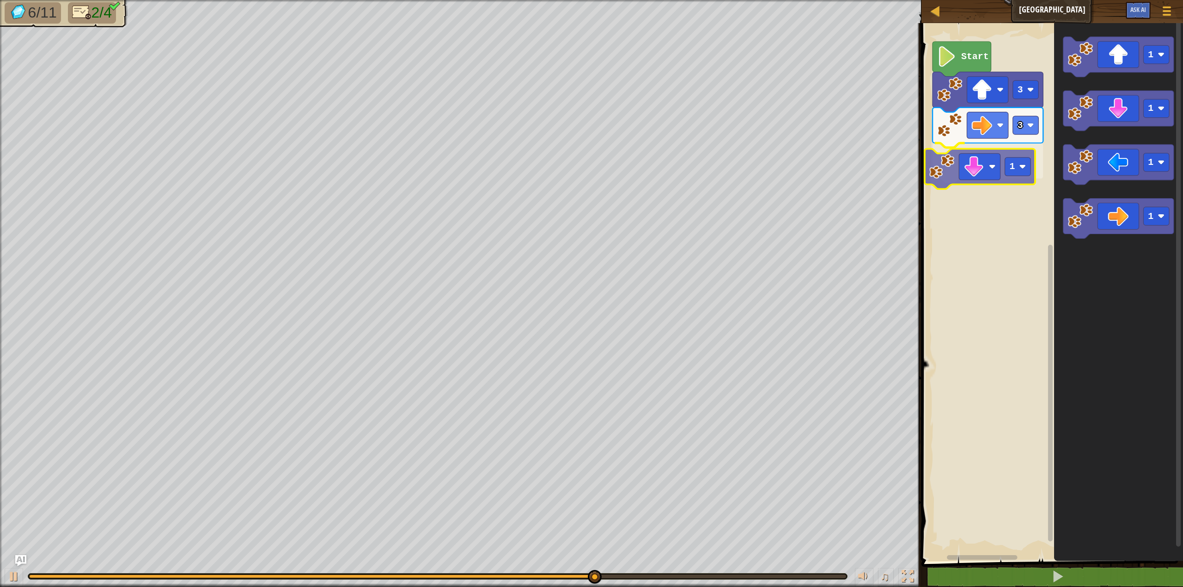
click at [992, 164] on div "Start 3 3 1 1 1 1 1 1" at bounding box center [1050, 289] width 264 height 543
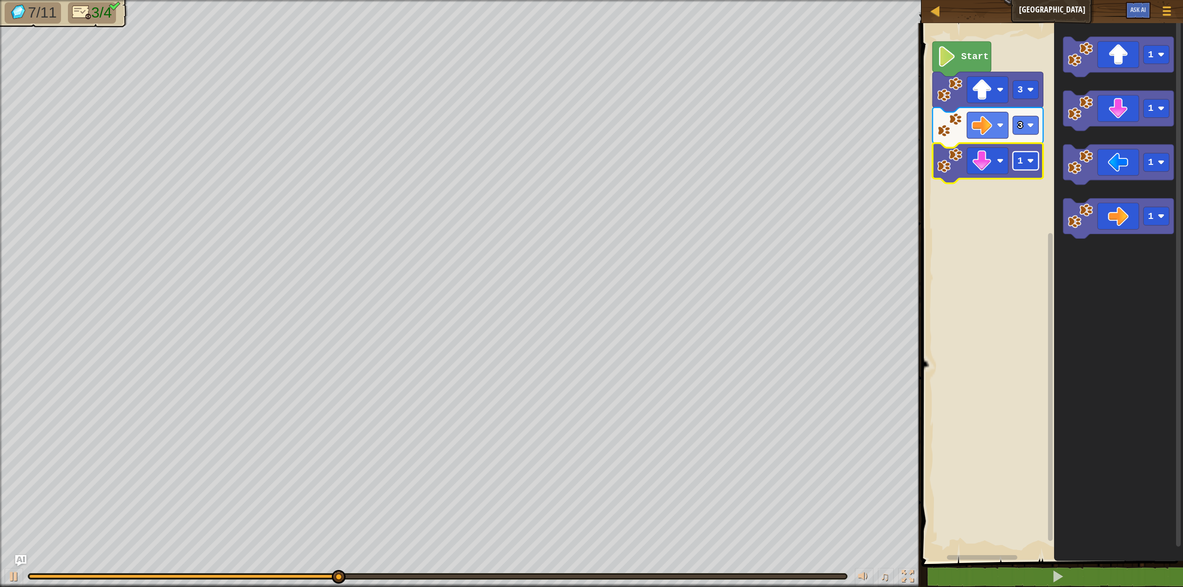
click at [1016, 159] on rect "Blockly Workspace" at bounding box center [1026, 161] width 26 height 18
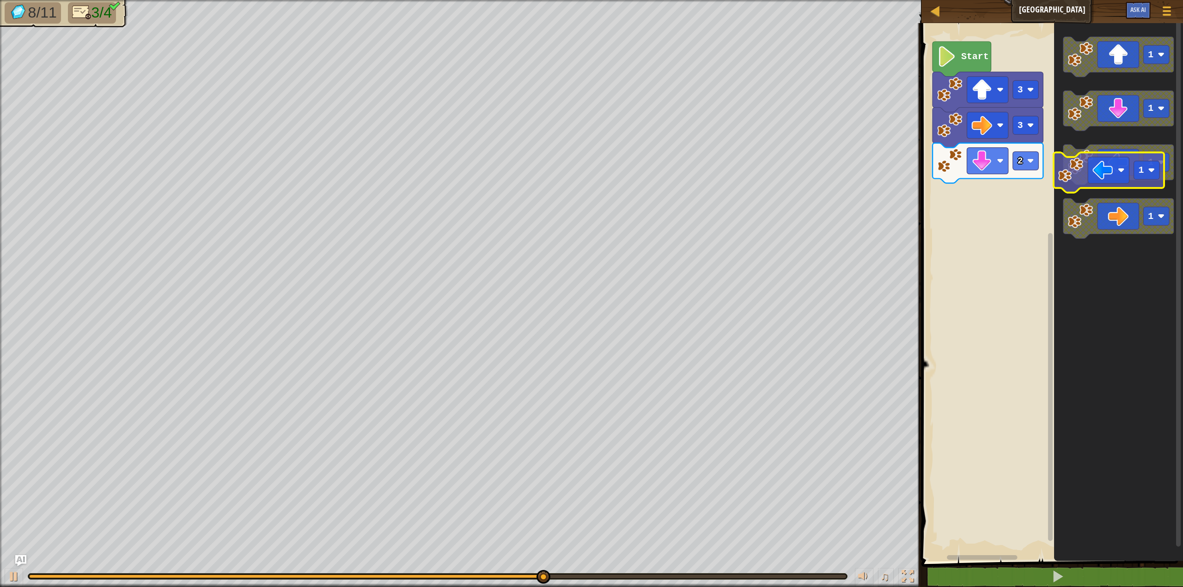
click at [1120, 171] on icon "Blockly Workspace" at bounding box center [1118, 165] width 110 height 40
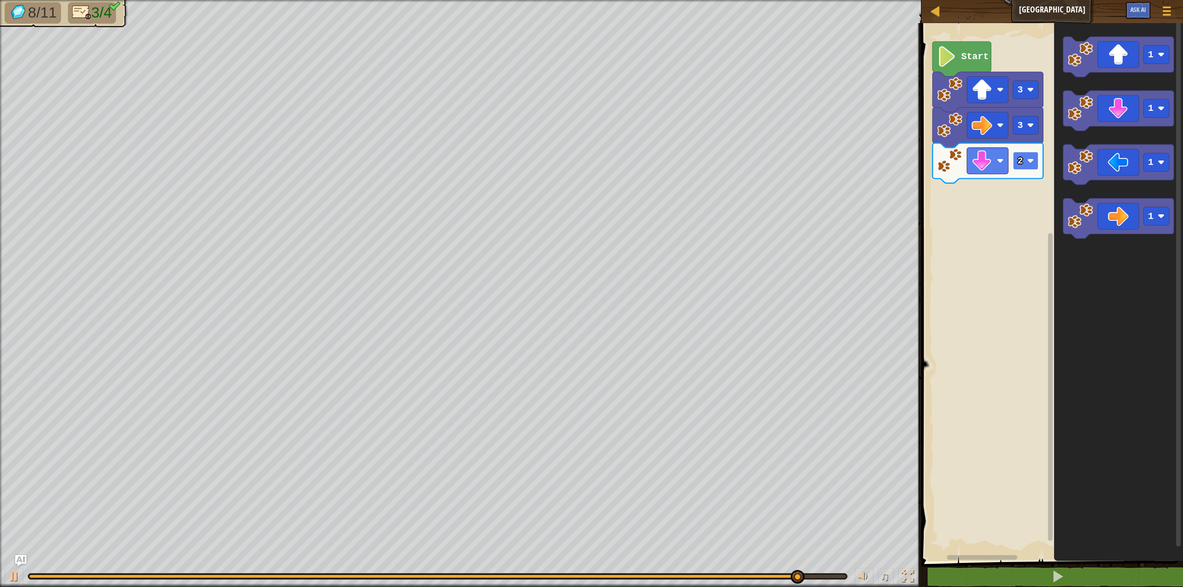
click at [1033, 164] on rect "Blockly Workspace" at bounding box center [1026, 161] width 26 height 18
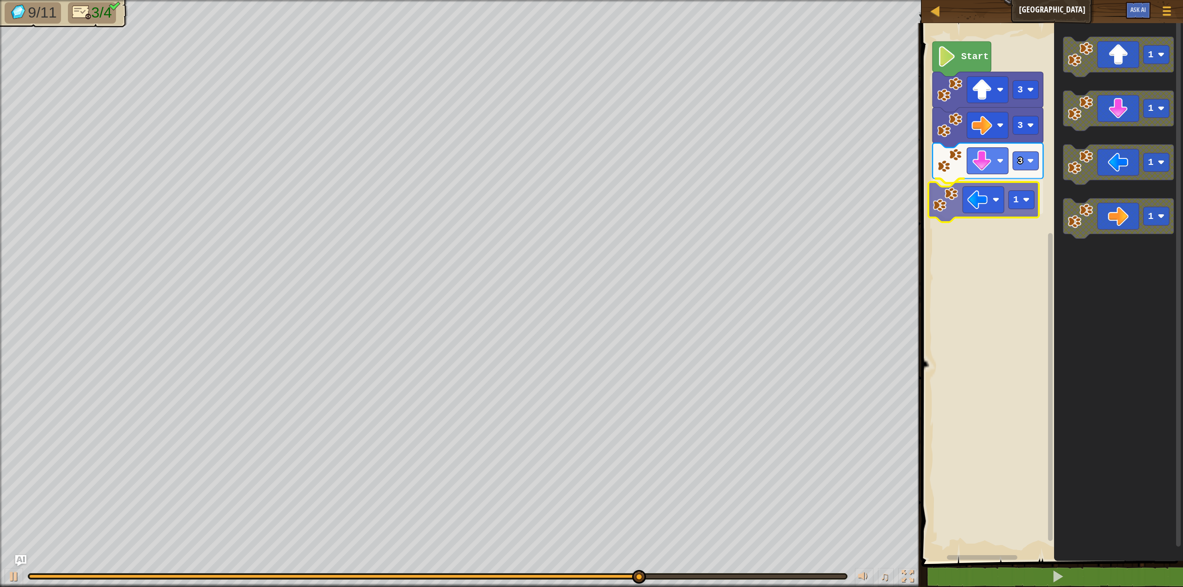
click at [986, 203] on div "Start 3 3 3 1 1 1 1 1 1" at bounding box center [1050, 289] width 264 height 543
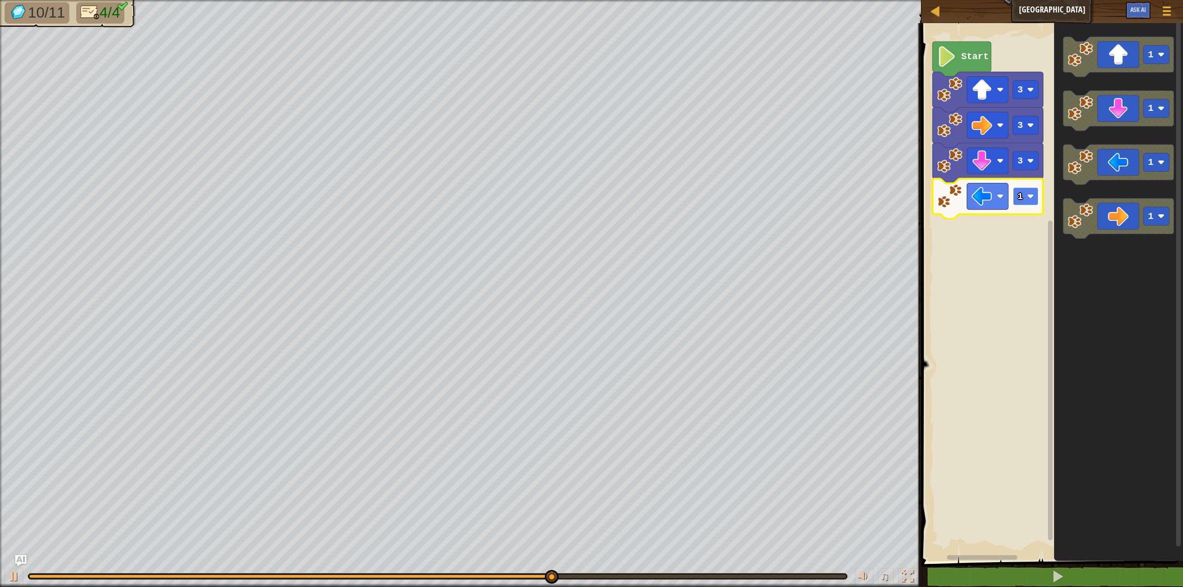
click at [1018, 199] on text "1" at bounding box center [1020, 196] width 6 height 11
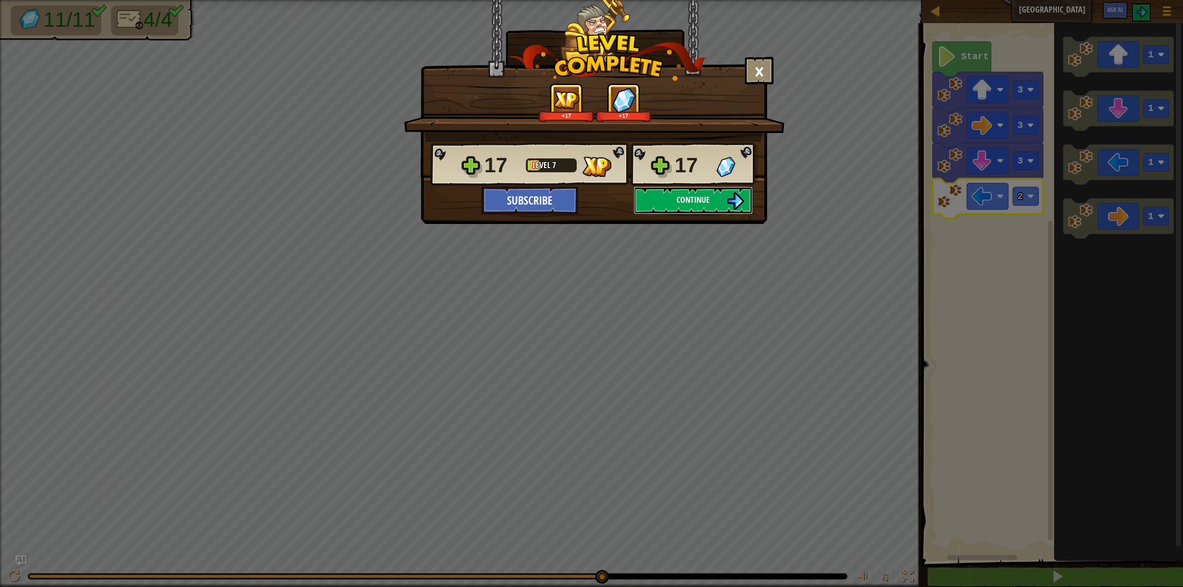
click at [736, 206] on img at bounding box center [735, 201] width 18 height 18
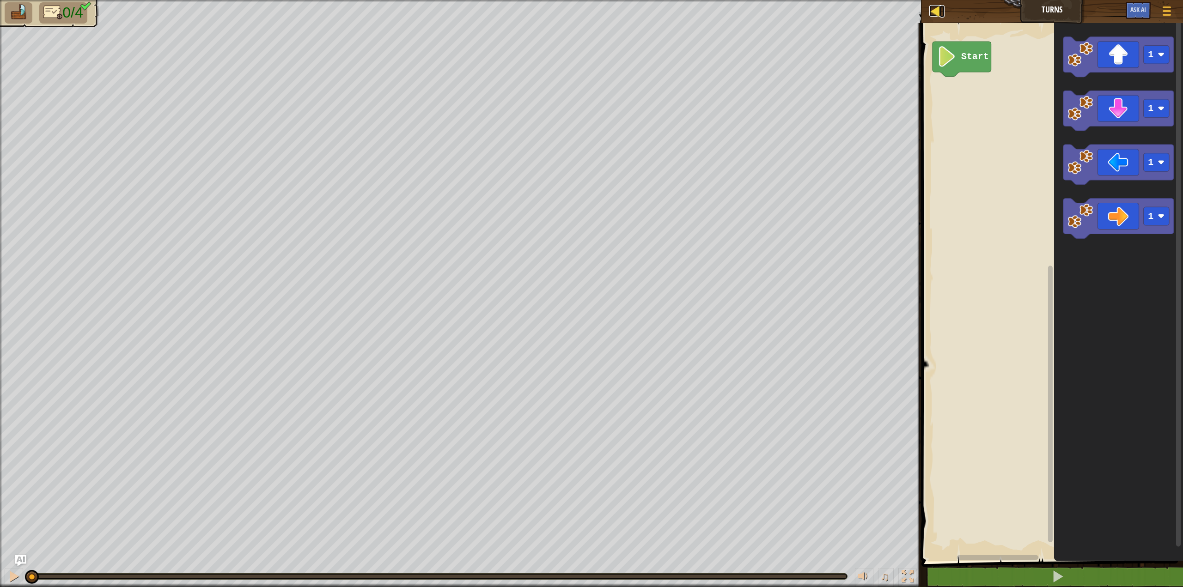
click at [938, 16] on div at bounding box center [935, 11] width 12 height 12
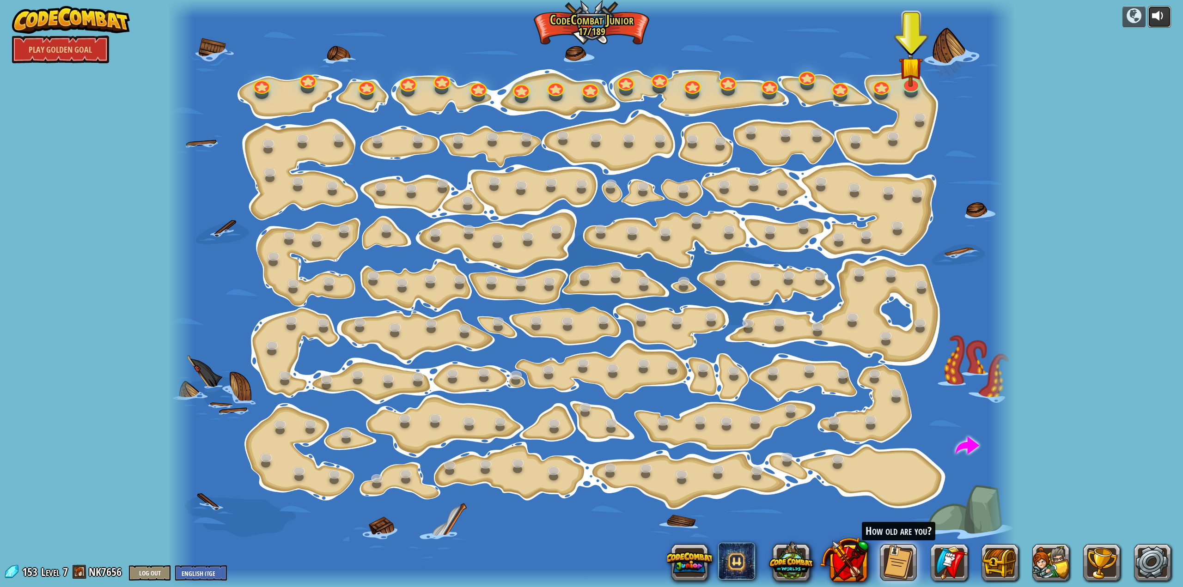
click at [1154, 23] on div at bounding box center [1159, 15] width 15 height 15
click at [1156, 16] on div at bounding box center [1159, 15] width 15 height 15
click at [1156, 19] on div at bounding box center [1159, 15] width 15 height 15
click at [903, 71] on img at bounding box center [910, 56] width 24 height 55
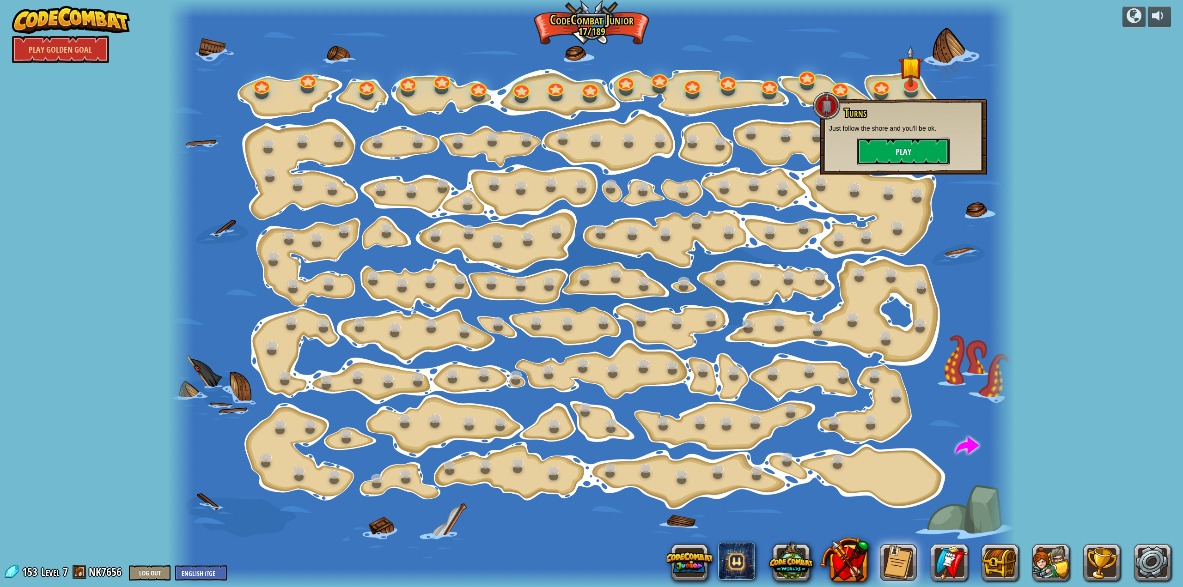
click at [884, 141] on button "Play" at bounding box center [903, 152] width 92 height 28
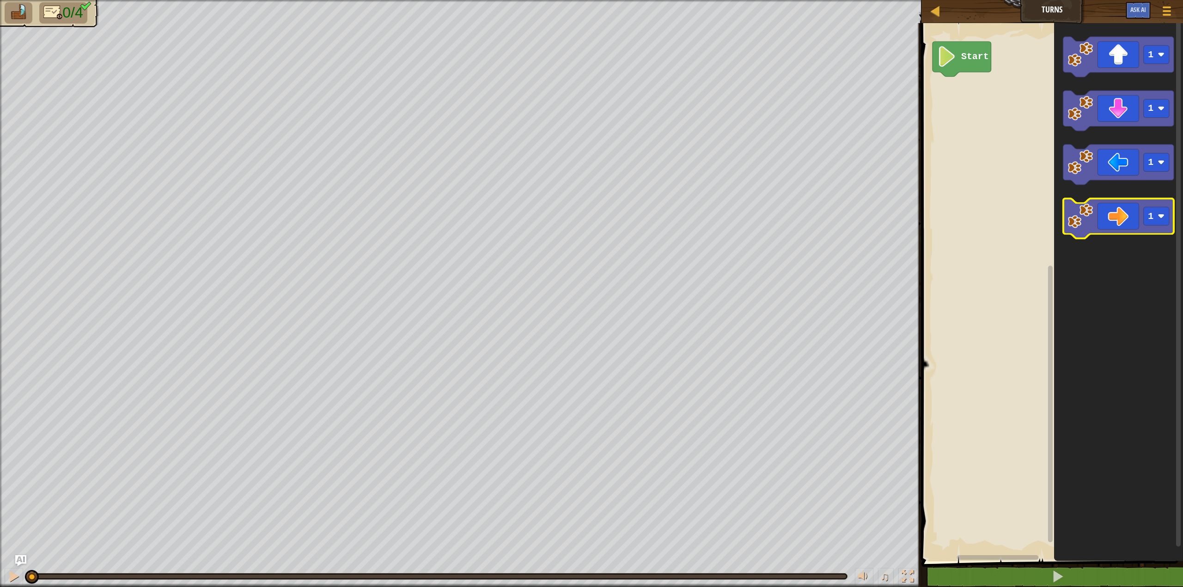
click at [1109, 216] on icon "Blockly Workspace" at bounding box center [1118, 219] width 110 height 40
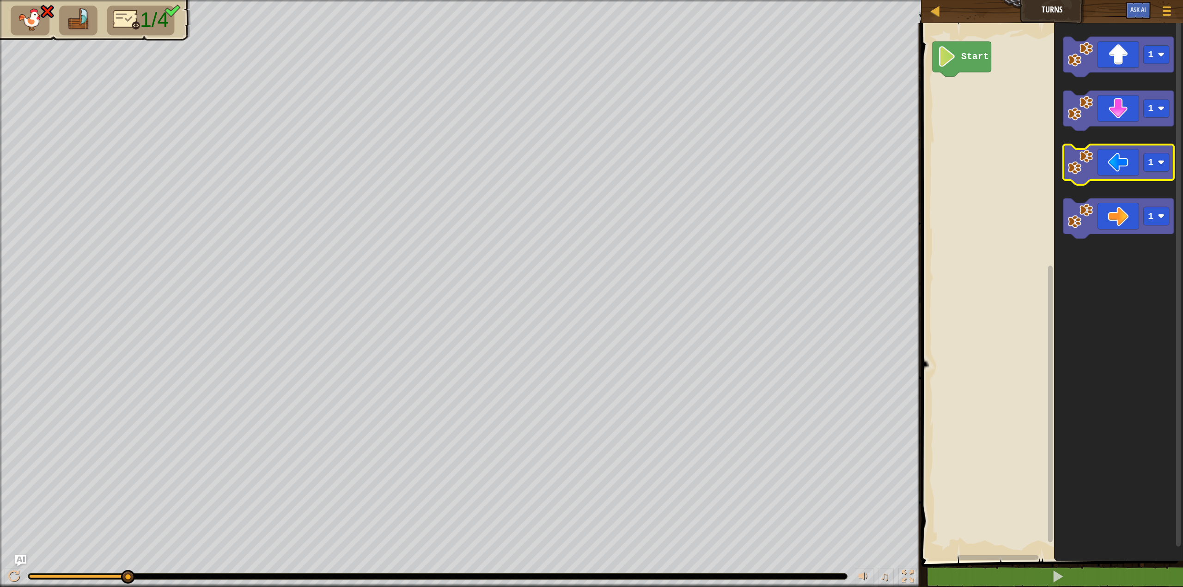
click at [1129, 169] on icon "Blockly Workspace" at bounding box center [1118, 165] width 110 height 40
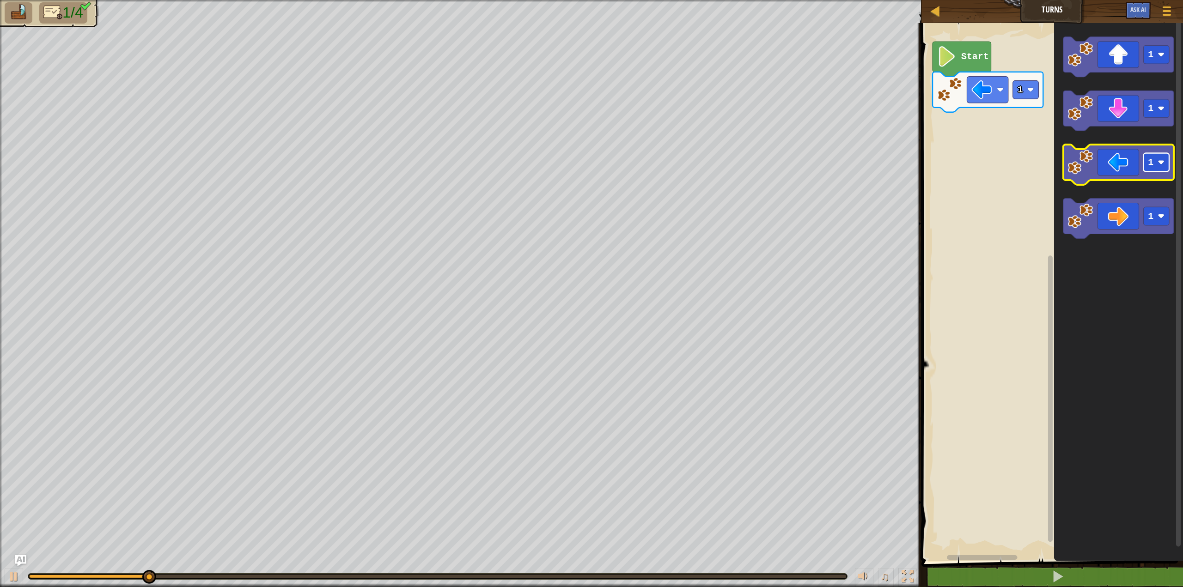
click at [1149, 162] on text "1" at bounding box center [1150, 162] width 6 height 11
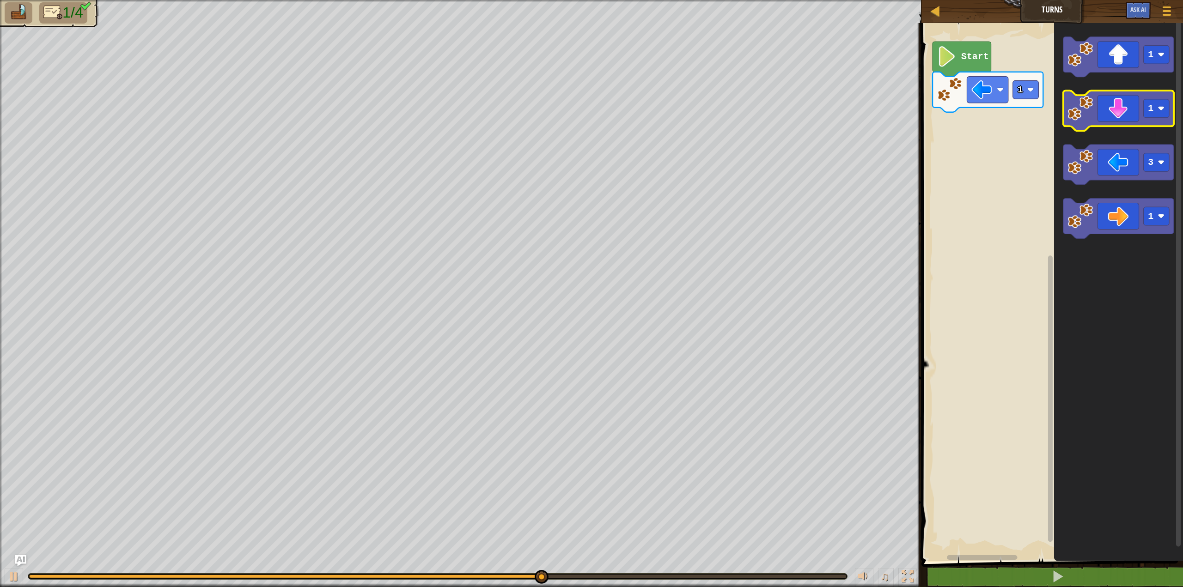
click at [1120, 108] on icon "Blockly Workspace" at bounding box center [1118, 111] width 110 height 40
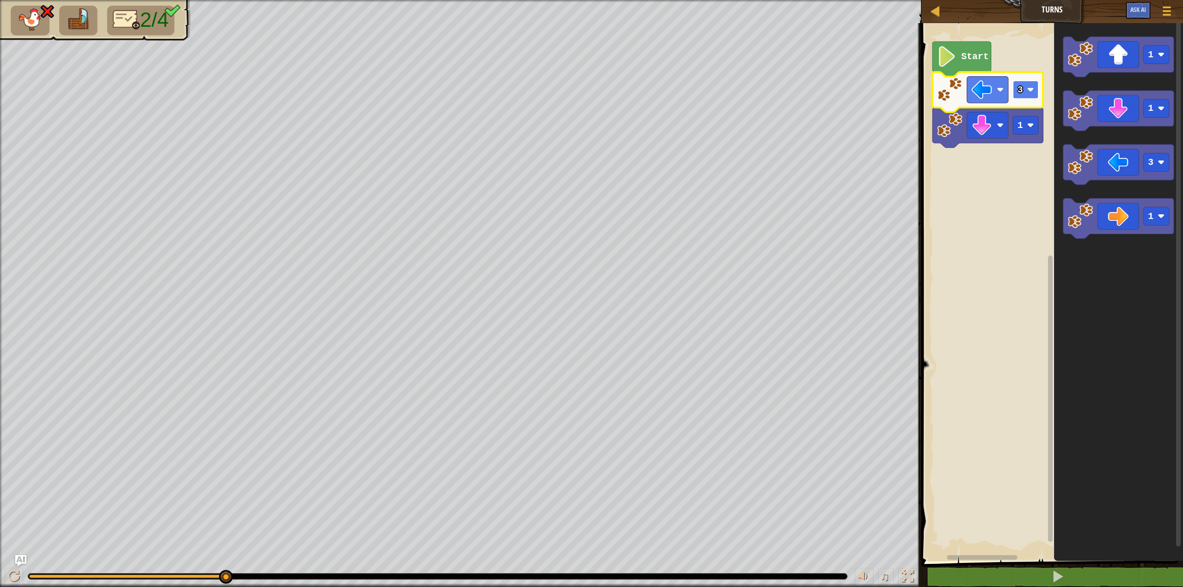
click at [1035, 83] on rect "Blockly Workspace" at bounding box center [1026, 89] width 26 height 18
click at [1029, 85] on rect "Blockly Workspace" at bounding box center [1026, 89] width 26 height 18
click at [1028, 87] on image "Blockly Workspace" at bounding box center [1029, 89] width 7 height 7
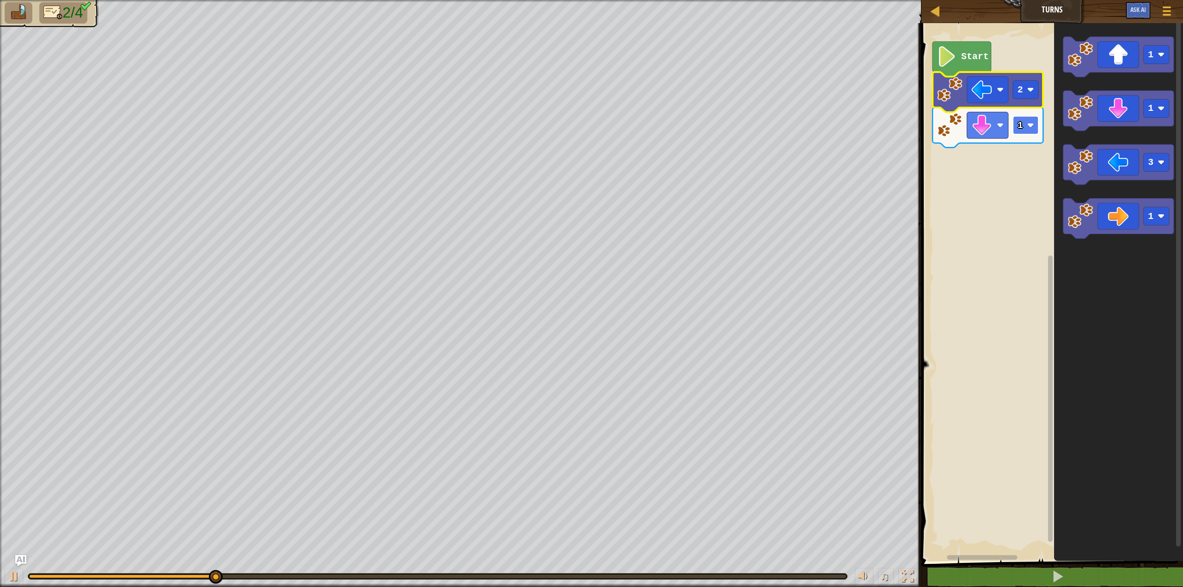
click at [1025, 134] on rect "Blockly Workspace" at bounding box center [1026, 125] width 26 height 18
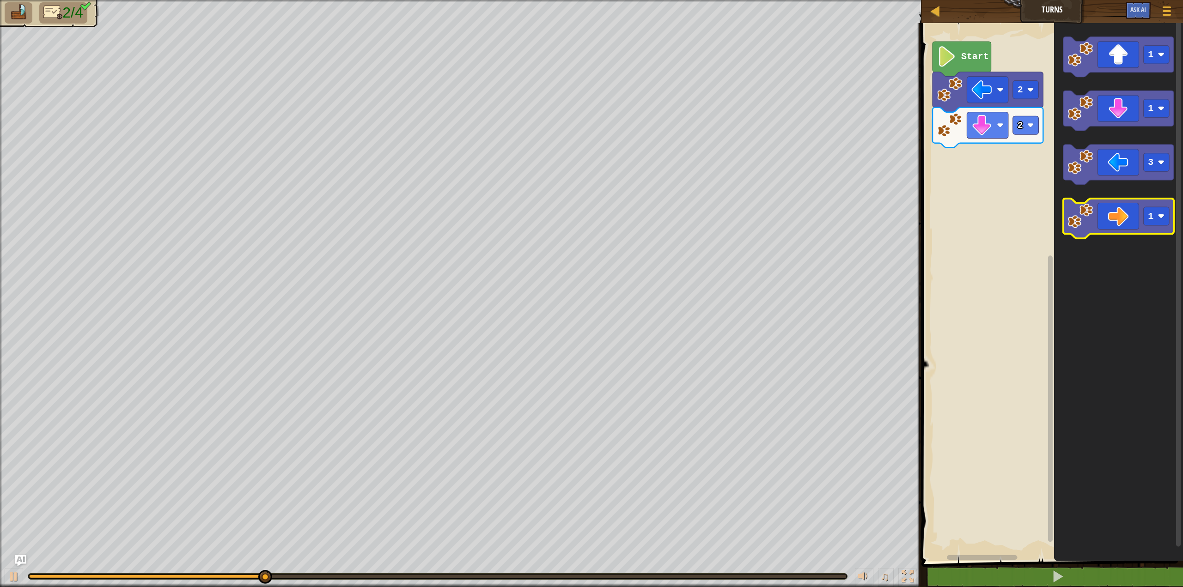
click at [1019, 182] on div "Start 2 2 1 1 3 1" at bounding box center [1050, 289] width 264 height 543
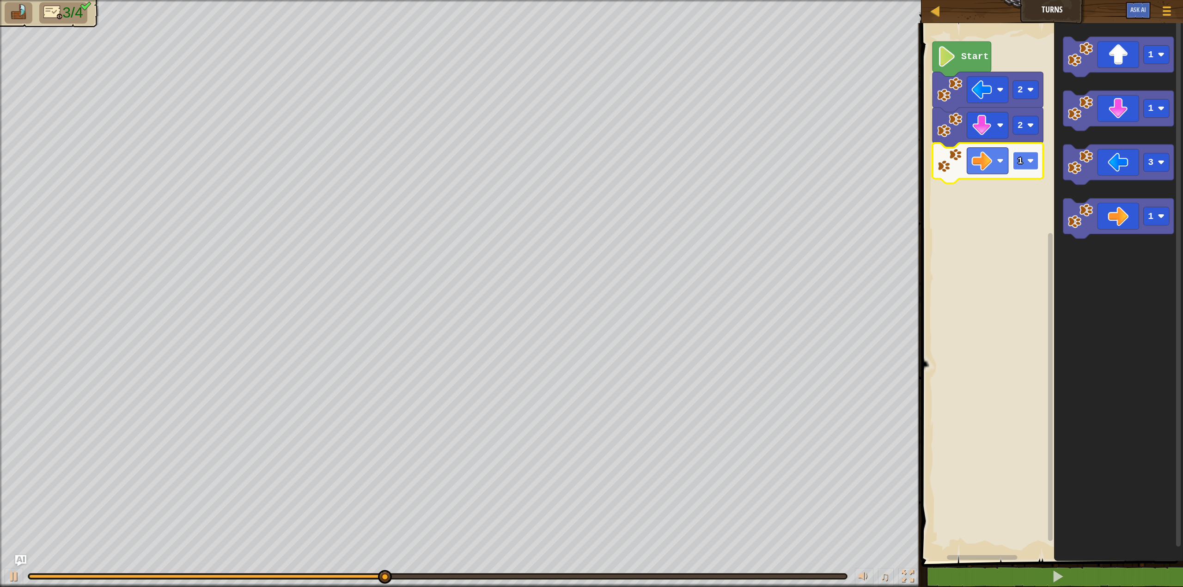
click at [1032, 165] on rect "Blockly Workspace" at bounding box center [1026, 161] width 26 height 18
click at [1131, 54] on icon "Blockly Workspace" at bounding box center [1118, 57] width 110 height 40
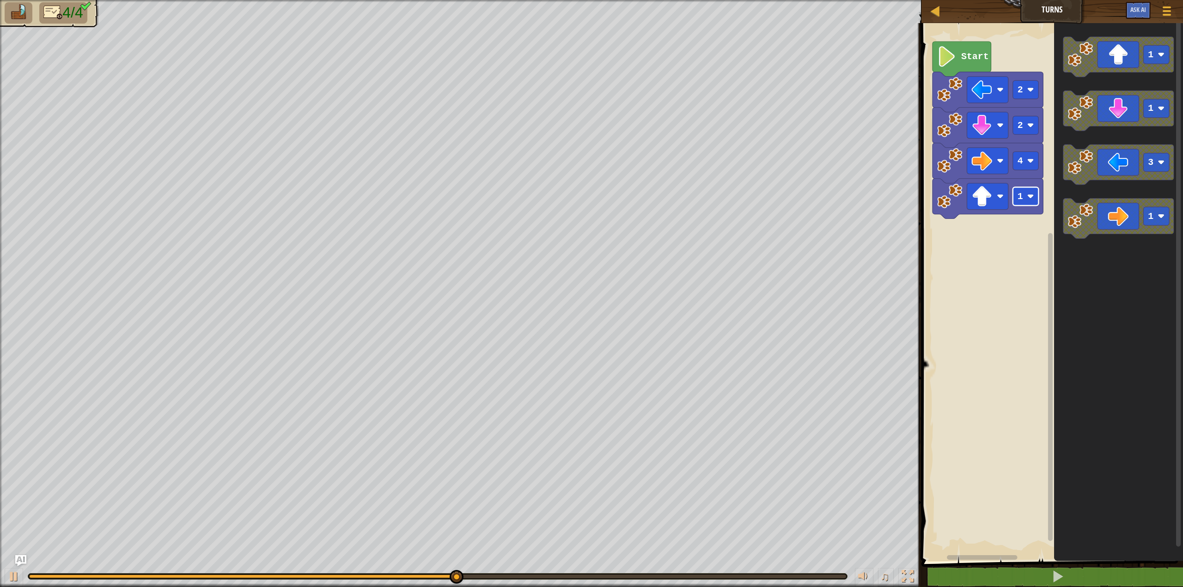
click at [1019, 201] on g "1" at bounding box center [1026, 196] width 26 height 18
